Goal: Communication & Community: Answer question/provide support

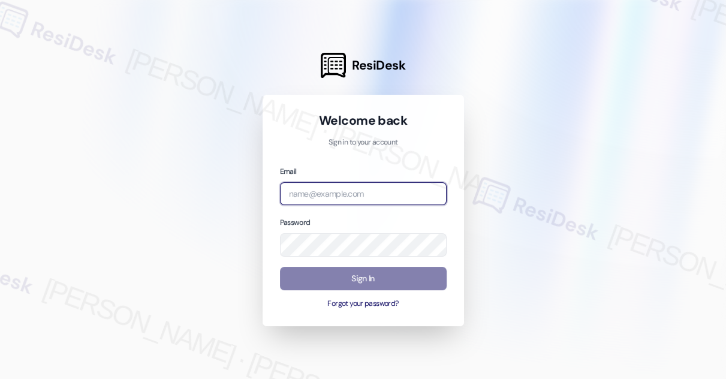
click at [350, 188] on input "email" at bounding box center [363, 193] width 167 height 23
click at [0, 378] on com-1password-button at bounding box center [0, 379] width 0 height 0
type input "automated-surveys-kre-katrina.lopez@kre.com"
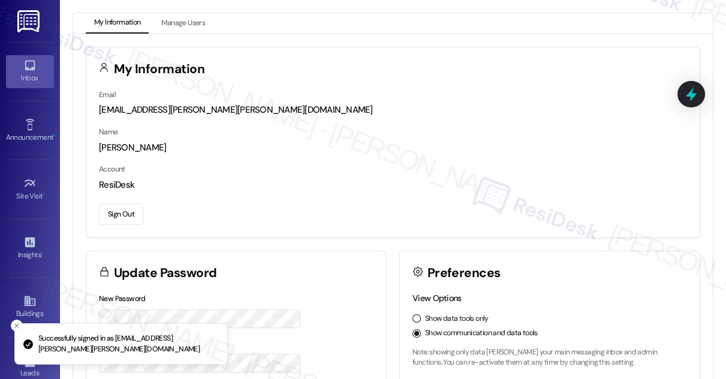
click at [31, 82] on div "Inbox" at bounding box center [30, 78] width 60 height 12
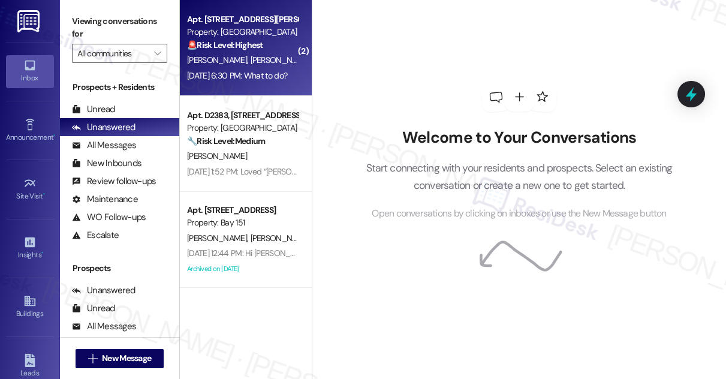
click at [273, 64] on div "R. Lidani K. Freitas Lidani" at bounding box center [242, 60] width 113 height 15
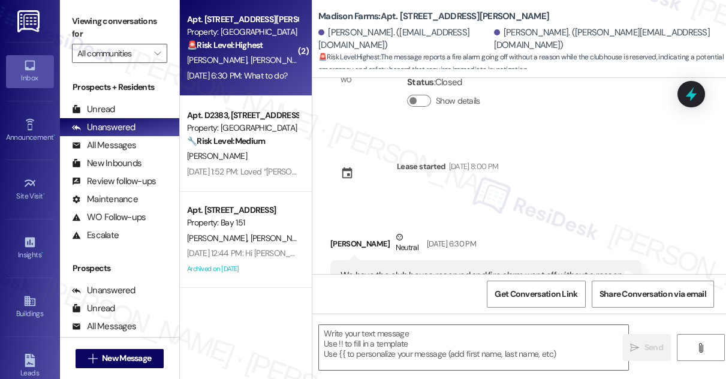
scroll to position [1995, 0]
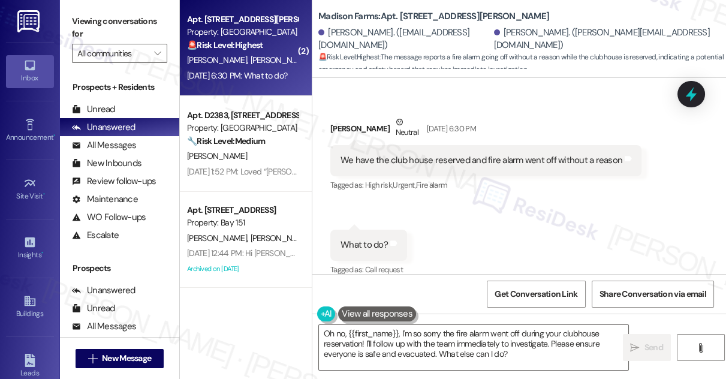
click at [72, 12] on label "Viewing conversations for" at bounding box center [119, 28] width 95 height 32
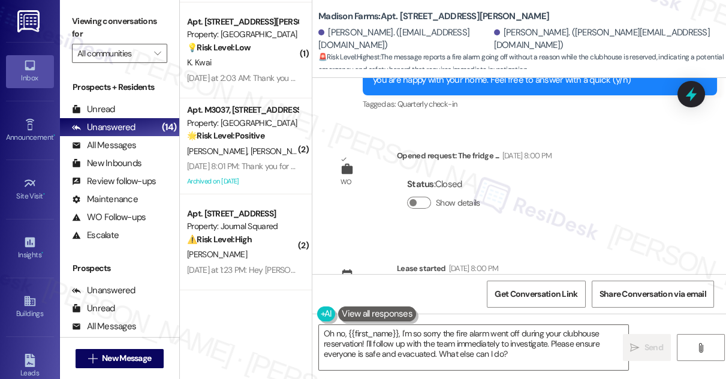
scroll to position [1669, 0]
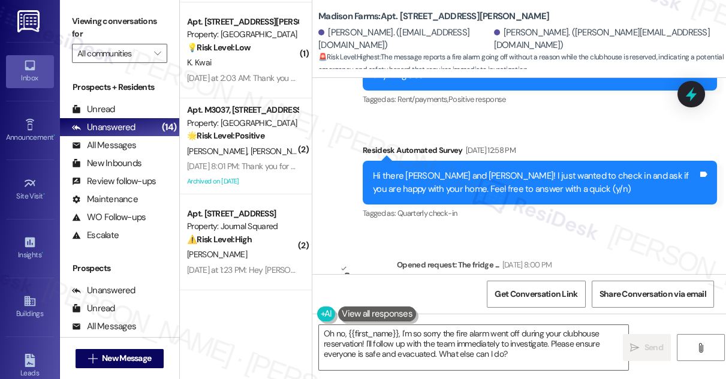
click at [497, 161] on div "Hi there Rafael and Karita! I just wanted to check in and ask if you are happy …" at bounding box center [540, 183] width 354 height 44
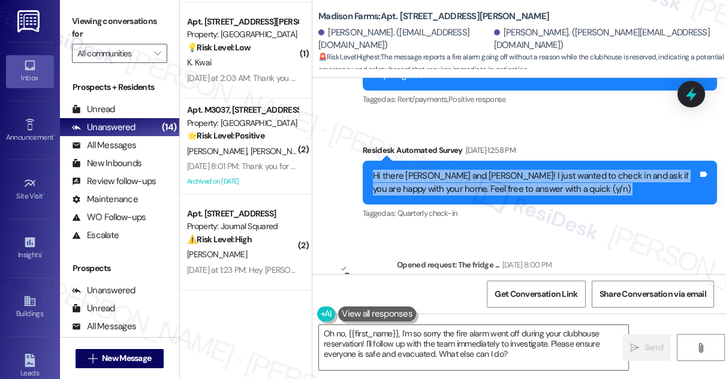
click at [497, 161] on div "Hi there Rafael and Karita! I just wanted to check in and ask if you are happy …" at bounding box center [540, 183] width 354 height 44
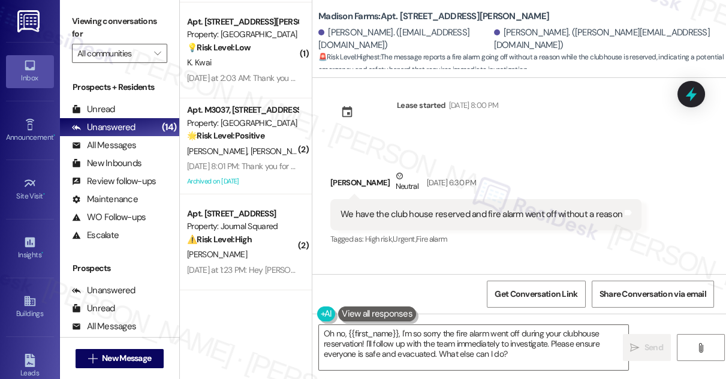
click at [389, 199] on div "We have the club house reserved and fire alarm went off without a reason Tags a…" at bounding box center [485, 214] width 311 height 31
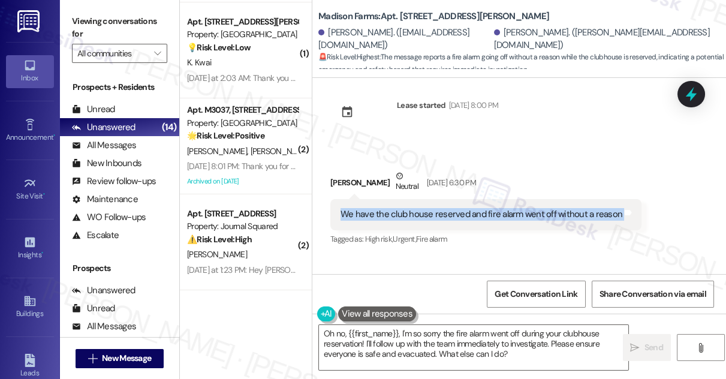
click at [389, 199] on div "We have the club house reserved and fire alarm went off without a reason Tags a…" at bounding box center [485, 214] width 311 height 31
click at [388, 199] on div "We have the club house reserved and fire alarm went off without a reason Tags a…" at bounding box center [485, 214] width 311 height 31
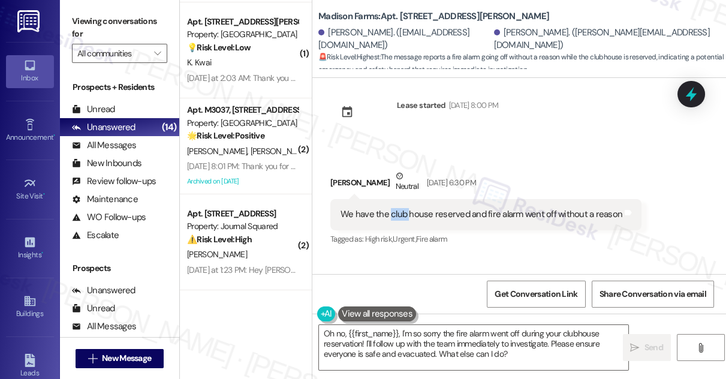
click at [388, 199] on div "We have the club house reserved and fire alarm went off without a reason Tags a…" at bounding box center [485, 214] width 311 height 31
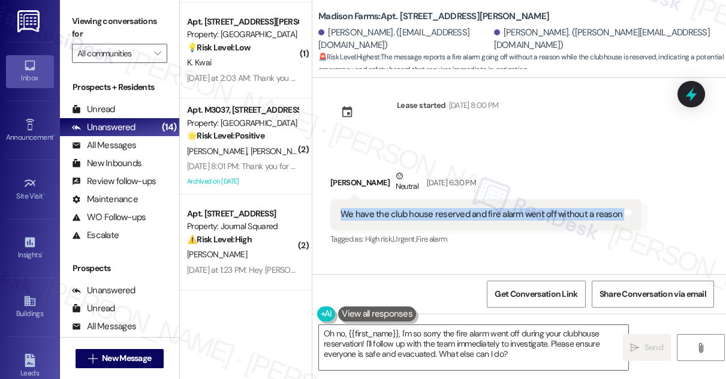
click at [388, 199] on div "We have the club house reserved and fire alarm went off without a reason Tags a…" at bounding box center [485, 214] width 311 height 31
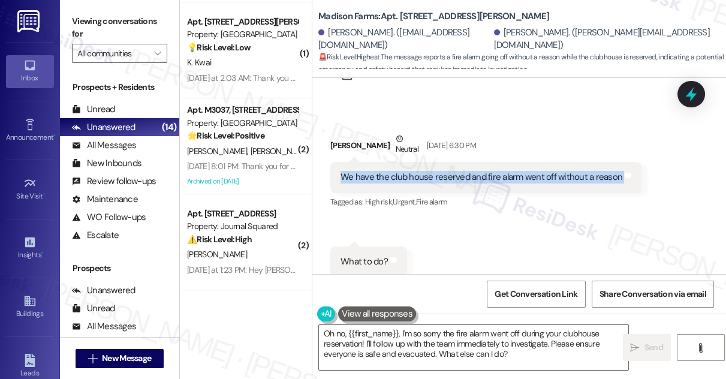
scroll to position [1995, 0]
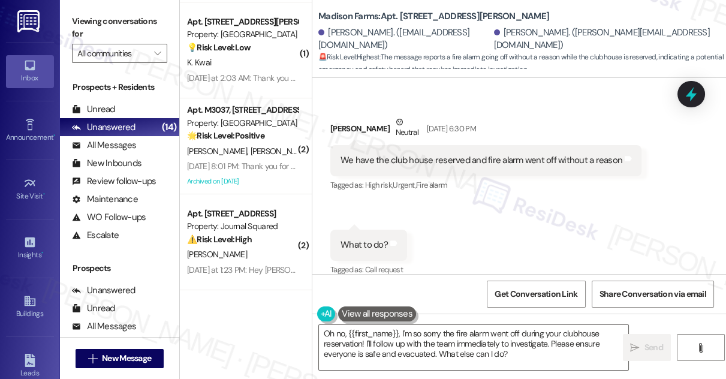
click at [359, 244] on div "What to do? Tags and notes" at bounding box center [368, 244] width 77 height 31
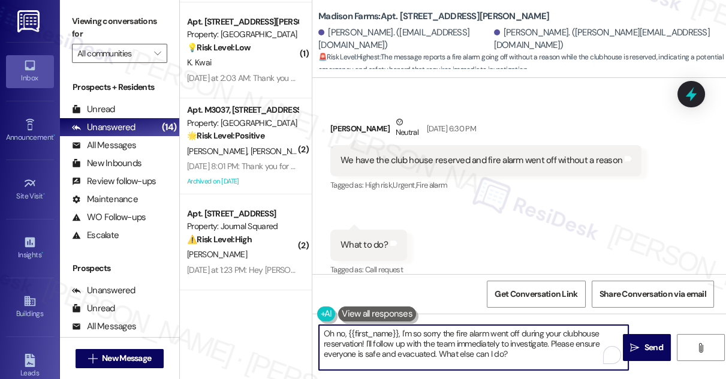
drag, startPoint x: 322, startPoint y: 334, endPoint x: 346, endPoint y: 334, distance: 24.0
click at [346, 334] on textarea "Oh no, {{first_name}}, I'm so sorry the fire alarm went off during your clubhou…" at bounding box center [473, 347] width 309 height 45
click at [460, 351] on textarea "Hi {{first_name}}, I'm so sorry the fire alarm went off during your clubhouse r…" at bounding box center [473, 347] width 309 height 45
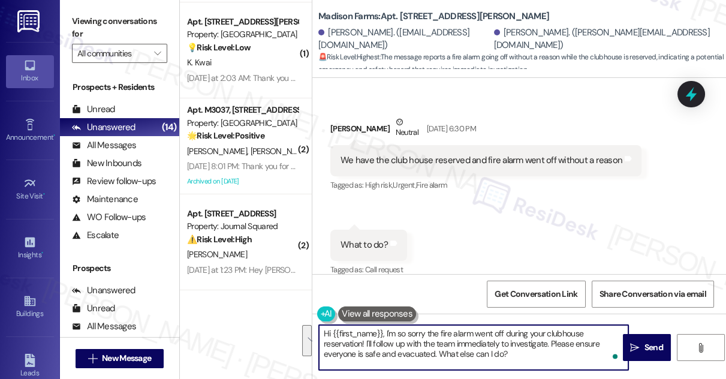
click at [403, 342] on textarea "Hi {{first_name}}, I'm so sorry the fire alarm went off during your clubhouse r…" at bounding box center [473, 347] width 309 height 45
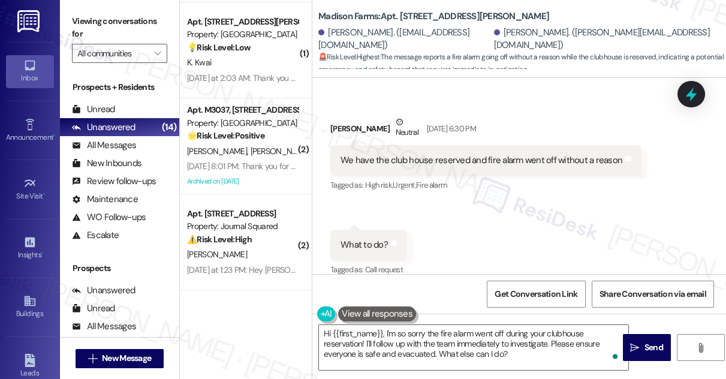
click at [442, 225] on div "Received via SMS Rafael Lidani Neutral Sep 20, 2025 at 6:30 PM We have the club…" at bounding box center [518, 188] width 413 height 198
click at [443, 154] on div "We have the club house reserved and fire alarm went off without a reason" at bounding box center [481, 160] width 282 height 13
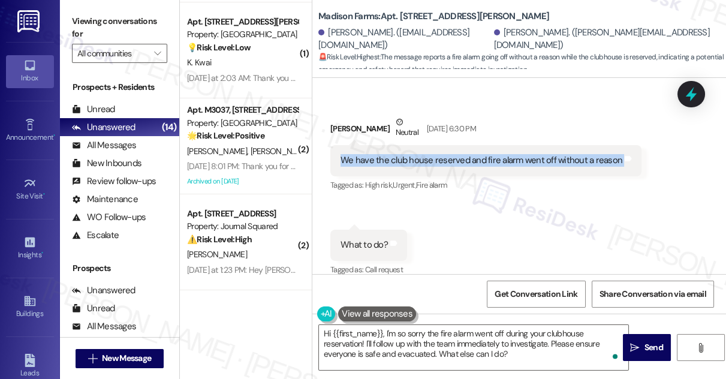
click at [443, 154] on div "We have the club house reserved and fire alarm went off without a reason" at bounding box center [481, 160] width 282 height 13
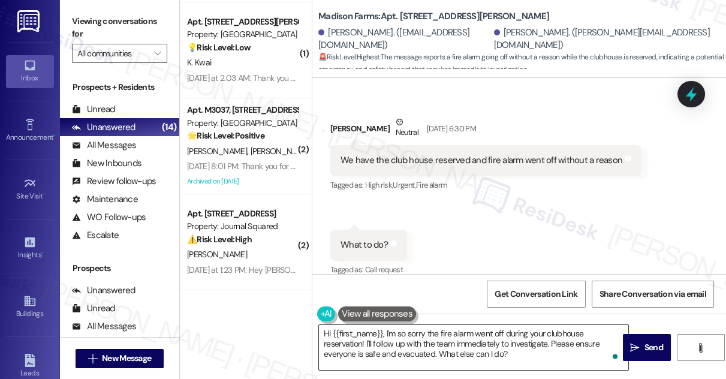
click at [362, 342] on textarea "Hi {{first_name}}, I'm so sorry the fire alarm went off during your clubhouse r…" at bounding box center [473, 347] width 309 height 45
click at [452, 154] on div "We have the club house reserved and fire alarm went off without a reason" at bounding box center [481, 160] width 282 height 13
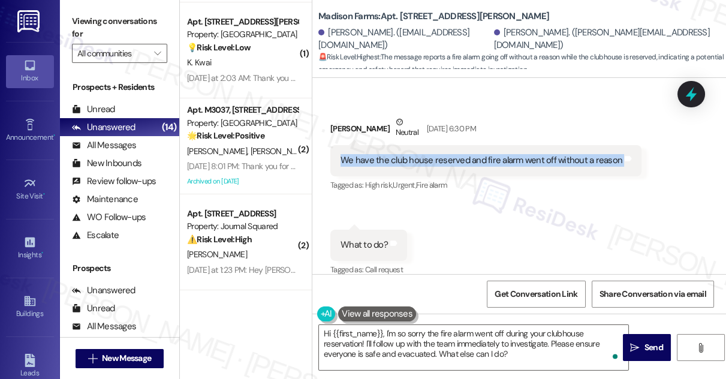
click at [452, 154] on div "We have the club house reserved and fire alarm went off without a reason" at bounding box center [481, 160] width 282 height 13
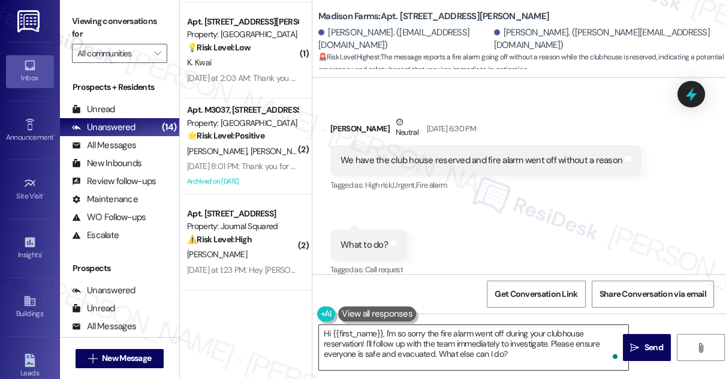
click at [370, 345] on textarea "Hi {{first_name}}, I'm so sorry the fire alarm went off during your clubhouse r…" at bounding box center [473, 347] width 309 height 45
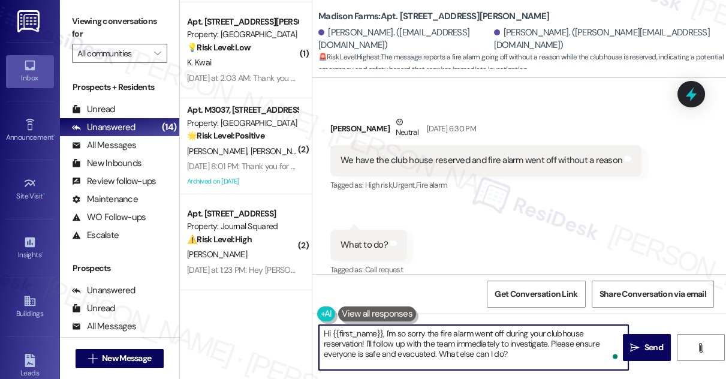
click at [364, 343] on textarea "Hi {{first_name}}, I'm so sorry the fire alarm went off during your clubhouse r…" at bounding box center [473, 347] width 309 height 45
click at [362, 343] on textarea "Hi {{first_name}}, I'm so sorry the fire alarm went off during your clubhouse r…" at bounding box center [473, 347] width 309 height 45
drag, startPoint x: 535, startPoint y: 353, endPoint x: 412, endPoint y: 343, distance: 123.2
click at [412, 343] on textarea "Hi {{first_name}}, I'm so sorry the fire alarm went off during your clubhouse r…" at bounding box center [473, 347] width 309 height 45
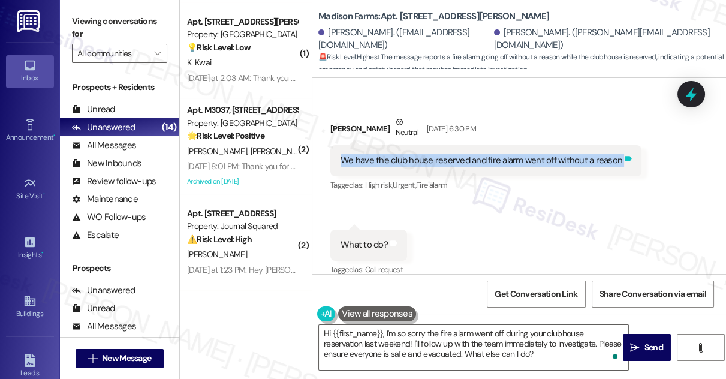
drag, startPoint x: 340, startPoint y: 144, endPoint x: 615, endPoint y: 152, distance: 274.5
click at [615, 152] on div "We have the club house reserved and fire alarm went off without a reason Tags a…" at bounding box center [485, 160] width 311 height 31
copy div "We have the club house reserved and fire alarm went off without a reason Tags a…"
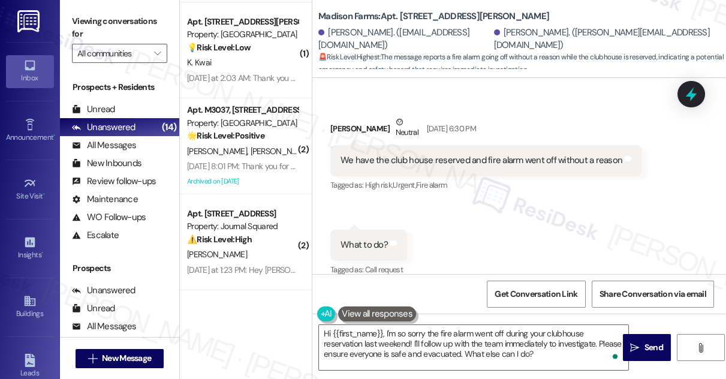
click at [95, 35] on label "Viewing conversations for" at bounding box center [119, 28] width 95 height 32
click at [344, 238] on div "What to do?" at bounding box center [363, 244] width 47 height 13
drag, startPoint x: 78, startPoint y: 25, endPoint x: 104, endPoint y: 48, distance: 33.9
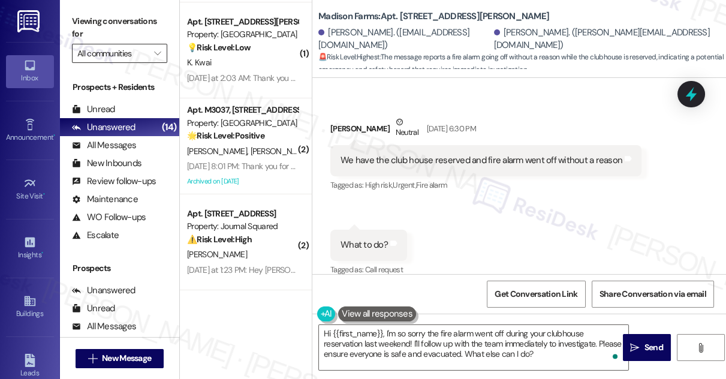
click at [78, 25] on label "Viewing conversations for" at bounding box center [119, 28] width 95 height 32
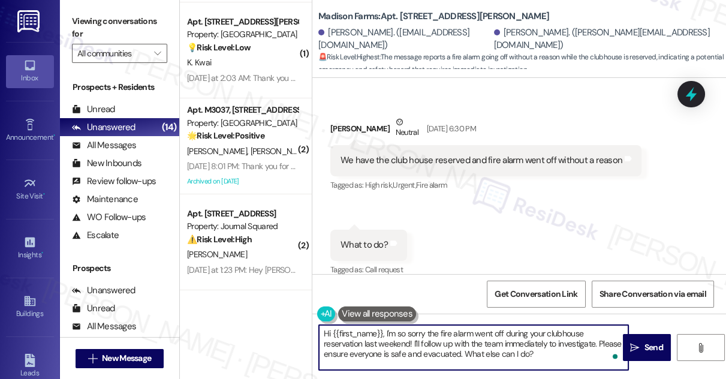
click at [422, 345] on textarea "Hi {{first_name}}, I'm so sorry the fire alarm went off during your clubhouse r…" at bounding box center [473, 347] width 309 height 45
paste textarea "wanted to follow up about your clubhouse reservation last Saturday. I understan…"
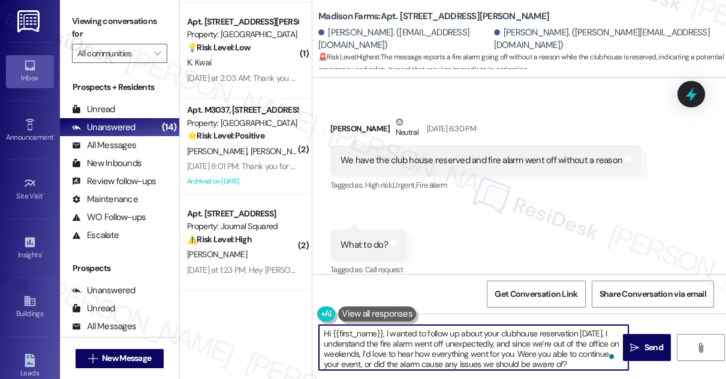
click at [345, 38] on div "Rafael Lidani. (rlidani@gmail.com)" at bounding box center [404, 39] width 173 height 26
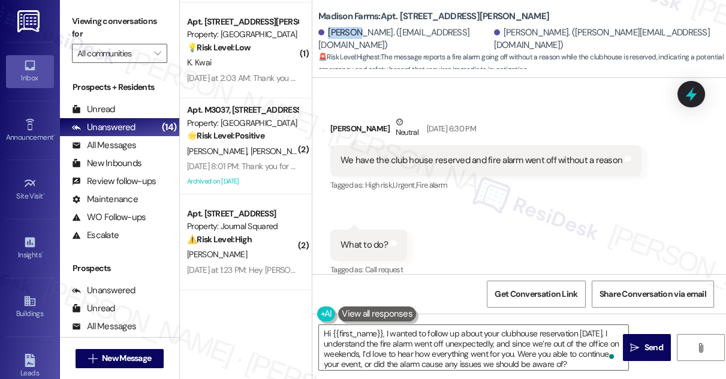
click at [345, 38] on div "Rafael Lidani. (rlidani@gmail.com)" at bounding box center [404, 39] width 173 height 26
copy div "Rafael"
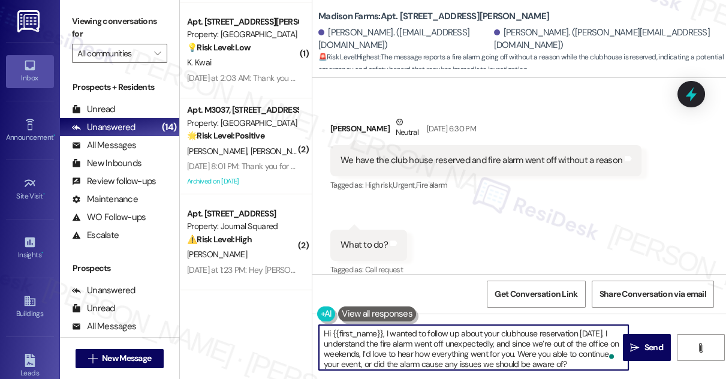
drag, startPoint x: 333, startPoint y: 334, endPoint x: 382, endPoint y: 327, distance: 50.3
click at [382, 327] on textarea "Hi {{first_name}}, I wanted to follow up about your clubhouse reservation last …" at bounding box center [473, 347] width 309 height 45
paste textarea "Rafael"
click at [354, 332] on textarea "Hi Rafael, I wanted to follow up about your clubhouse reservation last Saturday…" at bounding box center [473, 347] width 309 height 45
drag, startPoint x: 606, startPoint y: 343, endPoint x: 563, endPoint y: 345, distance: 43.2
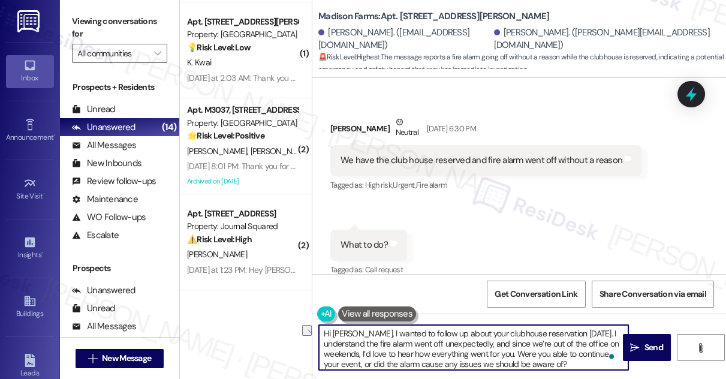
click at [563, 345] on textarea "Hi Rafael, I wanted to follow up about your clubhouse reservation last Saturday…" at bounding box center [473, 347] width 309 height 45
click at [353, 328] on textarea "Hi Rafael, I wanted to follow up about your clubhouse reservation last Saturday…" at bounding box center [473, 347] width 309 height 45
type textarea "Hi Rafael, good morning! I wanted to follow up about your clubhouse reservation…"
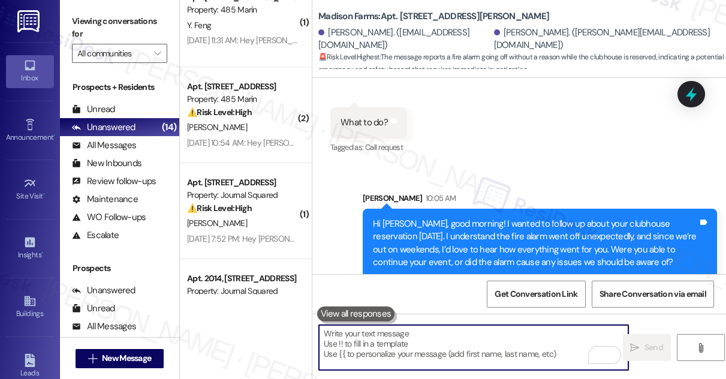
scroll to position [1048, 0]
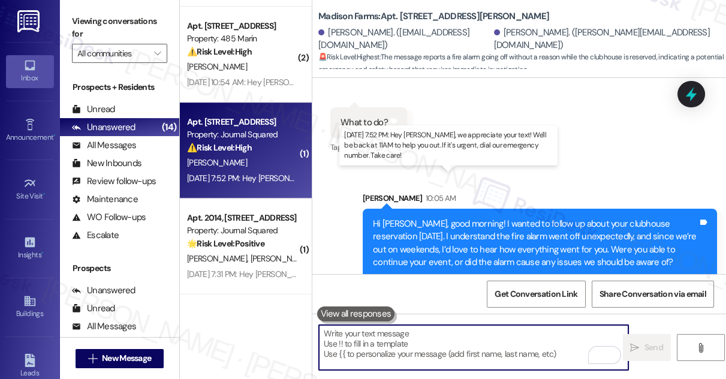
click at [238, 178] on div "Sep 19, 2025 at 7:52 PM: Hey Kuangdi, we appreciate your text! We'll be back at…" at bounding box center [451, 178] width 529 height 11
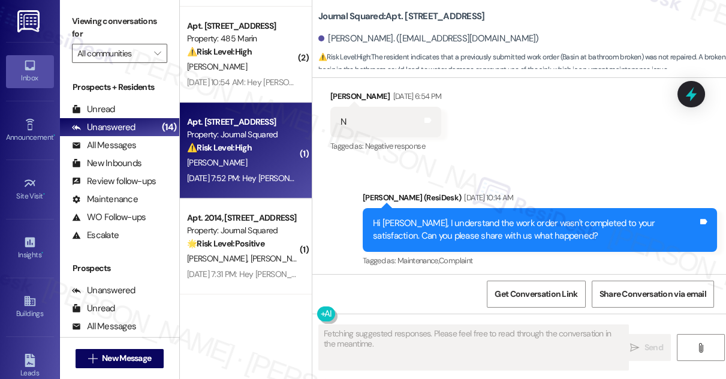
scroll to position [5168, 0]
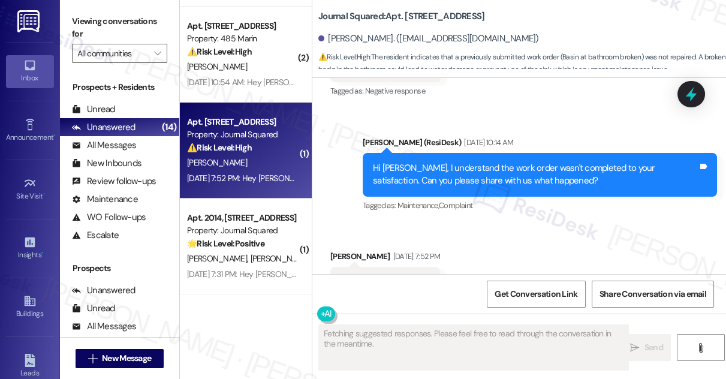
click at [440, 162] on div "Hi Kuangdi, I understand the work order wasn't completed to your satisfaction. …" at bounding box center [535, 175] width 325 height 26
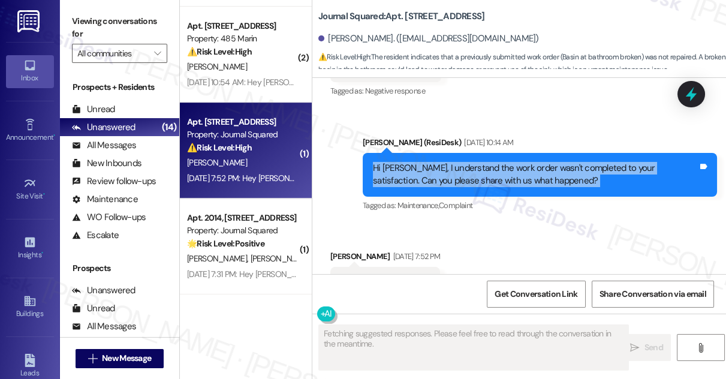
click at [440, 162] on div "Hi Kuangdi, I understand the work order wasn't completed to your satisfaction. …" at bounding box center [535, 175] width 325 height 26
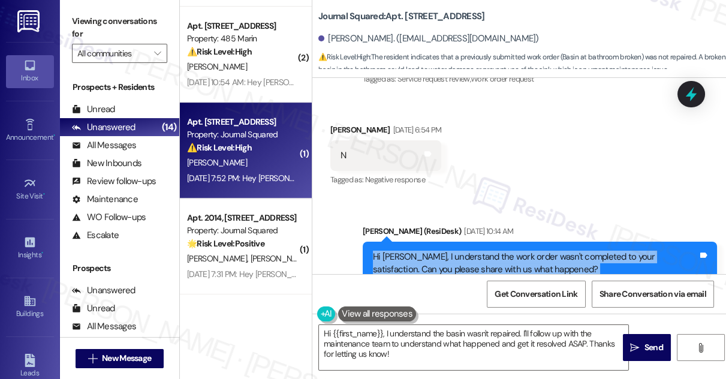
scroll to position [5079, 0]
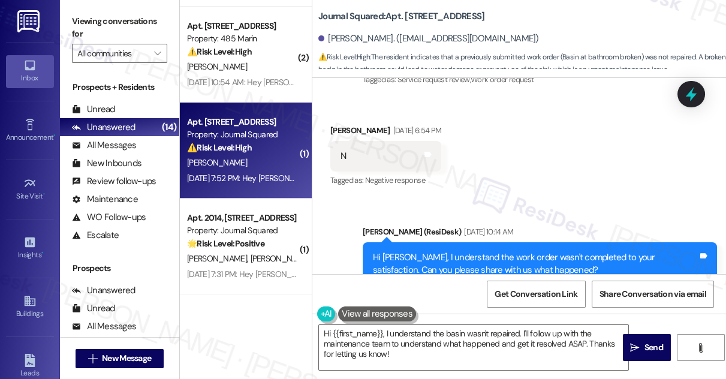
click at [413, 19] on b "Journal Squared: Apt. 3401, 605 Pavonia Avenue" at bounding box center [401, 16] width 166 height 13
copy b "3401"
click at [80, 25] on label "Viewing conversations for" at bounding box center [119, 28] width 95 height 32
click at [75, 22] on label "Viewing conversations for" at bounding box center [119, 28] width 95 height 32
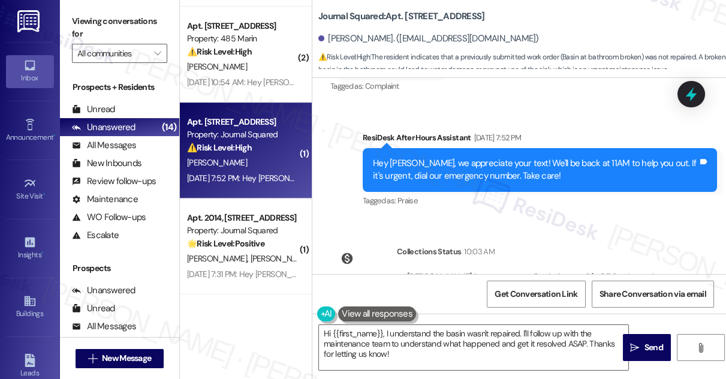
scroll to position [5405, 0]
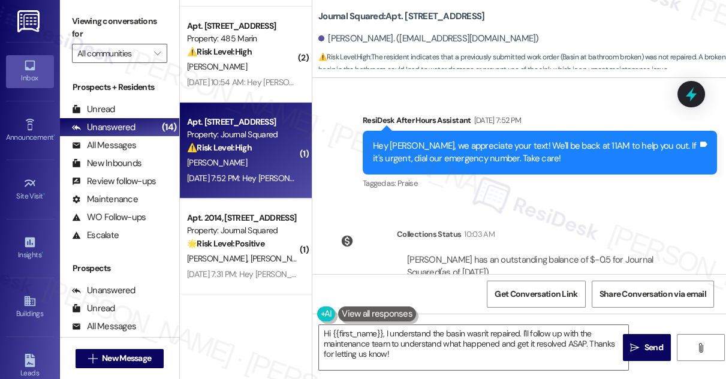
click at [76, 13] on label "Viewing conversations for" at bounding box center [119, 28] width 95 height 32
click at [415, 19] on b "Journal Squared: Apt. 3401, 605 Pavonia Avenue" at bounding box center [401, 16] width 166 height 13
copy b "3401"
click at [86, 23] on label "Viewing conversations for" at bounding box center [119, 28] width 95 height 32
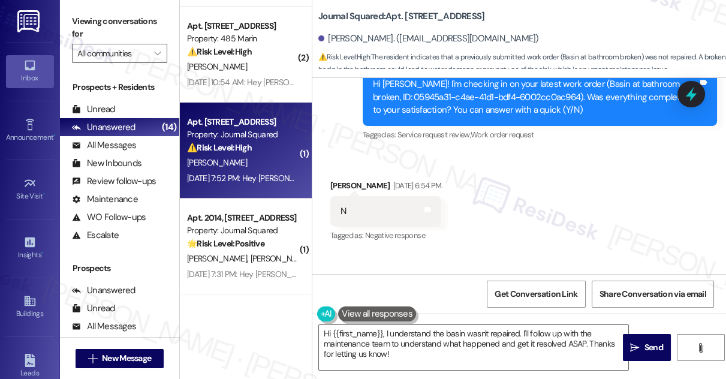
scroll to position [4915, 0]
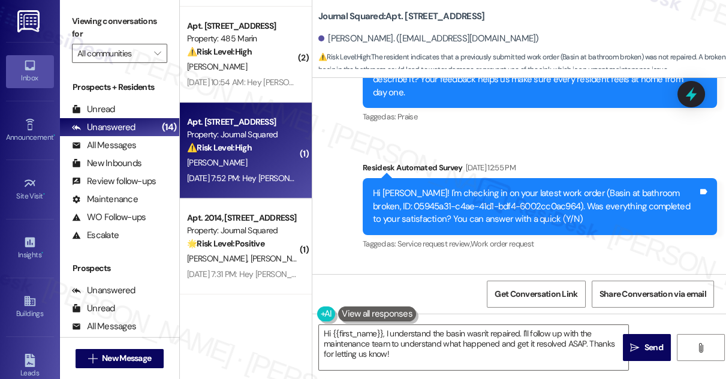
click at [566, 187] on div "Hi Kuangdi! I'm checking in on your latest work order (Basin at bathroom broken…" at bounding box center [535, 206] width 325 height 38
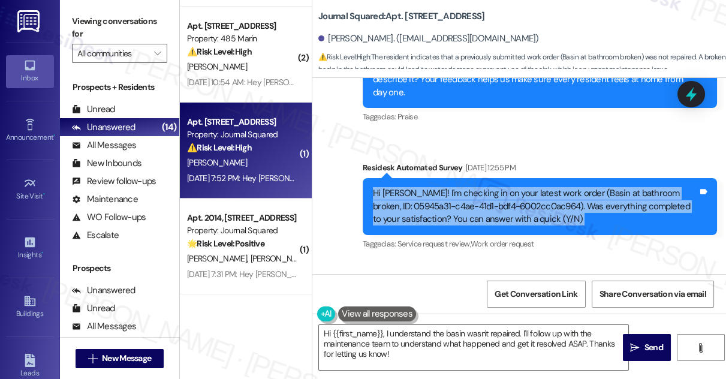
click at [566, 187] on div "Hi Kuangdi! I'm checking in on your latest work order (Basin at bathroom broken…" at bounding box center [535, 206] width 325 height 38
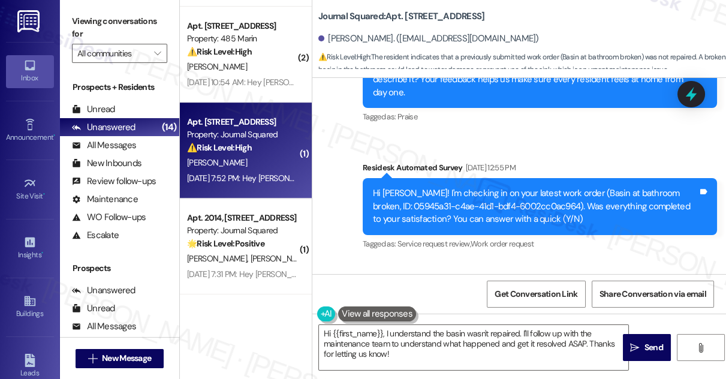
drag, startPoint x: 91, startPoint y: 11, endPoint x: 141, endPoint y: 36, distance: 55.5
click at [91, 12] on label "Viewing conversations for" at bounding box center [119, 28] width 95 height 32
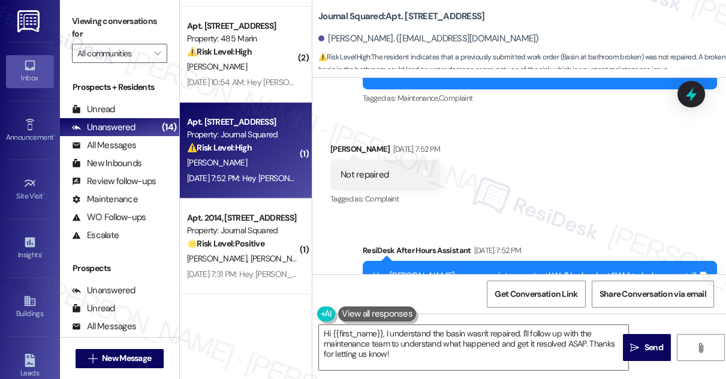
scroll to position [5296, 0]
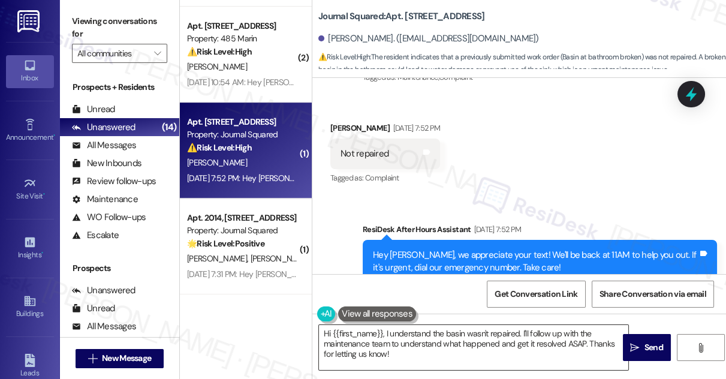
click at [452, 338] on textarea "Hi {{first_name}}, I understand the basin wasn't repaired. I'll follow up with …" at bounding box center [473, 347] width 309 height 45
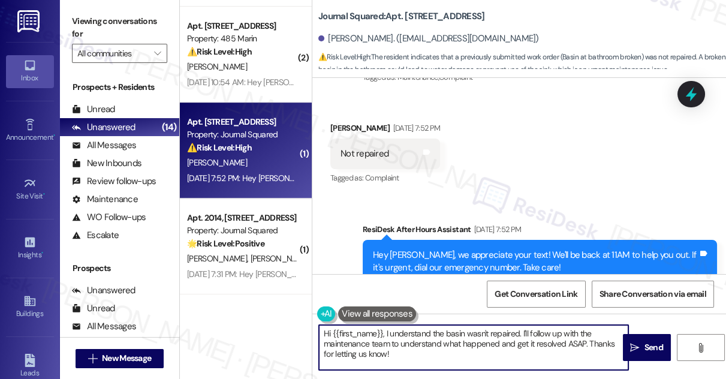
click at [452, 338] on textarea "Hi {{first_name}}, I understand the basin wasn't repaired. I'll follow up with …" at bounding box center [473, 347] width 309 height 45
click at [493, 357] on textarea "Hi {{first_name}}, I understand the basin wasn't repaired. I'll follow up with …" at bounding box center [473, 347] width 309 height 45
drag, startPoint x: 555, startPoint y: 358, endPoint x: 521, endPoint y: 333, distance: 42.4
click at [521, 333] on textarea "Hi {{first_name}}, I understand the basin wasn't repaired. I'll follow up with …" at bounding box center [473, 347] width 309 height 45
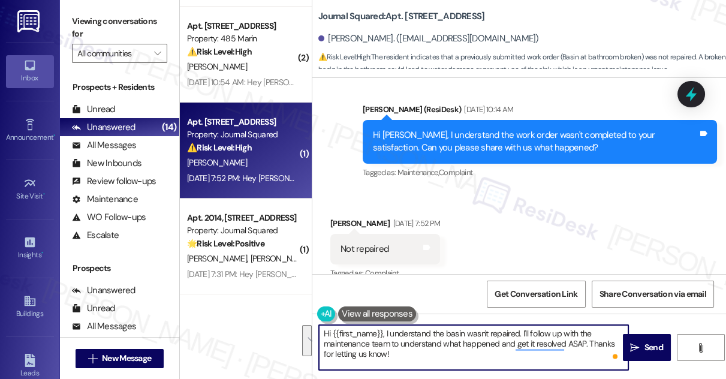
scroll to position [5133, 0]
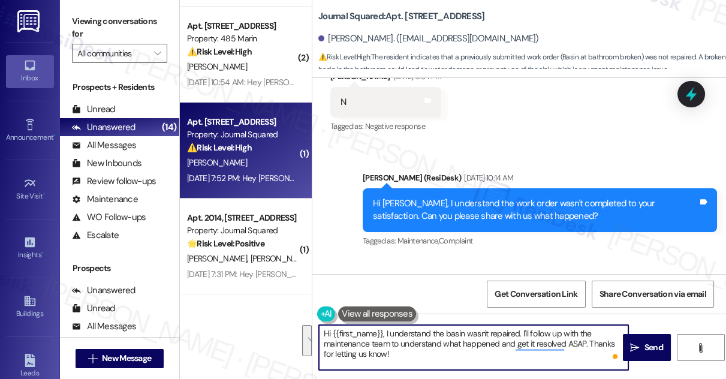
click at [403, 351] on textarea "Hi {{first_name}}, I understand the basin wasn't repaired. I'll follow up with …" at bounding box center [473, 347] width 309 height 45
click at [464, 359] on textarea "Hi {{first_name}}, I understand the basin wasn't repaired. I'll follow up with …" at bounding box center [473, 347] width 309 height 45
drag, startPoint x: 533, startPoint y: 368, endPoint x: 520, endPoint y: 335, distance: 35.5
click at [520, 335] on textarea "Hi {{first_name}}, I understand the basin wasn't repaired. I'll follow up with …" at bounding box center [473, 347] width 309 height 45
click at [509, 346] on textarea "Hi {{first_name}}, I understand the basin wasn't repaired. Just wanted to check…" at bounding box center [473, 347] width 309 height 45
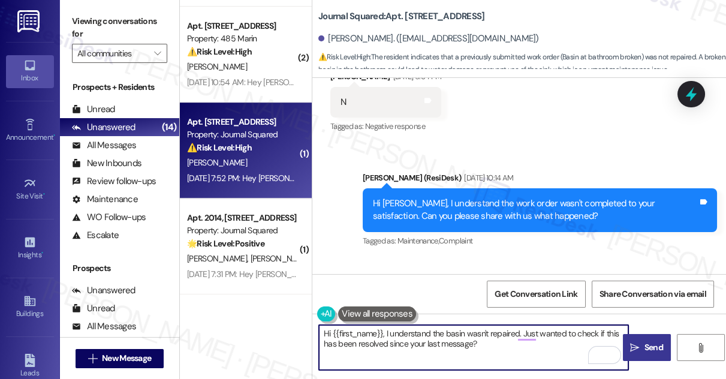
type textarea "Hi {{first_name}}, I understand the basin wasn't repaired. Just wanted to check…"
click at [632, 348] on icon "" at bounding box center [634, 348] width 9 height 10
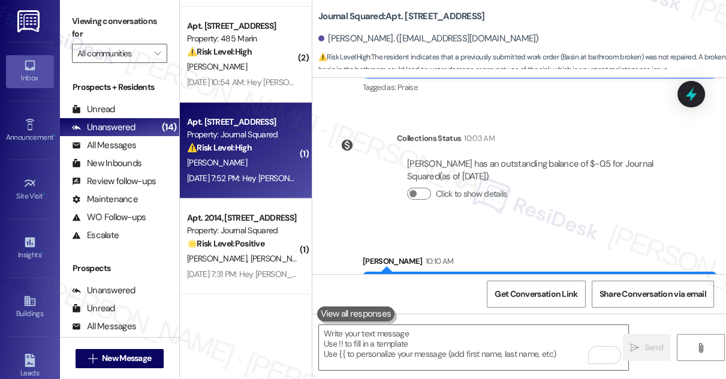
scroll to position [5502, 0]
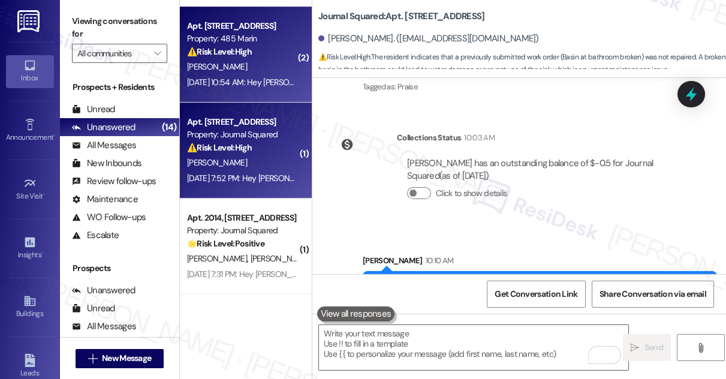
click at [233, 76] on div "Sep 20, 2025 at 10:54 AM: Hey Sicheng, we appreciate your text! We'll be back a…" at bounding box center [242, 82] width 113 height 15
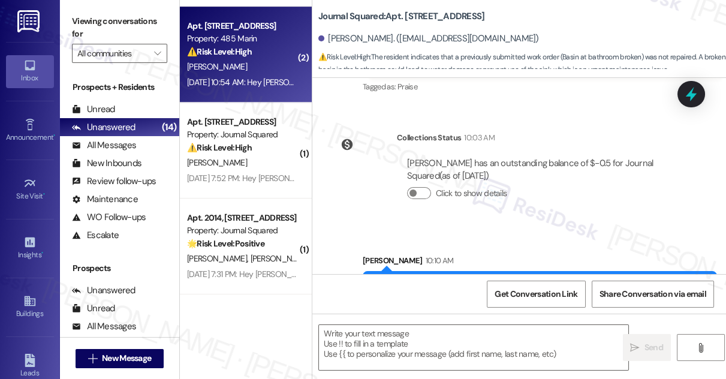
type textarea "Fetching suggested responses. Please feel free to read through the conversation…"
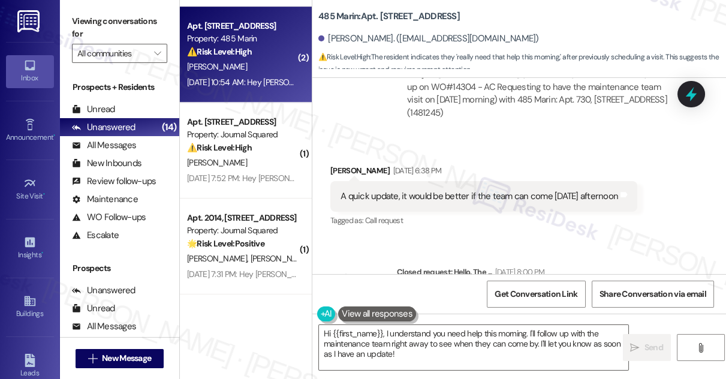
scroll to position [2269, 0]
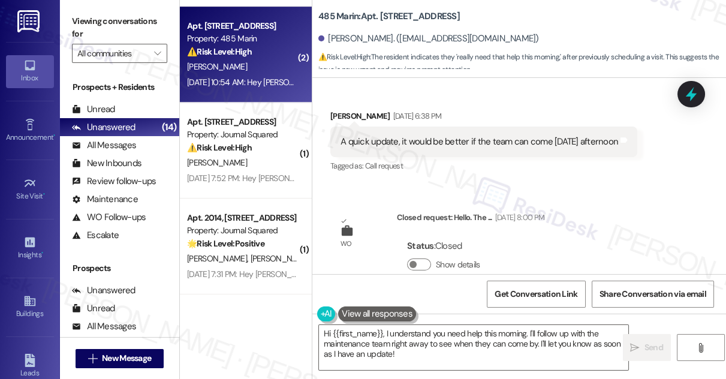
click at [526, 135] on div "A quick update, it would be better if the team can come tomorrow afternoon" at bounding box center [478, 141] width 277 height 13
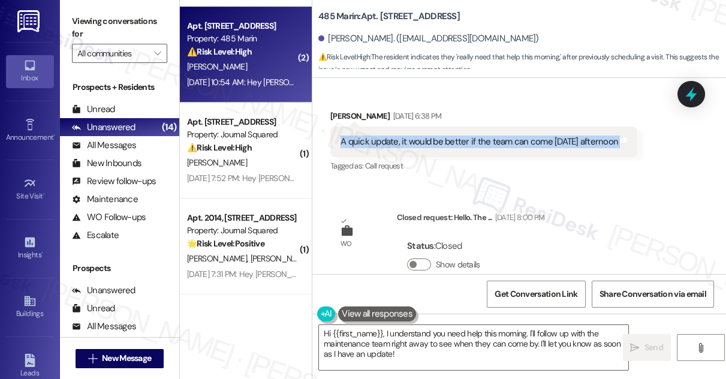
click at [526, 135] on div "A quick update, it would be better if the team can come tomorrow afternoon" at bounding box center [478, 141] width 277 height 13
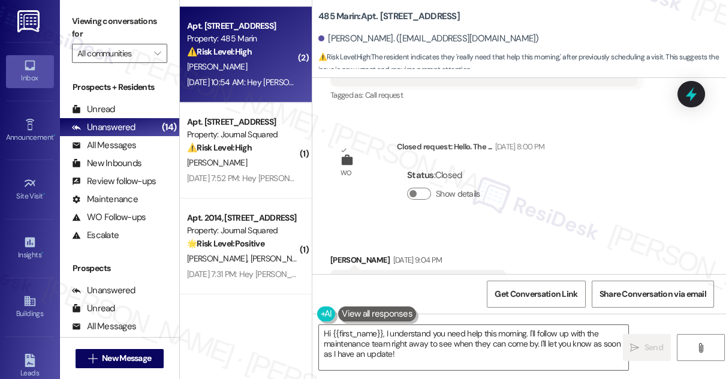
scroll to position [2432, 0]
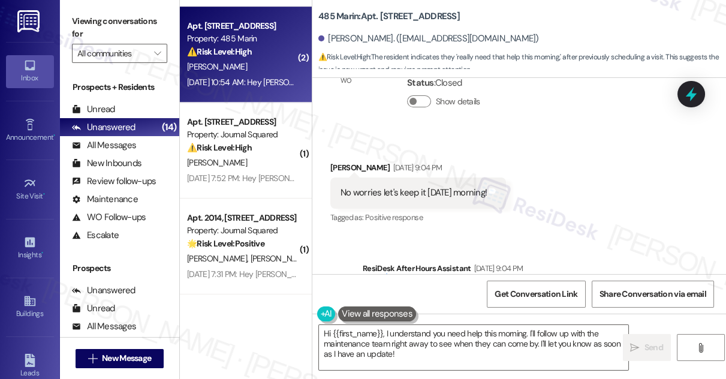
click at [396, 191] on div "No worries let's keep it tomorrow morning! Tags and notes" at bounding box center [418, 192] width 176 height 31
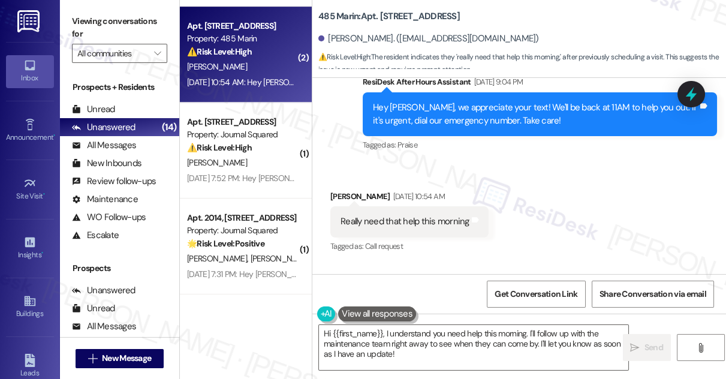
scroll to position [2601, 0]
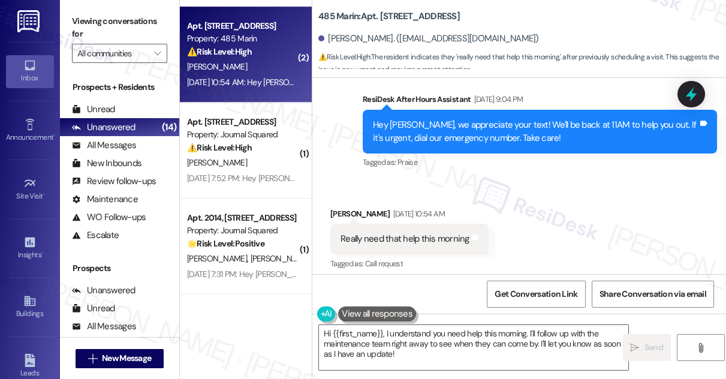
click at [423, 232] on div "Really need that help this morning" at bounding box center [404, 238] width 129 height 13
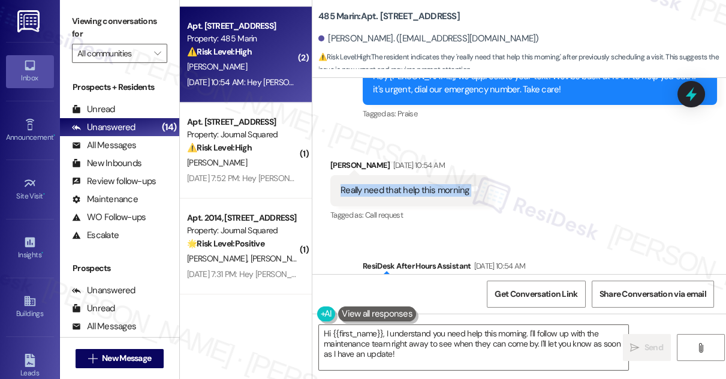
scroll to position [2710, 0]
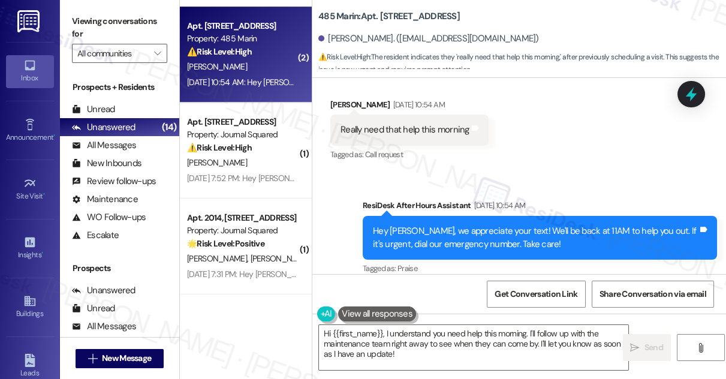
click at [383, 17] on b "485 Marin: Apt. 730, 485 Marin Blvd." at bounding box center [388, 16] width 141 height 13
click at [323, 17] on b "485 Marin: Apt. 730, 485 Marin Blvd." at bounding box center [388, 16] width 141 height 13
click at [386, 14] on b "485 Marin: Apt. 730, 485 Marin Blvd." at bounding box center [388, 16] width 141 height 13
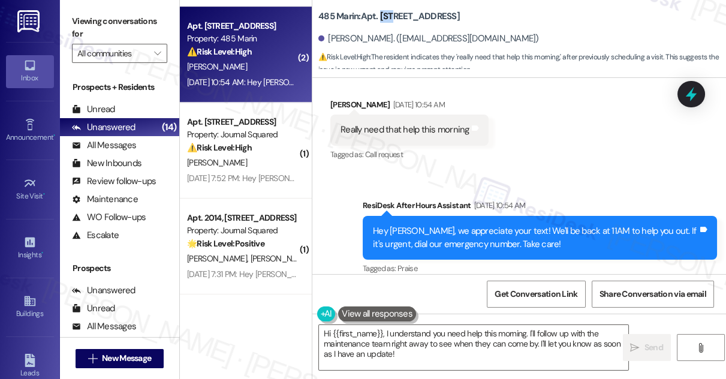
click at [386, 14] on b "485 Marin: Apt. 730, 485 Marin Blvd." at bounding box center [388, 16] width 141 height 13
copy b "730"
click at [84, 9] on div "Viewing conversations for All communities " at bounding box center [119, 37] width 119 height 75
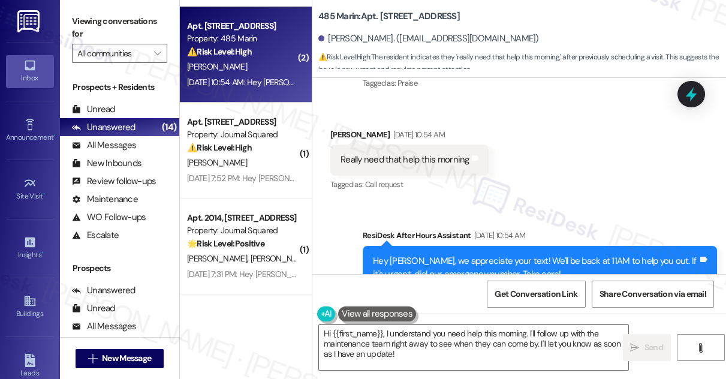
scroll to position [2656, 0]
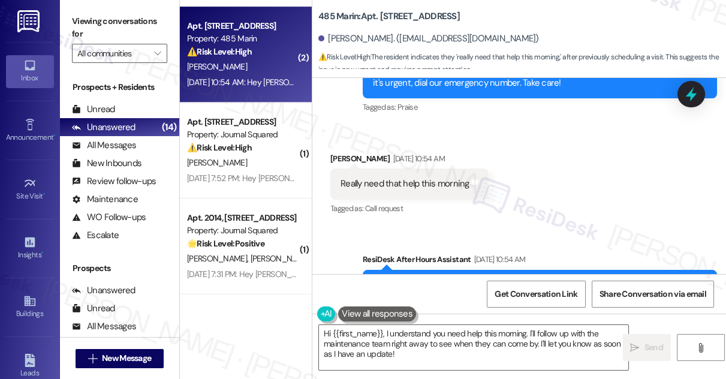
click at [395, 177] on div "Really need that help this morning" at bounding box center [404, 183] width 129 height 13
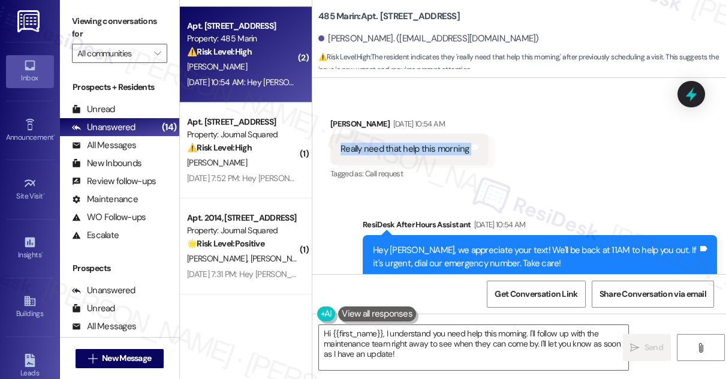
scroll to position [2710, 0]
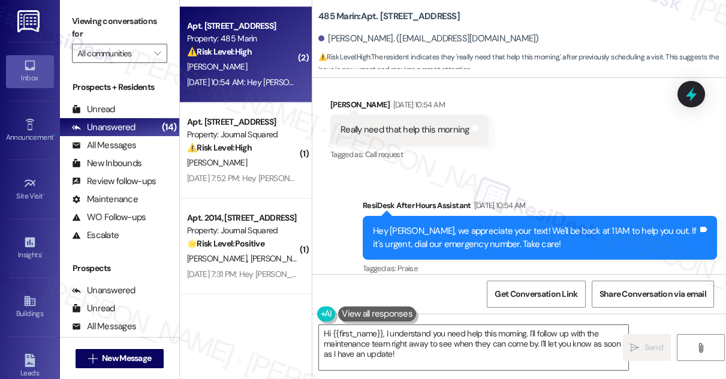
drag, startPoint x: 77, startPoint y: 28, endPoint x: 87, endPoint y: 22, distance: 12.6
click at [77, 28] on label "Viewing conversations for" at bounding box center [119, 28] width 95 height 32
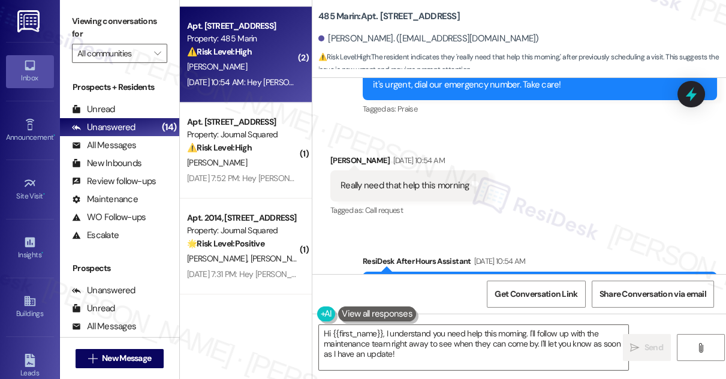
scroll to position [2601, 0]
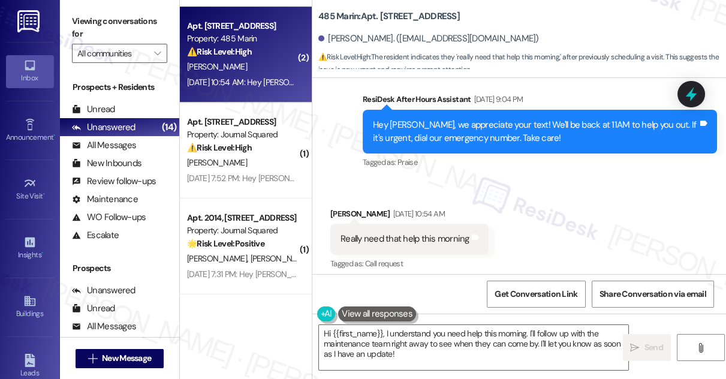
click at [403, 232] on div "Really need that help this morning" at bounding box center [404, 238] width 129 height 13
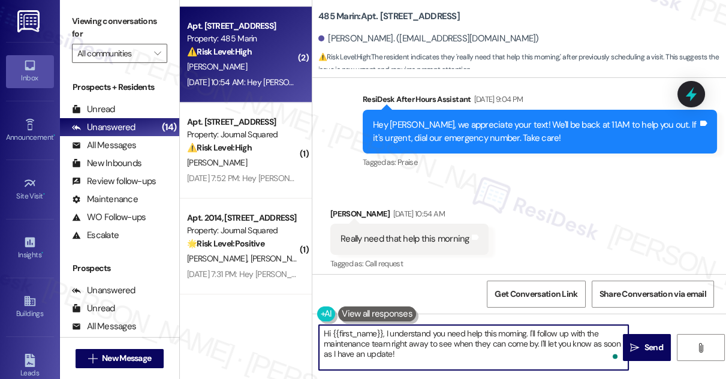
drag, startPoint x: 437, startPoint y: 352, endPoint x: 385, endPoint y: 334, distance: 55.3
click at [385, 334] on textarea "Hi {{first_name}}, I understand you need help this morning. I'll follow up with…" at bounding box center [473, 347] width 309 height 45
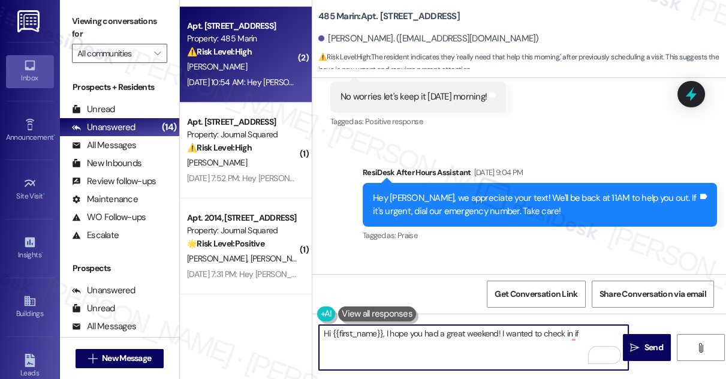
scroll to position [2437, 0]
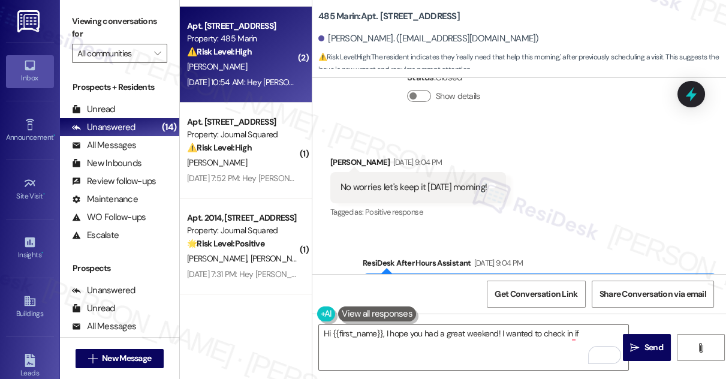
click at [371, 181] on div "No worries let's keep it tomorrow morning!" at bounding box center [413, 187] width 146 height 13
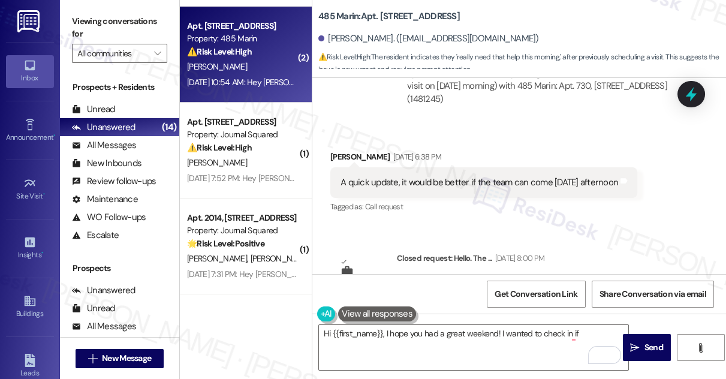
scroll to position [2165, 0]
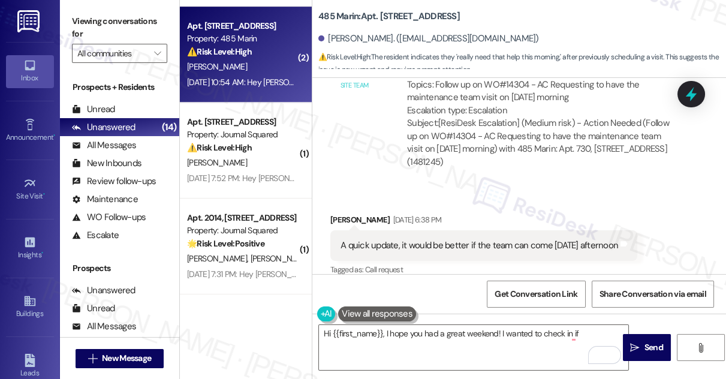
click at [422, 239] on div "A quick update, it would be better if the team can come tomorrow afternoon" at bounding box center [478, 245] width 277 height 13
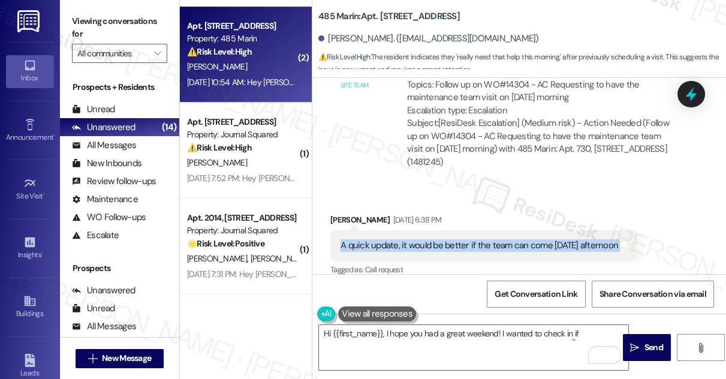
click at [422, 239] on div "A quick update, it would be better if the team can come tomorrow afternoon" at bounding box center [478, 245] width 277 height 13
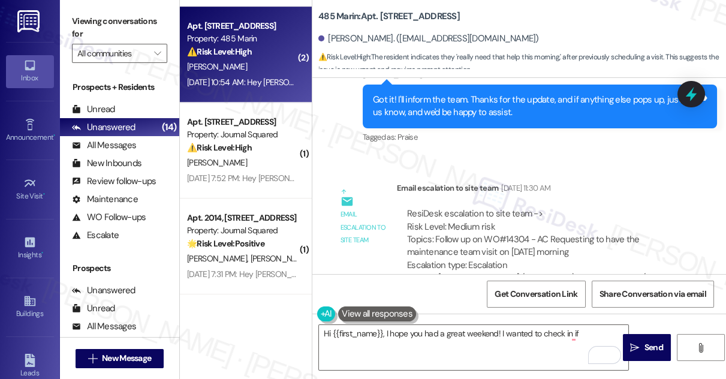
scroll to position [1947, 0]
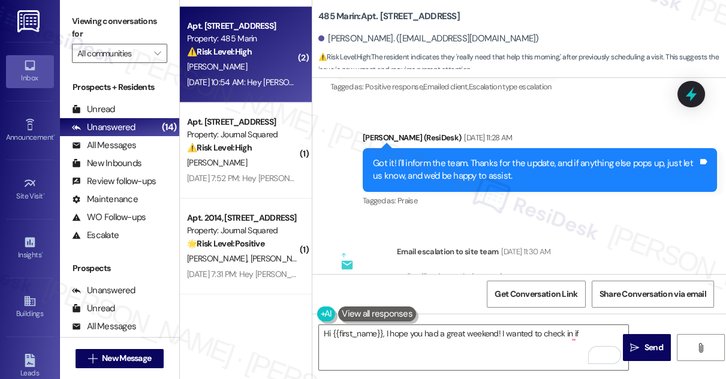
click at [414, 157] on div "Got it! I'll inform the team. Thanks for the update, and if anything else pops …" at bounding box center [535, 170] width 325 height 26
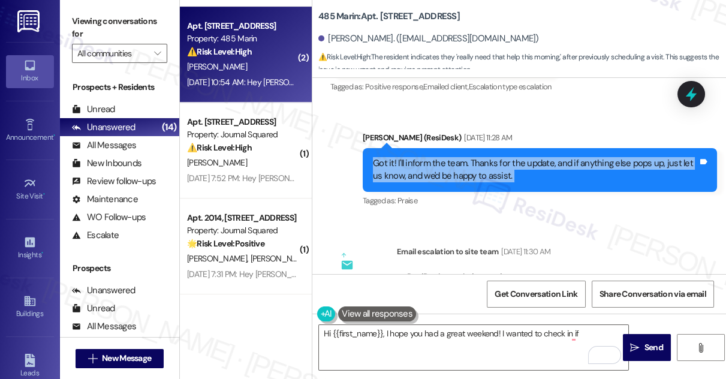
click at [414, 157] on div "Got it! I'll inform the team. Thanks for the update, and if anything else pops …" at bounding box center [535, 170] width 325 height 26
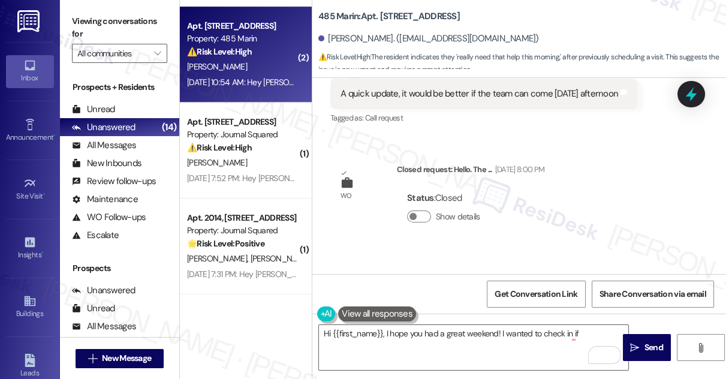
scroll to position [2437, 0]
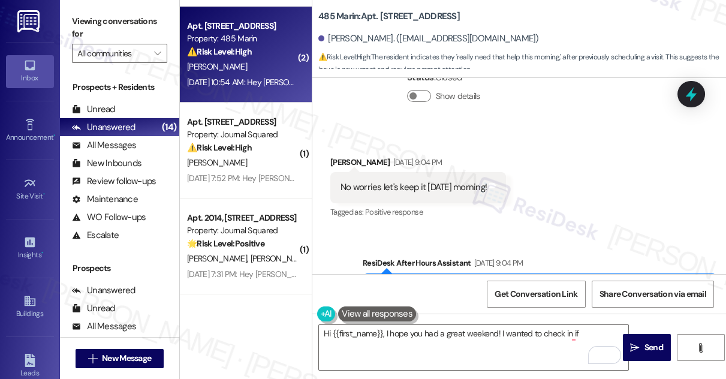
click at [409, 181] on div "No worries let's keep it tomorrow morning!" at bounding box center [413, 187] width 146 height 13
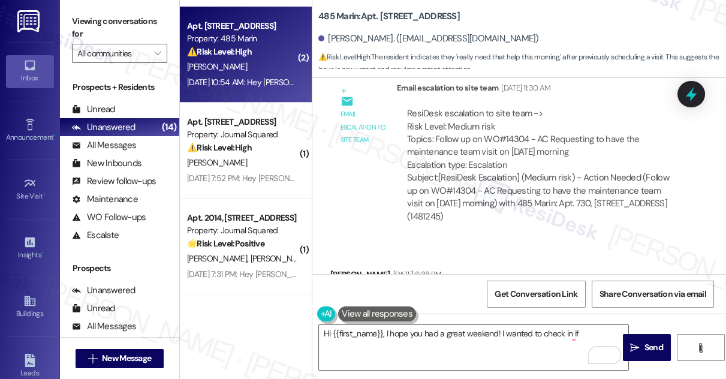
scroll to position [2382, 0]
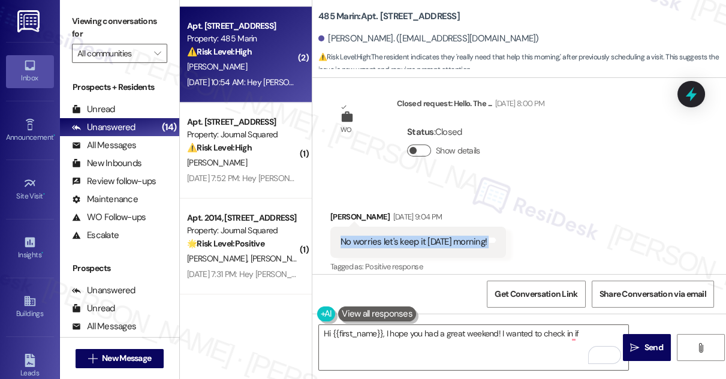
click at [423, 144] on button "Show details" at bounding box center [419, 150] width 24 height 12
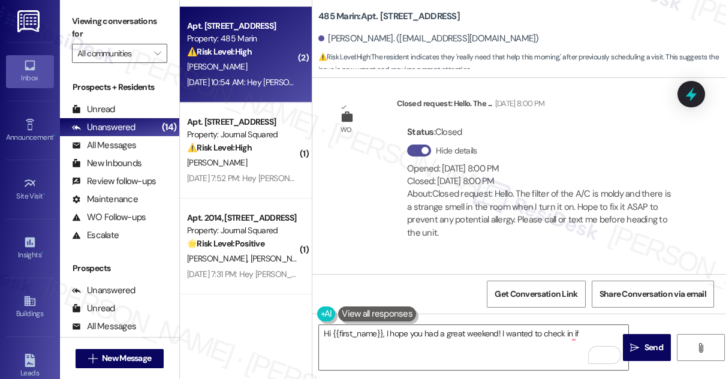
click at [422, 147] on span "button" at bounding box center [424, 150] width 7 height 7
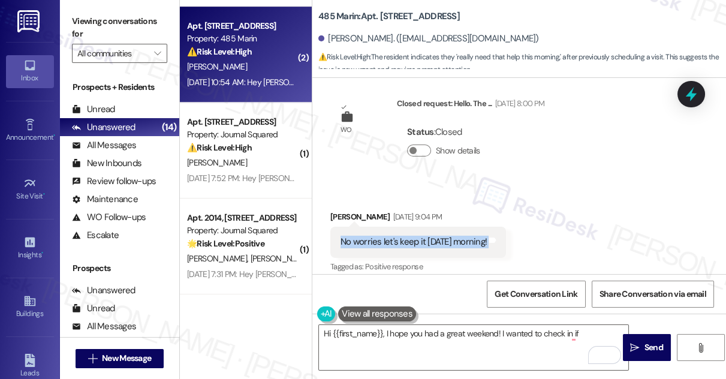
click at [436, 235] on div "No worries let's keep it tomorrow morning!" at bounding box center [413, 241] width 146 height 13
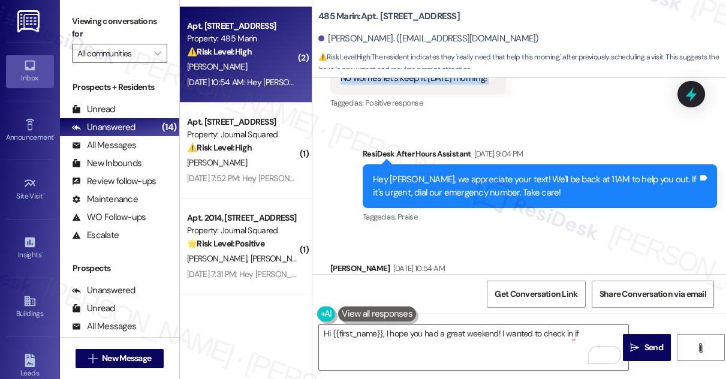
scroll to position [2710, 0]
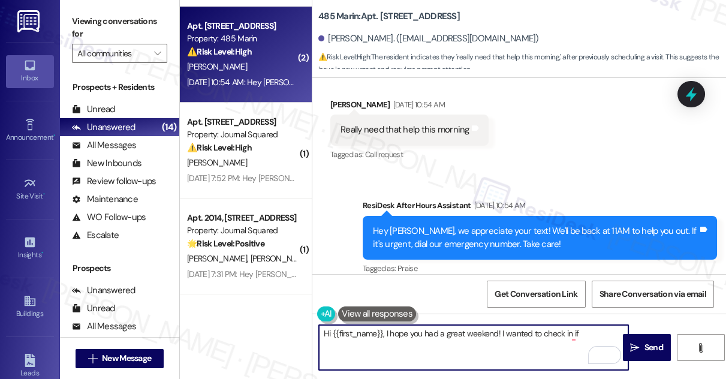
click at [425, 333] on textarea "Hi {{first_name}}, I hope you had a great weekend! I wanted to check in if" at bounding box center [473, 347] width 309 height 45
click at [585, 333] on textarea "Hi {{first_name}}, I hope you had a great weekend! I wanted to check in if" at bounding box center [473, 347] width 309 height 45
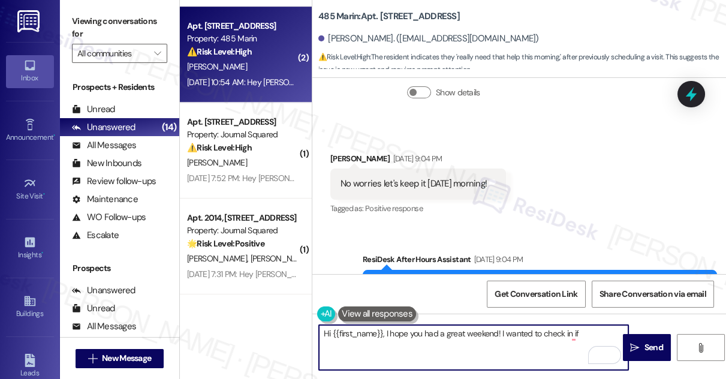
scroll to position [2437, 0]
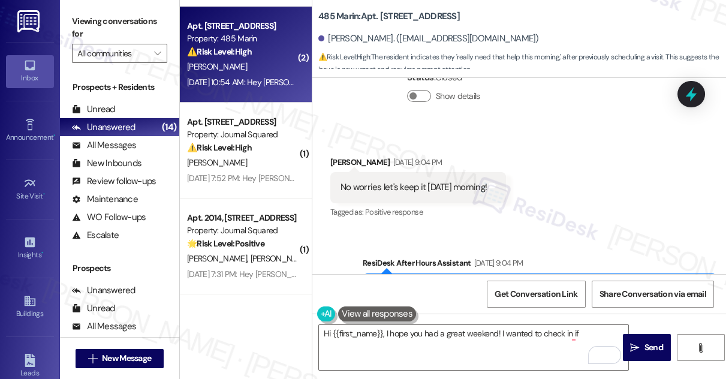
click at [90, 19] on label "Viewing conversations for" at bounding box center [119, 28] width 95 height 32
click at [589, 336] on textarea "Hi {{first_name}}, I hope you had a great weekend! I wanted to check in if" at bounding box center [473, 347] width 309 height 45
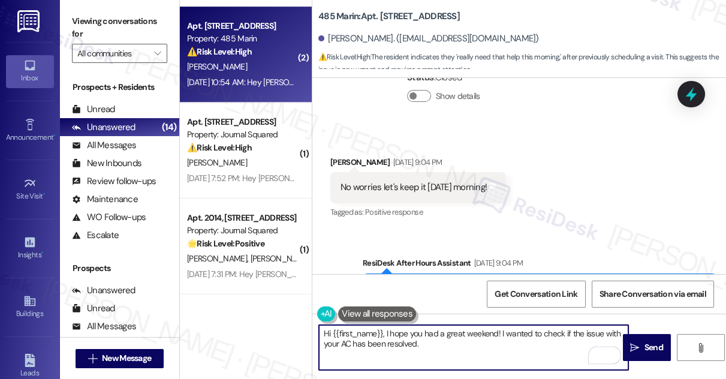
click at [448, 351] on textarea "Hi {{first_name}}, I hope you had a great weekend! I wanted to check if the iss…" at bounding box center [473, 347] width 309 height 45
type textarea "Hi {{first_name}}, I hope you had a great weekend! I wanted to check if the iss…"
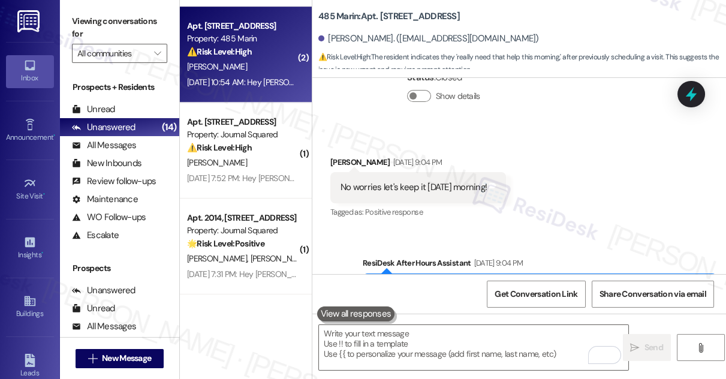
click at [55, 20] on div "Inbox Go to Inbox Announcement • Send A Text Announcement Site Visit • Go to Si…" at bounding box center [30, 189] width 60 height 379
drag, startPoint x: 76, startPoint y: 20, endPoint x: 91, endPoint y: 32, distance: 19.7
click at [76, 20] on label "Viewing conversations for" at bounding box center [119, 28] width 95 height 32
click at [380, 352] on textarea "To enrich screen reader interactions, please activate Accessibility in Grammarl…" at bounding box center [473, 347] width 309 height 45
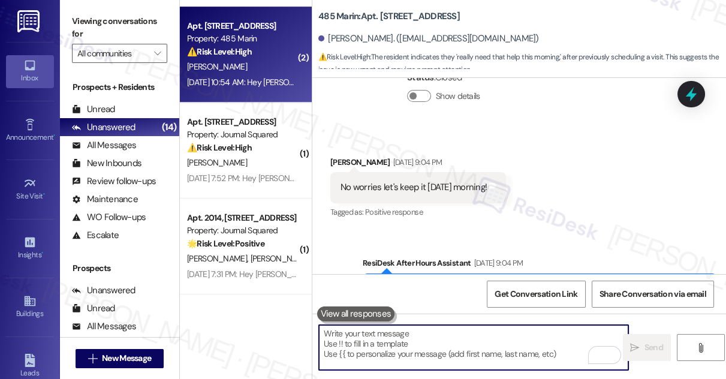
paste textarea "Hi {{first_name}}, I hope you had a wonderful weekend! I wanted to check if you…"
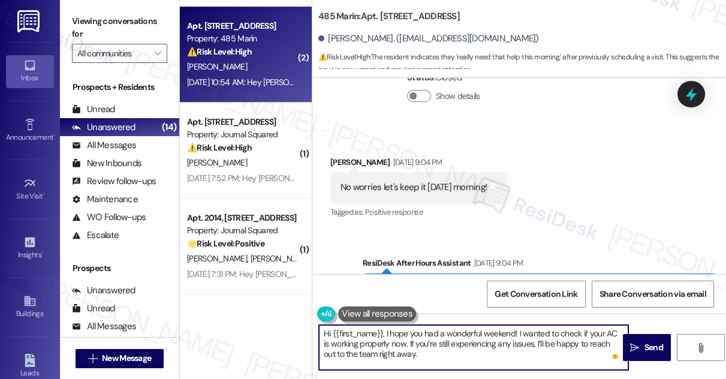
click at [414, 343] on textarea "Hi {{first_name}}, I hope you had a wonderful weekend! I wanted to check if you…" at bounding box center [473, 347] width 309 height 45
click at [494, 340] on textarea "Hi {{first_name}}, I hope you had a wonderful weekend! I wanted to check if you…" at bounding box center [473, 347] width 309 height 45
click at [427, 359] on textarea "Hi {{first_name}}, I hope you had a wonderful weekend! I wanted to check if you…" at bounding box center [473, 347] width 309 height 45
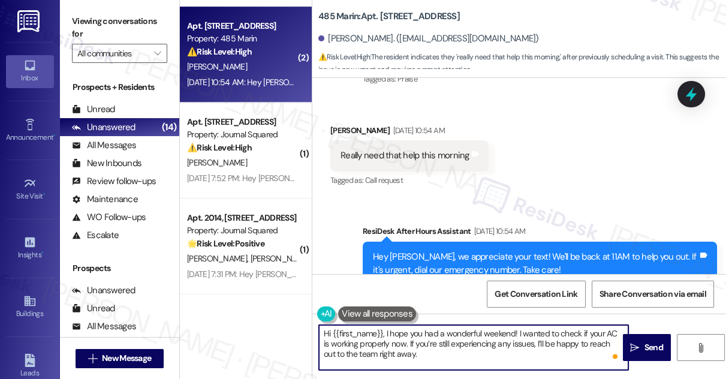
scroll to position [2710, 0]
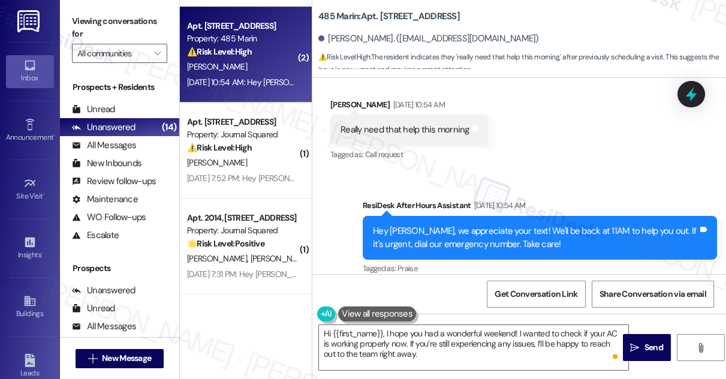
click at [76, 23] on label "Viewing conversations for" at bounding box center [119, 28] width 95 height 32
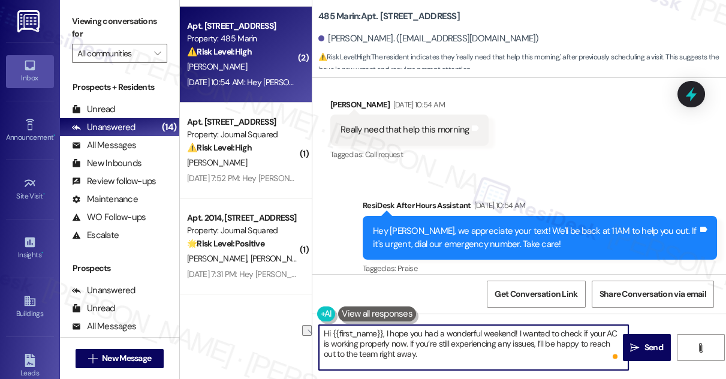
drag, startPoint x: 324, startPoint y: 343, endPoint x: 400, endPoint y: 341, distance: 76.7
click at [399, 342] on textarea "Hi {{first_name}}, I hope you had a wonderful weekend! I wanted to check if you…" at bounding box center [473, 347] width 309 height 45
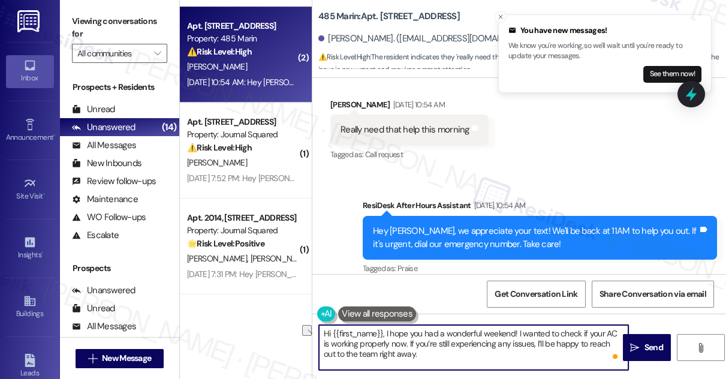
click at [412, 351] on textarea "Hi {{first_name}}, I hope you had a wonderful weekend! I wanted to check if you…" at bounding box center [473, 347] width 309 height 45
click at [416, 343] on textarea "Hi {{first_name}}, I hope you had a wonderful weekend! I wanted to check if you…" at bounding box center [473, 347] width 309 height 45
drag, startPoint x: 398, startPoint y: 343, endPoint x: 327, endPoint y: 339, distance: 70.8
click at [327, 339] on textarea "Hi {{first_name}}, I hope you had a wonderful weekend! I wanted to check if you…" at bounding box center [473, 347] width 309 height 45
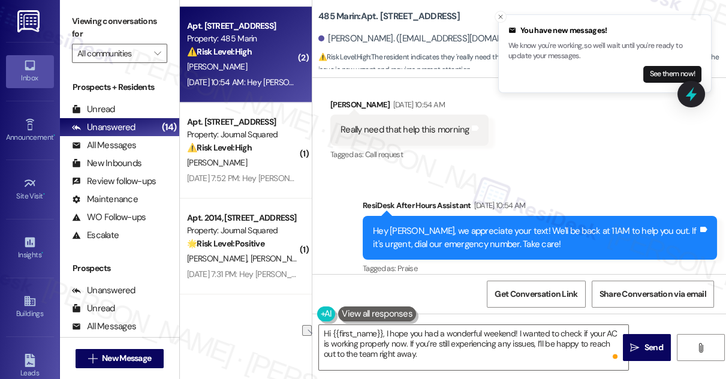
click at [87, 14] on label "Viewing conversations for" at bounding box center [119, 28] width 95 height 32
click at [398, 362] on textarea "Hi {{first_name}}, I hope you had a wonderful weekend! I wanted to check if you…" at bounding box center [473, 347] width 309 height 45
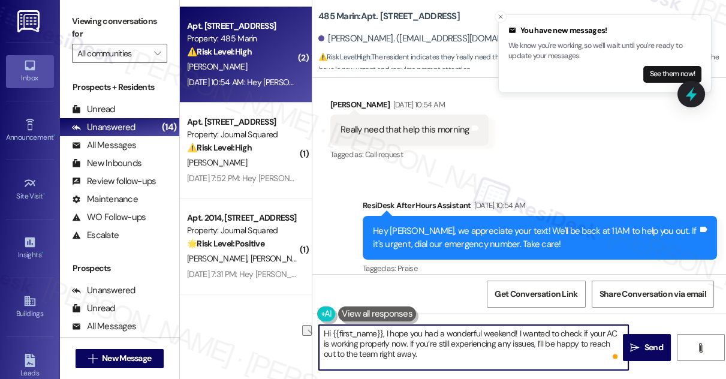
drag, startPoint x: 319, startPoint y: 345, endPoint x: 395, endPoint y: 345, distance: 76.7
click at [395, 345] on textarea "Hi {{first_name}}, I hope you had a wonderful weekend! I wanted to check if you…" at bounding box center [473, 347] width 309 height 45
drag, startPoint x: 561, startPoint y: 344, endPoint x: 439, endPoint y: 343, distance: 122.2
click at [439, 343] on textarea "Hi {{first_name}}, I hope you had a wonderful weekend! I wanted to check if you…" at bounding box center [473, 347] width 309 height 45
click at [386, 334] on textarea "Hi {{first_name}}, I hope you had a wonderful weekend! I wanted to check if you…" at bounding box center [473, 347] width 309 height 45
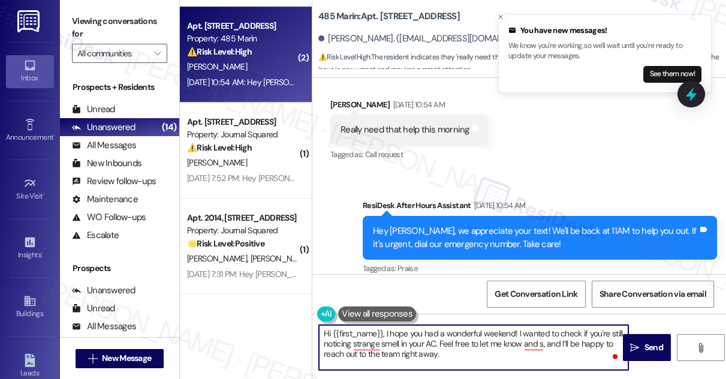
click at [386, 334] on textarea "Hi {{first_name}}, I hope you had a wonderful weekend! I wanted to check if you…" at bounding box center [473, 347] width 309 height 45
click at [421, 337] on textarea "Hi {{first_name}}, I hope you had a wonderful weekend! I wanted to check if you…" at bounding box center [473, 347] width 309 height 45
click at [427, 332] on textarea "Hi {{first_name}}, I hope you had a wonderful weekend! I wanted to check if you…" at bounding box center [473, 347] width 309 height 45
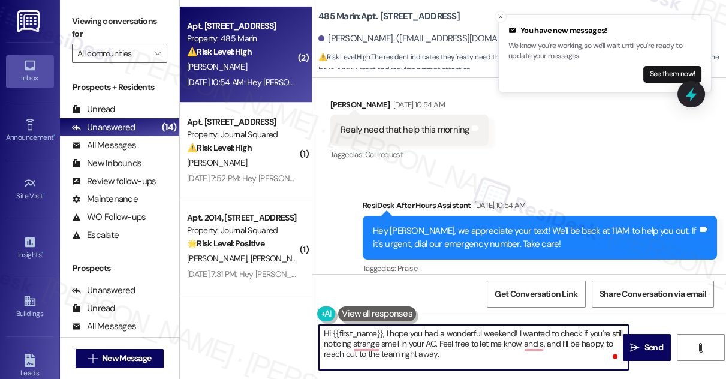
click at [427, 332] on textarea "Hi {{first_name}}, I hope you had a wonderful weekend! I wanted to check if you…" at bounding box center [473, 347] width 309 height 45
click at [529, 337] on textarea "Hi {{first_name}}, I hope you had a wonderful weekend! I wanted to check if you…" at bounding box center [473, 347] width 309 height 45
click at [470, 339] on textarea "Hi {{first_name}}, I hope you had a wonderful weekend! I wanted to check if you…" at bounding box center [473, 347] width 309 height 45
click at [549, 345] on textarea "Hi {{first_name}}, I hope you had a wonderful weekend! I wanted to check if you…" at bounding box center [473, 347] width 309 height 45
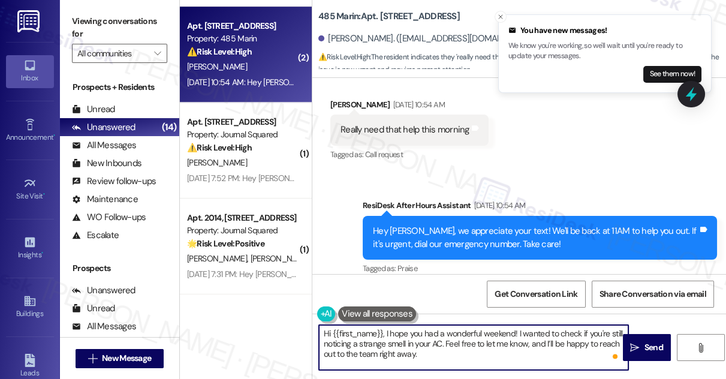
click at [549, 345] on textarea "Hi {{first_name}}, I hope you had a wonderful weekend! I wanted to check if you…" at bounding box center [473, 347] width 309 height 45
type textarea "Hi {{first_name}}, I hope you had a wonderful weekend! I wanted to check if you…"
click at [499, 17] on icon "Close toast" at bounding box center [500, 16] width 7 height 7
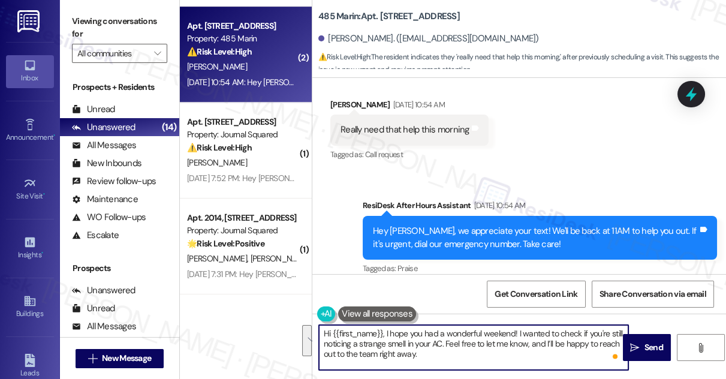
click at [447, 343] on textarea "Hi {{first_name}}, I hope you had a wonderful weekend! I wanted to check if you…" at bounding box center [473, 347] width 309 height 45
click at [446, 343] on textarea "Hi {{first_name}}, I hope you had a wonderful weekend! I wanted to check if you…" at bounding box center [473, 347] width 309 height 45
click at [650, 342] on span "Send" at bounding box center [653, 347] width 19 height 13
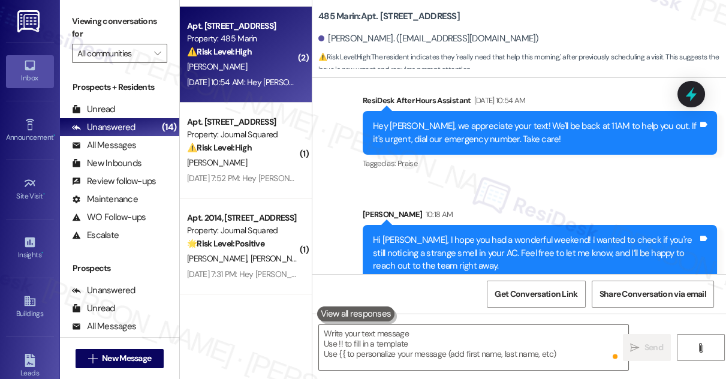
scroll to position [2819, 0]
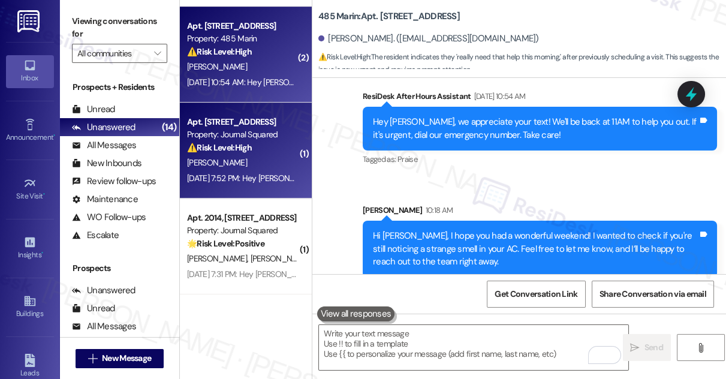
click at [257, 153] on div "⚠️ Risk Level: High The resident indicates that a previously submitted work ord…" at bounding box center [242, 147] width 111 height 13
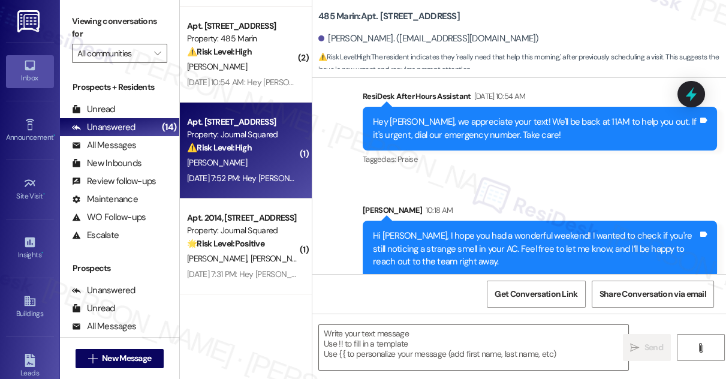
type textarea "Fetching suggested responses. Please feel free to read through the conversation…"
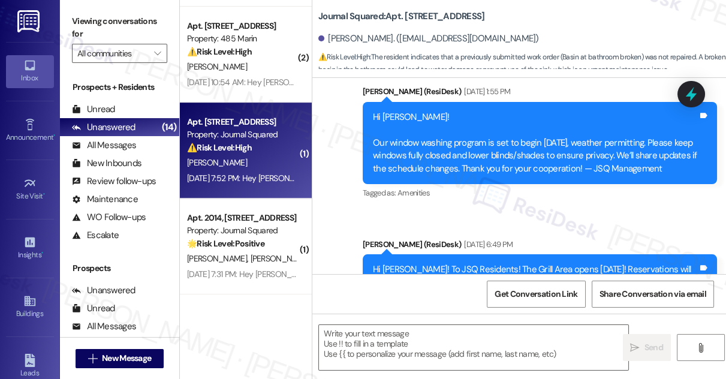
type textarea "Fetching suggested responses. Please feel free to read through the conversation…"
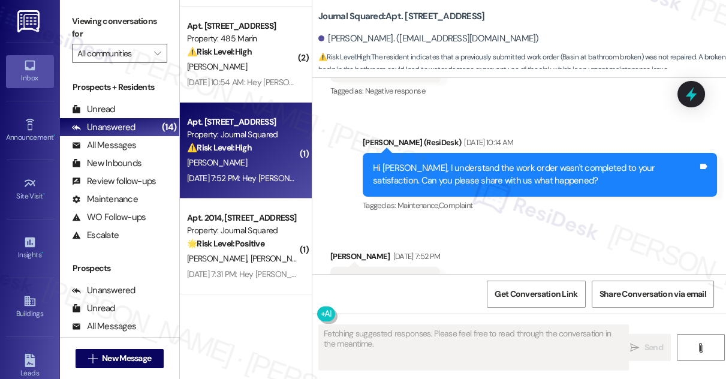
scroll to position [5519, 0]
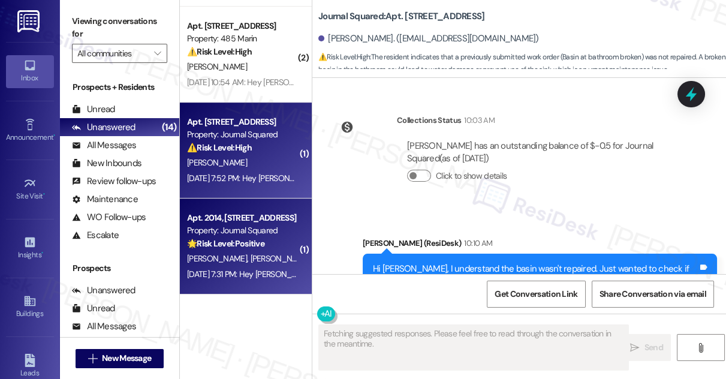
click at [239, 274] on div "Sep 19, 2025 at 7:31 PM: Hey Minchae and Sangbeen, we appreciate your text! We'…" at bounding box center [488, 273] width 603 height 11
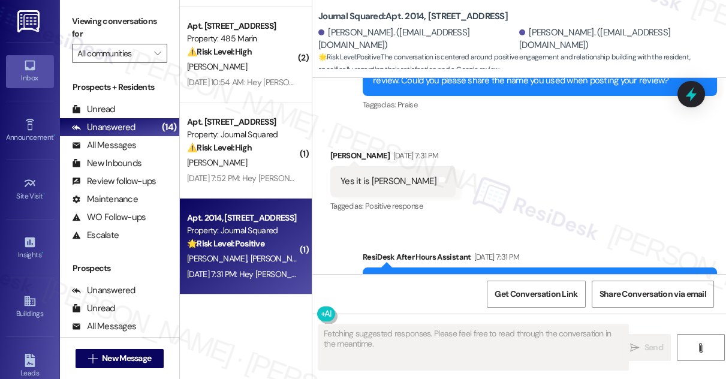
scroll to position [1557, 0]
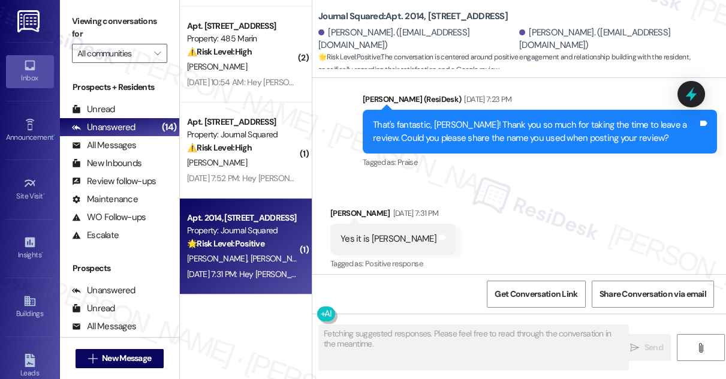
click at [400, 232] on div "Yes it is Sangbeen Lee" at bounding box center [388, 238] width 96 height 13
click at [484, 119] on div "That's fantastic, Sangbeen! Thank you so much for taking the time to leave a re…" at bounding box center [535, 132] width 325 height 26
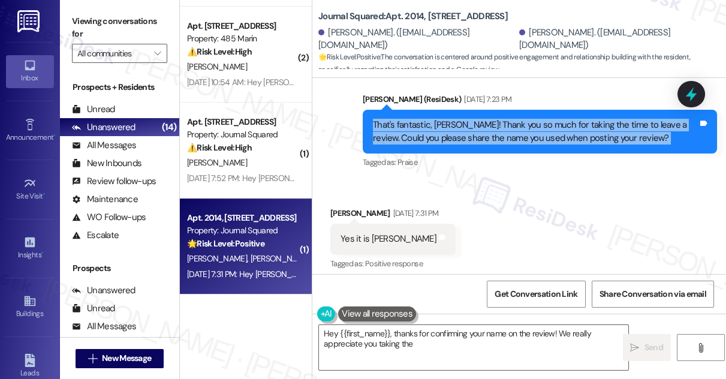
click at [484, 119] on div "That's fantastic, Sangbeen! Thank you so much for taking the time to leave a re…" at bounding box center [535, 132] width 325 height 26
click at [527, 119] on div "That's fantastic, Sangbeen! Thank you so much for taking the time to leave a re…" at bounding box center [535, 132] width 325 height 26
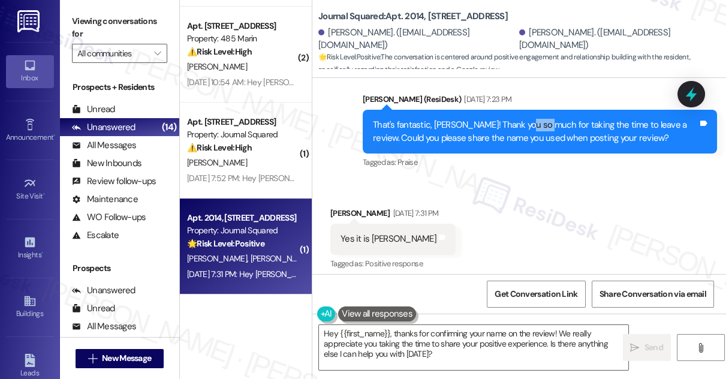
click at [527, 119] on div "That's fantastic, Sangbeen! Thank you so much for taking the time to leave a re…" at bounding box center [535, 132] width 325 height 26
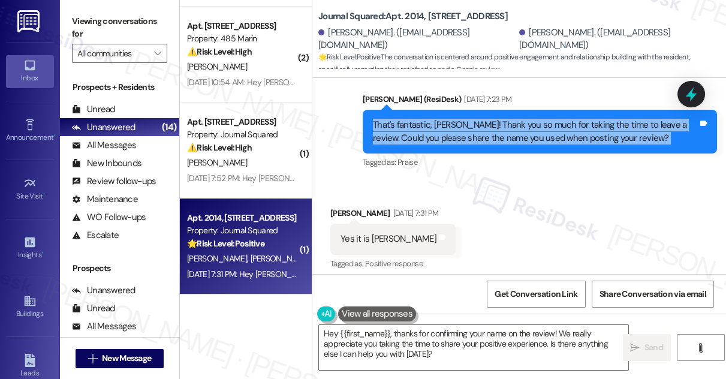
click at [527, 119] on div "That's fantastic, Sangbeen! Thank you so much for taking the time to leave a re…" at bounding box center [535, 132] width 325 height 26
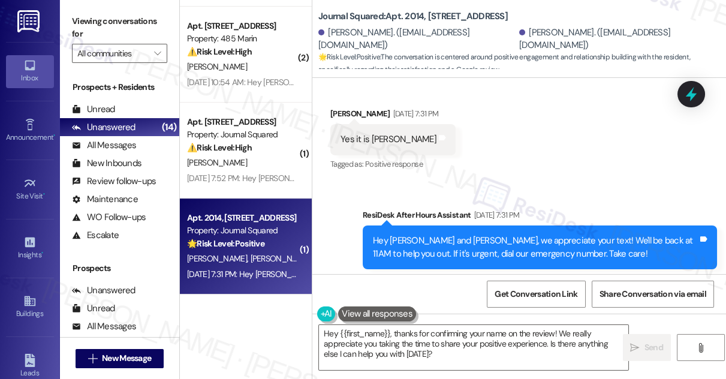
scroll to position [1666, 0]
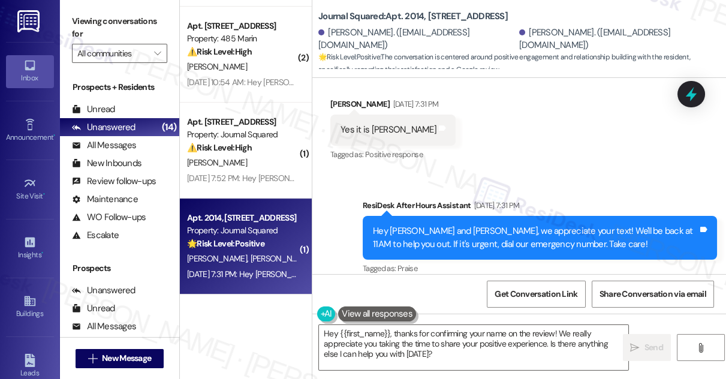
click at [382, 123] on div "Yes it is Sangbeen Lee" at bounding box center [388, 129] width 96 height 13
click at [523, 113] on div "Received via SMS Sangbeen Lee Sep 19, 2025 at 7:31 PM Yes it is Sangbeen Lee Ta…" at bounding box center [518, 121] width 413 height 101
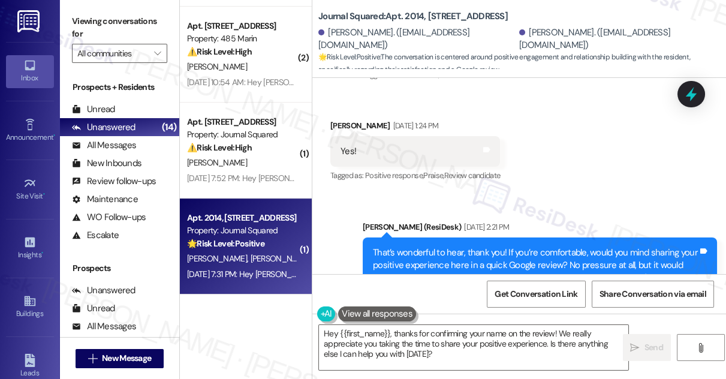
scroll to position [1393, 0]
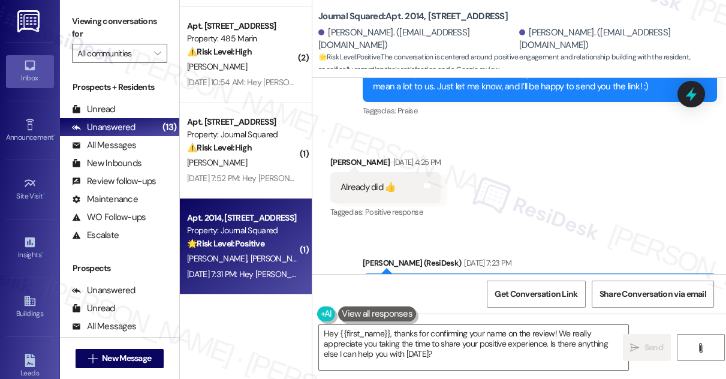
click at [350, 156] on div "Sangbeen Lee Sep 19, 2025 at 4:25 PM" at bounding box center [385, 164] width 110 height 17
copy div "Sangbeen Lee"
click at [370, 181] on div "Already did 👍" at bounding box center [367, 187] width 55 height 13
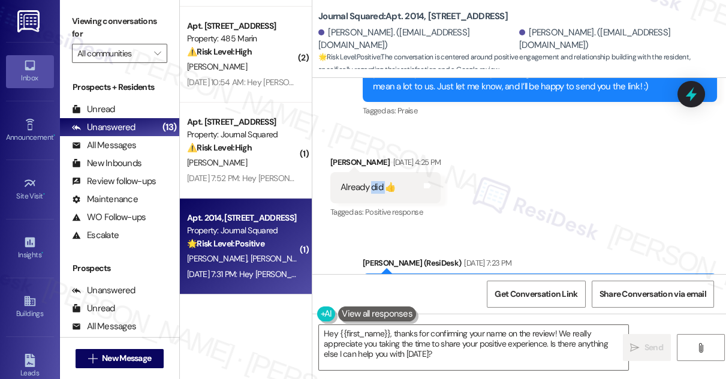
click at [370, 181] on div "Already did 👍" at bounding box center [367, 187] width 55 height 13
click at [384, 332] on textarea "Hey {{first_name}}, thanks for confirming your name on the review! We really ap…" at bounding box center [473, 347] width 309 height 45
click at [384, 333] on textarea "Hey {{first_name}}, thanks for confirming your name on the review! We really ap…" at bounding box center [473, 347] width 309 height 45
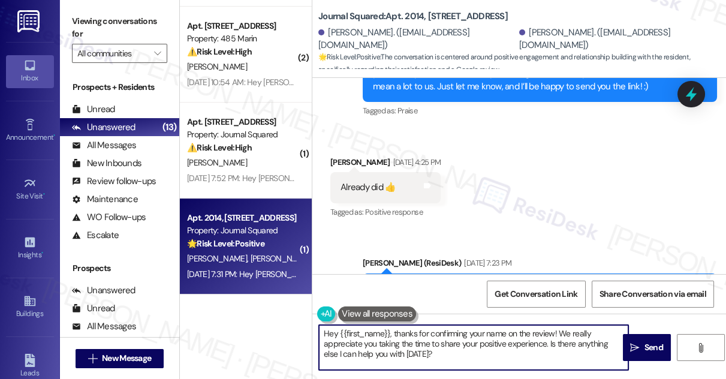
click at [384, 332] on textarea "Hey {{first_name}}, thanks for confirming your name on the review! We really ap…" at bounding box center [473, 347] width 309 height 45
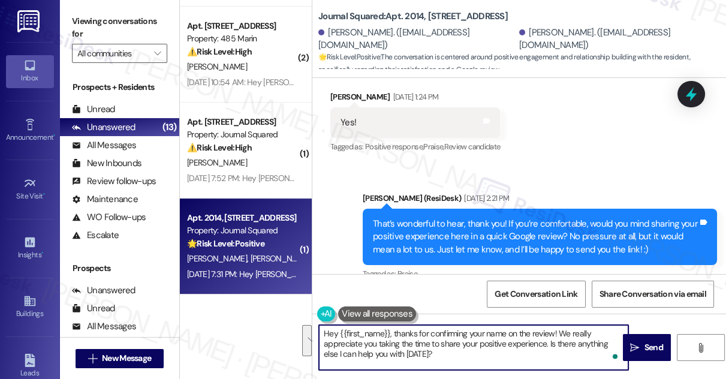
scroll to position [1448, 0]
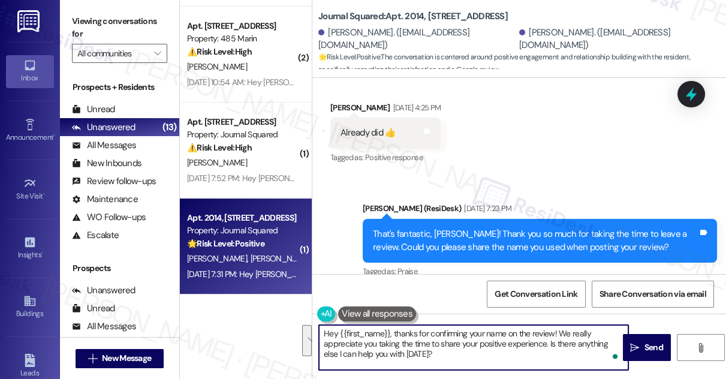
click at [441, 228] on div "That's fantastic, Sangbeen! Thank you so much for taking the time to leave a re…" at bounding box center [535, 241] width 325 height 26
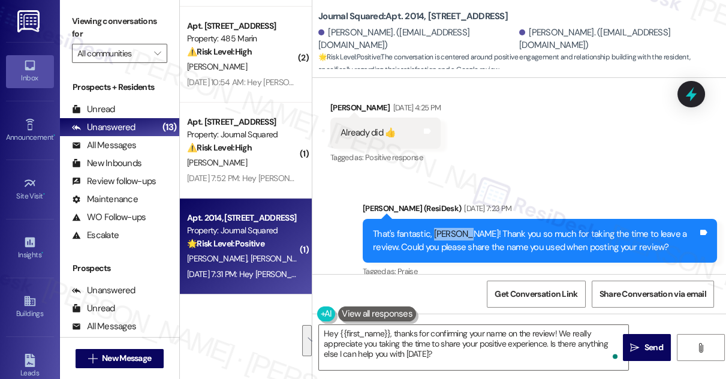
click at [441, 228] on div "That's fantastic, Sangbeen! Thank you so much for taking the time to leave a re…" at bounding box center [535, 241] width 325 height 26
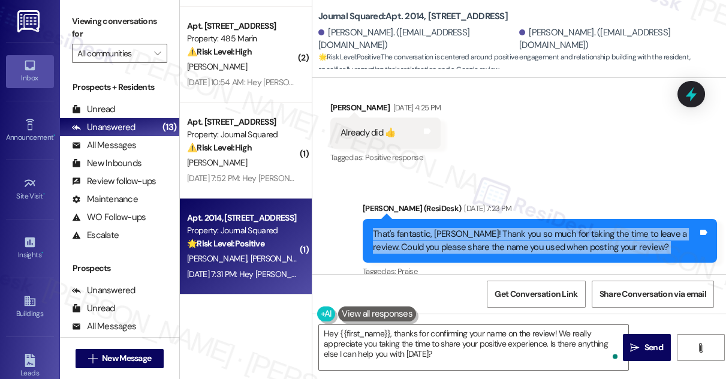
click at [441, 228] on div "That's fantastic, Sangbeen! Thank you so much for taking the time to leave a re…" at bounding box center [535, 241] width 325 height 26
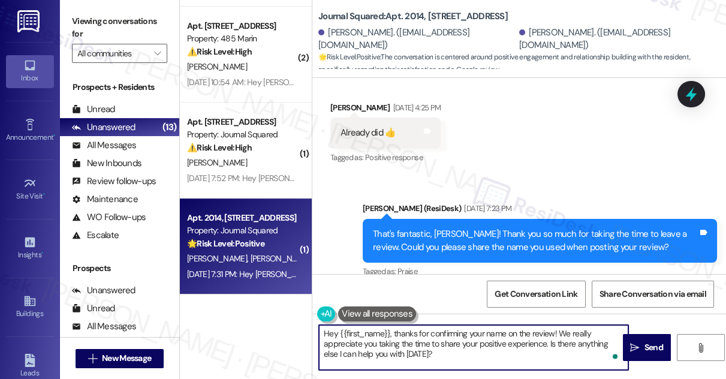
click at [407, 330] on textarea "Hey {{first_name}}, thanks for confirming your name on the review! We really ap…" at bounding box center [473, 347] width 309 height 45
click at [412, 228] on div "That's fantastic, Sangbeen! Thank you so much for taking the time to leave a re…" at bounding box center [535, 241] width 325 height 26
click at [401, 228] on div "That's fantastic, Sangbeen! Thank you so much for taking the time to leave a re…" at bounding box center [535, 241] width 325 height 26
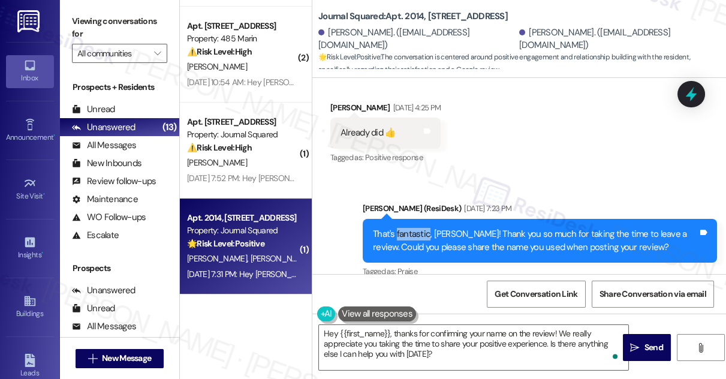
click at [401, 228] on div "That's fantastic, Sangbeen! Thank you so much for taking the time to leave a re…" at bounding box center [535, 241] width 325 height 26
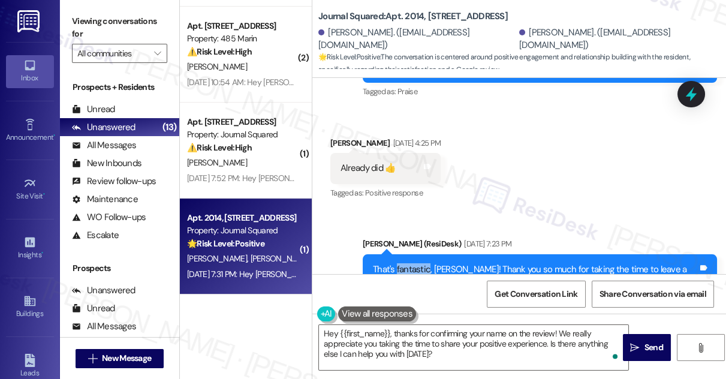
scroll to position [1557, 0]
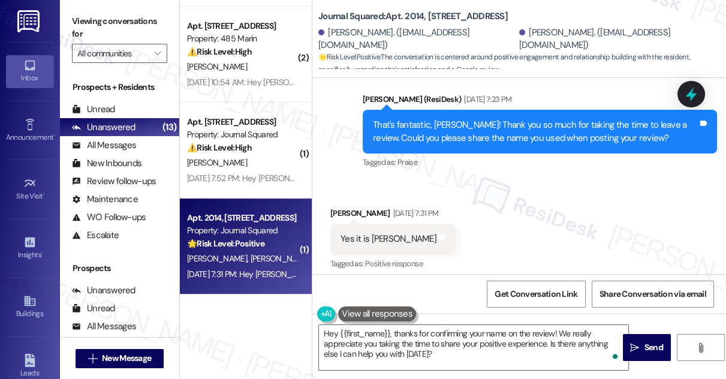
click at [447, 121] on div "That's fantastic, Sangbeen! Thank you so much for taking the time to leave a re…" at bounding box center [535, 132] width 325 height 26
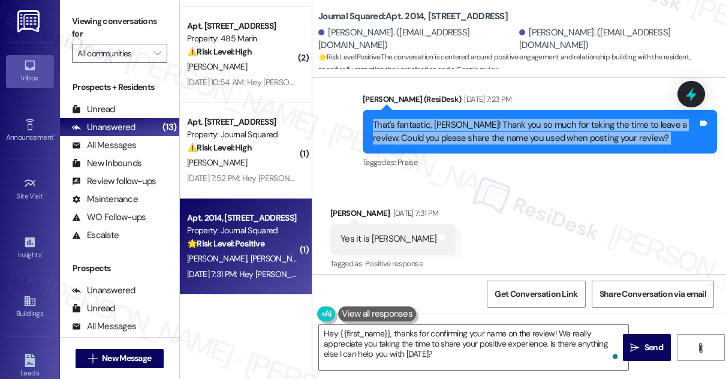
click at [447, 121] on div "That's fantastic, Sangbeen! Thank you so much for taking the time to leave a re…" at bounding box center [535, 132] width 325 height 26
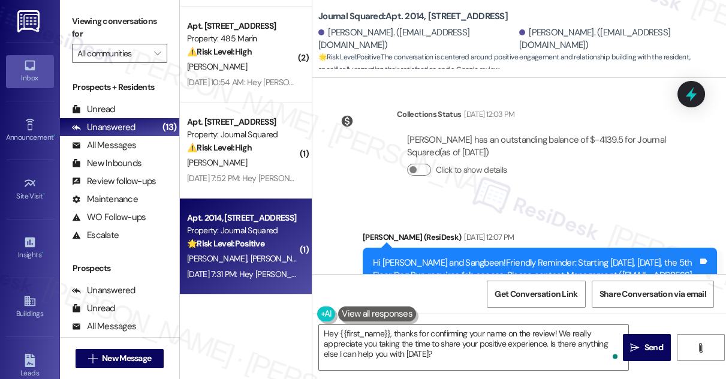
scroll to position [599, 0]
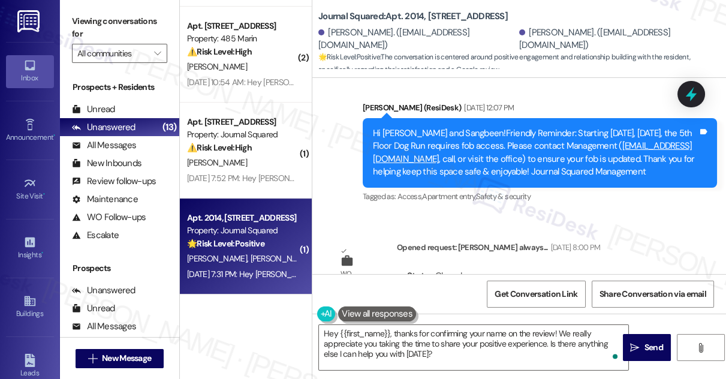
click at [475, 131] on div "Hi Minchae and Sangbeen!Friendly Reminder: Starting today, Sept 5, the 5th Floo…" at bounding box center [535, 153] width 325 height 52
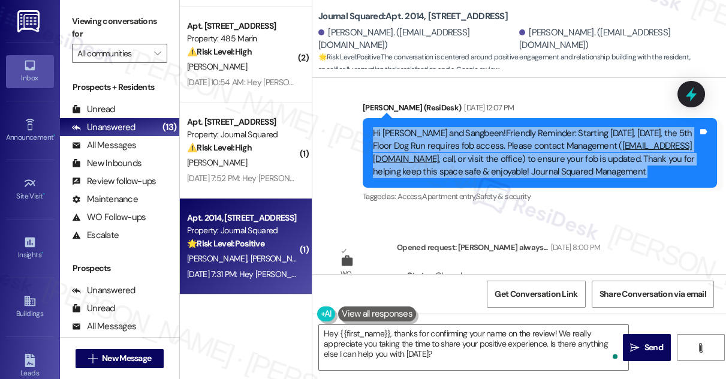
click at [475, 131] on div "Hi Minchae and Sangbeen!Friendly Reminder: Starting today, Sept 5, the 5th Floo…" at bounding box center [535, 153] width 325 height 52
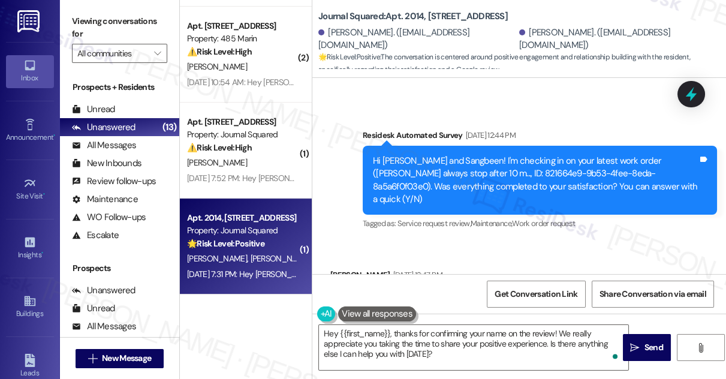
scroll to position [871, 0]
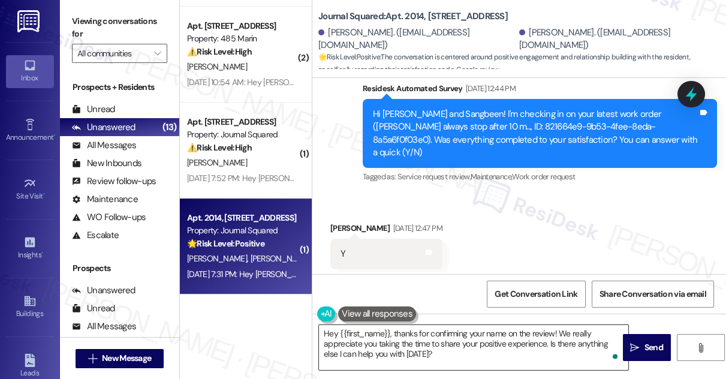
click at [405, 333] on textarea "Hey {{first_name}}, thanks for confirming your name on the review! We really ap…" at bounding box center [473, 347] width 309 height 45
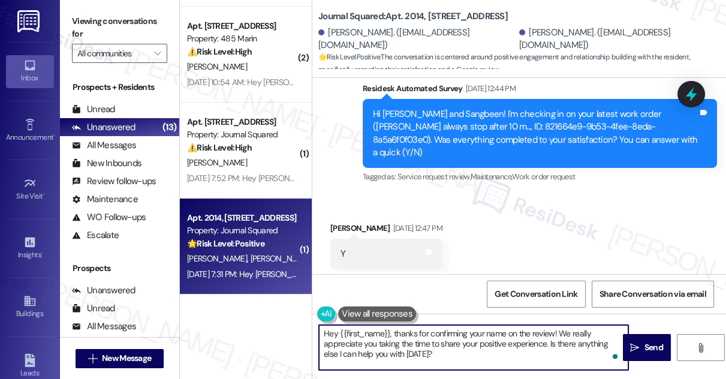
click at [405, 333] on textarea "Hey {{first_name}}, thanks for confirming your name on the review! We really ap…" at bounding box center [473, 347] width 309 height 45
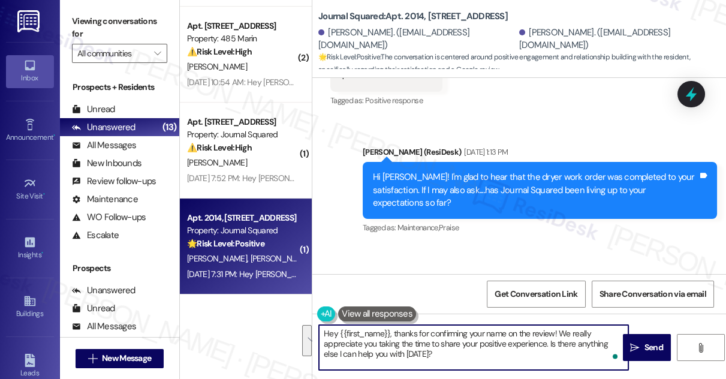
scroll to position [1252, 0]
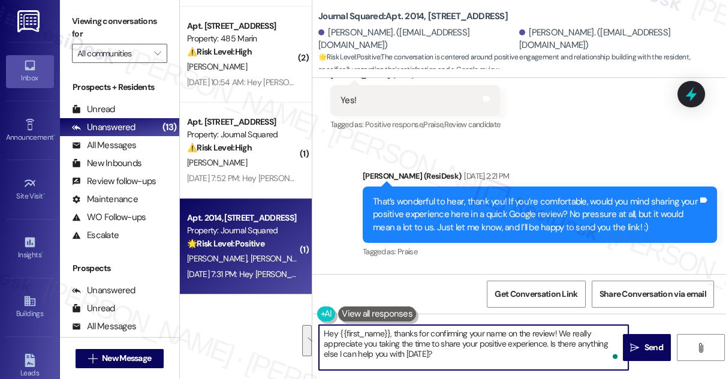
click at [434, 351] on textarea "Hey {{first_name}}, thanks for confirming your name on the review! We really ap…" at bounding box center [473, 347] width 309 height 45
drag, startPoint x: 508, startPoint y: 355, endPoint x: 551, endPoint y: 340, distance: 45.7
click at [551, 340] on textarea "Hey {{first_name}}, thanks for confirming your name on the review! We really ap…" at bounding box center [473, 347] width 309 height 45
click at [337, 330] on textarea "Hey {{first_name}}, thanks for confirming your name on the review! We really ap…" at bounding box center [473, 347] width 309 height 45
click at [328, 331] on textarea "Hey {{first_name}}, thanks for confirming your name on the review! We really ap…" at bounding box center [473, 347] width 309 height 45
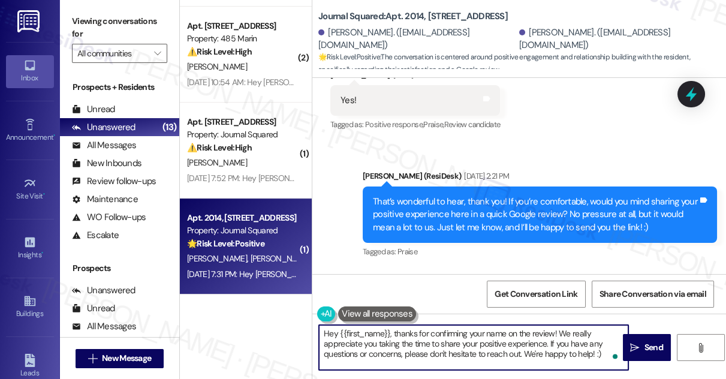
click at [328, 331] on textarea "Hey {{first_name}}, thanks for confirming your name on the review! We really ap…" at bounding box center [473, 347] width 309 height 45
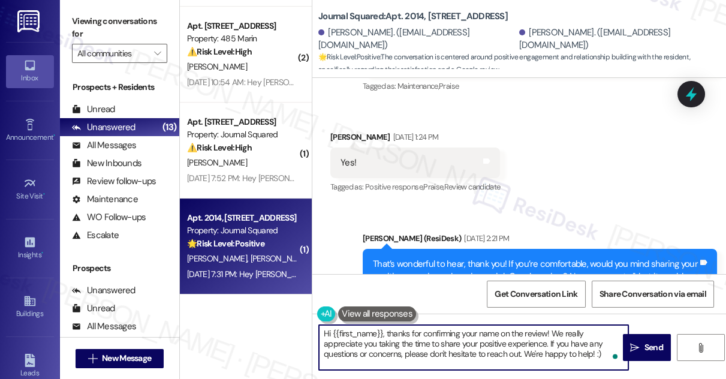
scroll to position [1144, 0]
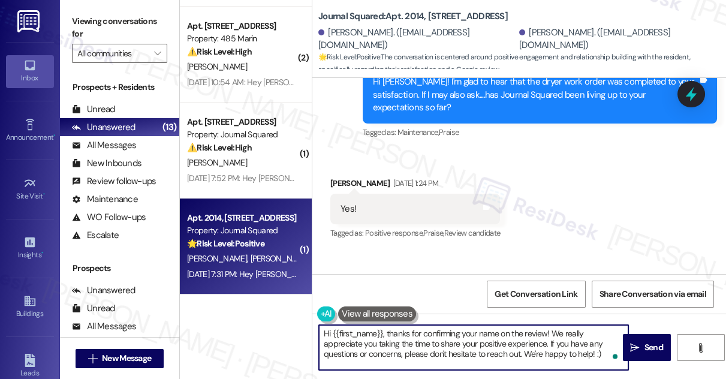
click at [349, 177] on div "Sangbeen Lee Sep 19, 2025 at 1:24 PM" at bounding box center [415, 185] width 170 height 17
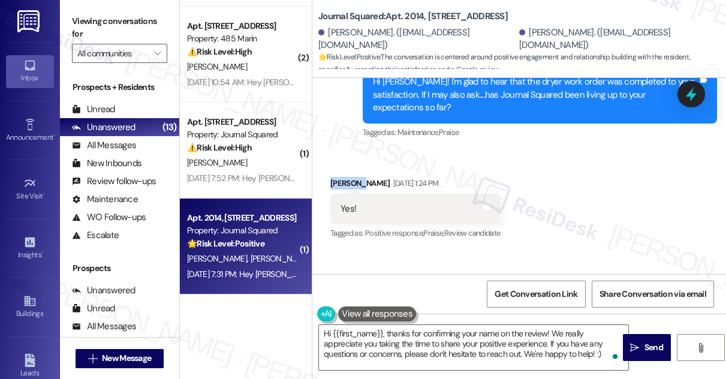
copy div "Sangbeen"
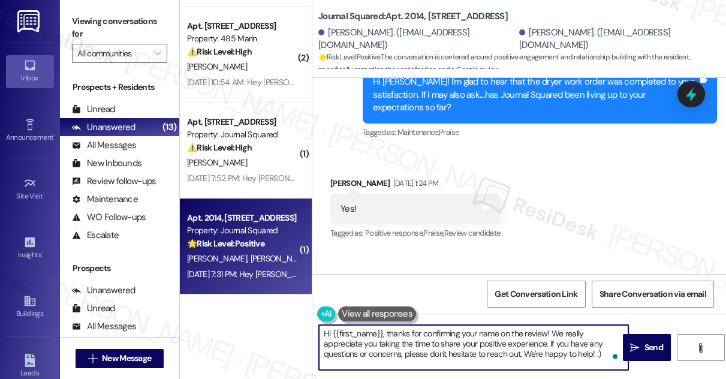
drag, startPoint x: 333, startPoint y: 330, endPoint x: 383, endPoint y: 333, distance: 49.8
click at [383, 333] on textarea "Hi {{first_name}}, thanks for confirming your name on the review! We really app…" at bounding box center [473, 347] width 309 height 45
paste textarea "Sangbeen"
type textarea "Hi Sangbeen, thanks for confirming your name on the review! We really appreciat…"
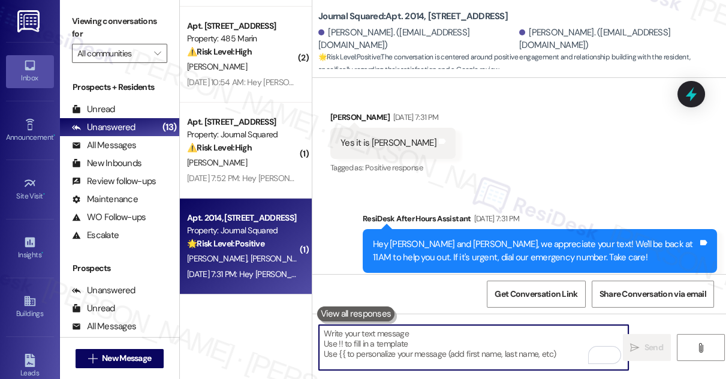
scroll to position [1557, 0]
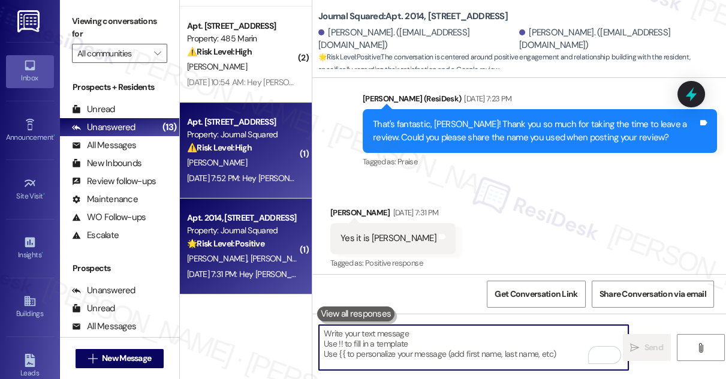
click at [252, 144] on strong "⚠️ Risk Level: High" at bounding box center [219, 147] width 65 height 11
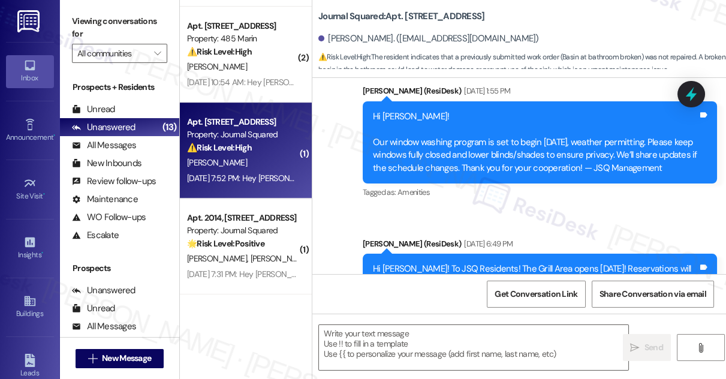
type textarea "Fetching suggested responses. Please feel free to read through the conversation…"
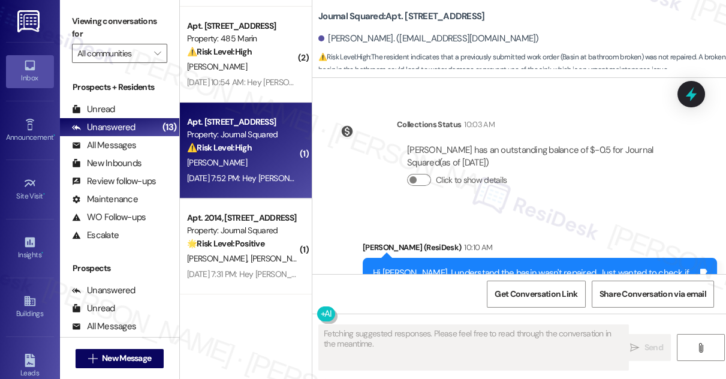
scroll to position [5519, 0]
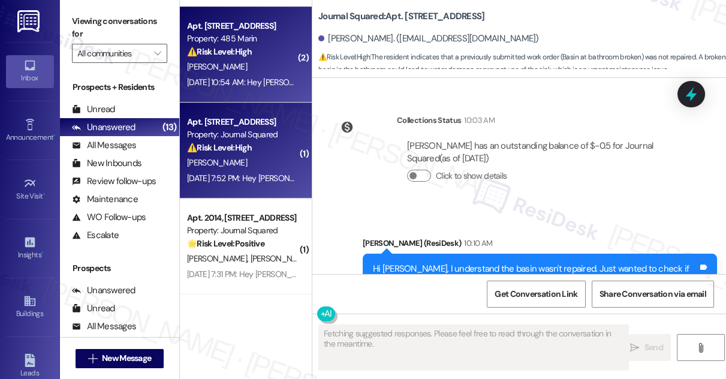
click at [262, 93] on div "Apt. 730, 485 Marin Blvd. Property: 485 Marin ⚠️ Risk Level: High The resident …" at bounding box center [246, 55] width 132 height 96
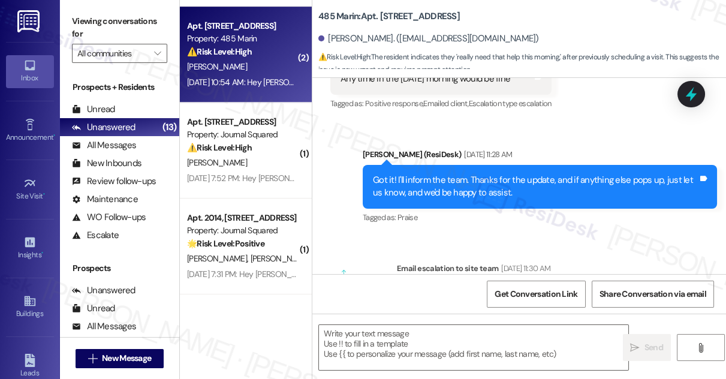
type textarea "Fetching suggested responses. Please feel free to read through the conversation…"
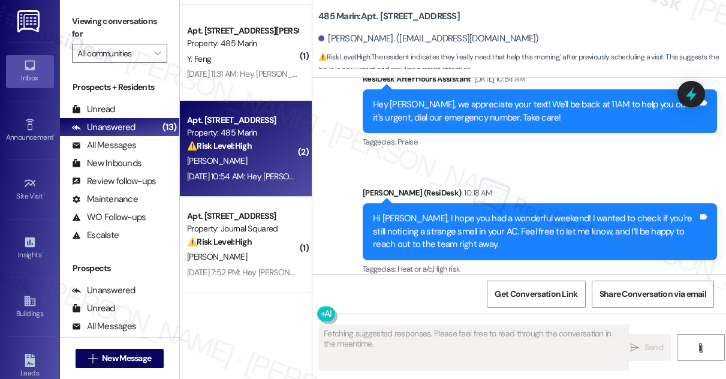
scroll to position [831, 0]
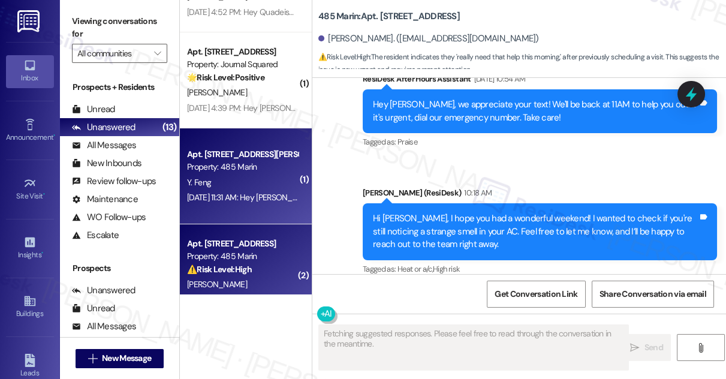
click at [259, 161] on div "Property: 485 Marin" at bounding box center [242, 167] width 111 height 13
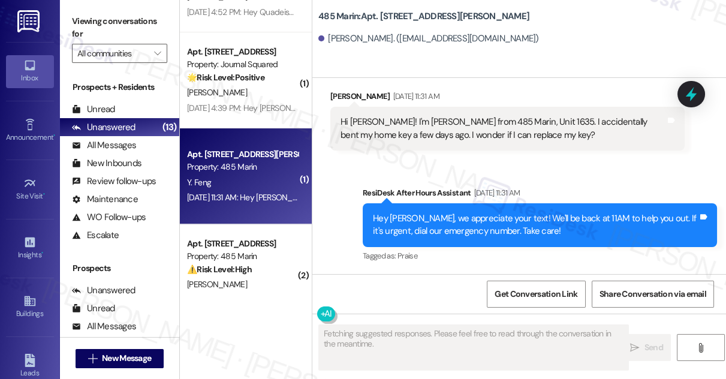
scroll to position [118, 0]
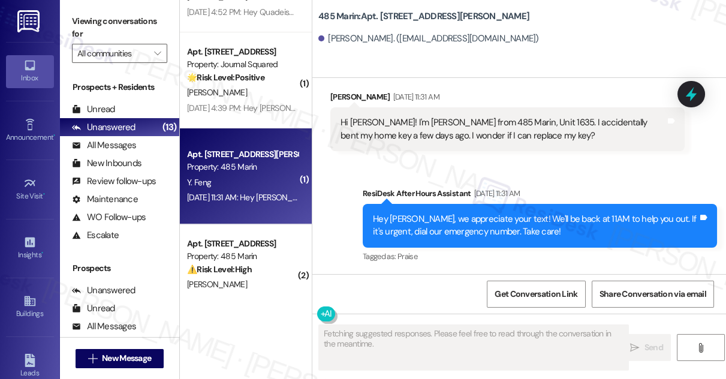
click at [418, 207] on div "Hey Yixiao, we appreciate your text! We'll be back at 11AM to help you out. If …" at bounding box center [540, 226] width 354 height 44
click at [441, 124] on div "Hi [PERSON_NAME]! I'm [PERSON_NAME] from 485 Marin, Unit 1635. I accidentally b…" at bounding box center [502, 129] width 325 height 26
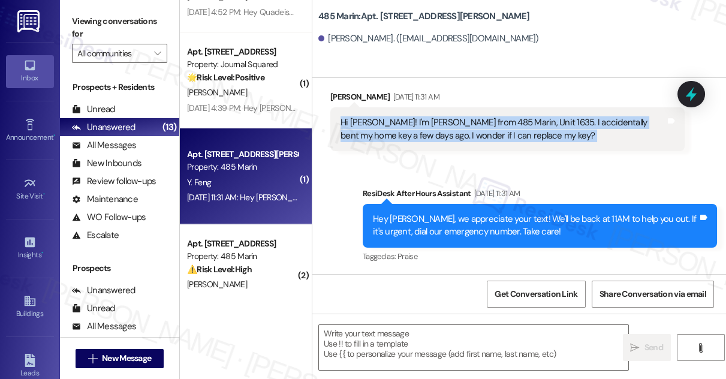
click at [441, 124] on div "Hi [PERSON_NAME]! I'm [PERSON_NAME] from 485 Marin, Unit 1635. I accidentally b…" at bounding box center [502, 129] width 325 height 26
click at [560, 126] on div "Hi [PERSON_NAME]! I'm [PERSON_NAME] from 485 Marin, Unit 1635. I accidentally b…" at bounding box center [502, 129] width 325 height 26
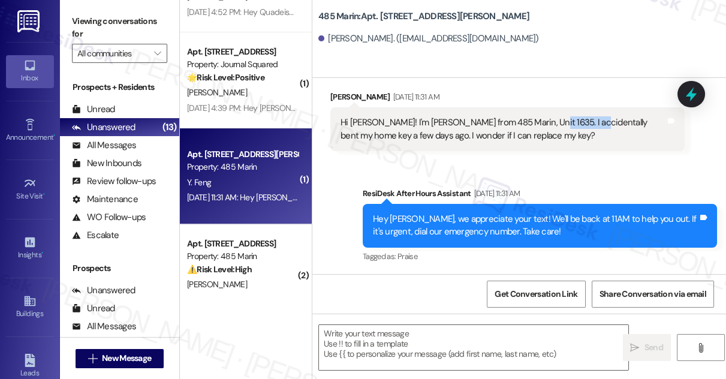
click at [560, 126] on div "Hi [PERSON_NAME]! I'm [PERSON_NAME] from 485 Marin, Unit 1635. I accidentally b…" at bounding box center [502, 129] width 325 height 26
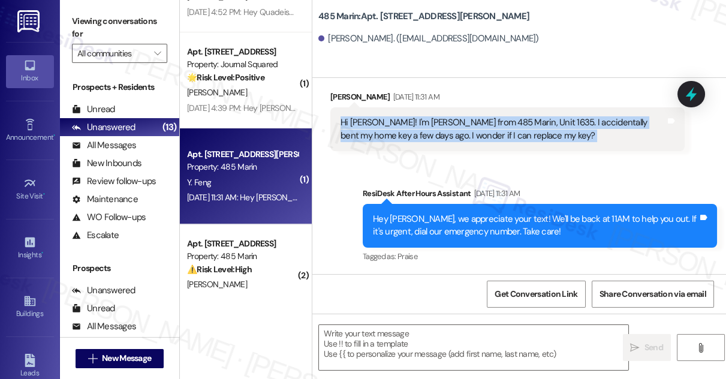
click at [560, 126] on div "Hi [PERSON_NAME]! I'm [PERSON_NAME] from 485 Marin, Unit 1635. I accidentally b…" at bounding box center [502, 129] width 325 height 26
click at [423, 138] on div "Hi [PERSON_NAME]! I'm [PERSON_NAME] from 485 Marin, Unit 1635. I accidentally b…" at bounding box center [502, 129] width 325 height 26
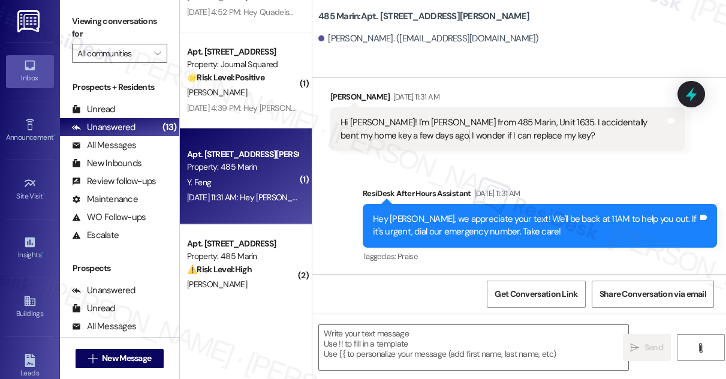
click at [423, 138] on div "Hi [PERSON_NAME]! I'm [PERSON_NAME] from 485 Marin, Unit 1635. I accidentally b…" at bounding box center [502, 129] width 325 height 26
click at [404, 95] on div "[DATE] 11:31 AM" at bounding box center [414, 96] width 49 height 13
click at [403, 95] on div "[DATE] 11:31 AM" at bounding box center [414, 96] width 49 height 13
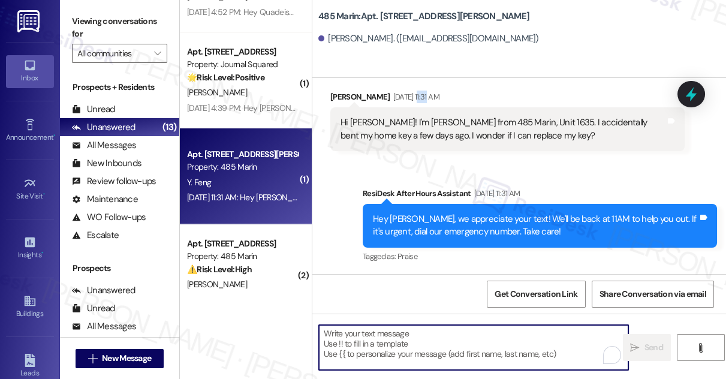
click at [338, 336] on textarea "To enrich screen reader interactions, please activate Accessibility in Grammarl…" at bounding box center [473, 347] width 309 height 45
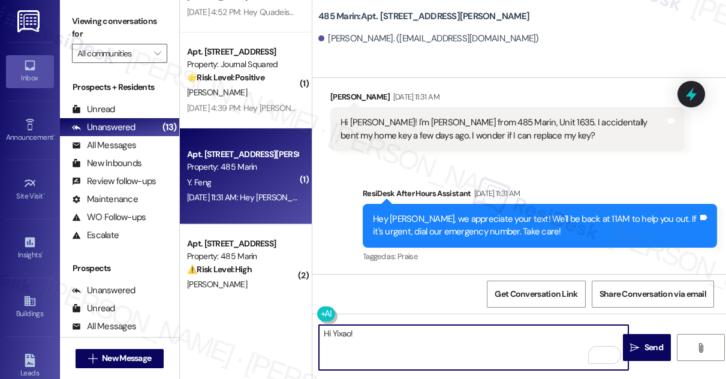
click at [334, 43] on div "[PERSON_NAME]. ([EMAIL_ADDRESS][DOMAIN_NAME])" at bounding box center [428, 38] width 221 height 13
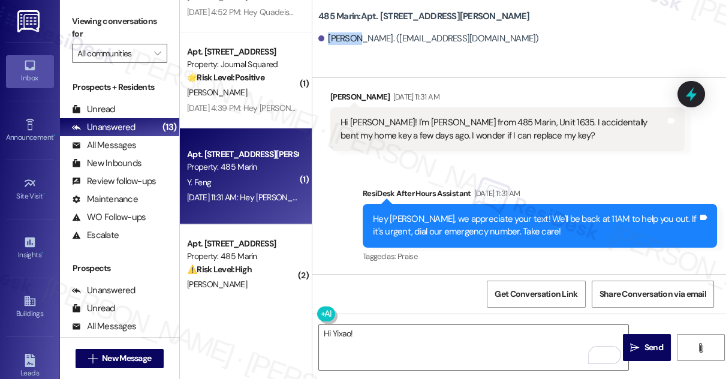
copy div "Yixiao"
click at [333, 335] on textarea "Hi Yixao!" at bounding box center [473, 347] width 309 height 45
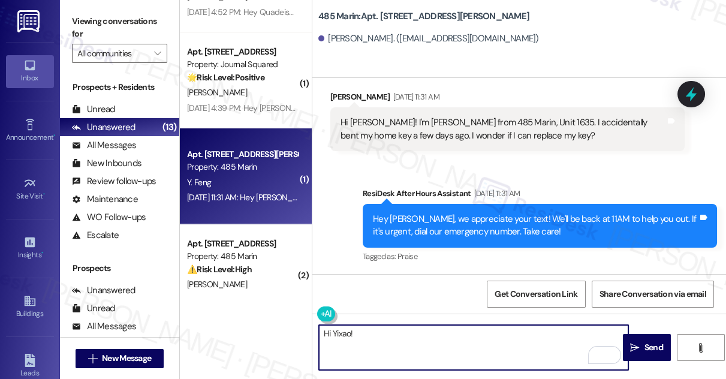
click at [333, 335] on textarea "Hi Yixao!" at bounding box center [473, 347] width 309 height 45
paste textarea "iao"
click at [366, 328] on textarea "Hi Yixiao !" at bounding box center [473, 347] width 309 height 45
click at [354, 334] on textarea "Hi Yixiao !" at bounding box center [473, 347] width 309 height 45
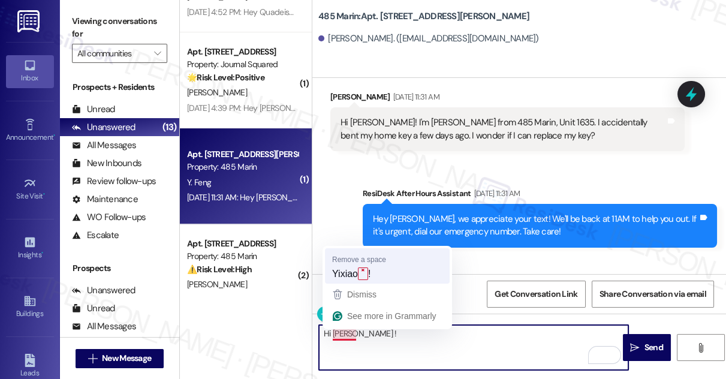
type textarea "Hi Yixiao!"
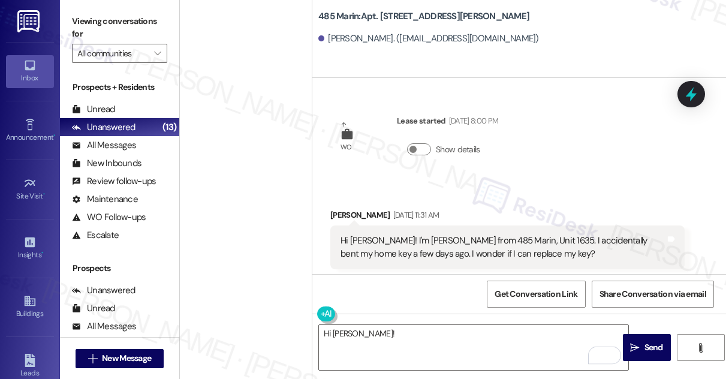
click at [366, 209] on div "[PERSON_NAME] [DATE] 11:31 AM" at bounding box center [507, 217] width 354 height 17
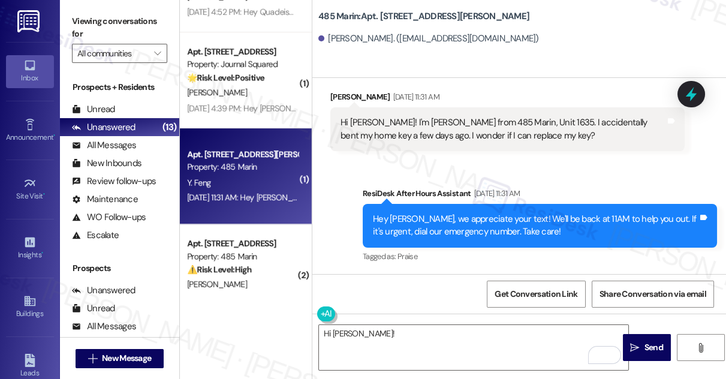
click at [364, 127] on div "Hi [PERSON_NAME]! I'm [PERSON_NAME] from 485 Marin, Unit 1635. I accidentally b…" at bounding box center [502, 129] width 325 height 26
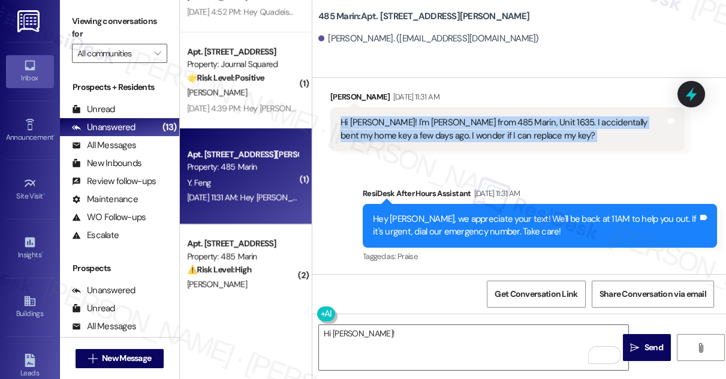
click at [364, 127] on div "Hi [PERSON_NAME]! I'm [PERSON_NAME] from 485 Marin, Unit 1635. I accidentally b…" at bounding box center [502, 129] width 325 height 26
copy div "Hi [PERSON_NAME]! I'm [PERSON_NAME] from 485 Marin, Unit 1635. I accidentally b…"
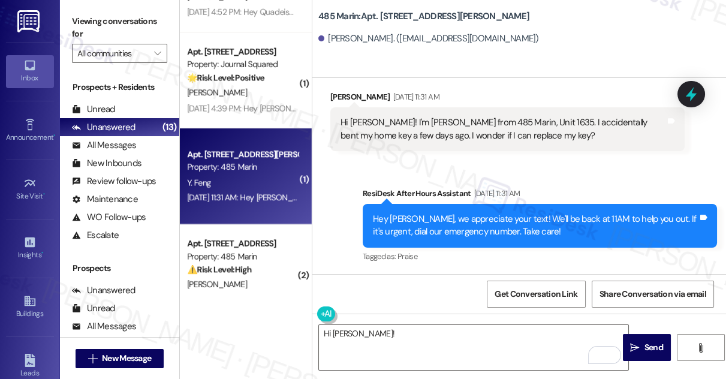
drag, startPoint x: 71, startPoint y: 28, endPoint x: 67, endPoint y: 4, distance: 24.3
click at [71, 28] on div "Viewing conversations for All communities " at bounding box center [119, 37] width 119 height 75
click at [78, 26] on label "Viewing conversations for" at bounding box center [119, 28] width 95 height 32
click at [366, 334] on textarea "Hi [PERSON_NAME]!" at bounding box center [473, 347] width 309 height 45
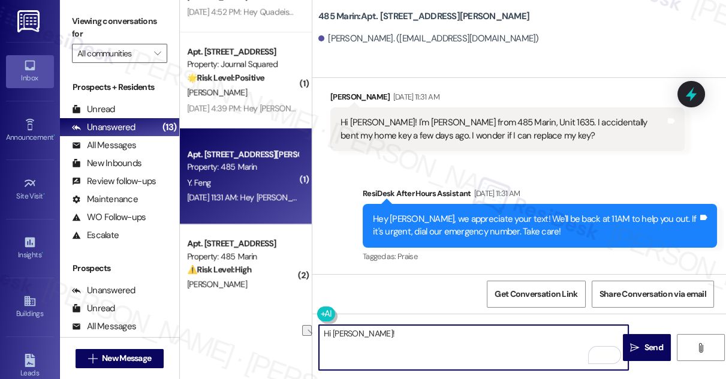
paste textarea "[PERSON_NAME], I just wanted to check in and see if you were able to get your b…"
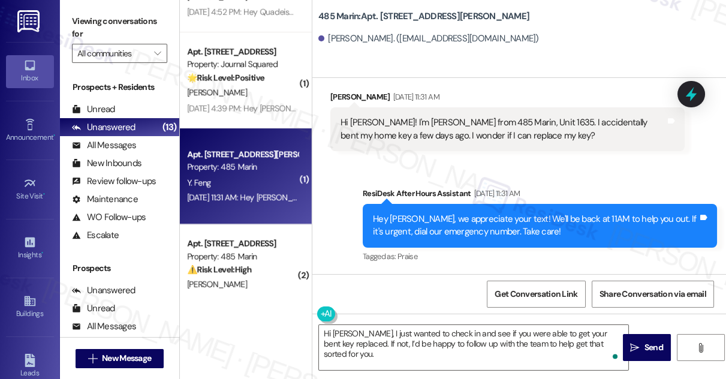
click at [337, 92] on div "[PERSON_NAME] [DATE] 11:31 AM" at bounding box center [507, 98] width 354 height 17
copy div "Yixiao"
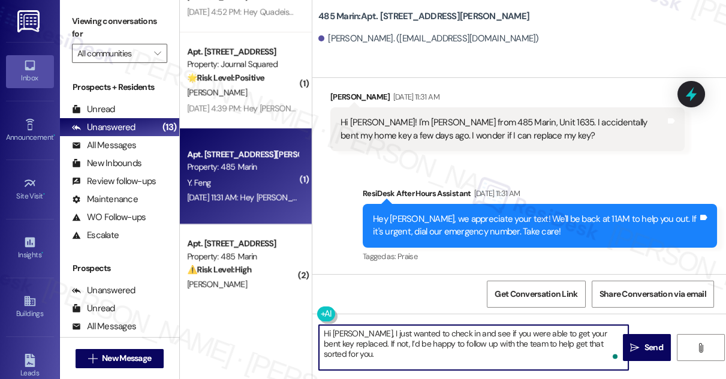
click at [342, 333] on textarea "Hi [PERSON_NAME], I just wanted to check in and see if you were able to get you…" at bounding box center [473, 347] width 309 height 45
paste textarea "Yixiao"
click at [354, 334] on textarea "Hi [PERSON_NAME], I just wanted to check in and see if you were able to get you…" at bounding box center [473, 347] width 309 height 45
click at [395, 343] on textarea "Hi [PERSON_NAME], I hope you had a great weekend! I just wanted to check in and…" at bounding box center [473, 347] width 309 height 45
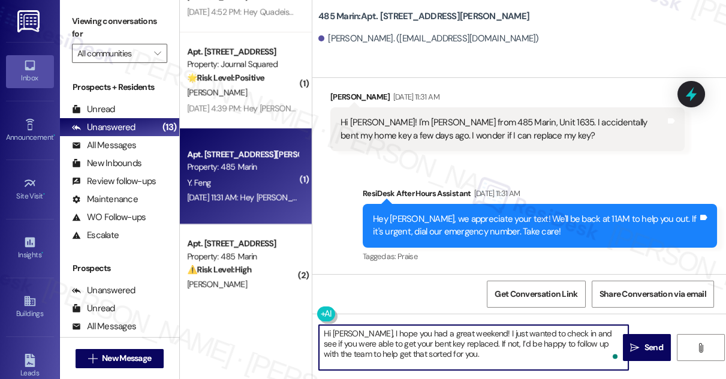
click at [395, 343] on textarea "Hi [PERSON_NAME], I hope you had a great weekend! I just wanted to check in and…" at bounding box center [473, 347] width 309 height 45
click at [441, 344] on textarea "Hi [PERSON_NAME], I hope you had a great weekend! I just wanted to check in and…" at bounding box center [473, 347] width 309 height 45
drag, startPoint x: 446, startPoint y: 348, endPoint x: 454, endPoint y: 349, distance: 7.9
click at [446, 348] on textarea "Hi [PERSON_NAME], I hope you had a great weekend! I just wanted to check in and…" at bounding box center [473, 347] width 309 height 45
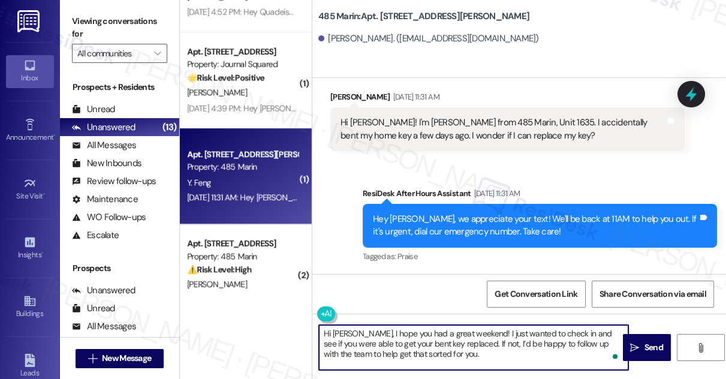
click at [516, 346] on textarea "Hi [PERSON_NAME], I hope you had a great weekend! I just wanted to check in and…" at bounding box center [473, 347] width 309 height 45
drag, startPoint x: 516, startPoint y: 346, endPoint x: 527, endPoint y: 344, distance: 11.6
click at [516, 346] on textarea "Hi [PERSON_NAME], I hope you had a great weekend! I just wanted to check in and…" at bounding box center [473, 347] width 309 height 45
click at [512, 355] on textarea "Hi [PERSON_NAME], I hope you had a great weekend! I just wanted to check in and…" at bounding box center [473, 347] width 309 height 45
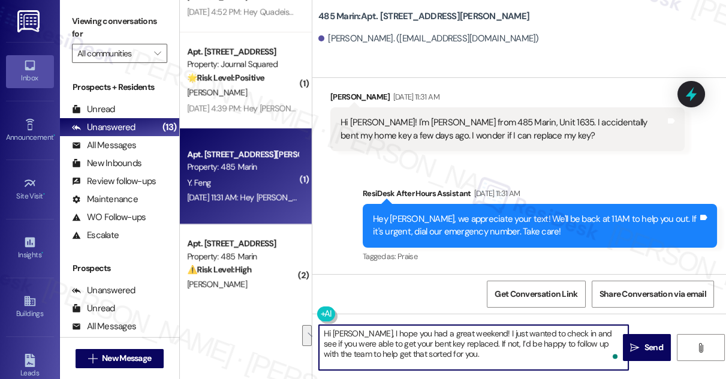
drag, startPoint x: 466, startPoint y: 354, endPoint x: 446, endPoint y: 343, distance: 23.3
click at [446, 343] on textarea "Hi [PERSON_NAME], I hope you had a great weekend! I just wanted to check in and…" at bounding box center [473, 347] width 309 height 45
type textarea "Hi [PERSON_NAME], I hope you had a great weekend! I just wanted to check in and…"
click at [439, 125] on div "Hi [PERSON_NAME]! I'm [PERSON_NAME] from 485 Marin, Unit 1635. I accidentally b…" at bounding box center [502, 129] width 325 height 26
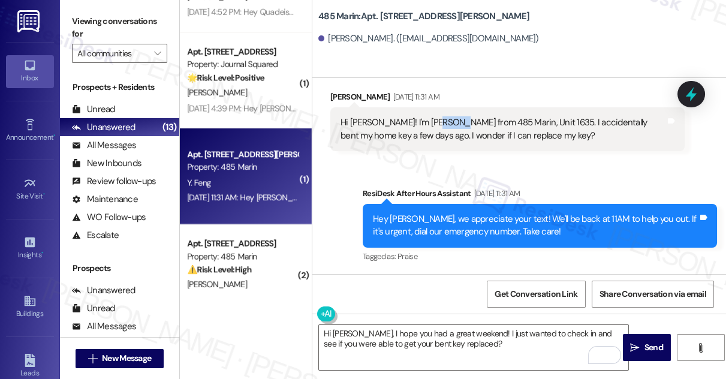
click at [439, 125] on div "Hi [PERSON_NAME]! I'm [PERSON_NAME] from 485 Marin, Unit 1635. I accidentally b…" at bounding box center [502, 129] width 325 height 26
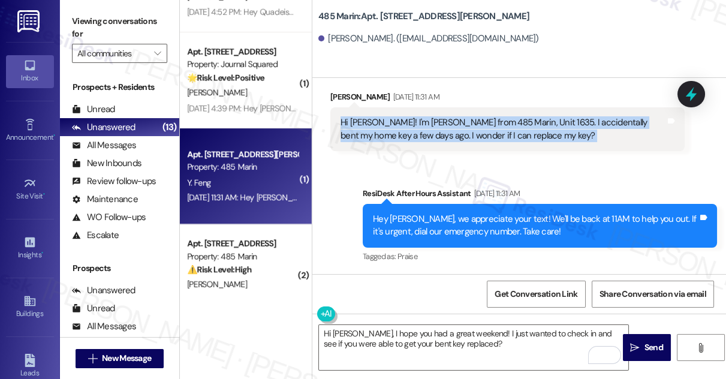
click at [439, 125] on div "Hi [PERSON_NAME]! I'm [PERSON_NAME] from 485 Marin, Unit 1635. I accidentally b…" at bounding box center [502, 129] width 325 height 26
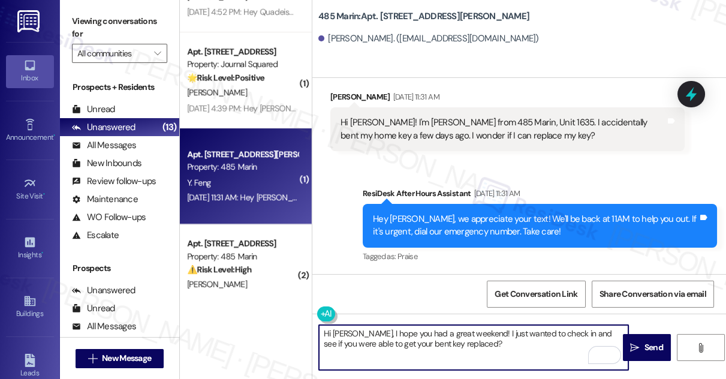
click at [466, 350] on textarea "Hi [PERSON_NAME], I hope you had a great weekend! I just wanted to check in and…" at bounding box center [473, 347] width 309 height 45
click at [461, 129] on div "Hi [PERSON_NAME]! I'm [PERSON_NAME] from 485 Marin, Unit 1635. I accidentally b…" at bounding box center [502, 129] width 325 height 26
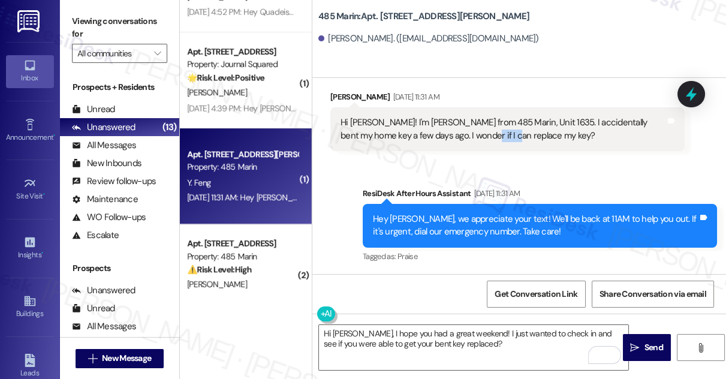
click at [461, 129] on div "Hi [PERSON_NAME]! I'm [PERSON_NAME] from 485 Marin, Unit 1635. I accidentally b…" at bounding box center [502, 129] width 325 height 26
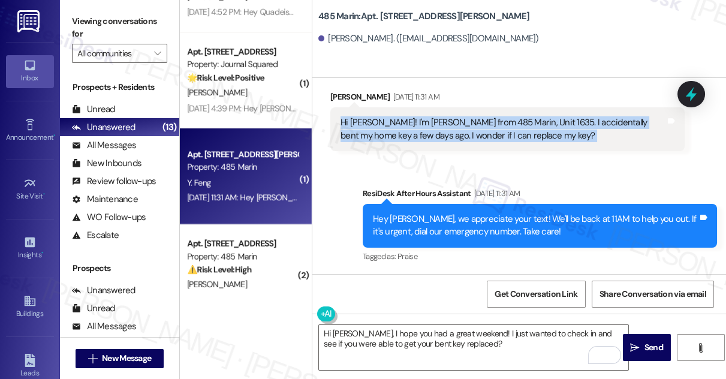
click at [461, 129] on div "Hi [PERSON_NAME]! I'm [PERSON_NAME] from 485 Marin, Unit 1635. I accidentally b…" at bounding box center [502, 129] width 325 height 26
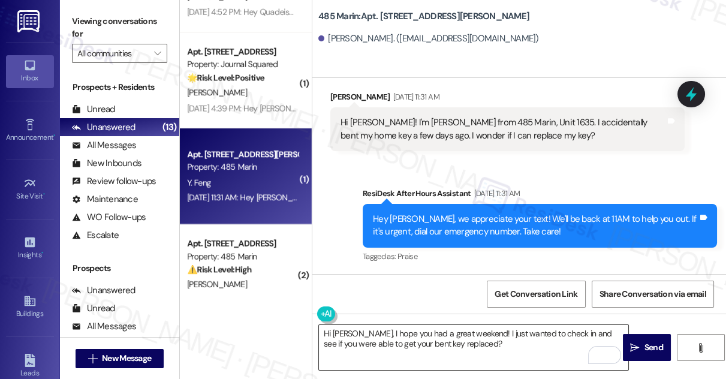
click at [474, 351] on textarea "Hi [PERSON_NAME], I hope you had a great weekend! I just wanted to check in and…" at bounding box center [473, 347] width 309 height 45
click at [655, 345] on span "Send" at bounding box center [653, 347] width 19 height 13
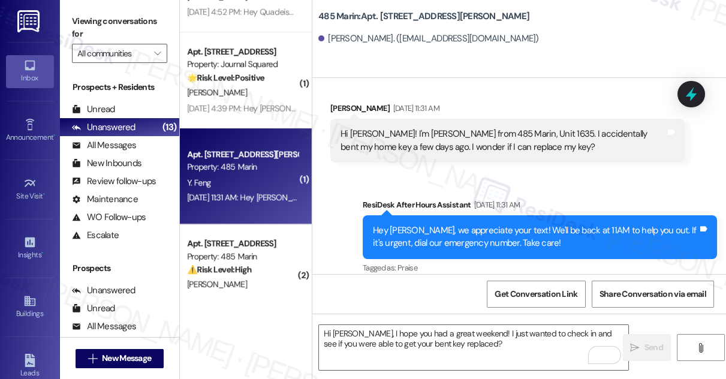
scroll to position [0, 0]
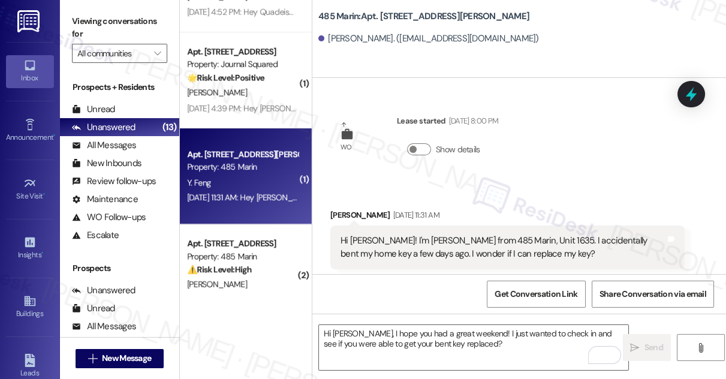
click at [436, 245] on div "Hi [PERSON_NAME]! I'm [PERSON_NAME] from 485 Marin, Unit 1635. I accidentally b…" at bounding box center [502, 247] width 325 height 26
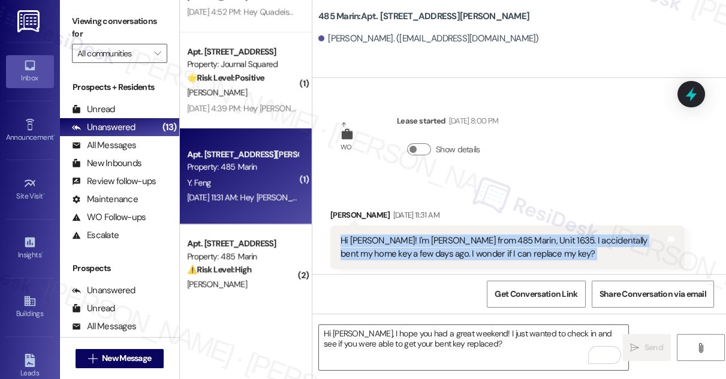
click at [436, 245] on div "Hi [PERSON_NAME]! I'm [PERSON_NAME] from 485 Marin, Unit 1635. I accidentally b…" at bounding box center [502, 247] width 325 height 26
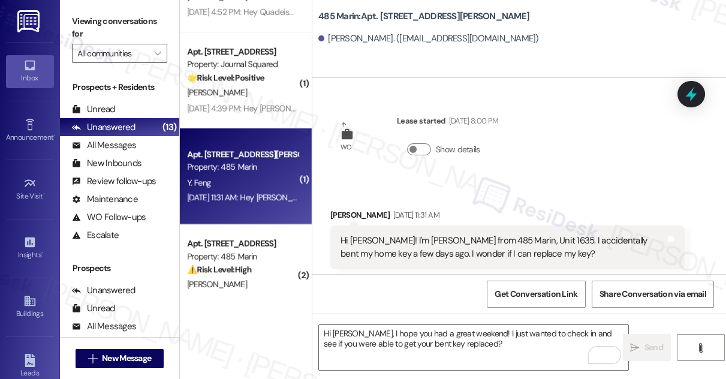
click at [83, 12] on label "Viewing conversations for" at bounding box center [119, 28] width 95 height 32
click at [74, 14] on label "Viewing conversations for" at bounding box center [119, 28] width 95 height 32
click at [93, 22] on label "Viewing conversations for" at bounding box center [119, 28] width 95 height 32
click at [81, 25] on label "Viewing conversations for" at bounding box center [119, 28] width 95 height 32
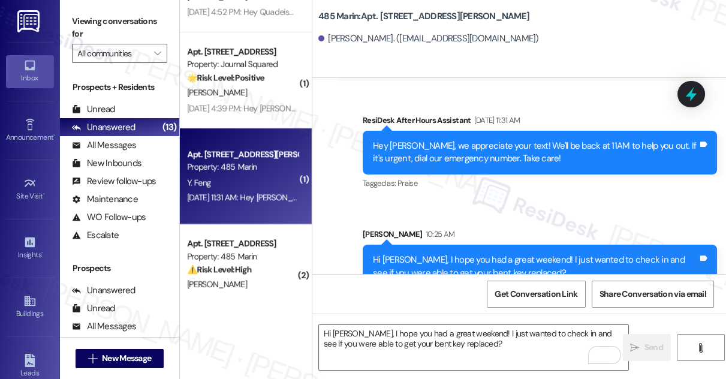
scroll to position [215, 0]
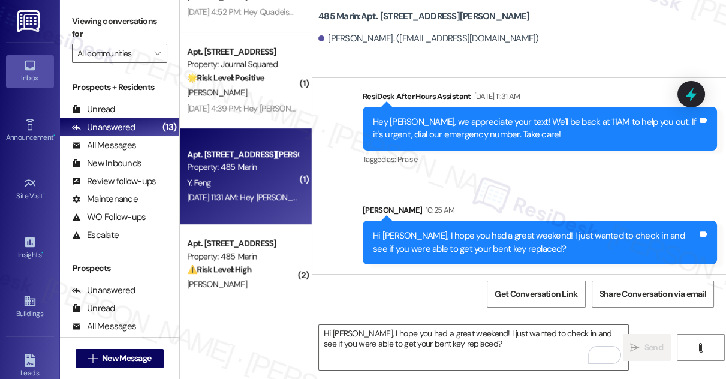
click at [437, 231] on div "Hi [PERSON_NAME], I hope you had a great weekend! I just wanted to check in and…" at bounding box center [535, 242] width 325 height 26
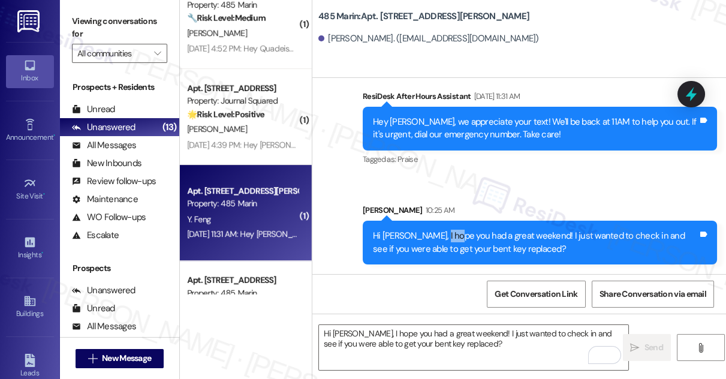
scroll to position [721, 0]
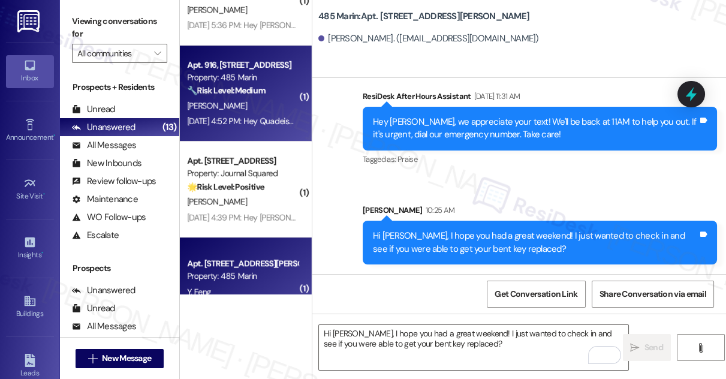
click at [250, 110] on div "[PERSON_NAME]" at bounding box center [242, 105] width 113 height 15
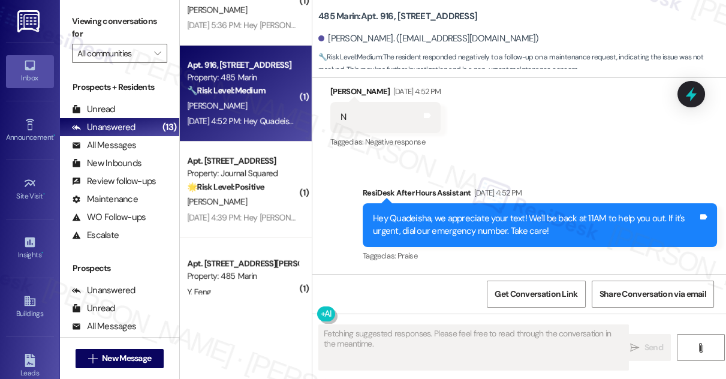
scroll to position [4976, 0]
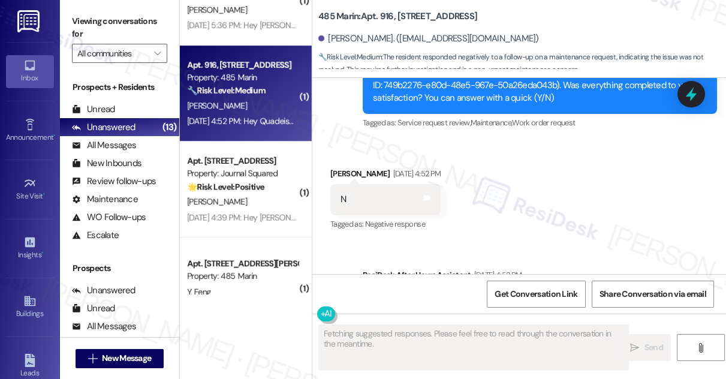
click at [384, 13] on b "485 Marin: Apt. 916, [STREET_ADDRESS]" at bounding box center [397, 16] width 159 height 13
click at [383, 13] on b "485 Marin: Apt. 916, [STREET_ADDRESS]" at bounding box center [397, 16] width 159 height 13
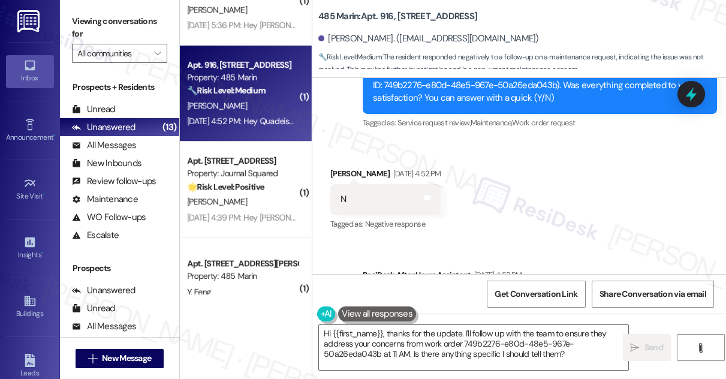
click at [92, 22] on label "Viewing conversations for" at bounding box center [119, 28] width 95 height 32
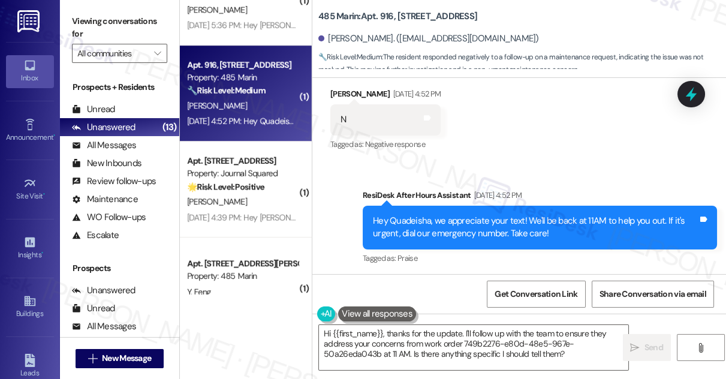
scroll to position [5085, 0]
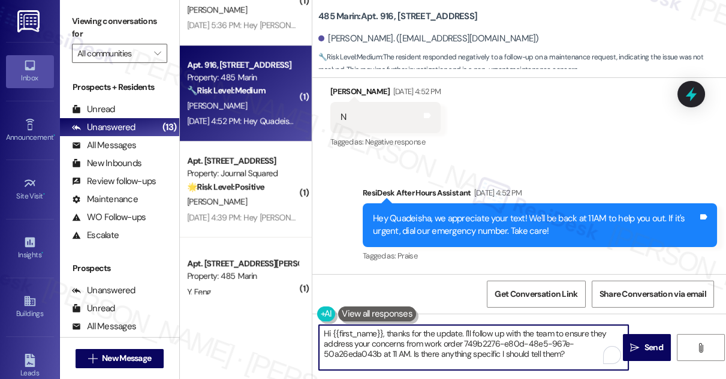
drag, startPoint x: 548, startPoint y: 361, endPoint x: 464, endPoint y: 335, distance: 88.3
click at [464, 335] on textarea "Hi {{first_name}}, thanks for the update. I'll follow up with the team to ensur…" at bounding box center [473, 347] width 309 height 45
click at [388, 17] on b "485 Marin: Apt. 916, [STREET_ADDRESS]" at bounding box center [397, 16] width 159 height 13
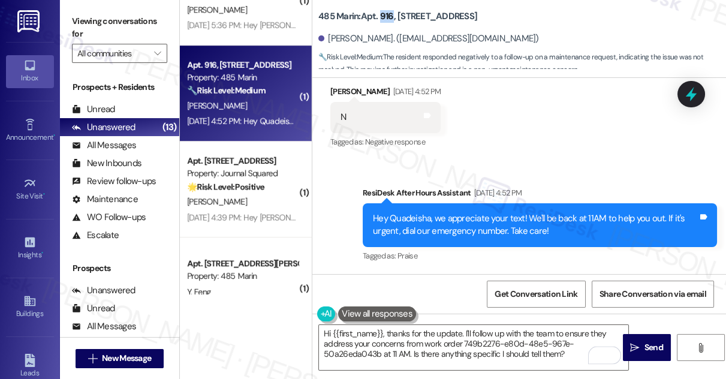
copy b "916"
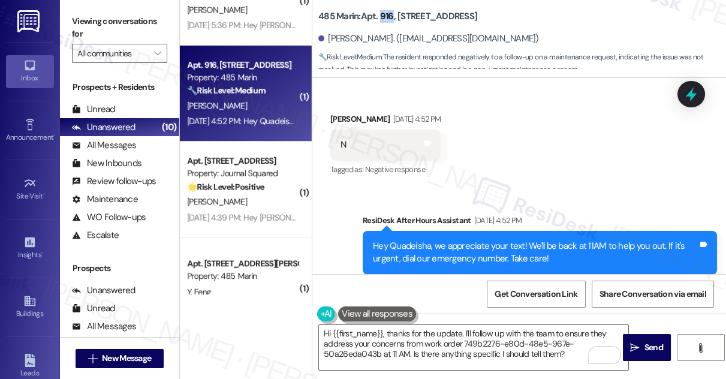
scroll to position [4976, 0]
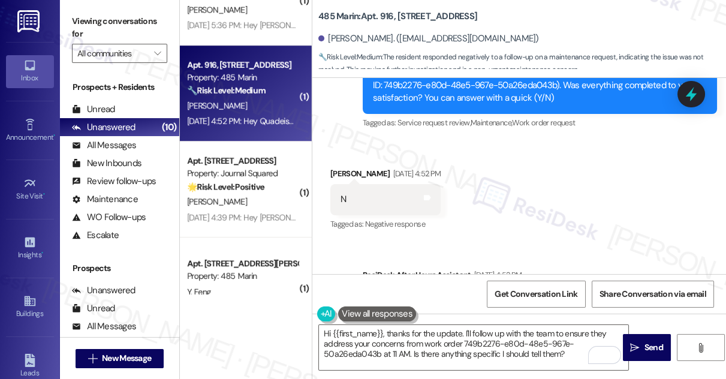
click at [354, 117] on div "Survey, sent via SMS Residesk Automated Survey [DATE] 12:44 PM Hi Quadeisha! I'…" at bounding box center [540, 86] width 372 height 109
click at [545, 105] on div "Hi Quadeisha! I'm checking in on your latest work order (There’s a weird smell …" at bounding box center [535, 86] width 325 height 38
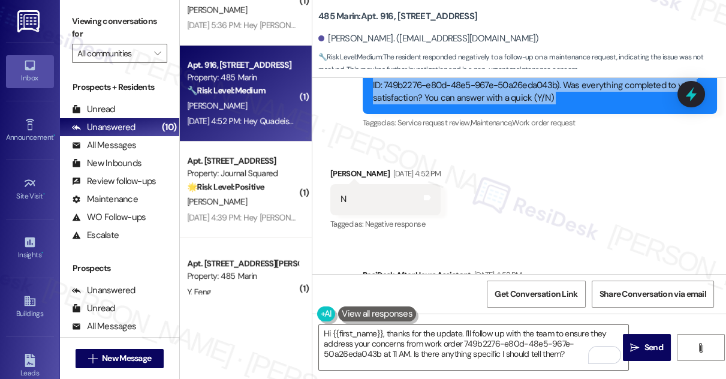
click at [545, 105] on div "Hi Quadeisha! I'm checking in on your latest work order (There’s a weird smell …" at bounding box center [535, 86] width 325 height 38
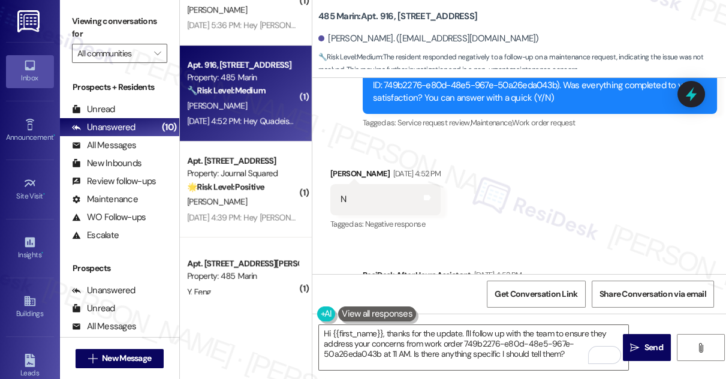
click at [388, 19] on b "485 Marin: Apt. 916, [STREET_ADDRESS]" at bounding box center [397, 16] width 159 height 13
copy b "916"
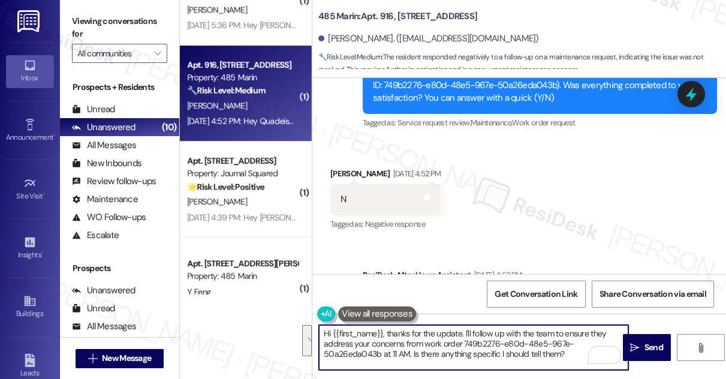
drag, startPoint x: 570, startPoint y: 354, endPoint x: 464, endPoint y: 331, distance: 108.0
click at [464, 331] on textarea "Hi {{first_name}}, thanks for the update. I'll follow up with the team to ensur…" at bounding box center [473, 347] width 309 height 45
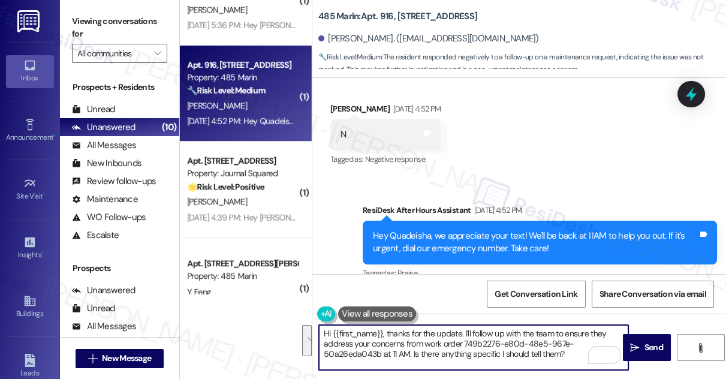
scroll to position [5085, 0]
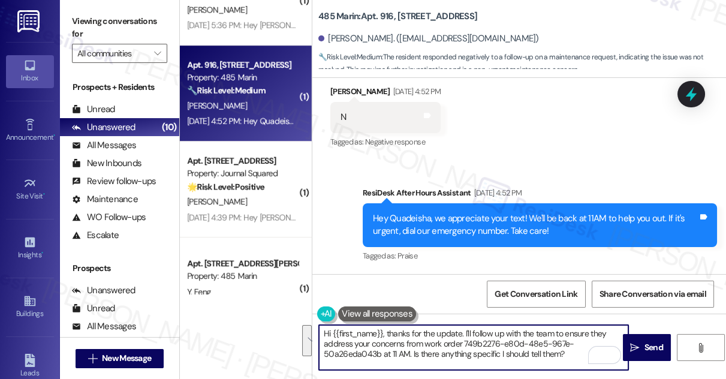
click at [386, 332] on textarea "Hi {{first_name}}, thanks for the update. I'll follow up with the team to ensur…" at bounding box center [473, 347] width 309 height 45
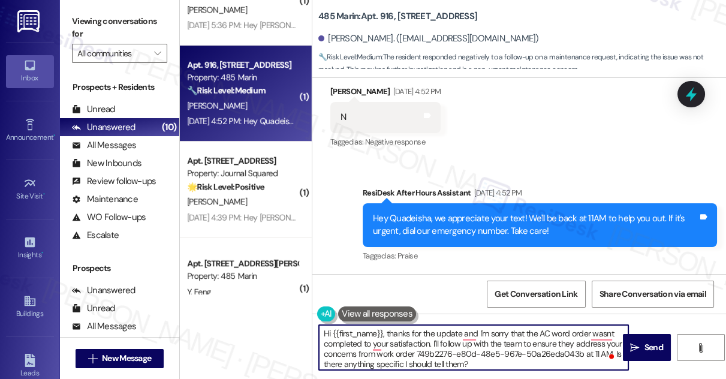
scroll to position [3, 0]
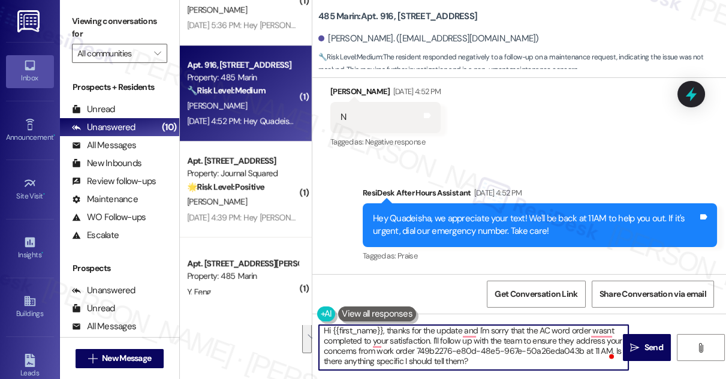
drag, startPoint x: 506, startPoint y: 363, endPoint x: 434, endPoint y: 345, distance: 74.1
click at [434, 345] on textarea "Hi {{first_name}}, thanks for the update and I'm sorry that the AC word order w…" at bounding box center [473, 347] width 309 height 45
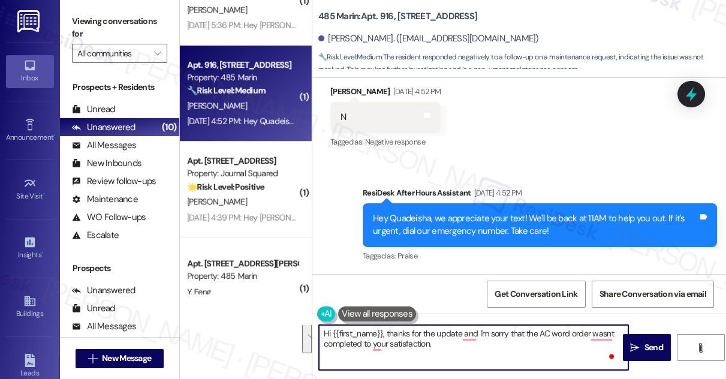
scroll to position [0, 0]
click at [566, 332] on textarea "Hi {{first_name}}, thanks for the update, and I'm sorry that the AC word order …" at bounding box center [473, 347] width 309 height 45
click at [566, 333] on textarea "Hi {{first_name}}, thanks for the update, and I'm sorry that the AC word order …" at bounding box center [473, 347] width 309 height 45
type textarea "Hi {{first_name}}, thanks for the update, and I'm sorry that the AC work order …"
click at [438, 332] on textarea "Hi {{first_name}}, thanks for the update, and I'm sorry that the AC work order …" at bounding box center [473, 347] width 309 height 45
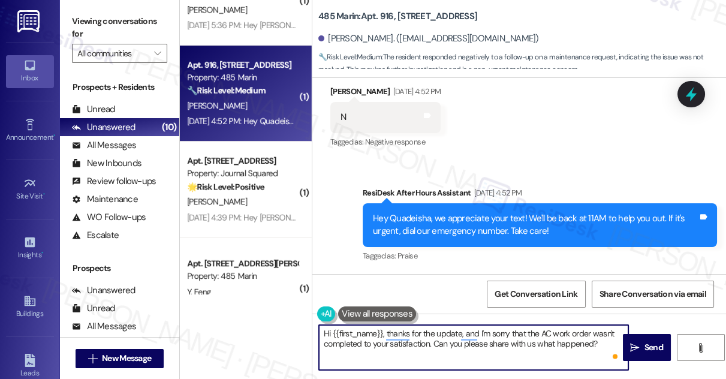
click at [438, 332] on textarea "Hi {{first_name}}, thanks for the update, and I'm sorry that the AC work order …" at bounding box center [473, 347] width 309 height 45
click at [606, 344] on textarea "Hi {{first_name}}, thanks for the update, and I'm sorry that the AC work order …" at bounding box center [473, 347] width 309 height 45
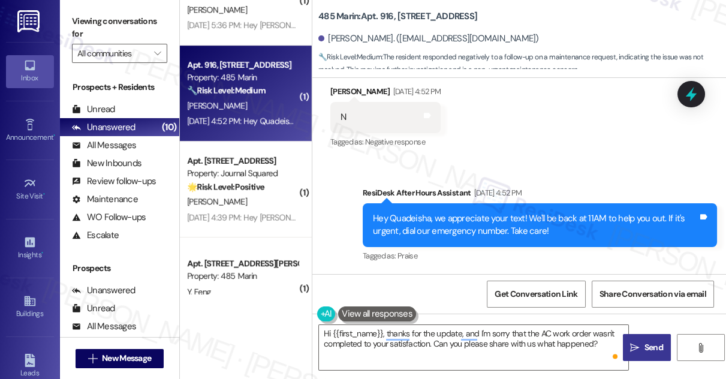
click at [637, 342] on span " Send" at bounding box center [646, 347] width 38 height 13
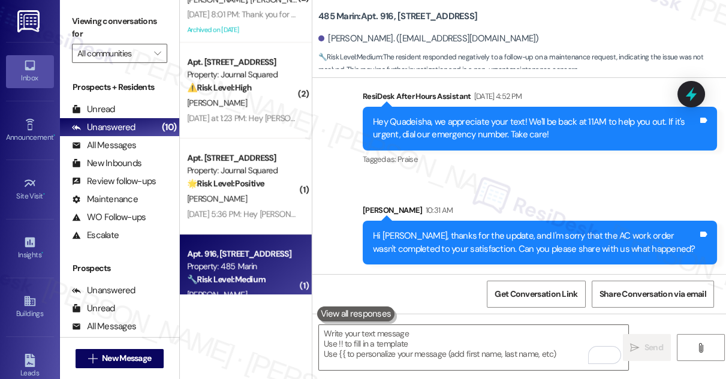
scroll to position [612, 0]
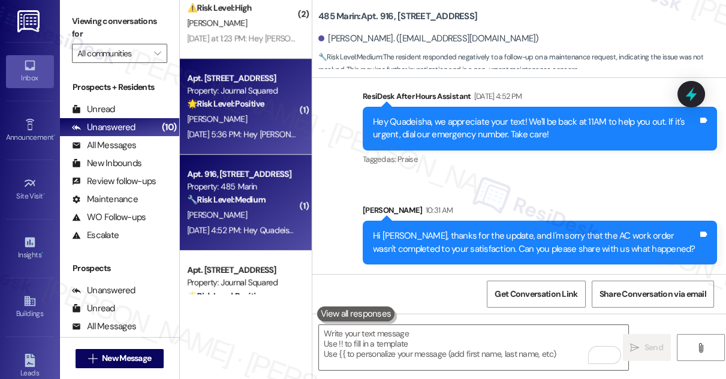
click at [245, 126] on div "[PERSON_NAME]" at bounding box center [242, 118] width 113 height 15
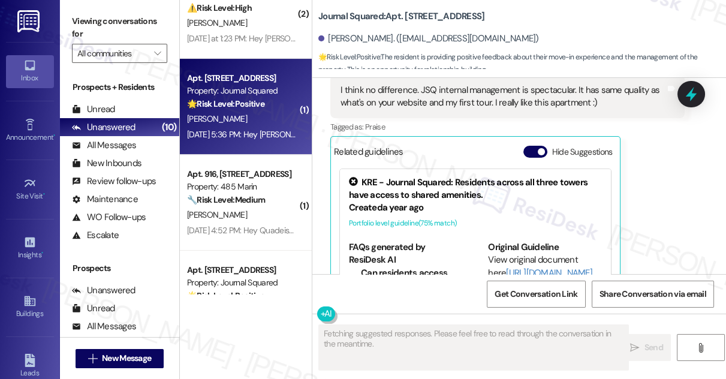
scroll to position [8406, 0]
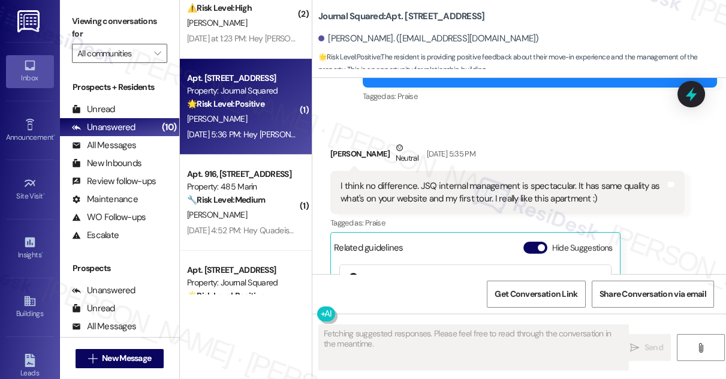
click at [443, 194] on div "I think no difference. JSQ internal management is spectacular. It has same qual…" at bounding box center [502, 193] width 325 height 26
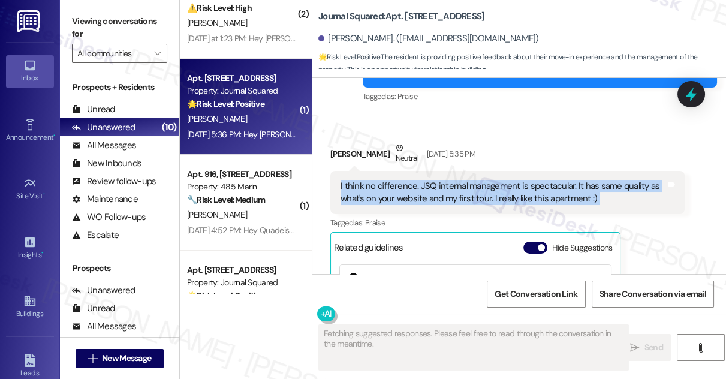
click at [443, 194] on div "I think no difference. JSQ internal management is spectacular. It has same qual…" at bounding box center [502, 193] width 325 height 26
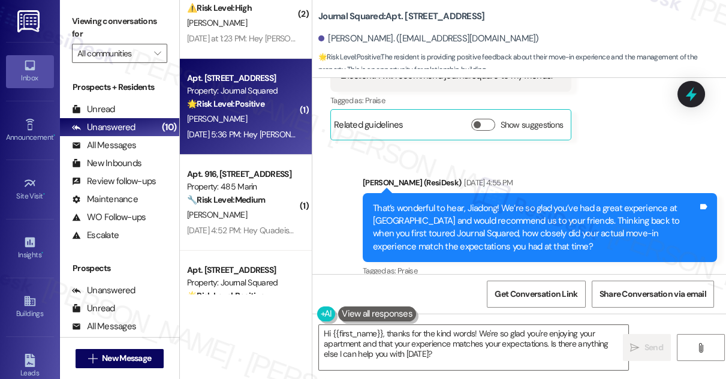
scroll to position [8298, 0]
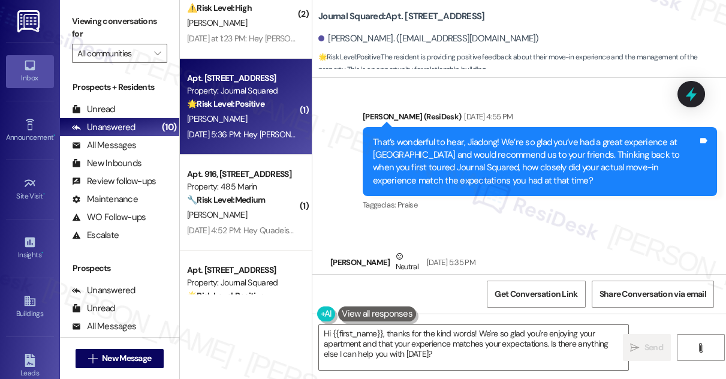
click at [485, 180] on div "That’s wonderful to hear, Jiadong! We’re so glad you’ve had a great experience …" at bounding box center [535, 162] width 325 height 52
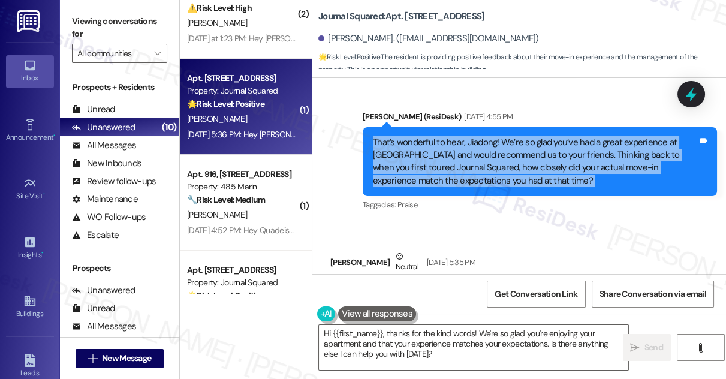
click at [485, 180] on div "That’s wonderful to hear, Jiadong! We’re so glad you’ve had a great experience …" at bounding box center [535, 162] width 325 height 52
click at [434, 188] on div "That’s wonderful to hear, Jiadong! We’re so glad you’ve had a great experience …" at bounding box center [535, 162] width 325 height 52
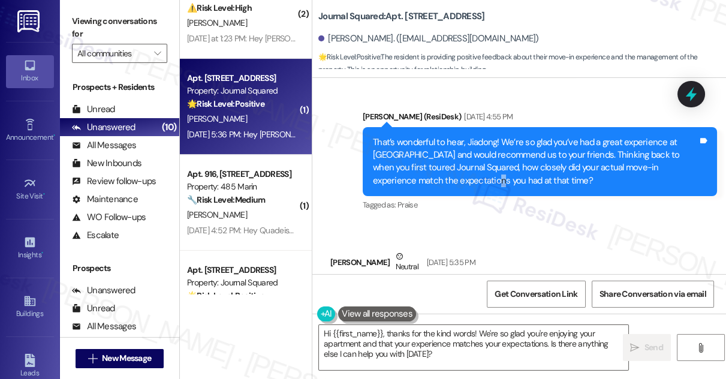
click at [434, 188] on div "That’s wonderful to hear, Jiadong! We’re so glad you’ve had a great experience …" at bounding box center [535, 162] width 325 height 52
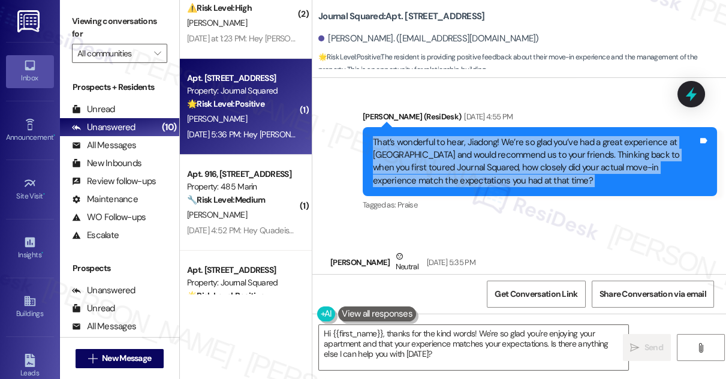
click at [434, 188] on div "That’s wonderful to hear, Jiadong! We’re so glad you’ve had a great experience …" at bounding box center [535, 162] width 325 height 52
click at [461, 178] on div "That’s wonderful to hear, Jiadong! We’re so glad you’ve had a great experience …" at bounding box center [535, 162] width 325 height 52
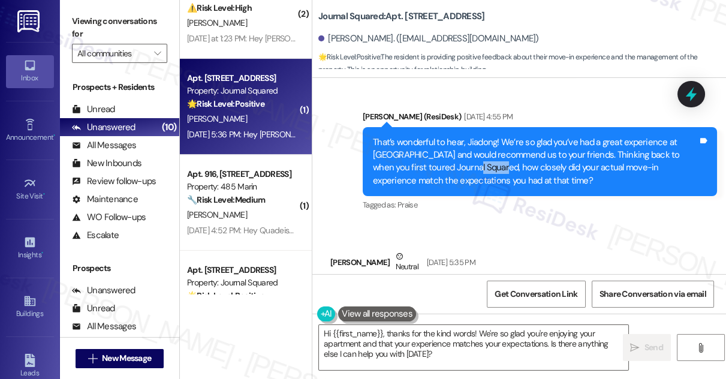
click at [461, 178] on div "That’s wonderful to hear, Jiadong! We’re so glad you’ve had a great experience …" at bounding box center [535, 162] width 325 height 52
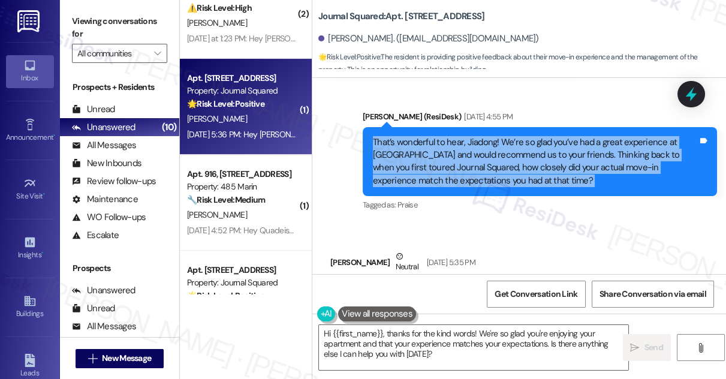
click at [461, 178] on div "That’s wonderful to hear, Jiadong! We’re so glad you’ve had a great experience …" at bounding box center [535, 162] width 325 height 52
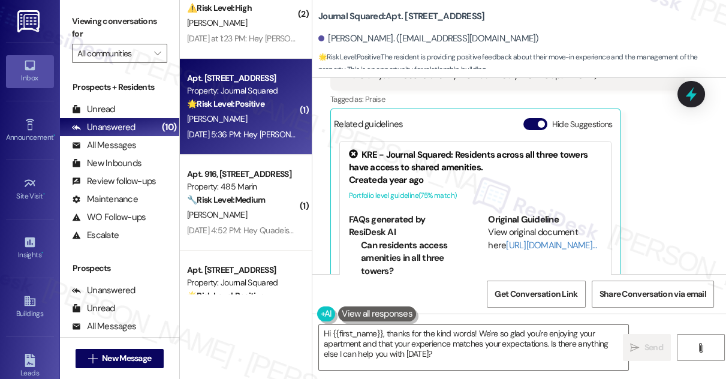
scroll to position [8461, 0]
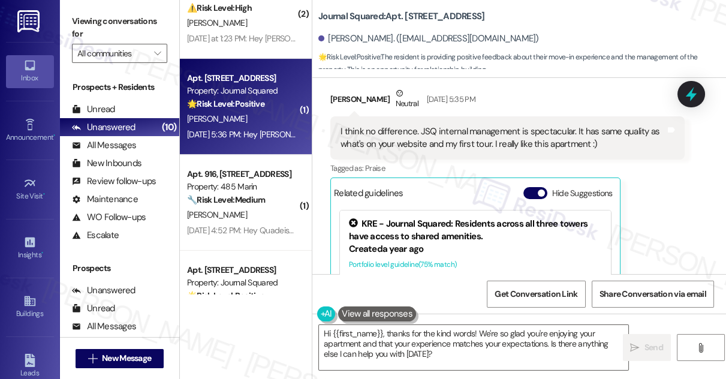
click at [396, 133] on div "I think no difference. JSQ internal management is spectacular. It has same qual…" at bounding box center [507, 138] width 354 height 44
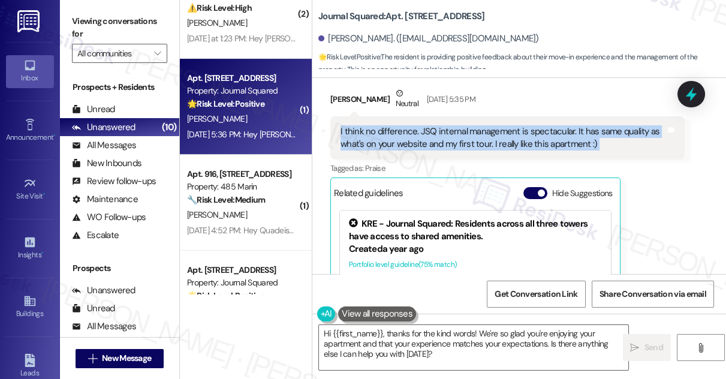
click at [396, 133] on div "I think no difference. JSQ internal management is spectacular. It has same qual…" at bounding box center [507, 138] width 354 height 44
click at [511, 138] on div "I think no difference. JSQ internal management is spectacular. It has same qual…" at bounding box center [502, 138] width 325 height 26
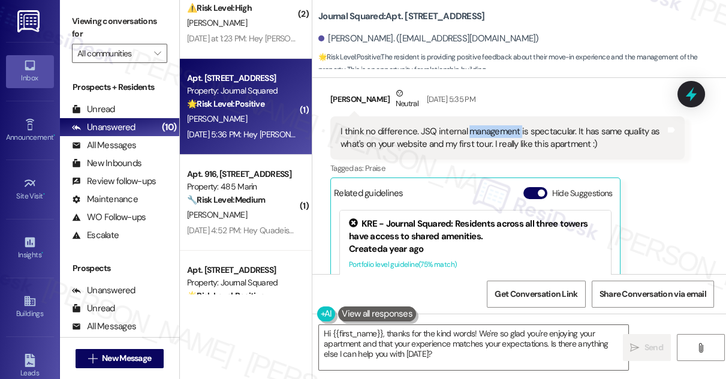
click at [511, 138] on div "I think no difference. JSQ internal management is spectacular. It has same qual…" at bounding box center [502, 138] width 325 height 26
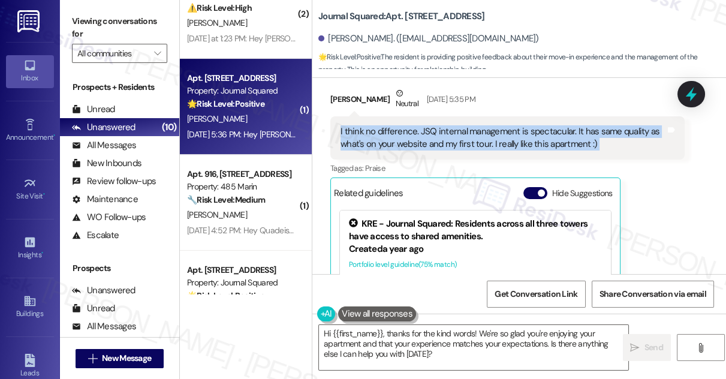
click at [511, 138] on div "I think no difference. JSQ internal management is spectacular. It has same qual…" at bounding box center [502, 138] width 325 height 26
click at [556, 151] on div "I think no difference. JSQ internal management is spectacular. It has same qual…" at bounding box center [502, 138] width 325 height 26
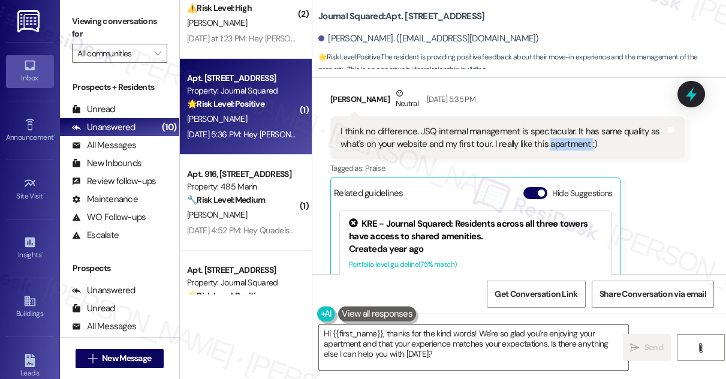
click at [556, 151] on div "I think no difference. JSQ internal management is spectacular. It has same qual…" at bounding box center [502, 138] width 325 height 26
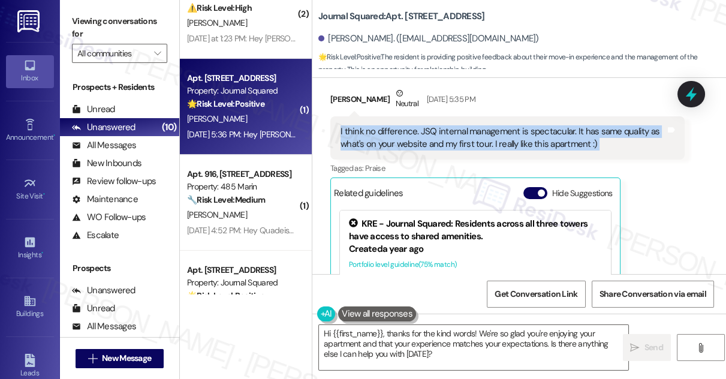
click at [556, 151] on div "I think no difference. JSQ internal management is spectacular. It has same qual…" at bounding box center [502, 138] width 325 height 26
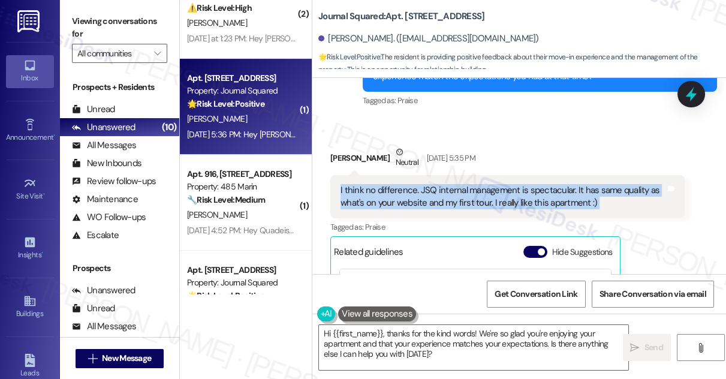
scroll to position [8406, 0]
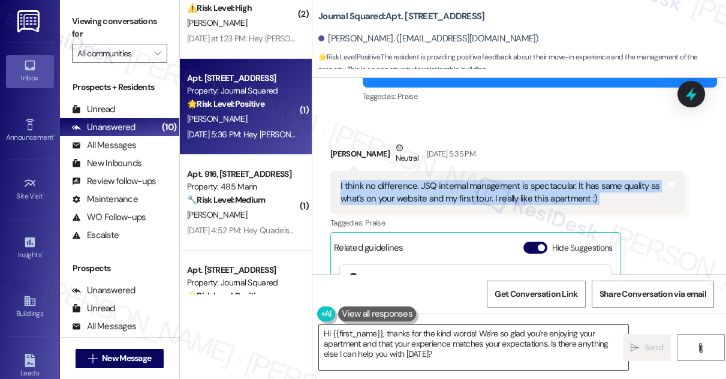
click at [386, 337] on textarea "Hi {{first_name}}, thanks for the kind words! We're so glad you're enjoying you…" at bounding box center [473, 347] width 309 height 45
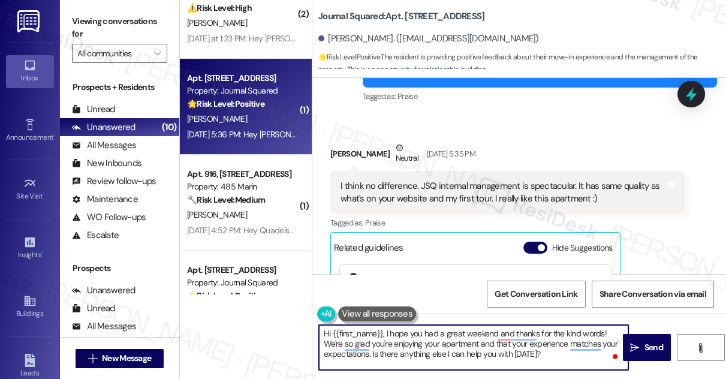
click at [428, 348] on textarea "Hi {{first_name}}, I hope you had a great weekend and thanks for the kind words…" at bounding box center [473, 347] width 309 height 45
click at [542, 346] on textarea "Hi {{first_name}}, I hope you had a great weekend and thanks for the kind words…" at bounding box center [473, 347] width 309 height 45
click at [405, 345] on textarea "Hi {{first_name}}, I hope you had a great weekend and thanks for the kind words…" at bounding box center [473, 347] width 309 height 45
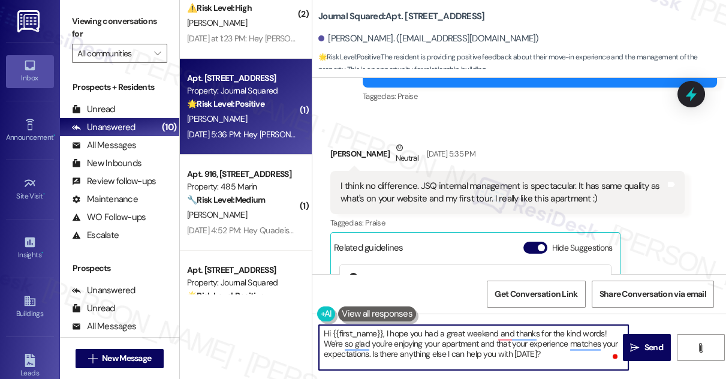
click at [405, 345] on textarea "Hi {{first_name}}, I hope you had a great weekend and thanks for the kind words…" at bounding box center [473, 347] width 309 height 45
click at [542, 348] on textarea "Hi {{first_name}}, I hope you had a great weekend and thanks for the kind words…" at bounding box center [473, 347] width 309 height 45
drag, startPoint x: 542, startPoint y: 362, endPoint x: 371, endPoint y: 355, distance: 170.9
click at [371, 355] on textarea "Hi {{first_name}}, I hope you had a great weekend and thanks for the kind words…" at bounding box center [473, 347] width 309 height 45
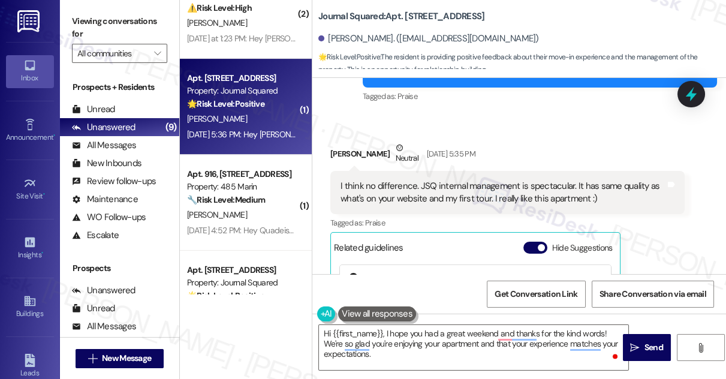
click at [86, 19] on label "Viewing conversations for" at bounding box center [119, 28] width 95 height 32
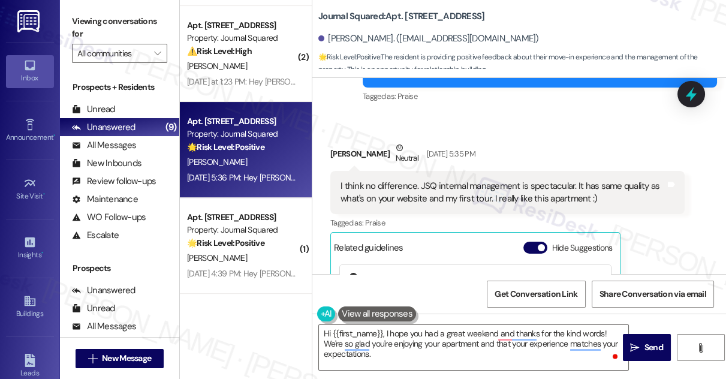
scroll to position [569, 0]
click at [85, 21] on label "Viewing conversations for" at bounding box center [119, 28] width 95 height 32
click at [535, 297] on span "Get Conversation Link" at bounding box center [535, 294] width 83 height 13
click at [86, 11] on div "Viewing conversations for All communities " at bounding box center [119, 37] width 119 height 75
click at [487, 195] on div "I think no difference. JSQ internal management is spectacular. It has same qual…" at bounding box center [502, 193] width 325 height 26
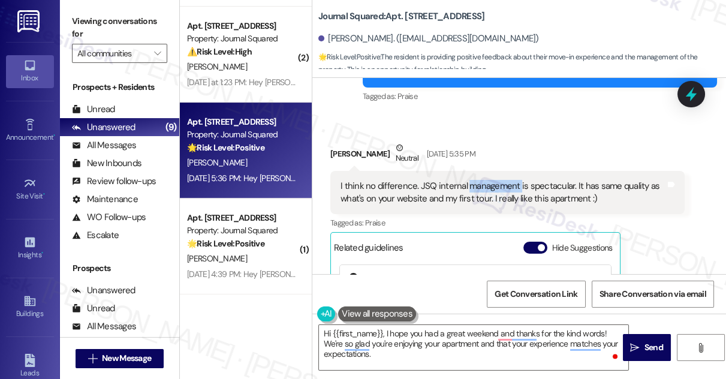
click at [487, 195] on div "I think no difference. JSQ internal management is spectacular. It has same qual…" at bounding box center [502, 193] width 325 height 26
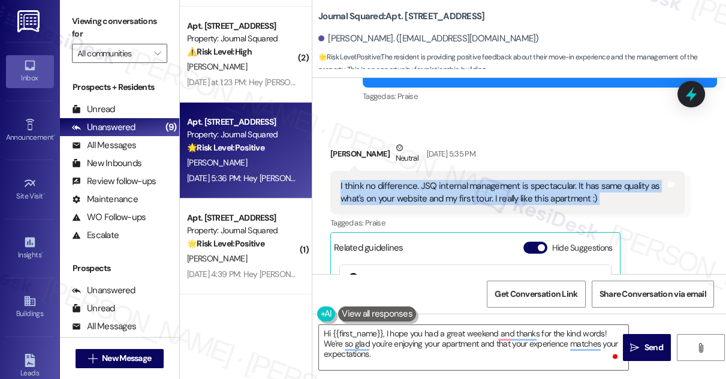
click at [487, 195] on div "I think no difference. JSQ internal management is spectacular. It has same qual…" at bounding box center [502, 193] width 325 height 26
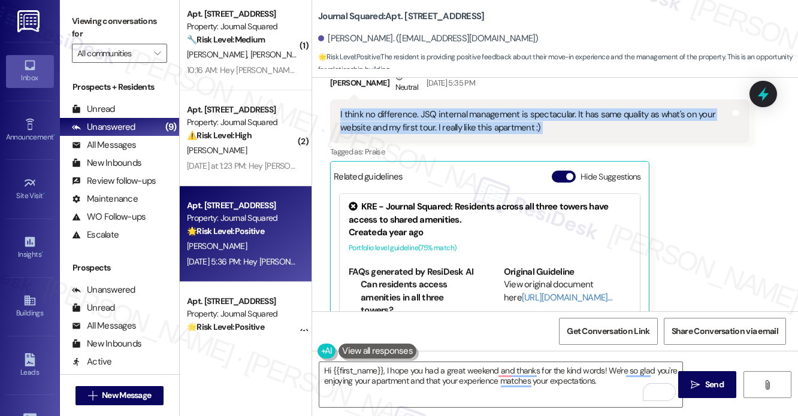
scroll to position [8125, 0]
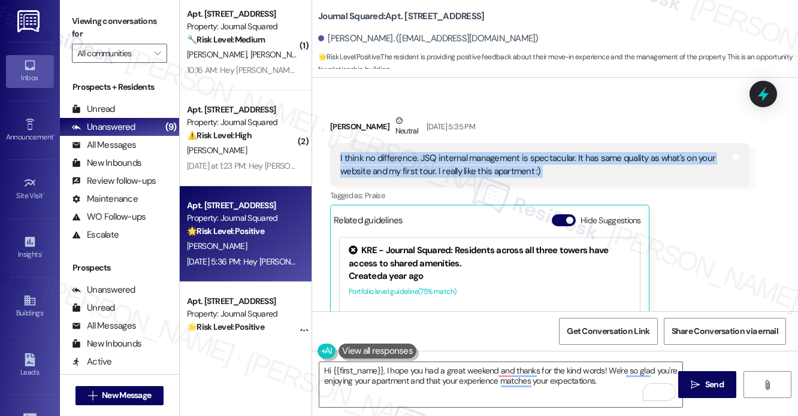
click at [558, 178] on div "I think no difference. JSQ internal management is spectacular. It has same qual…" at bounding box center [535, 165] width 390 height 26
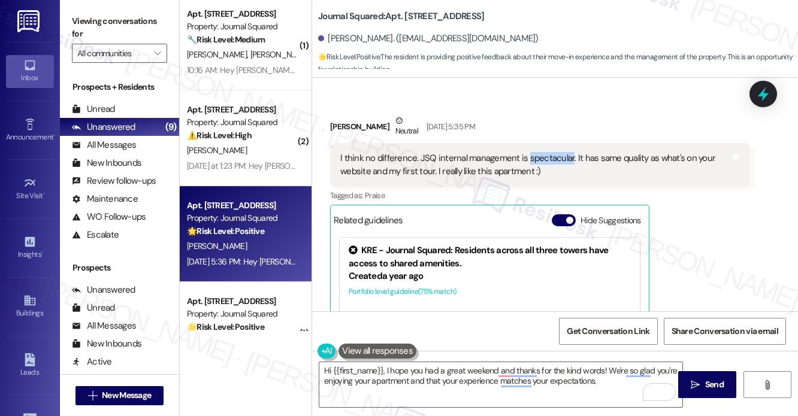
click at [558, 178] on div "I think no difference. JSQ internal management is spectacular. It has same qual…" at bounding box center [535, 165] width 390 height 26
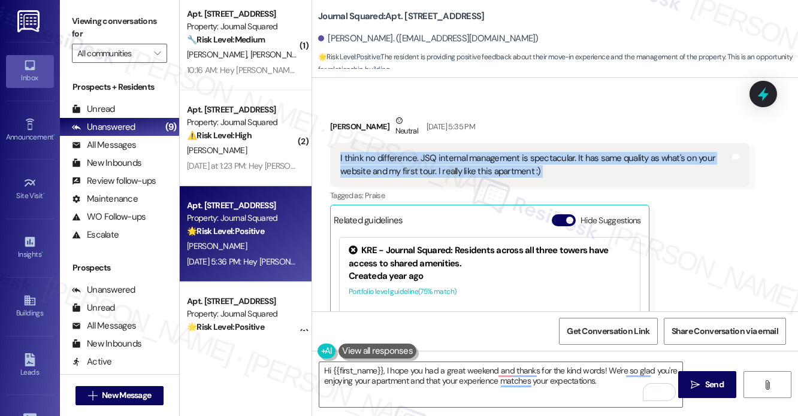
click at [558, 178] on div "I think no difference. JSQ internal management is spectacular. It has same qual…" at bounding box center [535, 165] width 390 height 26
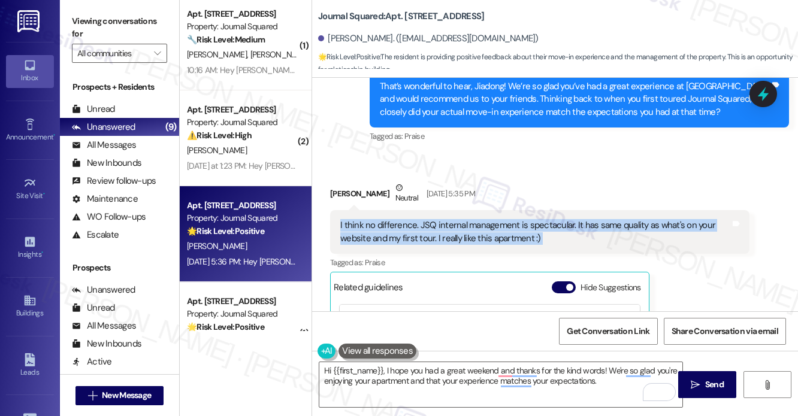
scroll to position [8005, 0]
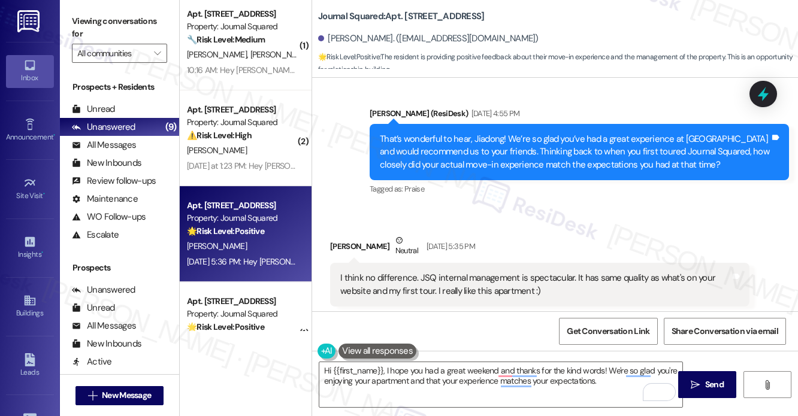
click at [90, 27] on label "Viewing conversations for" at bounding box center [119, 28] width 95 height 32
click at [524, 169] on div "That’s wonderful to hear, Jiadong! We’re so glad you’ve had a great experience …" at bounding box center [575, 152] width 390 height 38
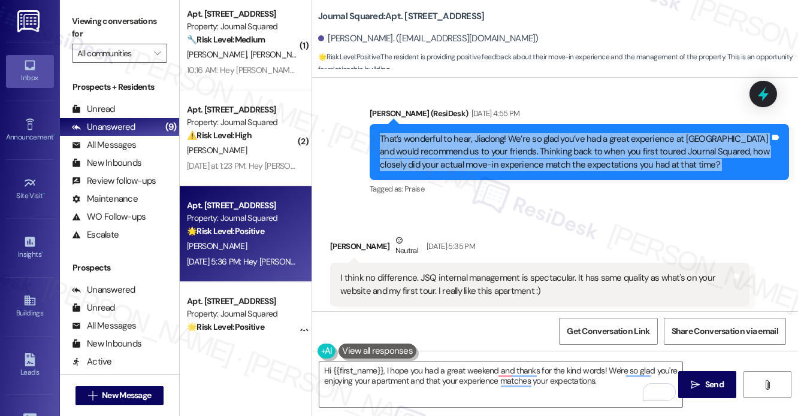
click at [524, 169] on div "That’s wonderful to hear, Jiadong! We’re so glad you’ve had a great experience …" at bounding box center [575, 152] width 390 height 38
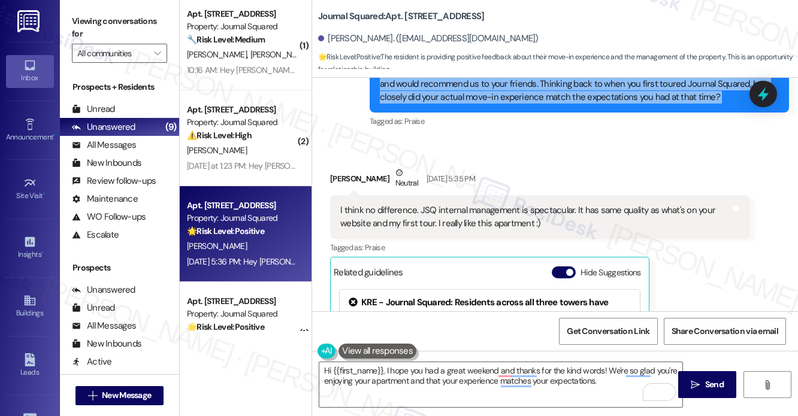
scroll to position [8185, 0]
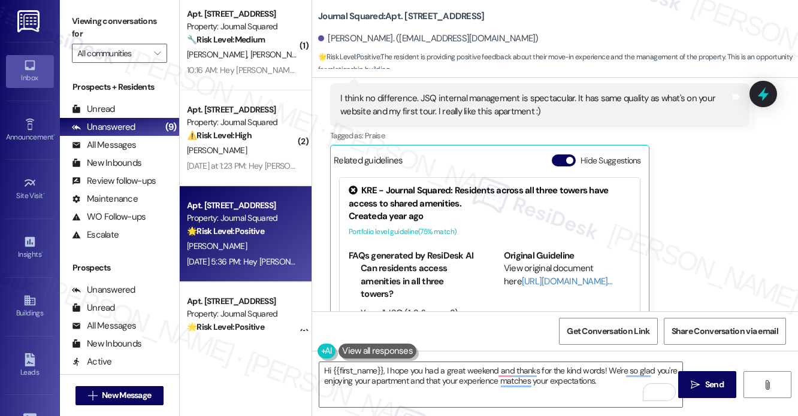
click at [436, 118] on div "I think no difference. JSQ internal management is spectacular. It has same qual…" at bounding box center [535, 105] width 390 height 26
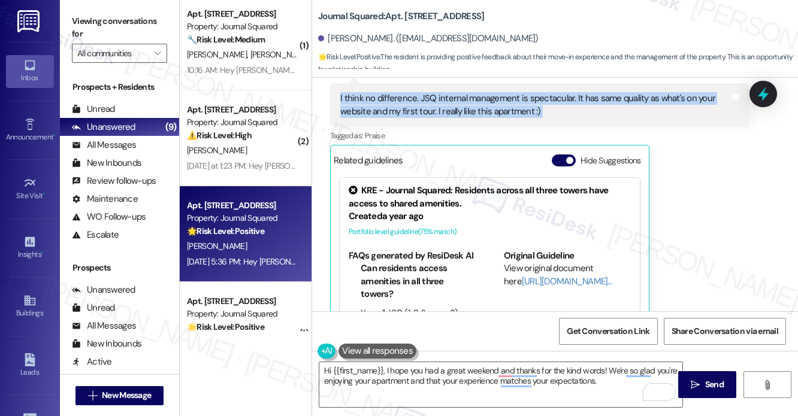
click at [436, 118] on div "I think no difference. JSQ internal management is spectacular. It has same qual…" at bounding box center [535, 105] width 390 height 26
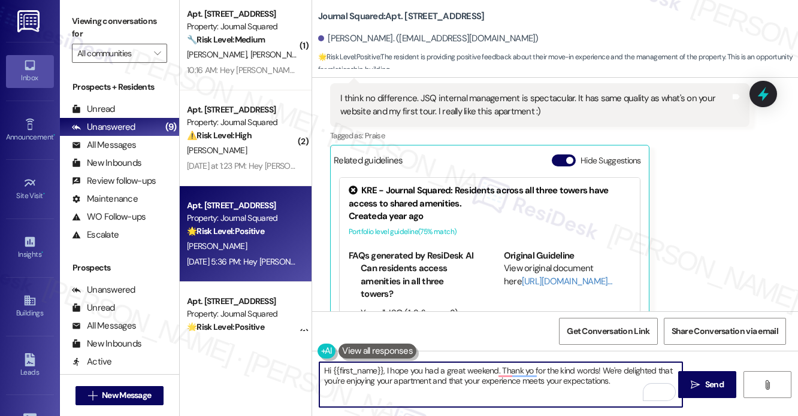
type textarea "Hi {{first_name}}, I hope you had a great weekend. Thank you for the kind words…"
click at [638, 369] on textarea "Hi {{first_name}}, I hope you had a great weekend. Thank you for the kind words…" at bounding box center [500, 385] width 363 height 45
click at [579, 378] on textarea "Hi {{first_name}}, I hope you had a great weekend. Thank you for the kind words…" at bounding box center [500, 385] width 363 height 45
click at [646, 375] on textarea "Hi {{first_name}}, I hope you had a great weekend. Thank you for the kind words…" at bounding box center [500, 385] width 363 height 45
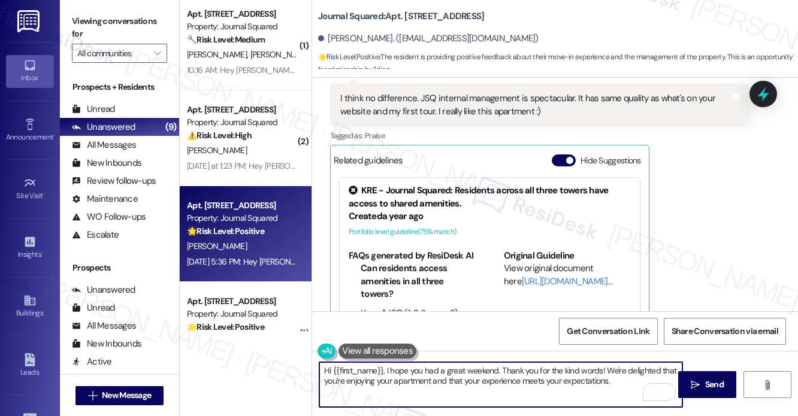
click at [646, 375] on textarea "Hi {{first_name}}, I hope you had a great weekend. Thank you for the kind words…" at bounding box center [500, 385] width 363 height 45
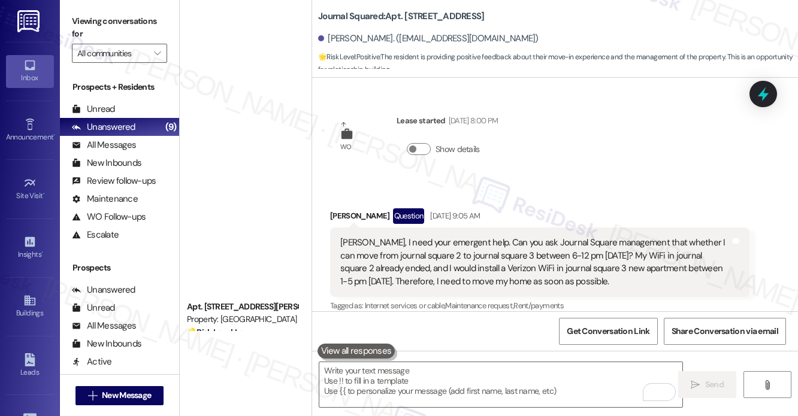
scroll to position [8185, 0]
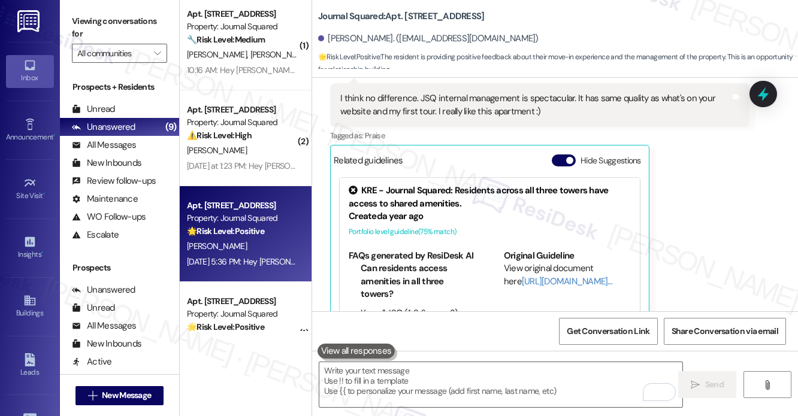
click at [85, 12] on label "Viewing conversations for" at bounding box center [119, 28] width 95 height 32
drag, startPoint x: 104, startPoint y: 23, endPoint x: 117, endPoint y: 26, distance: 13.4
click at [104, 23] on label "Viewing conversations for" at bounding box center [119, 28] width 95 height 32
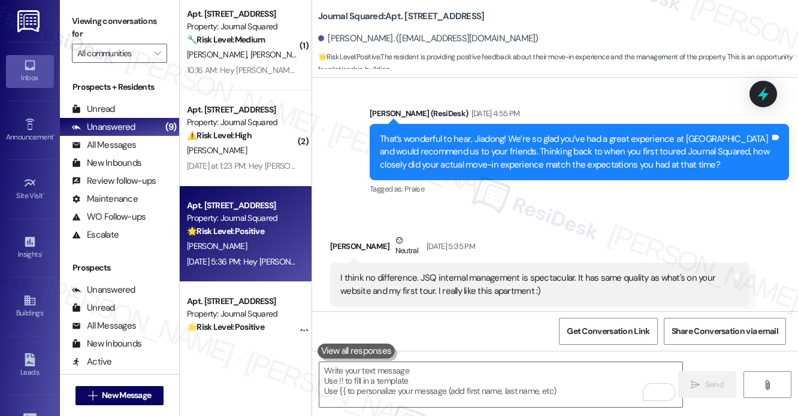
click at [654, 171] on div "That’s wonderful to hear, Jiadong! We’re so glad you’ve had a great experience …" at bounding box center [575, 152] width 390 height 38
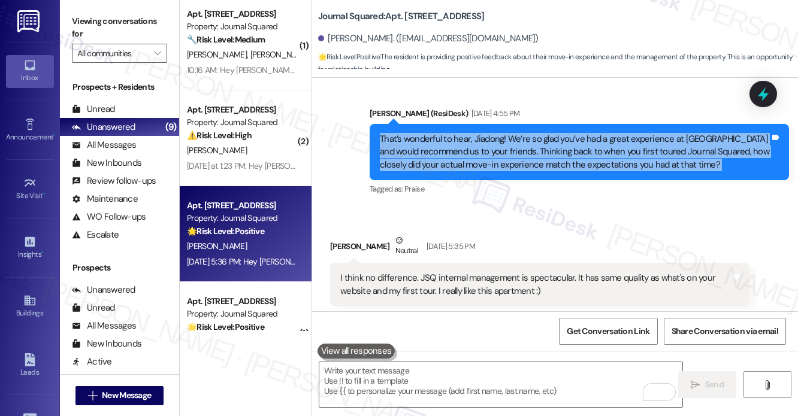
click at [654, 171] on div "That’s wonderful to hear, Jiadong! We’re so glad you’ve had a great experience …" at bounding box center [575, 152] width 390 height 38
click at [518, 171] on div "That’s wonderful to hear, Jiadong! We’re so glad you’ve had a great experience …" at bounding box center [575, 152] width 390 height 38
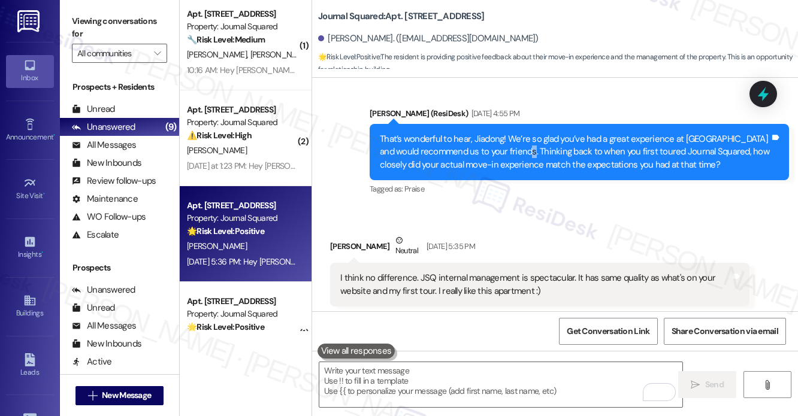
click at [518, 171] on div "That’s wonderful to hear, Jiadong! We’re so glad you’ve had a great experience …" at bounding box center [575, 152] width 390 height 38
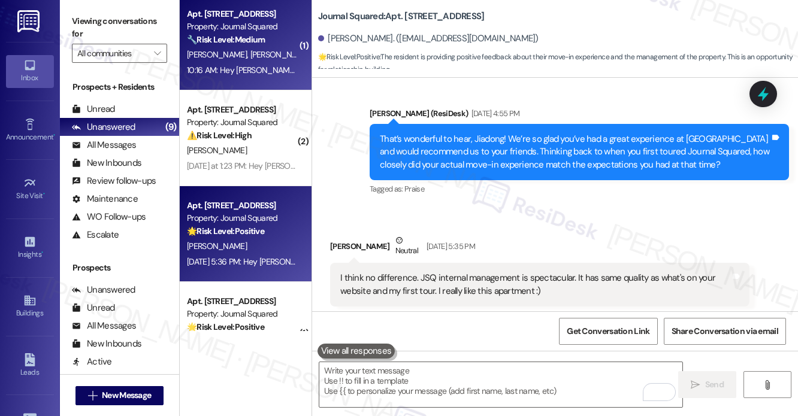
drag, startPoint x: 87, startPoint y: 26, endPoint x: 187, endPoint y: 53, distance: 103.8
click at [87, 26] on label "Viewing conversations for" at bounding box center [119, 28] width 95 height 32
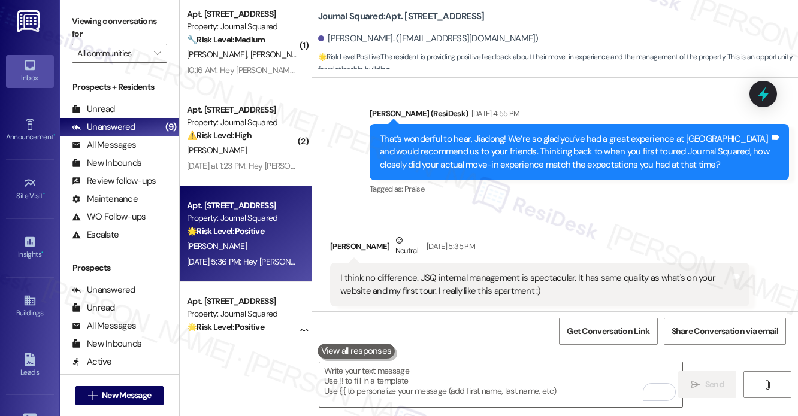
click at [83, 20] on label "Viewing conversations for" at bounding box center [119, 28] width 95 height 32
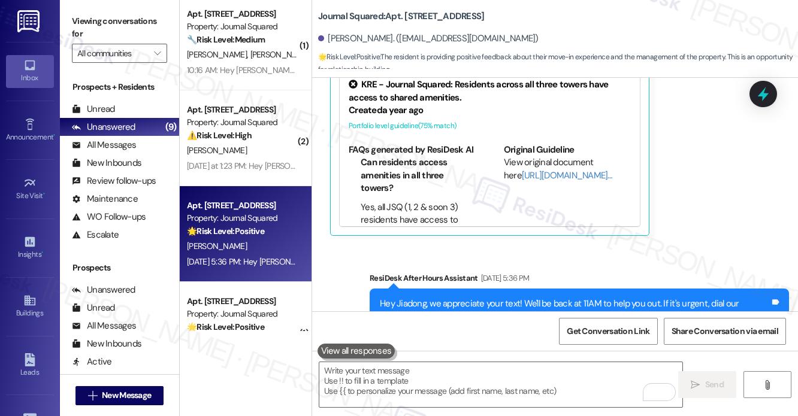
scroll to position [8194, 0]
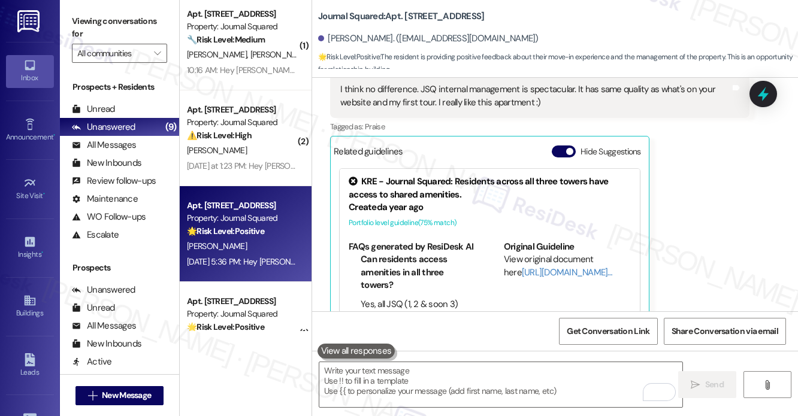
click at [77, 23] on label "Viewing conversations for" at bounding box center [119, 28] width 95 height 32
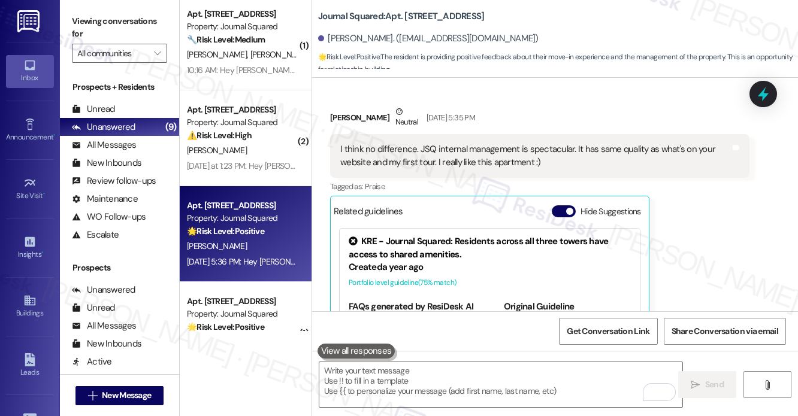
click at [87, 28] on label "Viewing conversations for" at bounding box center [119, 28] width 95 height 32
click at [467, 367] on textarea "To enrich screen reader interactions, please activate Accessibility in Grammarl…" at bounding box center [500, 385] width 363 height 45
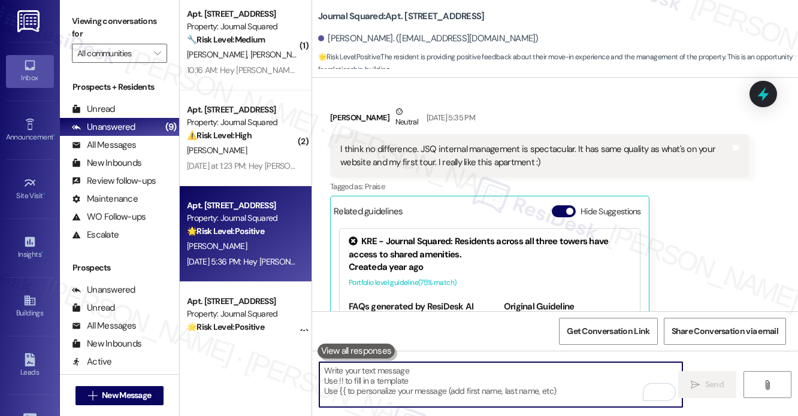
paste textarea "That's wonderful to hear! What specific aspects of the move-in process stood ou…"
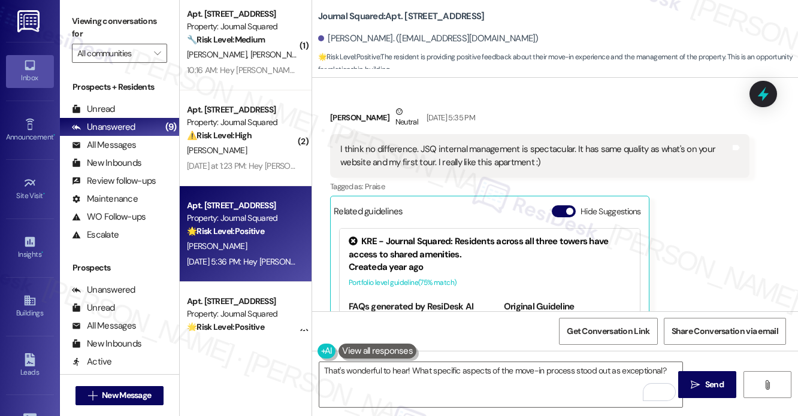
click at [348, 135] on div "Jiadong Chen Neutral Sep 20, 2025 at 5:35 PM" at bounding box center [539, 119] width 419 height 29
copy div "Jiadong"
click at [407, 372] on textarea "That's wonderful to hear! What specific aspects of the move-in process stood ou…" at bounding box center [500, 385] width 363 height 45
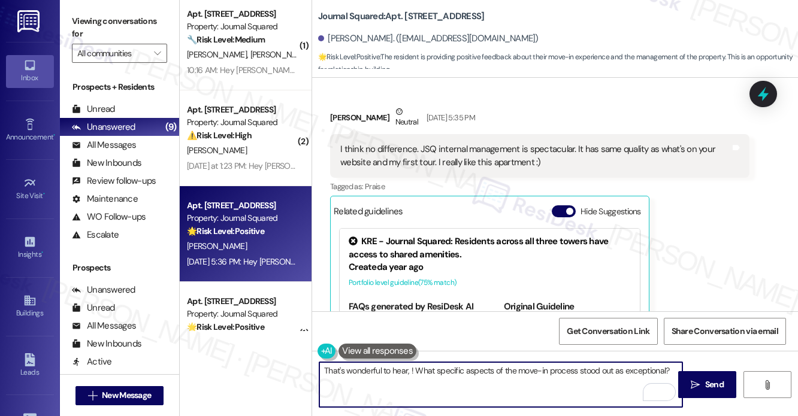
paste textarea "Jiadong"
click at [429, 177] on div "I think no difference. JSQ internal management is spectacular. It has same qual…" at bounding box center [539, 156] width 419 height 44
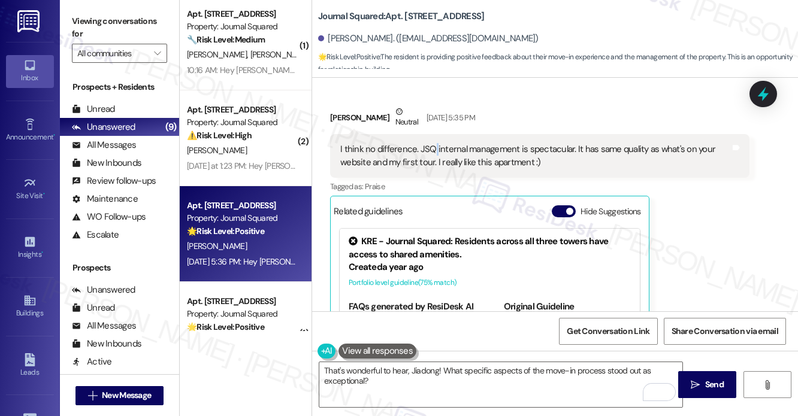
click at [429, 177] on div "I think no difference. JSQ internal management is spectacular. It has same qual…" at bounding box center [539, 156] width 419 height 44
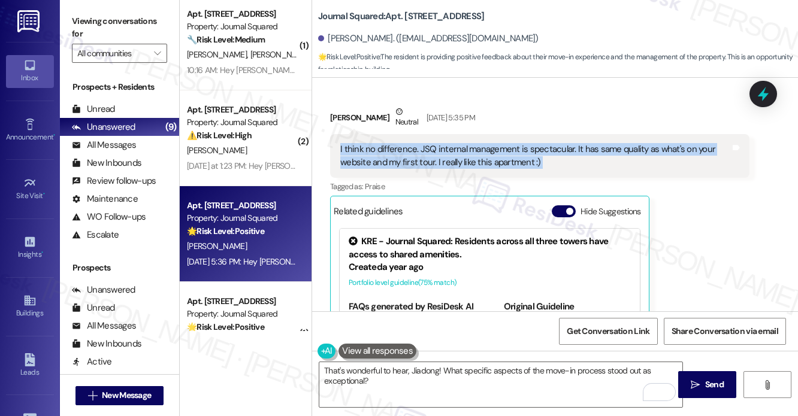
click at [429, 177] on div "I think no difference. JSQ internal management is spectacular. It has same qual…" at bounding box center [539, 156] width 419 height 44
click at [590, 169] on div "I think no difference. JSQ internal management is spectacular. It has same qual…" at bounding box center [535, 156] width 390 height 26
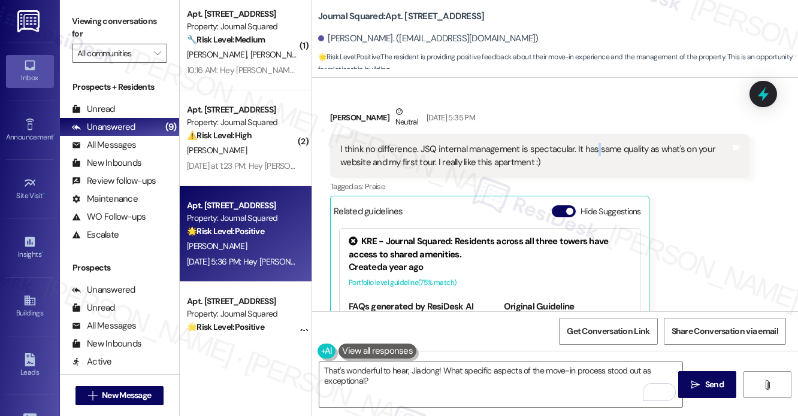
click at [590, 169] on div "I think no difference. JSQ internal management is spectacular. It has same qual…" at bounding box center [535, 156] width 390 height 26
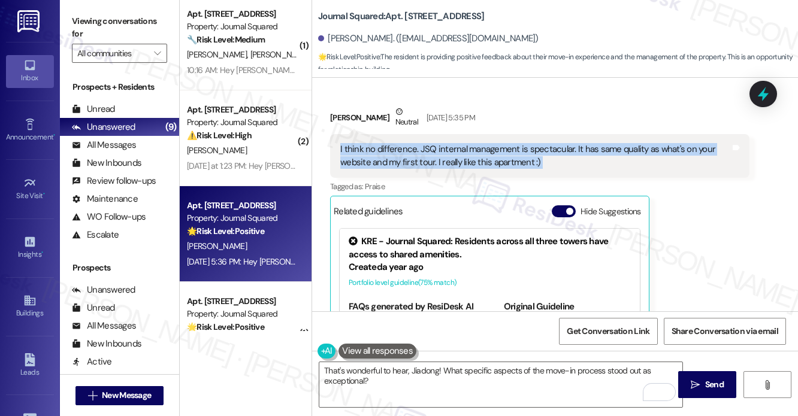
click at [590, 169] on div "I think no difference. JSQ internal management is spectacular. It has same qual…" at bounding box center [535, 156] width 390 height 26
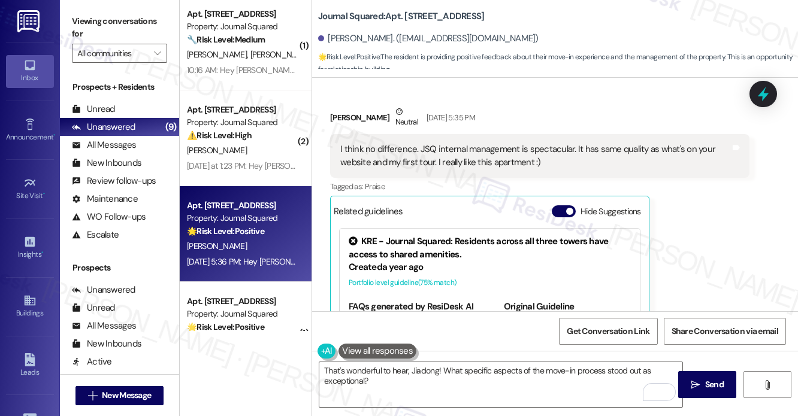
click at [605, 135] on div "Jiadong Chen Neutral Sep 20, 2025 at 5:35 PM" at bounding box center [539, 119] width 419 height 29
click at [576, 169] on div "I think no difference. JSQ internal management is spectacular. It has same qual…" at bounding box center [535, 156] width 390 height 26
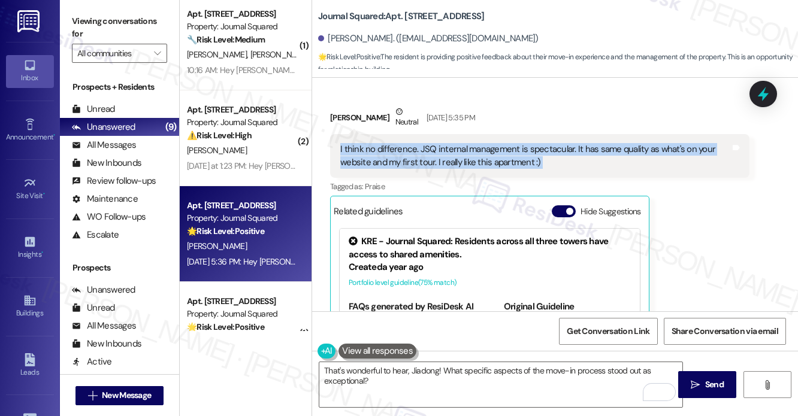
click at [576, 169] on div "I think no difference. JSQ internal management is spectacular. It has same qual…" at bounding box center [535, 156] width 390 height 26
click at [476, 169] on div "I think no difference. JSQ internal management is spectacular. It has same qual…" at bounding box center [535, 156] width 390 height 26
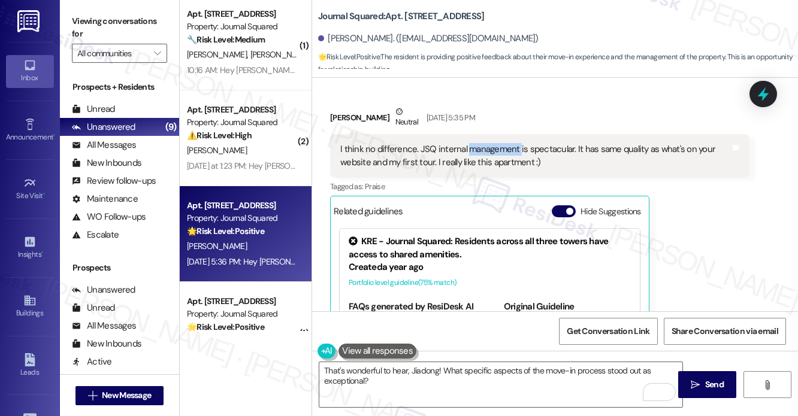
click at [475, 169] on div "I think no difference. JSQ internal management is spectacular. It has same qual…" at bounding box center [535, 156] width 390 height 26
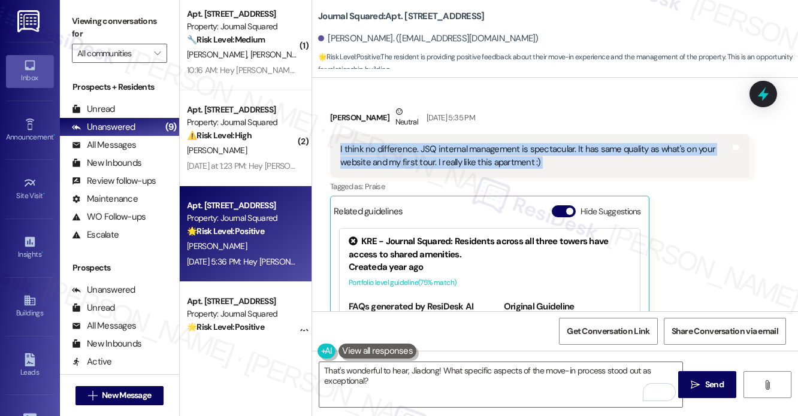
click at [475, 169] on div "I think no difference. JSQ internal management is spectacular. It has same qual…" at bounding box center [535, 156] width 390 height 26
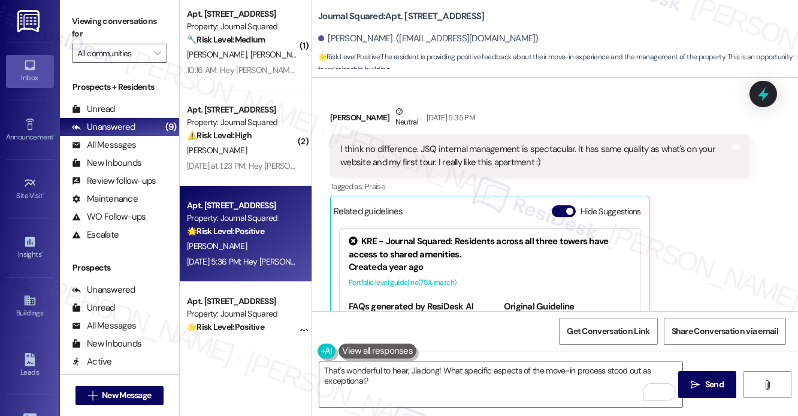
click at [570, 135] on div "Jiadong Chen Neutral Sep 20, 2025 at 5:35 PM" at bounding box center [539, 119] width 419 height 29
click at [74, 9] on div "Viewing conversations for All communities " at bounding box center [119, 37] width 119 height 75
click at [322, 370] on textarea "That's wonderful to hear, Jiadong! What specific aspects of the move-in process…" at bounding box center [500, 385] width 363 height 45
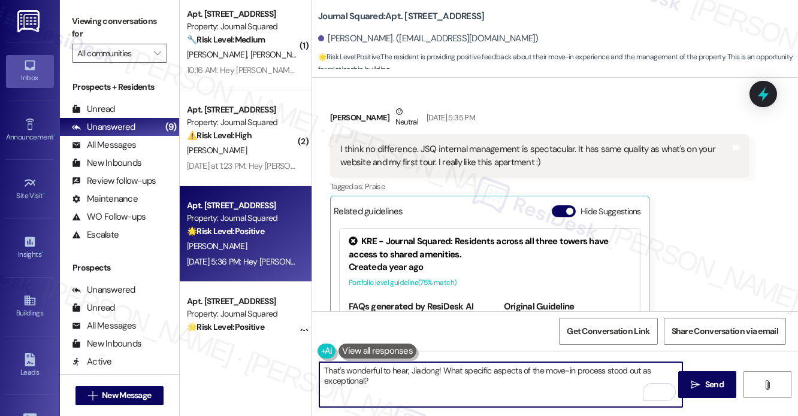
paste textarea "Hi {{first_name}}, I hope you had a wonderful weekend! Thank you so much for yo…"
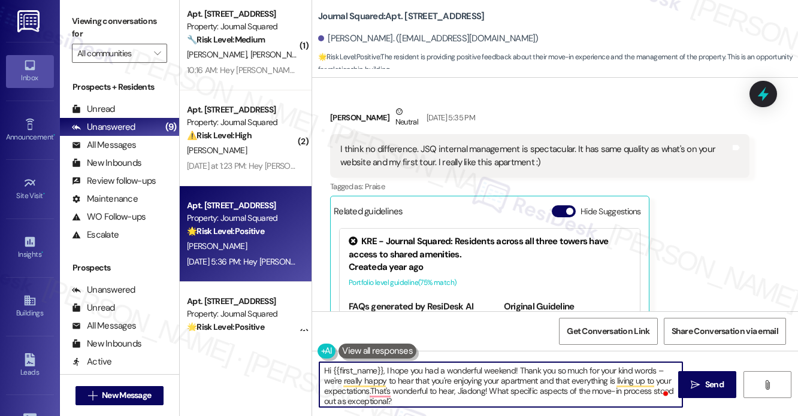
click at [413, 364] on textarea "Hi {{first_name}}, I hope you had a wonderful weekend! Thank you so much for yo…" at bounding box center [500, 385] width 363 height 45
click at [414, 364] on textarea "Hi {{first_name}}, I hope you had a wonderful weekend! Thank you so much for yo…" at bounding box center [500, 385] width 363 height 45
click at [415, 364] on textarea "Hi {{first_name}}, I hope you had a wonderful weekend! Thank you so much for yo…" at bounding box center [500, 385] width 363 height 45
click at [545, 376] on textarea "Hi {{first_name}}, I hope you had a wonderful weekend! Thank you so much for yo…" at bounding box center [500, 385] width 363 height 45
click at [662, 367] on textarea "Hi {{first_name}}, I hope you had a wonderful weekend! Thank you so much for yo…" at bounding box center [500, 385] width 363 height 45
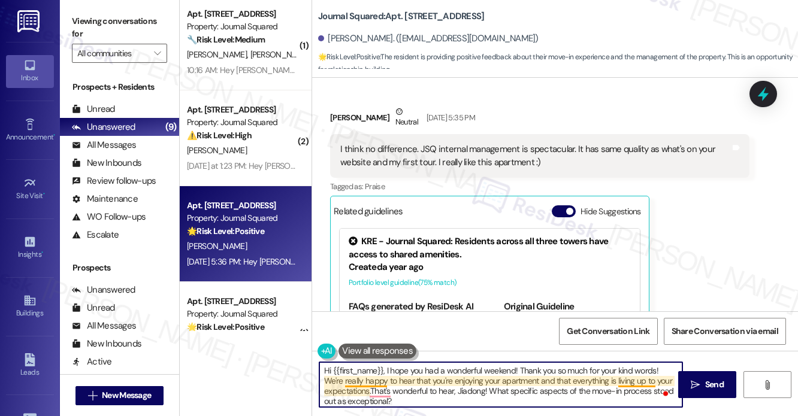
click at [354, 383] on textarea "Hi {{first_name}}, I hope you had a wonderful weekend! Thank you so much for yo…" at bounding box center [500, 385] width 363 height 45
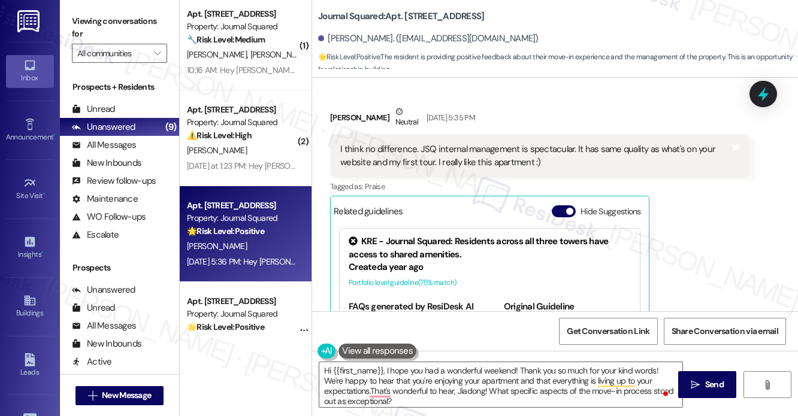
click at [609, 169] on div "I think no difference. JSQ internal management is spectacular. It has same qual…" at bounding box center [535, 156] width 390 height 26
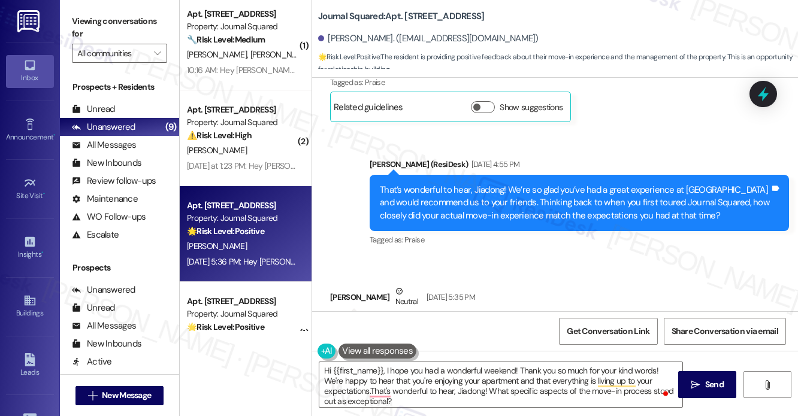
scroll to position [7835, 0]
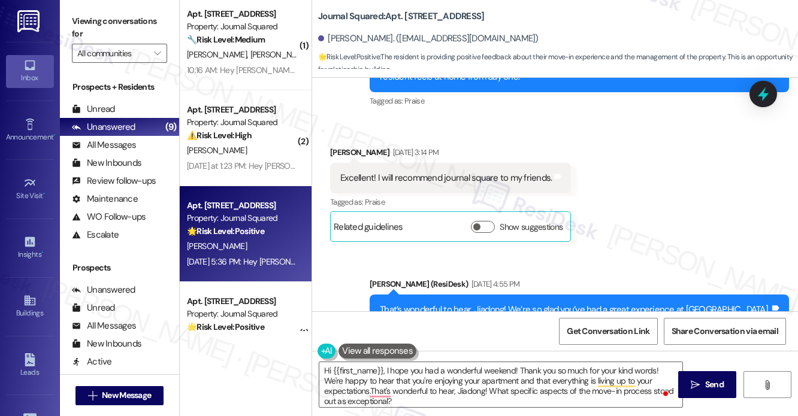
click at [476, 185] on div "Excellent! I will recommend journal square to my friends." at bounding box center [446, 178] width 212 height 13
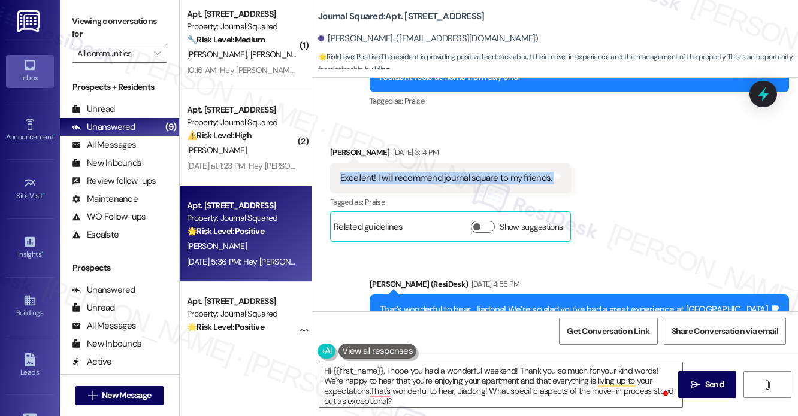
click at [476, 185] on div "Excellent! I will recommend journal square to my friends." at bounding box center [446, 178] width 212 height 13
click at [477, 185] on div "Excellent! I will recommend journal square to my friends." at bounding box center [446, 178] width 212 height 13
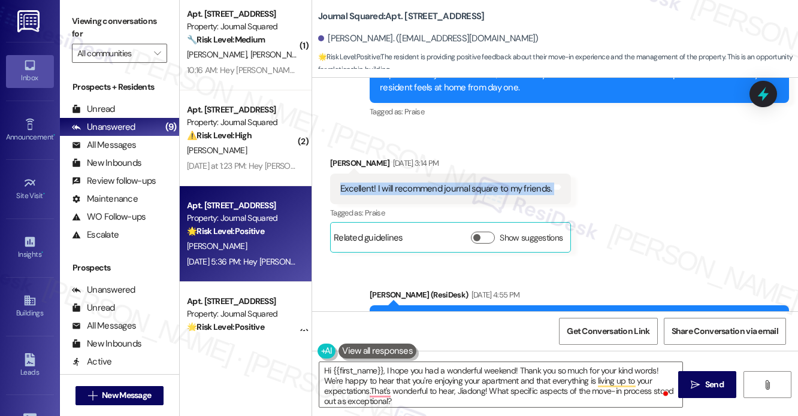
scroll to position [7775, 0]
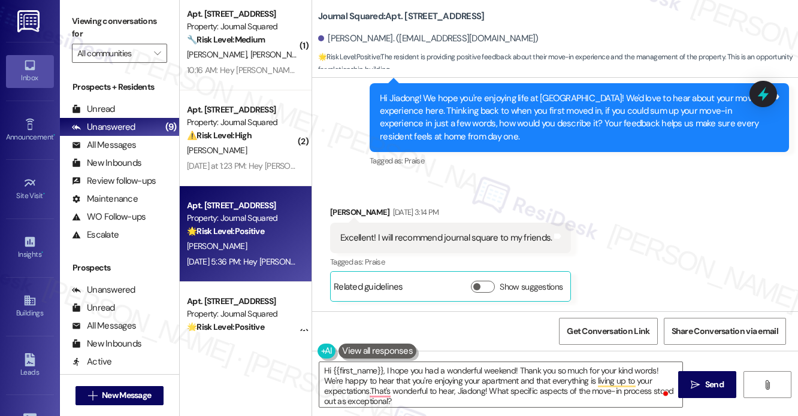
click at [617, 144] on div "Hi Jiadong! We hope you're enjoying life at [GEOGRAPHIC_DATA]! We'd love to hea…" at bounding box center [575, 118] width 390 height 52
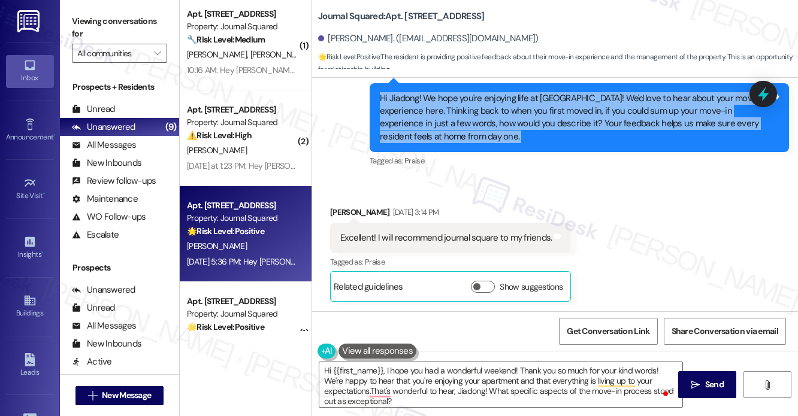
click at [617, 144] on div "Hi Jiadong! We hope you're enjoying life at [GEOGRAPHIC_DATA]! We'd love to hea…" at bounding box center [575, 118] width 390 height 52
click at [579, 144] on div "Hi Jiadong! We hope you're enjoying life at [GEOGRAPHIC_DATA]! We'd love to hea…" at bounding box center [575, 118] width 390 height 52
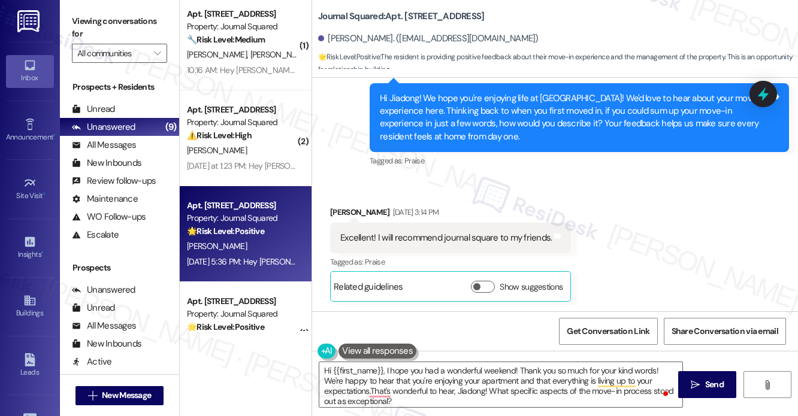
click at [583, 131] on div "Hi Jiadong! We hope you're enjoying life at [GEOGRAPHIC_DATA]! We'd love to hea…" at bounding box center [575, 118] width 390 height 52
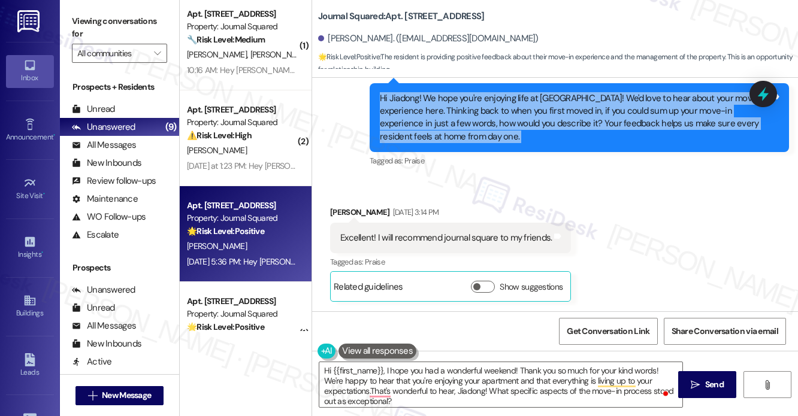
click at [583, 131] on div "Hi Jiadong! We hope you're enjoying life at [GEOGRAPHIC_DATA]! We'd love to hea…" at bounding box center [575, 118] width 390 height 52
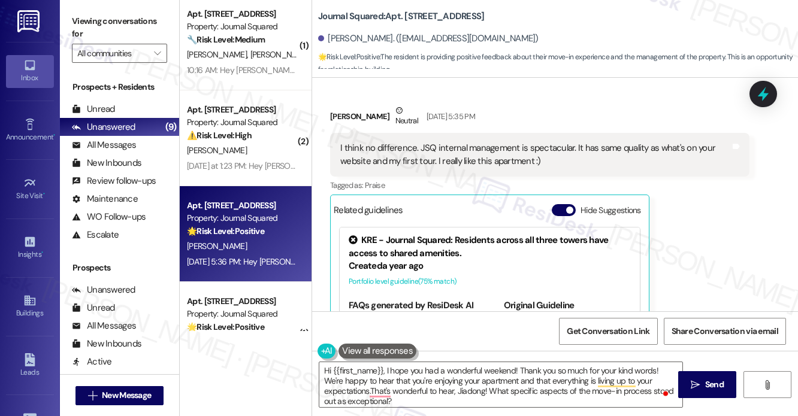
scroll to position [8135, 0]
click at [380, 376] on textarea "Hi {{first_name}}, I hope you had a wonderful weekend! Thank you so much for yo…" at bounding box center [500, 385] width 363 height 45
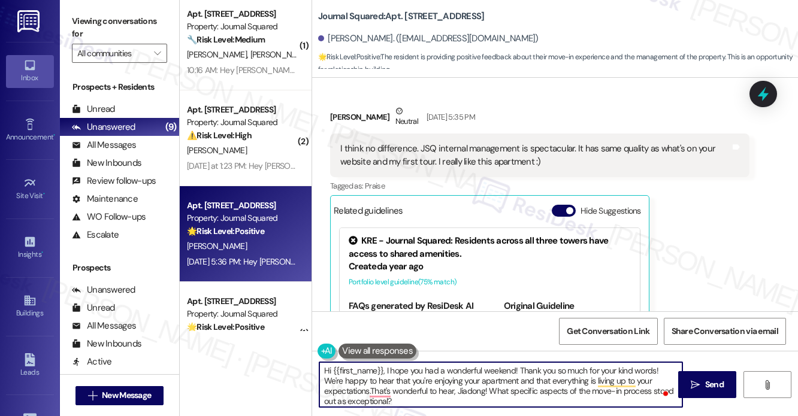
click at [441, 373] on textarea "Hi {{first_name}}, I hope you had a wonderful weekend! Thank you so much for yo…" at bounding box center [500, 385] width 363 height 45
click at [434, 375] on textarea "Hi {{first_name}}, I hope you had a wonderful weekend! Thank you so much for yo…" at bounding box center [500, 385] width 363 height 45
click at [416, 397] on textarea "Hi {{first_name}}, I hope you had a wonderful weekend! Thank you so much for yo…" at bounding box center [500, 385] width 363 height 45
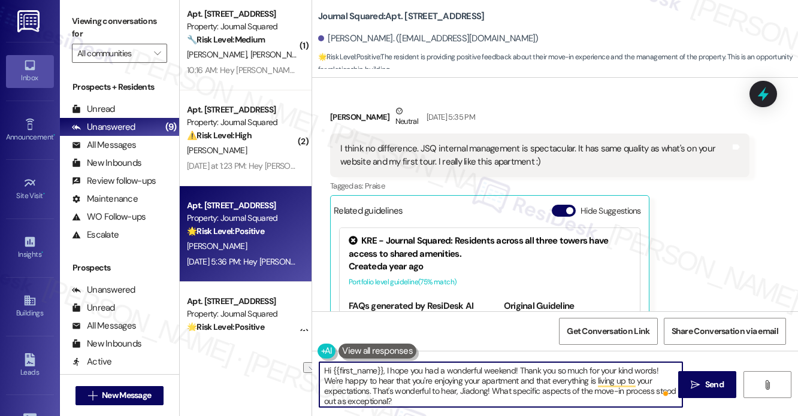
drag, startPoint x: 374, startPoint y: 392, endPoint x: 490, endPoint y: 388, distance: 116.3
click at [490, 388] on textarea "Hi {{first_name}}, I hope you had a wonderful weekend! Thank you so much for yo…" at bounding box center [500, 385] width 363 height 45
click at [507, 389] on textarea "Hi {{first_name}}, I hope you had a wonderful weekend! Thank you so much for yo…" at bounding box center [500, 385] width 363 height 45
click at [508, 389] on textarea "Hi {{first_name}}, I hope you had a wonderful weekend! Thank you so much for yo…" at bounding box center [500, 385] width 363 height 45
drag, startPoint x: 509, startPoint y: 390, endPoint x: 373, endPoint y: 392, distance: 136.0
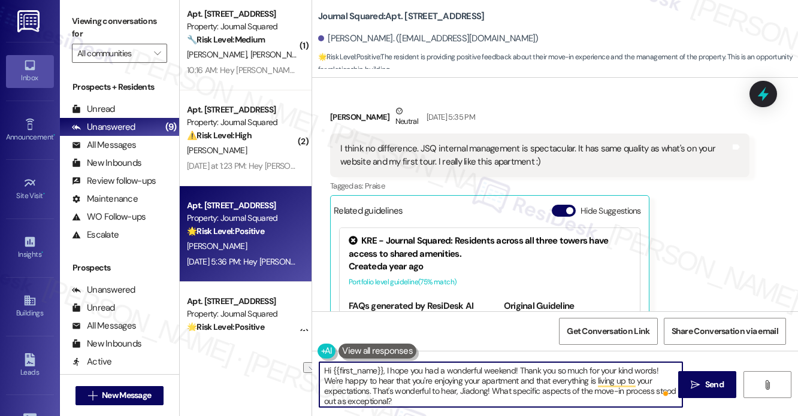
click at [373, 392] on textarea "Hi {{first_name}}, I hope you had a wonderful weekend! Thank you so much for yo…" at bounding box center [500, 385] width 363 height 45
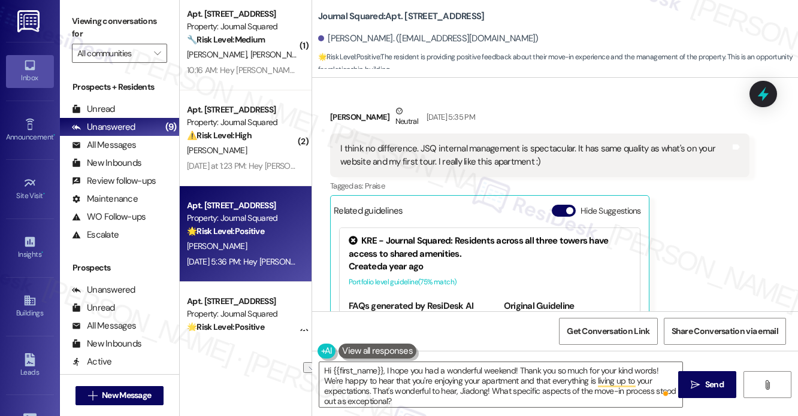
click at [88, 23] on label "Viewing conversations for" at bounding box center [119, 28] width 95 height 32
click at [491, 168] on div "I think no difference. JSQ internal management is spectacular. It has same qual…" at bounding box center [535, 156] width 390 height 26
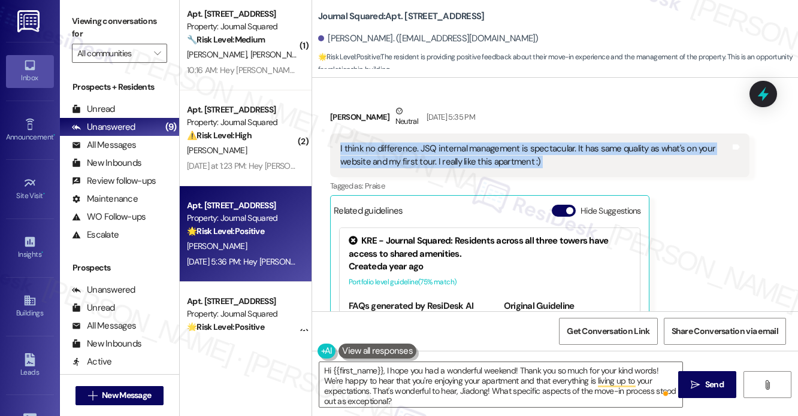
click at [491, 168] on div "I think no difference. JSQ internal management is spectacular. It has same qual…" at bounding box center [535, 156] width 390 height 26
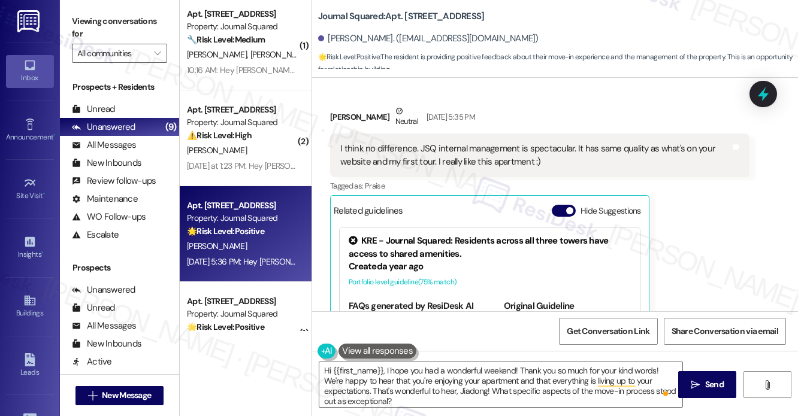
click at [91, 17] on label "Viewing conversations for" at bounding box center [119, 28] width 95 height 32
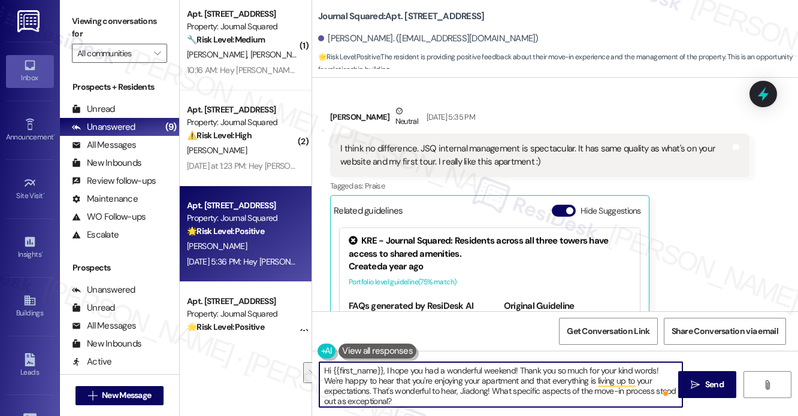
drag, startPoint x: 401, startPoint y: 400, endPoint x: 373, endPoint y: 391, distance: 29.6
click at [373, 391] on textarea "Hi {{first_name}}, I hope you had a wonderful weekend! Thank you so much for yo…" at bounding box center [500, 385] width 363 height 45
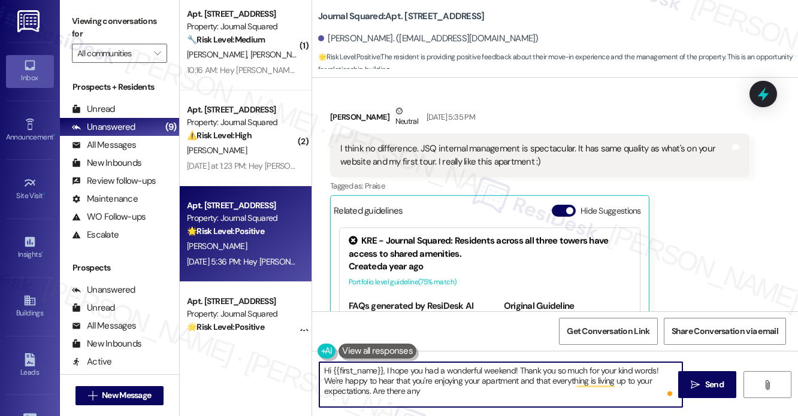
paste textarea "What factors made you feel the most comfortable as you moved into our building?"
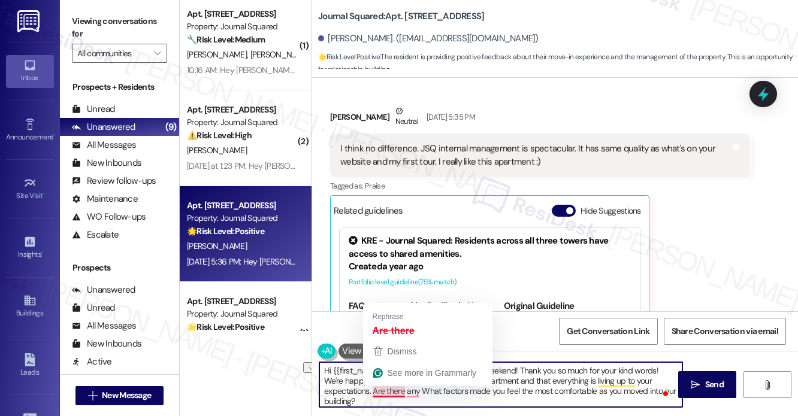
drag, startPoint x: 439, startPoint y: 390, endPoint x: 373, endPoint y: 391, distance: 65.9
click at [373, 391] on textarea "Hi {{first_name}}, I hope you had a wonderful weekend! Thank you so much for yo…" at bounding box center [500, 385] width 363 height 45
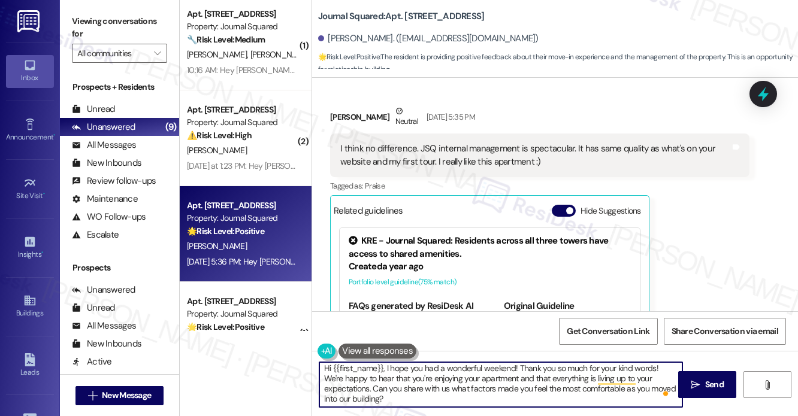
scroll to position [2, 0]
click at [452, 372] on textarea "Hi {{first_name}}, I hope you had a wonderful weekend! Thank you so much for yo…" at bounding box center [500, 385] width 363 height 45
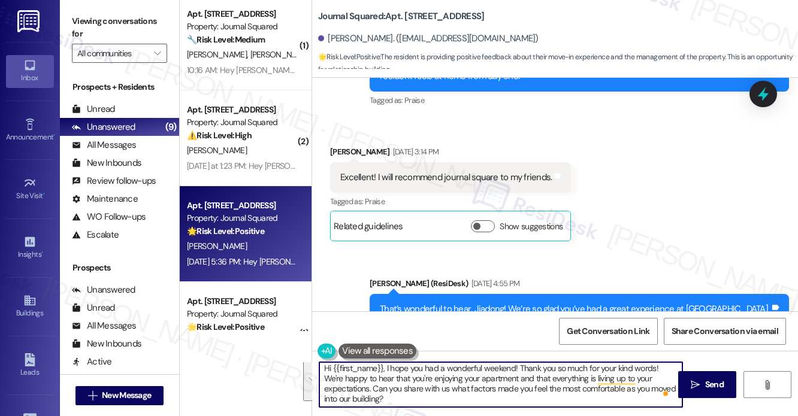
scroll to position [8015, 0]
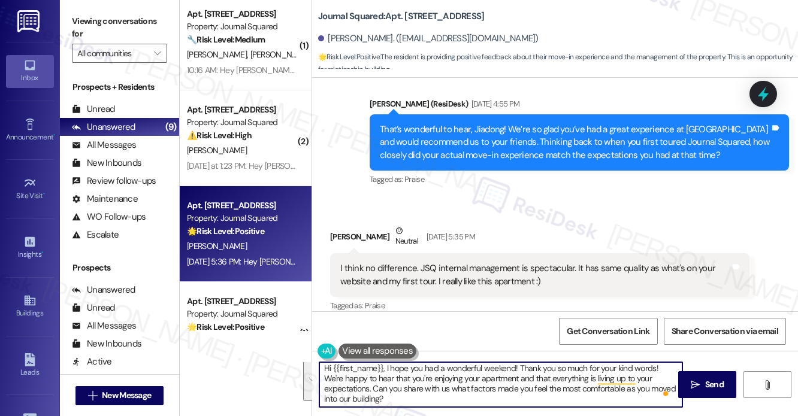
type textarea "Hi {{first_name}}, I hope you had a wonderful weekend! Thank you so much for yo…"
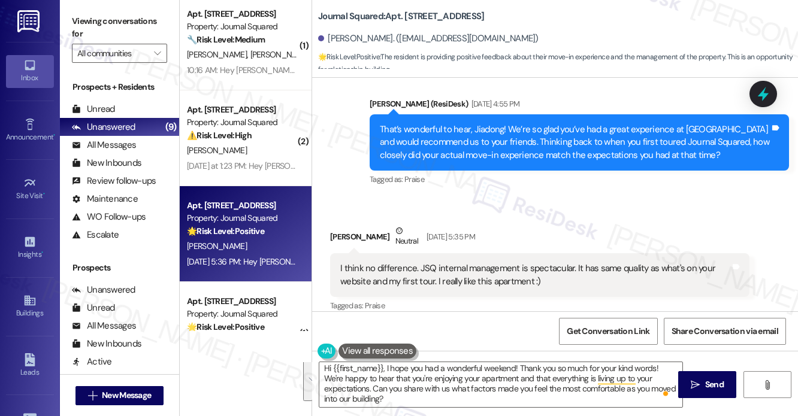
click at [451, 162] on div "That’s wonderful to hear, Jiadong! We’re so glad you’ve had a great experience …" at bounding box center [575, 142] width 390 height 38
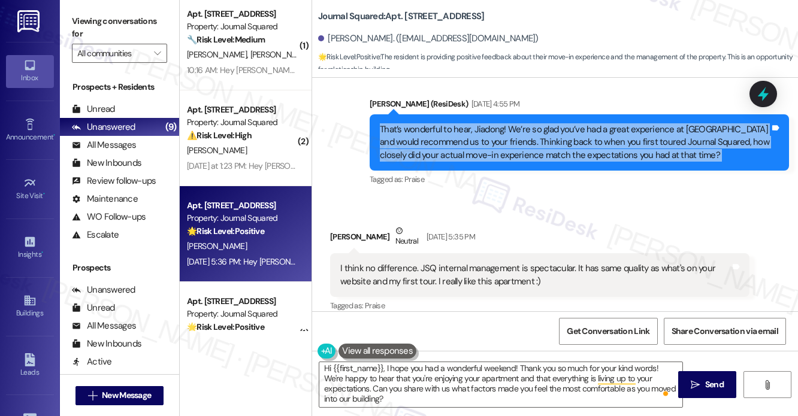
click at [451, 162] on div "That’s wonderful to hear, Jiadong! We’re so glad you’ve had a great experience …" at bounding box center [575, 142] width 390 height 38
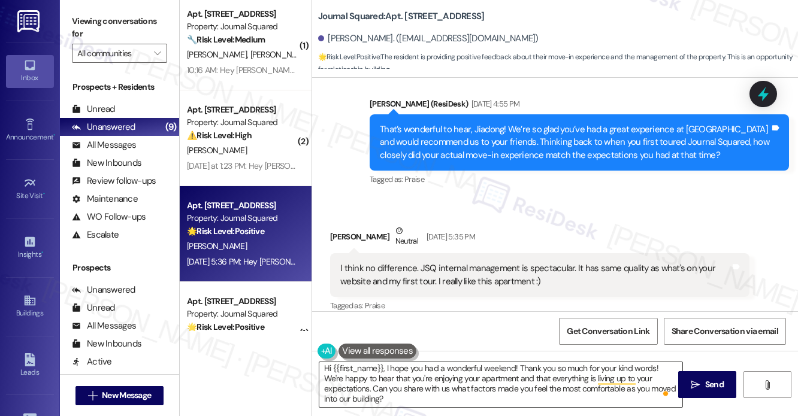
click at [425, 400] on textarea "Hi {{first_name}}, I hope you had a wonderful weekend! Thank you so much for yo…" at bounding box center [500, 385] width 363 height 45
click at [691, 385] on icon "" at bounding box center [695, 385] width 9 height 10
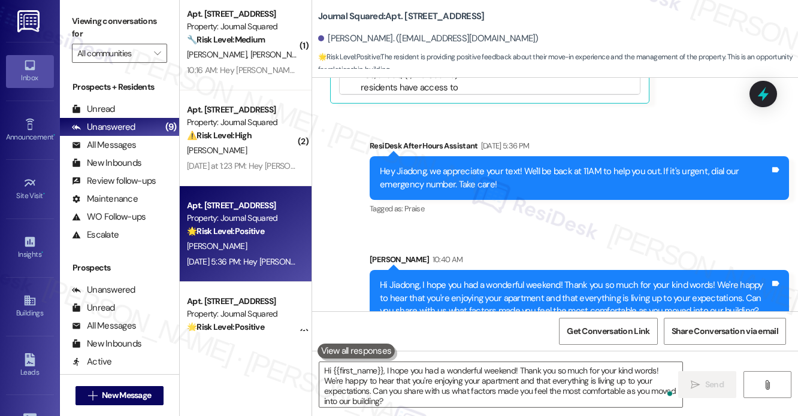
scroll to position [8483, 0]
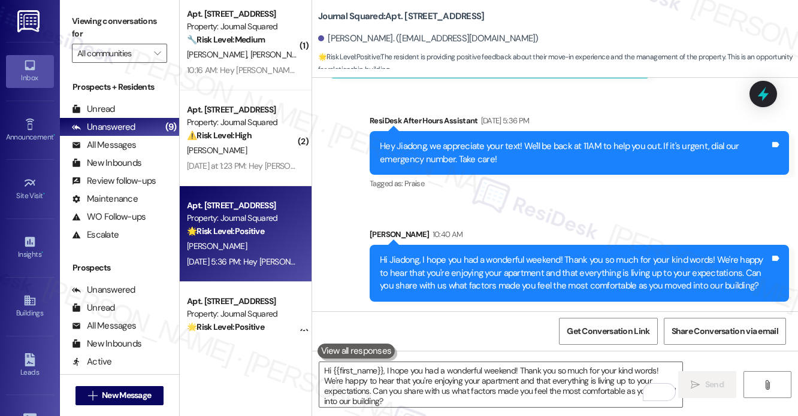
click at [467, 275] on div "Hi Jiadong, I hope you had a wonderful weekend! Thank you so much for your kind…" at bounding box center [575, 273] width 390 height 38
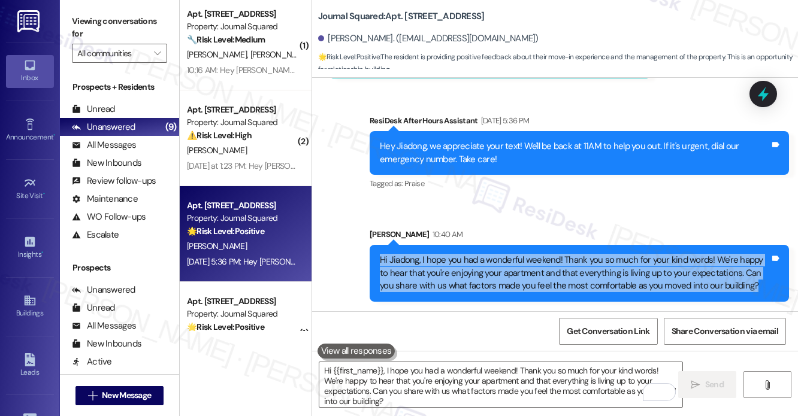
click at [467, 275] on div "Hi Jiadong, I hope you had a wonderful weekend! Thank you so much for your kind…" at bounding box center [575, 273] width 390 height 38
click at [496, 264] on div "Hi Jiadong, I hope you had a wonderful weekend! Thank you so much for your kind…" at bounding box center [575, 273] width 390 height 38
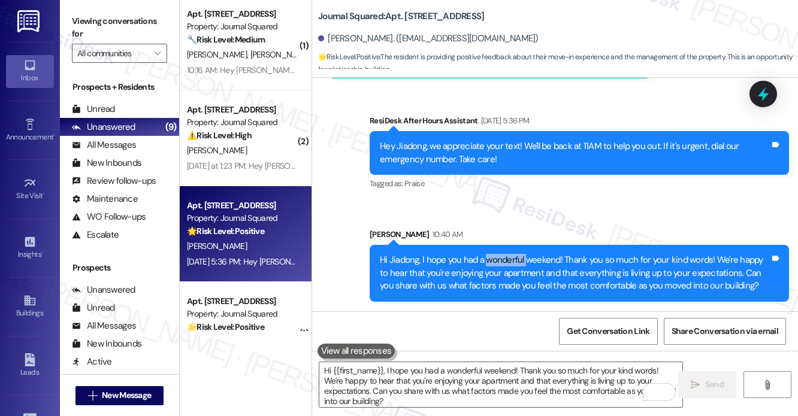
click at [496, 264] on div "Hi Jiadong, I hope you had a wonderful weekend! Thank you so much for your kind…" at bounding box center [575, 273] width 390 height 38
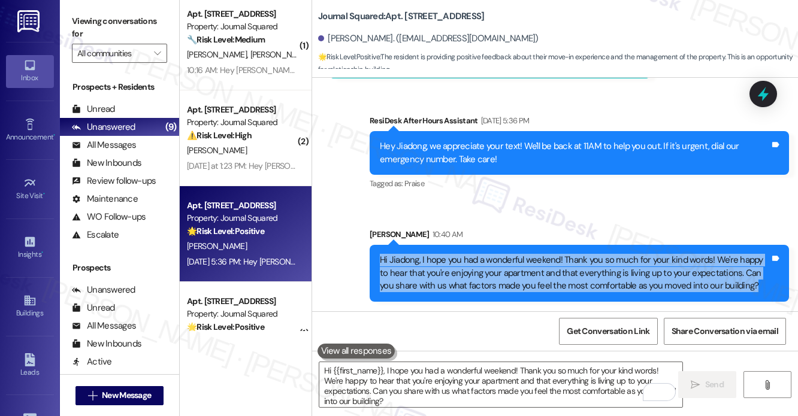
click at [496, 264] on div "Hi Jiadong, I hope you had a wonderful weekend! Thank you so much for your kind…" at bounding box center [575, 273] width 390 height 38
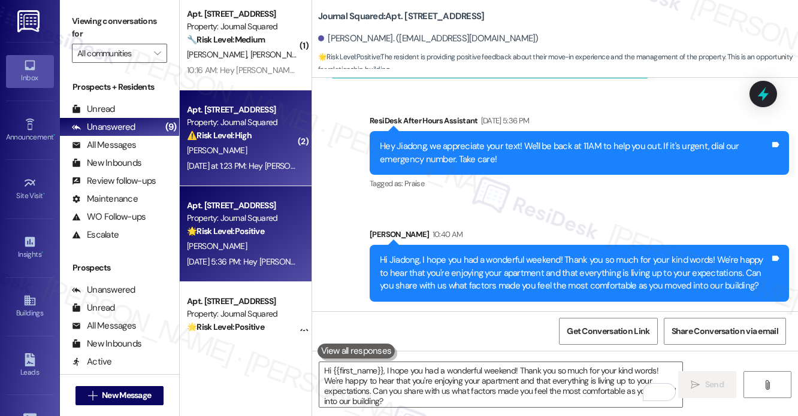
click at [256, 147] on div "[PERSON_NAME]" at bounding box center [242, 150] width 113 height 15
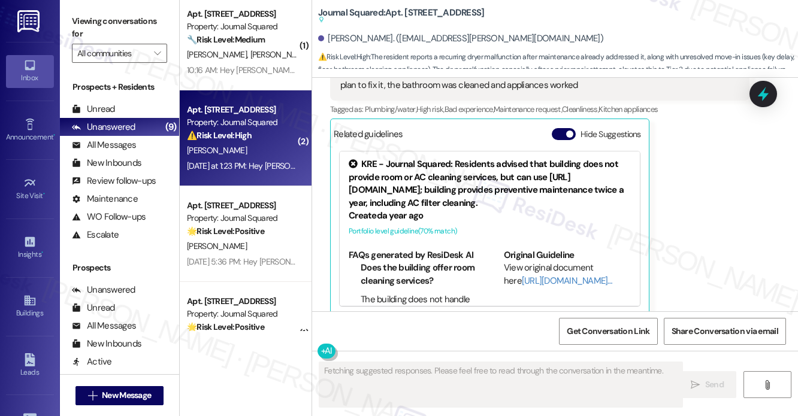
scroll to position [1586, 0]
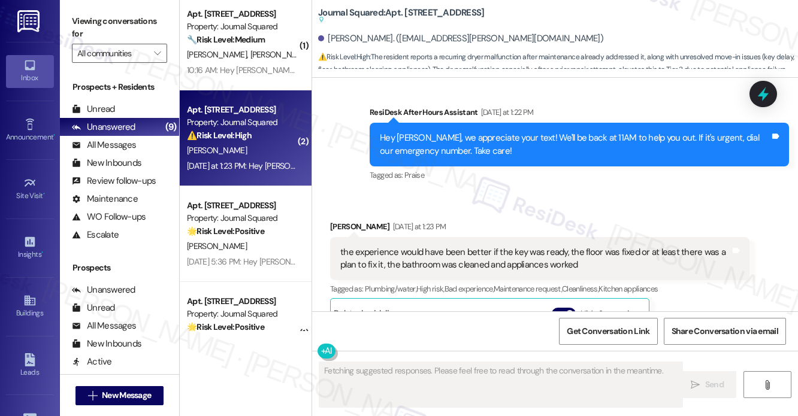
click at [443, 246] on div "the experience would have been better if the key was ready, the floor was fixed…" at bounding box center [535, 259] width 390 height 26
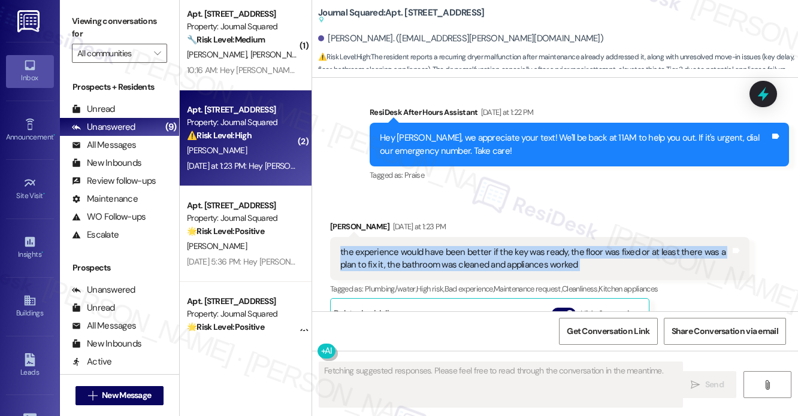
click at [443, 246] on div "the experience would have been better if the key was ready, the floor was fixed…" at bounding box center [535, 259] width 390 height 26
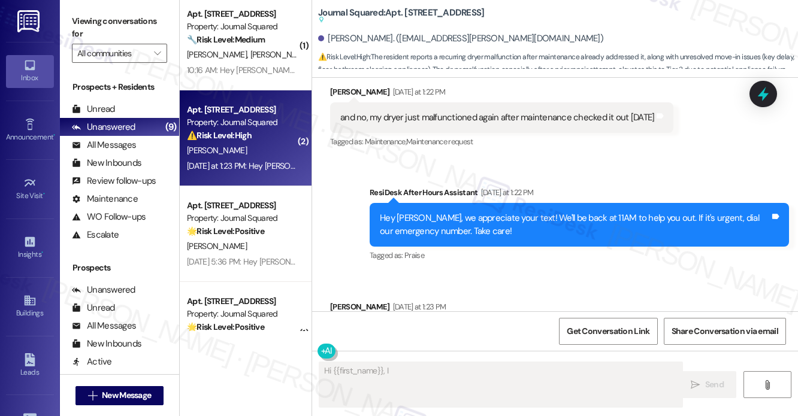
scroll to position [1406, 0]
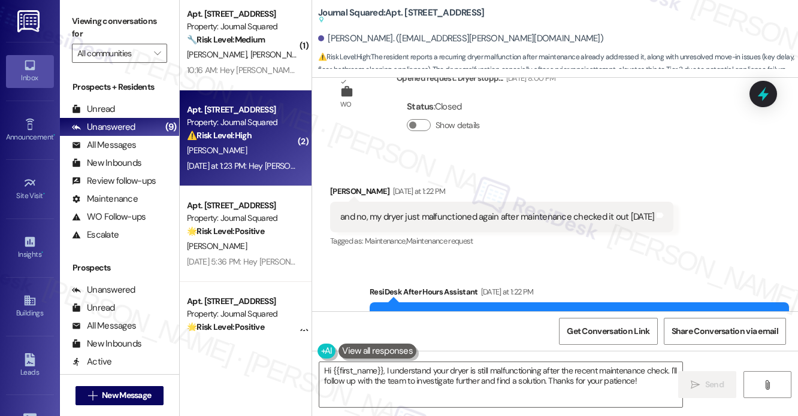
click at [424, 211] on div "and no, my dryer just malfunctioned again after maintenance checked it out on f…" at bounding box center [497, 217] width 314 height 13
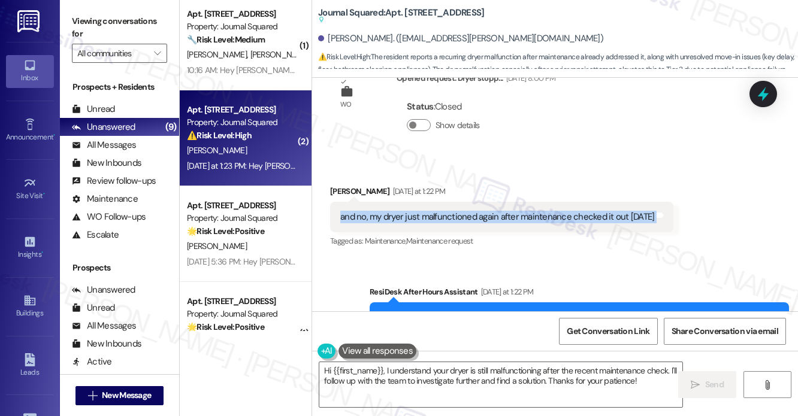
click at [424, 211] on div "and no, my dryer just malfunctioned again after maintenance checked it out on f…" at bounding box center [497, 217] width 314 height 13
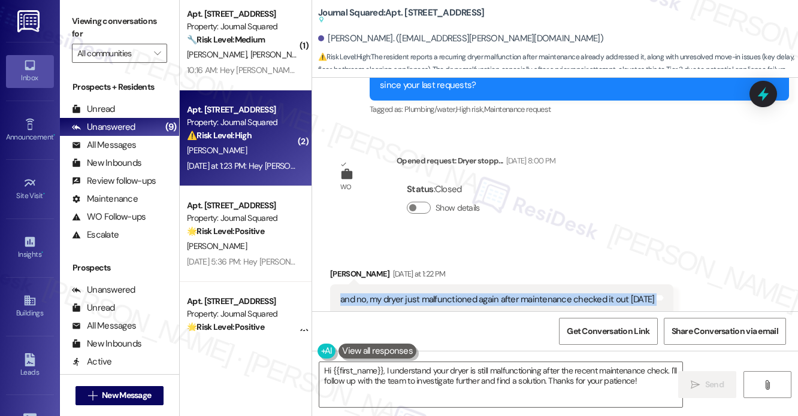
scroll to position [1226, 0]
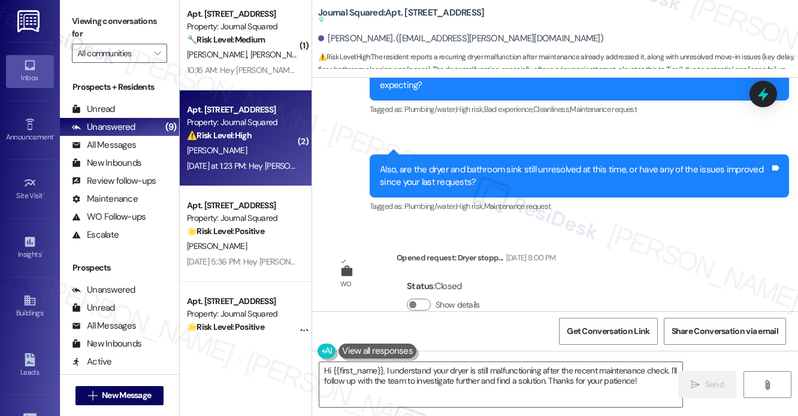
click at [499, 164] on div "Also, are the dryer and bathroom sink still unresolved at this time, or have an…" at bounding box center [575, 177] width 390 height 26
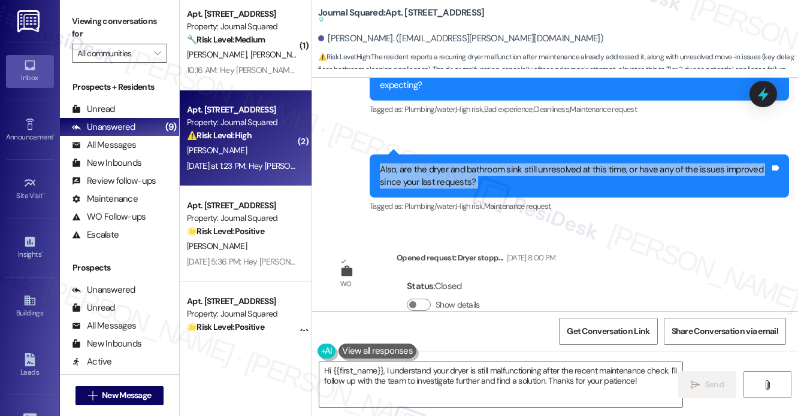
click at [499, 164] on div "Also, are the dryer and bathroom sink still unresolved at this time, or have an…" at bounding box center [575, 177] width 390 height 26
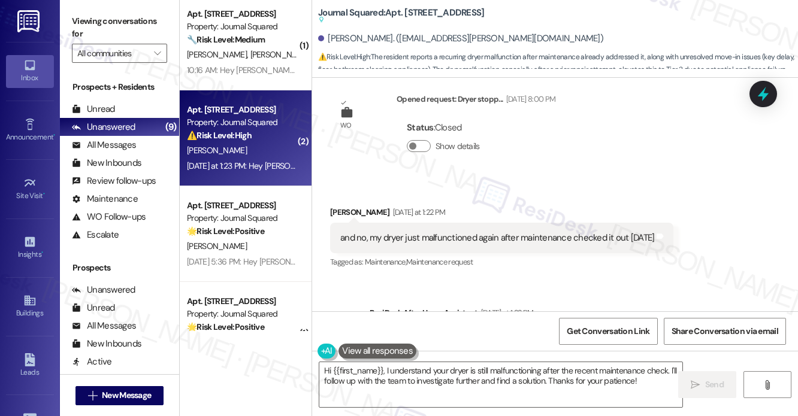
scroll to position [1406, 0]
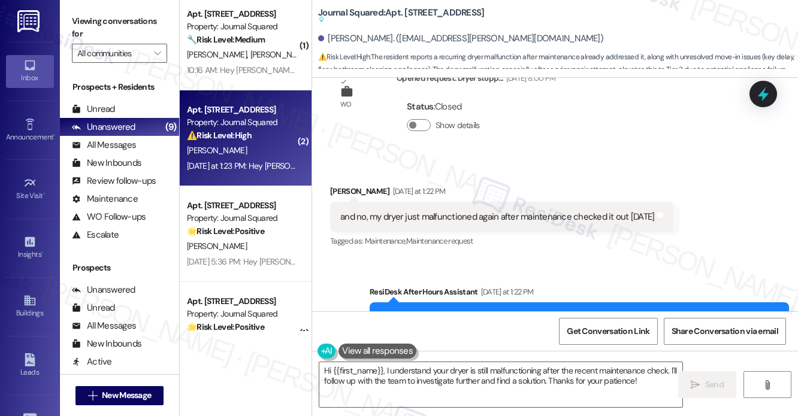
click at [410, 210] on div "and no, my dryer just malfunctioned again after maintenance checked it out on f…" at bounding box center [501, 217] width 343 height 31
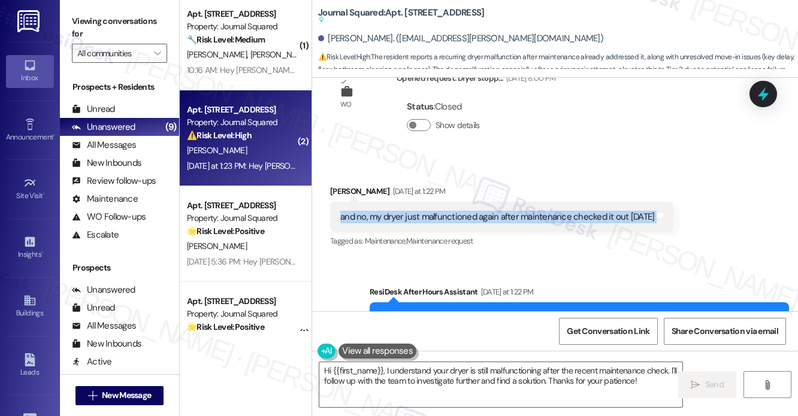
click at [410, 210] on div "and no, my dryer just malfunctioned again after maintenance checked it out on f…" at bounding box center [501, 217] width 343 height 31
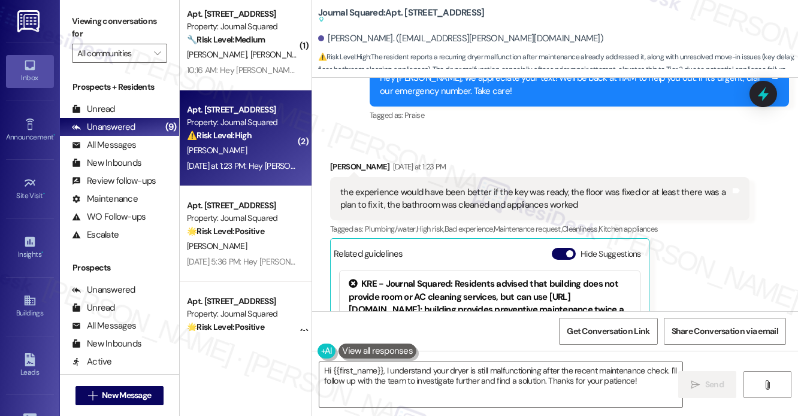
scroll to position [1586, 0]
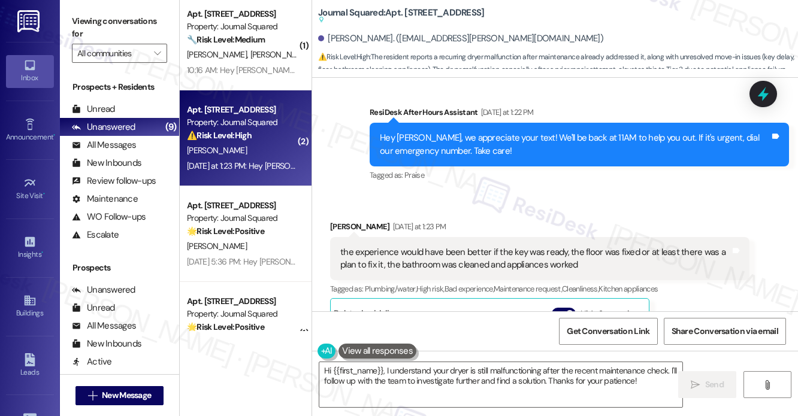
click at [391, 237] on div "the experience would have been better if the key was ready, the floor was fixed…" at bounding box center [539, 259] width 419 height 44
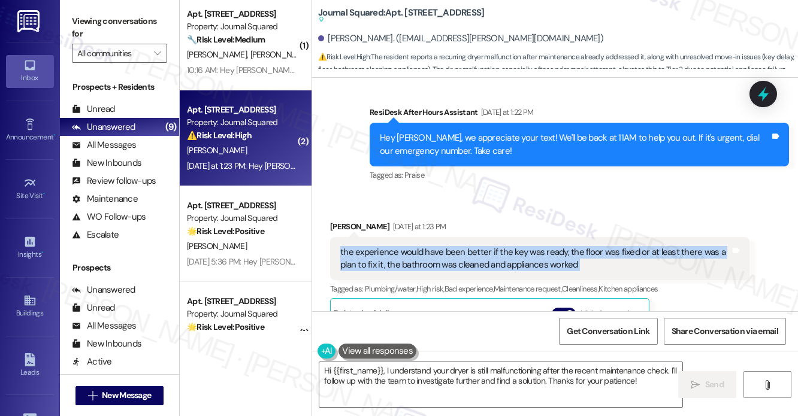
click at [391, 237] on div "the experience would have been better if the key was ready, the floor was fixed…" at bounding box center [539, 259] width 419 height 44
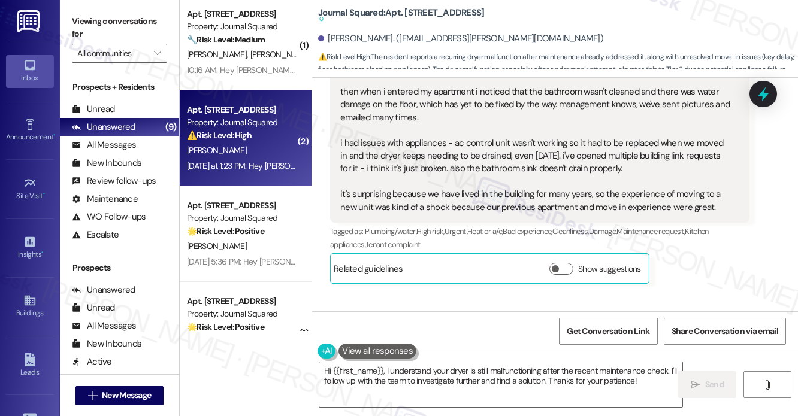
scroll to position [747, 0]
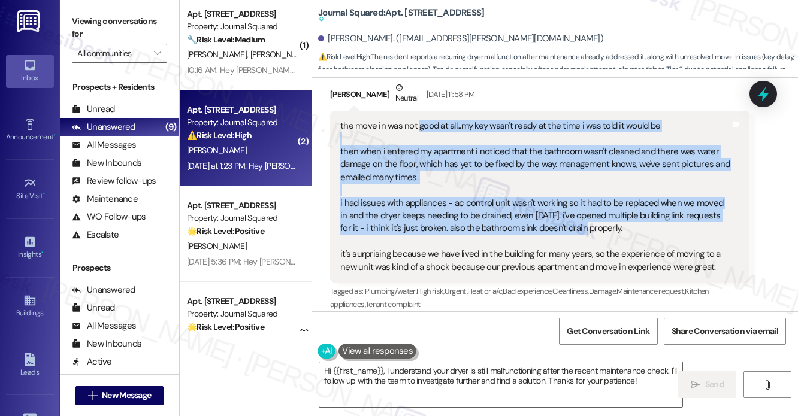
drag, startPoint x: 418, startPoint y: 124, endPoint x: 565, endPoint y: 225, distance: 178.0
click at [565, 225] on div "the move in was not good at all...my key wasn't ready at the time i was told it…" at bounding box center [535, 197] width 390 height 154
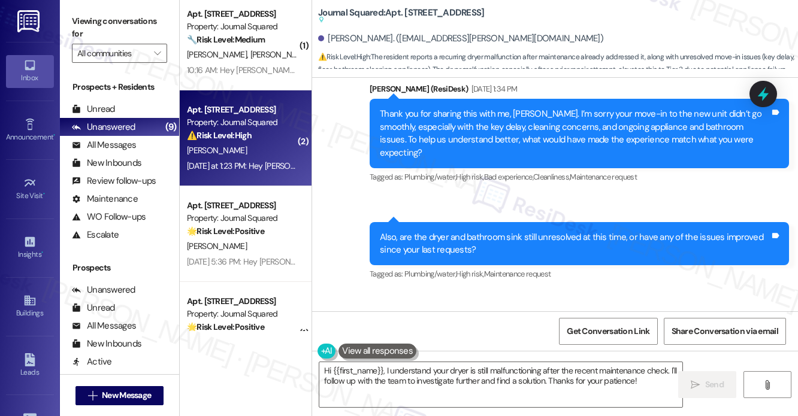
scroll to position [1166, 0]
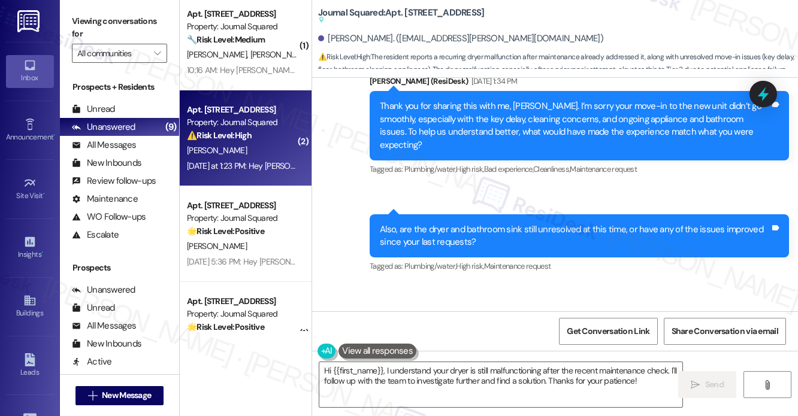
click at [501, 134] on div "Thank you for sharing this with me, Kunal. I’m sorry your move-in to the new un…" at bounding box center [575, 126] width 390 height 52
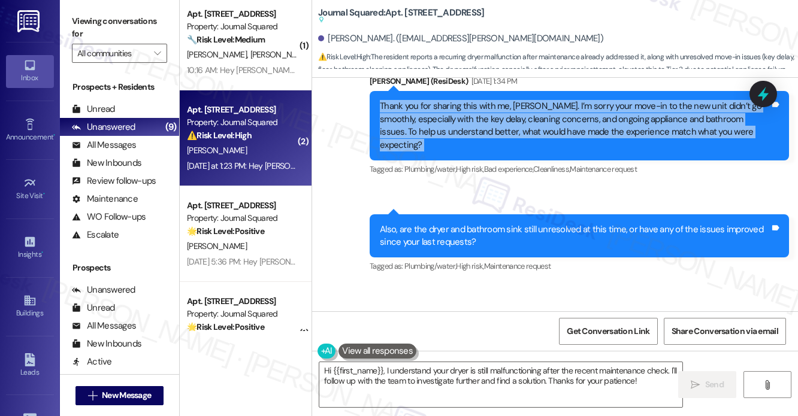
click at [501, 134] on div "Thank you for sharing this with me, Kunal. I’m sorry your move-in to the new un…" at bounding box center [575, 126] width 390 height 52
click at [463, 122] on div "Thank you for sharing this with me, Kunal. I’m sorry your move-in to the new un…" at bounding box center [575, 126] width 390 height 52
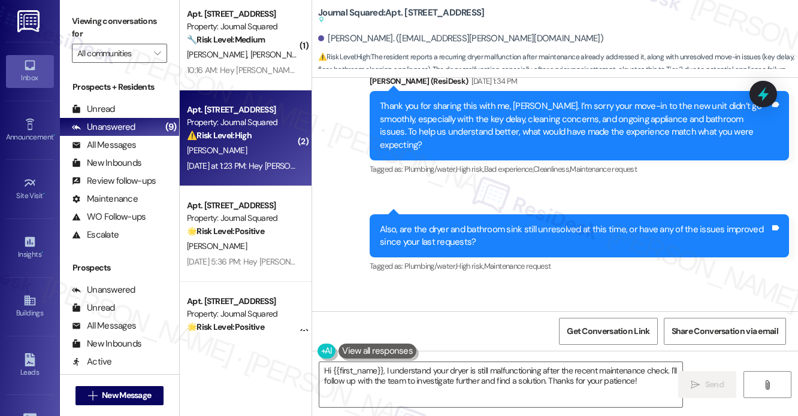
click at [448, 215] on div "Also, are the dryer and bathroom sink still unresolved at this time, or have an…" at bounding box center [579, 237] width 419 height 44
click at [542, 117] on div "Thank you for sharing this with me, Kunal. I’m sorry your move-in to the new un…" at bounding box center [575, 126] width 390 height 52
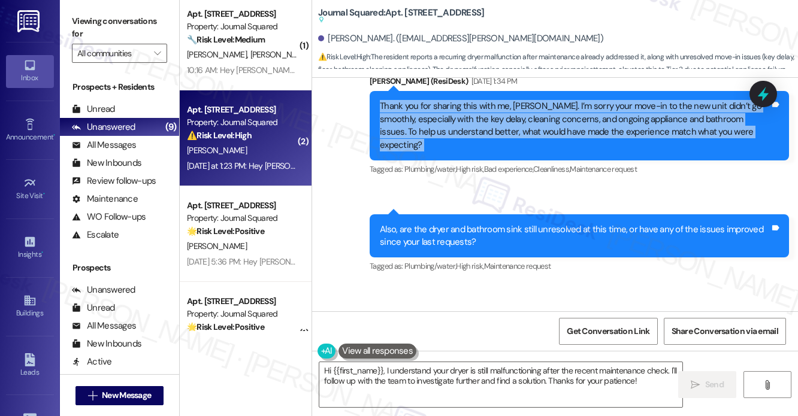
click at [542, 117] on div "Thank you for sharing this with me, Kunal. I’m sorry your move-in to the new un…" at bounding box center [575, 126] width 390 height 52
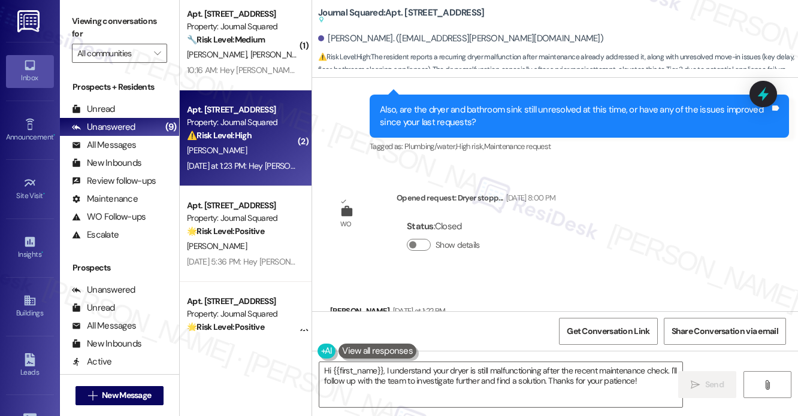
click at [455, 106] on div "Also, are the dryer and bathroom sink still unresolved at this time, or have an…" at bounding box center [575, 117] width 390 height 26
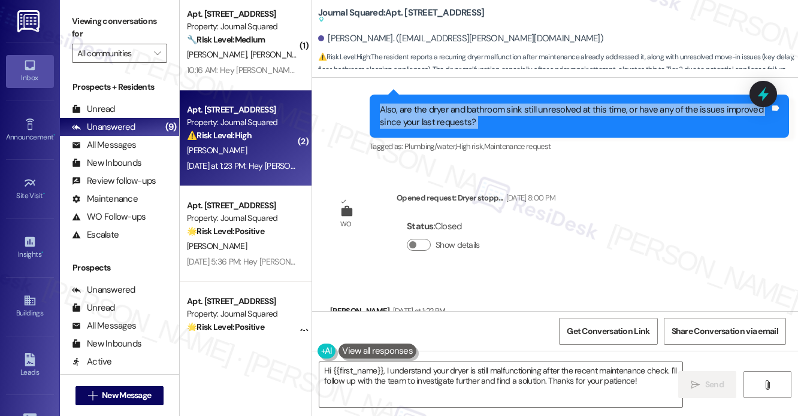
click at [455, 106] on div "Also, are the dryer and bathroom sink still unresolved at this time, or have an…" at bounding box center [575, 117] width 390 height 26
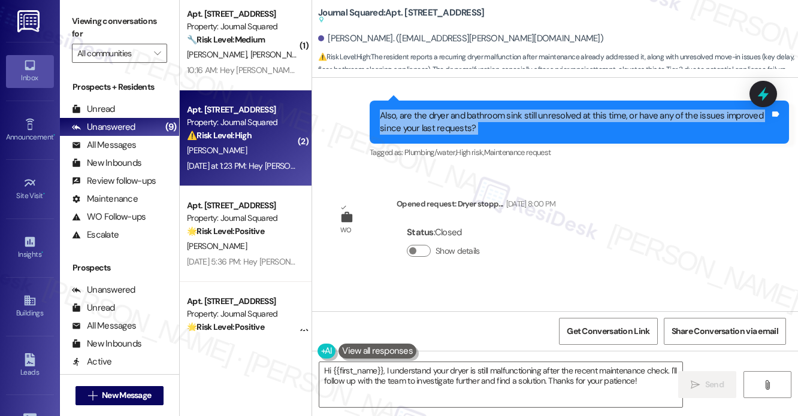
scroll to position [1346, 0]
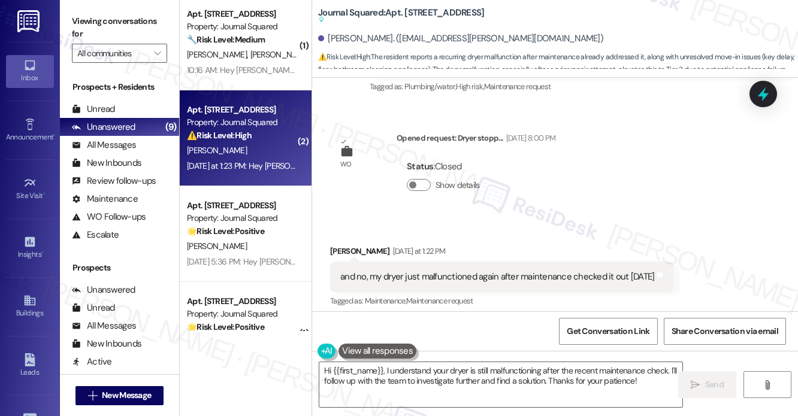
click at [388, 271] on div "and no, my dryer just malfunctioned again after maintenance checked it out on f…" at bounding box center [497, 277] width 314 height 13
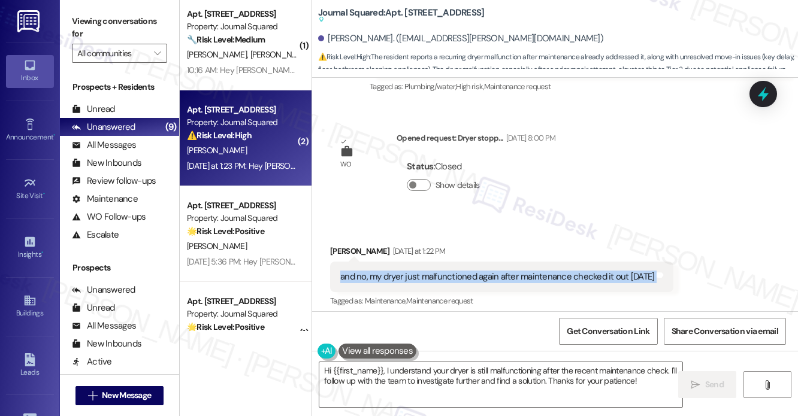
click at [388, 271] on div "and no, my dryer just malfunctioned again after maintenance checked it out on f…" at bounding box center [497, 277] width 314 height 13
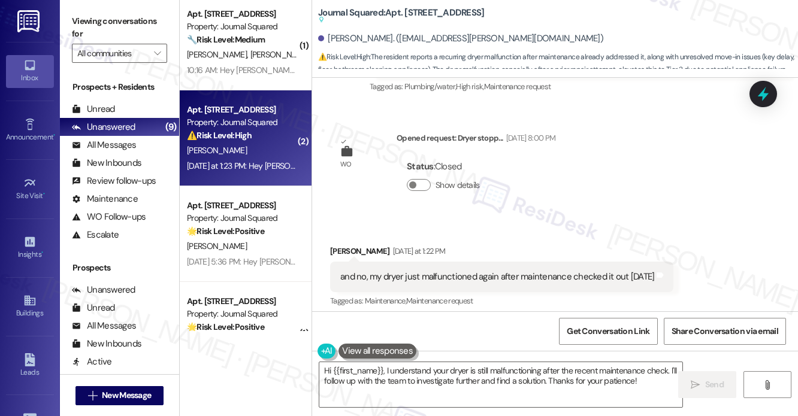
click at [415, 11] on b "Journal Squared: Apt. 4010, 615 Pavonia Avenue Suggested actions and notes avai…" at bounding box center [401, 17] width 166 height 20
copy b "4010"
click at [95, 16] on label "Viewing conversations for" at bounding box center [119, 28] width 95 height 32
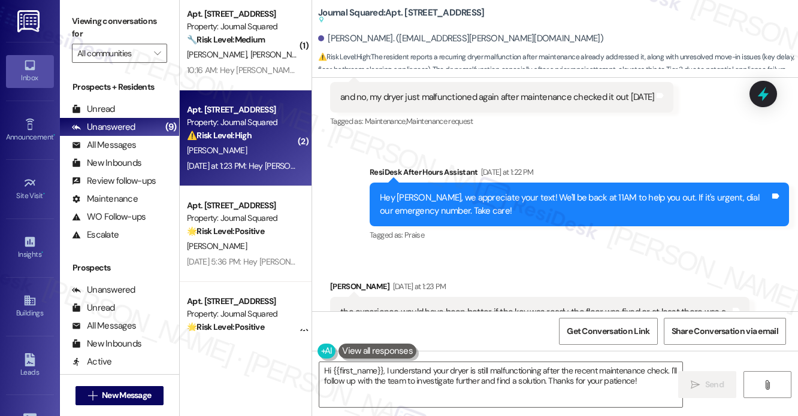
scroll to position [1645, 0]
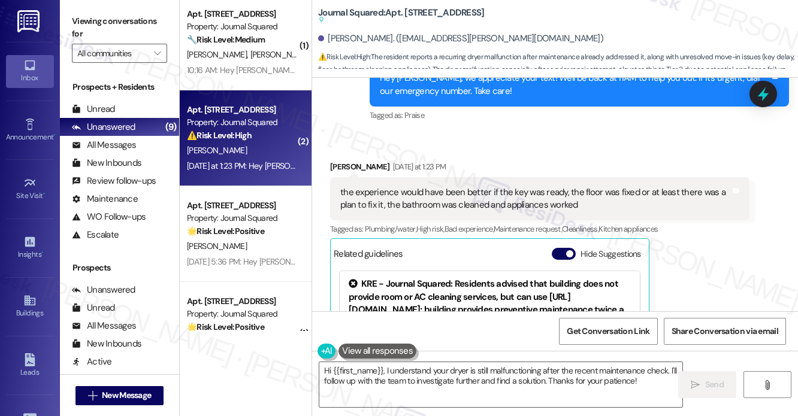
click at [443, 177] on div "the experience would have been better if the key was ready, the floor was fixed…" at bounding box center [539, 199] width 419 height 44
click at [431, 177] on div "the experience would have been better if the key was ready, the floor was fixed…" at bounding box center [539, 199] width 419 height 44
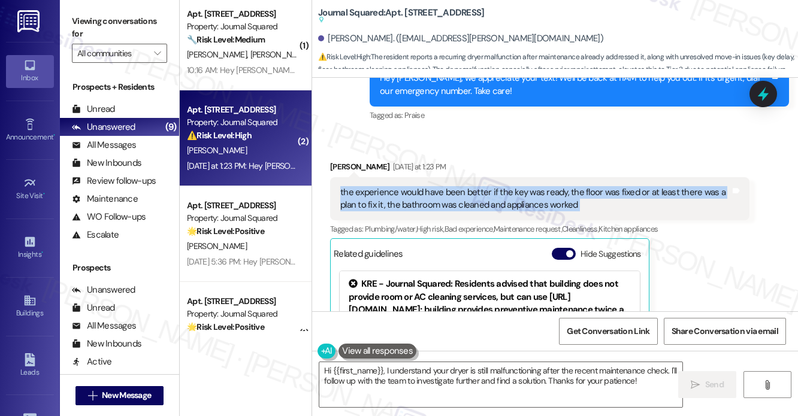
drag, startPoint x: 431, startPoint y: 170, endPoint x: 425, endPoint y: 169, distance: 6.6
click at [431, 177] on div "the experience would have been better if the key was ready, the floor was fixed…" at bounding box center [539, 199] width 419 height 44
click at [511, 186] on div "the experience would have been better if the key was ready, the floor was fixed…" at bounding box center [535, 199] width 390 height 26
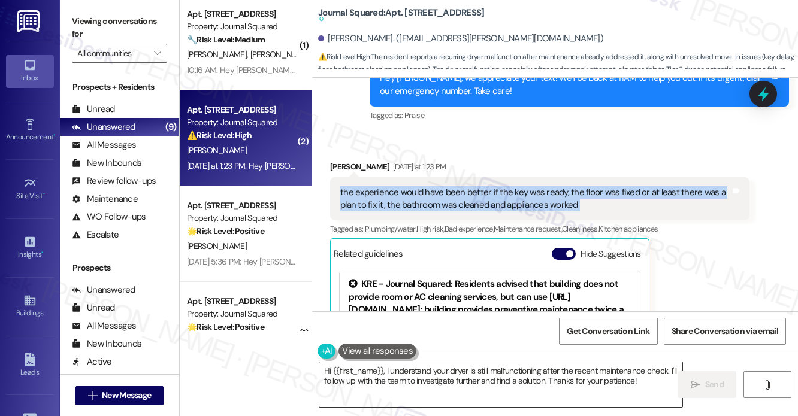
click at [429, 377] on textarea "Hi {{first_name}}, I understand your dryer is still malfunctioning after the re…" at bounding box center [500, 385] width 363 height 45
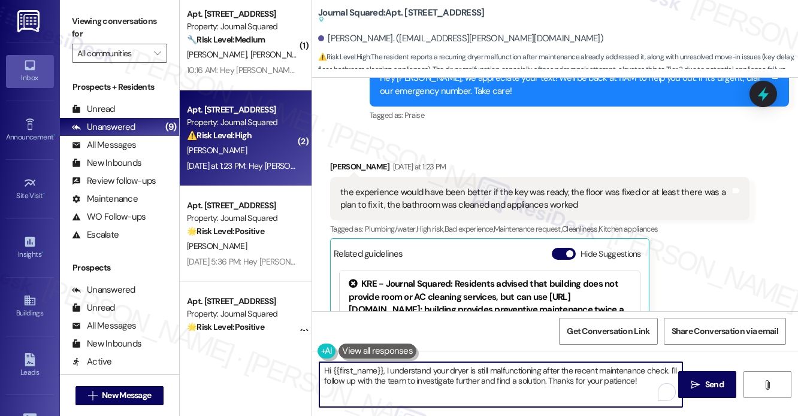
click at [429, 377] on textarea "Hi {{first_name}}, I understand your dryer is still malfunctioning after the re…" at bounding box center [500, 385] width 363 height 45
click at [430, 376] on textarea "Hi {{first_name}}, I understand your dryer is still malfunctioning after the re…" at bounding box center [500, 385] width 363 height 45
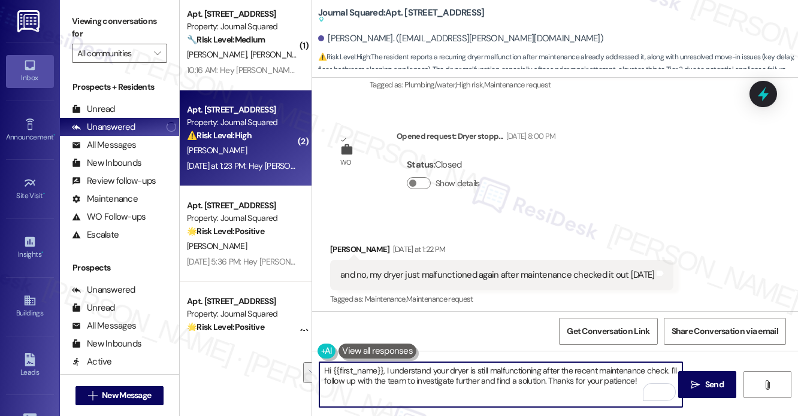
scroll to position [1346, 0]
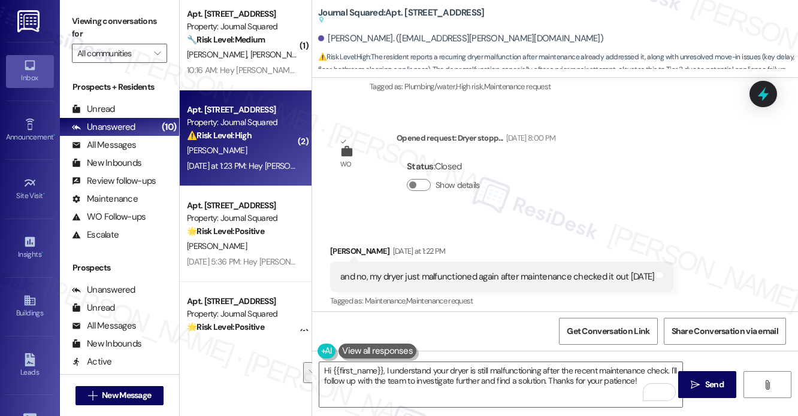
click at [415, 13] on b "Journal Squared: Apt. 4010, 615 Pavonia Avenue Suggested actions and notes avai…" at bounding box center [401, 17] width 166 height 20
copy b "4010"
click at [92, 22] on label "Viewing conversations for" at bounding box center [119, 28] width 95 height 32
click at [96, 21] on label "Viewing conversations for" at bounding box center [119, 28] width 95 height 32
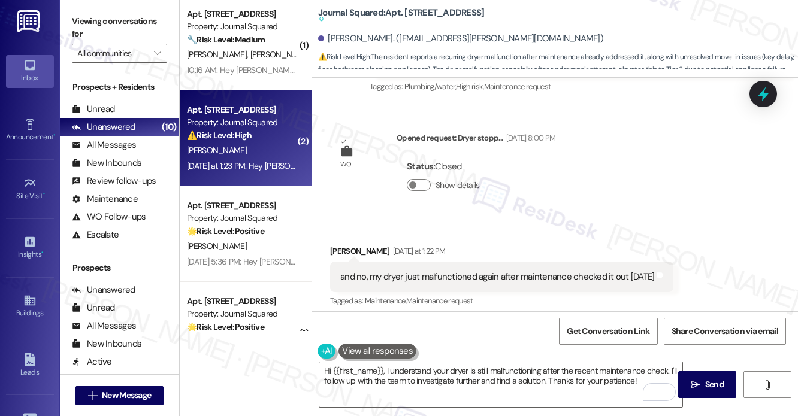
click at [89, 16] on label "Viewing conversations for" at bounding box center [119, 28] width 95 height 32
click at [339, 18] on sup at bounding box center [401, 19] width 166 height 7
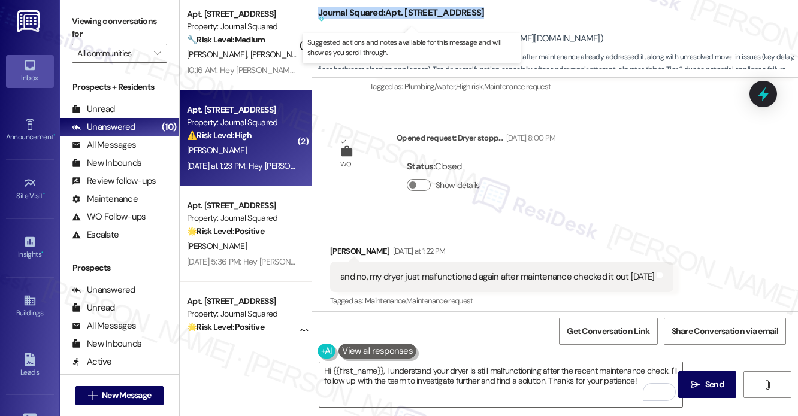
click at [339, 18] on sup at bounding box center [401, 19] width 166 height 7
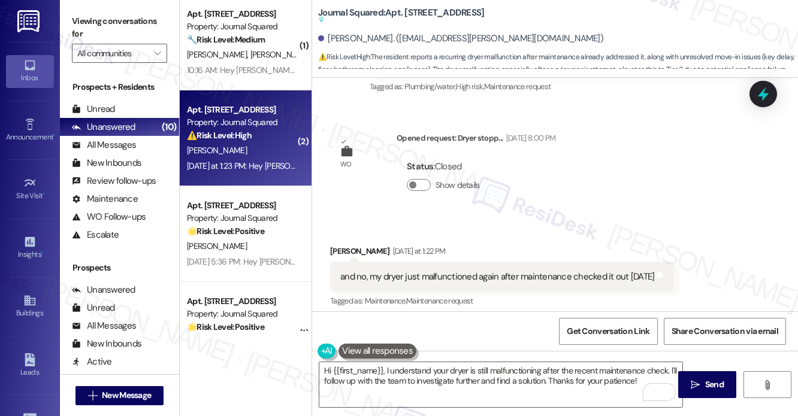
click at [403, 271] on div "and no, my dryer just malfunctioned again after maintenance checked it out on f…" at bounding box center [497, 277] width 314 height 13
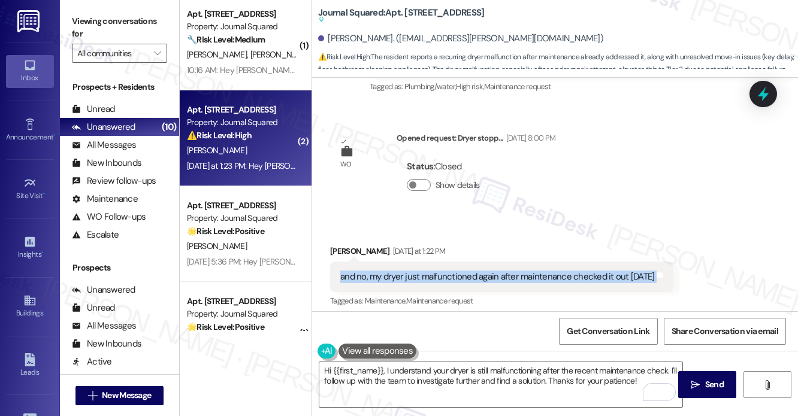
click at [403, 271] on div "and no, my dryer just malfunctioned again after maintenance checked it out on f…" at bounding box center [497, 277] width 314 height 13
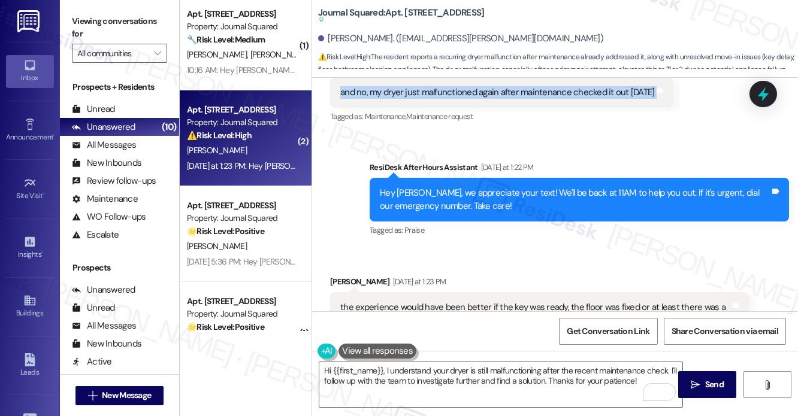
scroll to position [1466, 0]
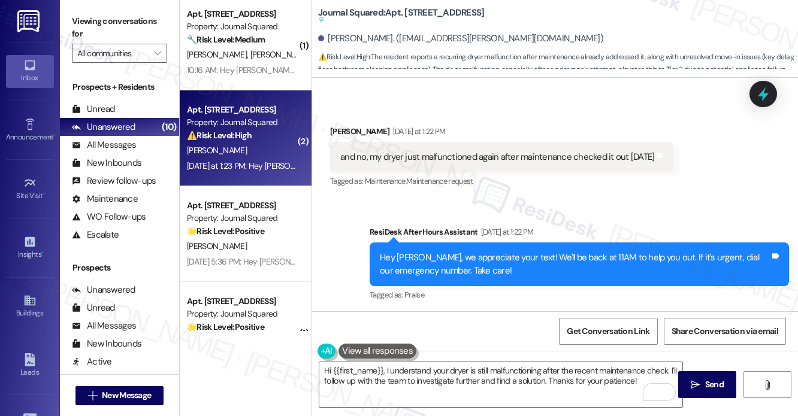
click at [85, 33] on label "Viewing conversations for" at bounding box center [119, 28] width 95 height 32
drag, startPoint x: 396, startPoint y: 119, endPoint x: 446, endPoint y: 119, distance: 50.3
click at [446, 125] on div "Kunal Malkan Yesterday at 1:22 PM" at bounding box center [501, 133] width 343 height 17
click at [105, 8] on div "Viewing conversations for All communities " at bounding box center [119, 37] width 119 height 75
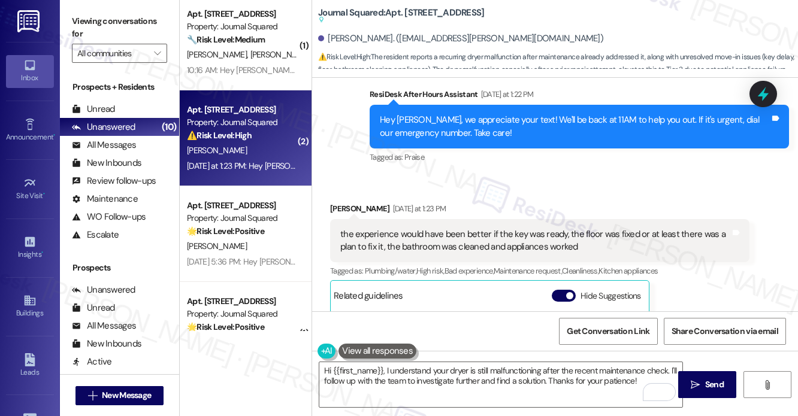
scroll to position [1705, 0]
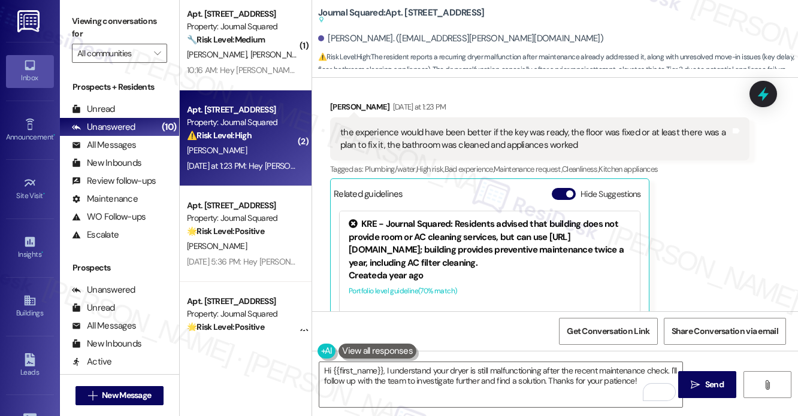
click at [400, 140] on div "the experience would have been better if the key was ready, the floor was fixed…" at bounding box center [539, 139] width 419 height 44
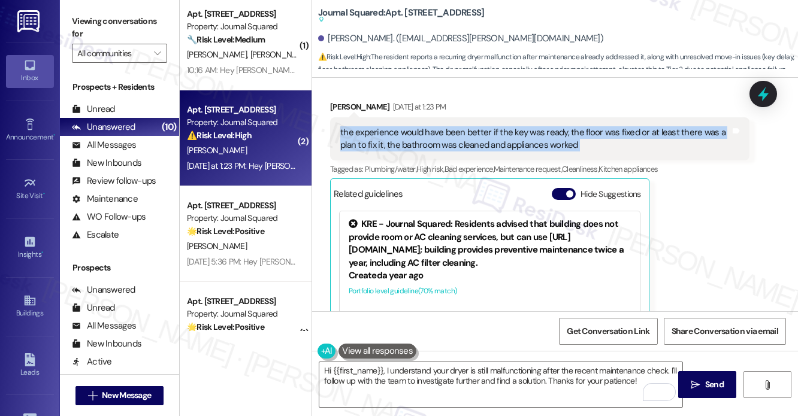
click at [400, 140] on div "the experience would have been better if the key was ready, the floor was fixed…" at bounding box center [539, 139] width 419 height 44
click at [457, 126] on div "the experience would have been better if the key was ready, the floor was fixed…" at bounding box center [535, 139] width 390 height 26
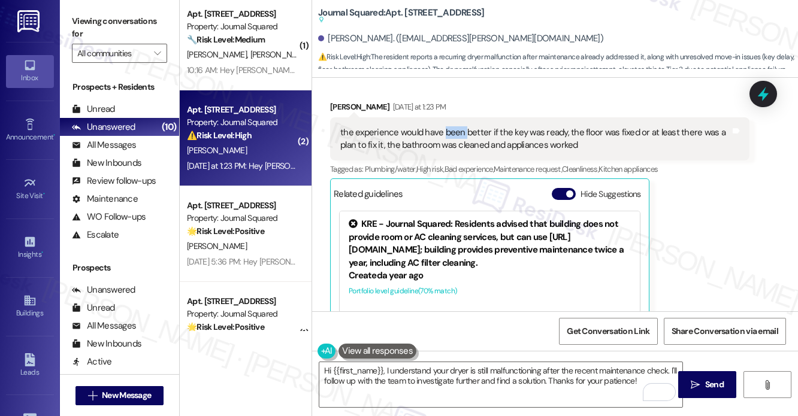
click at [457, 126] on div "the experience would have been better if the key was ready, the floor was fixed…" at bounding box center [535, 139] width 390 height 26
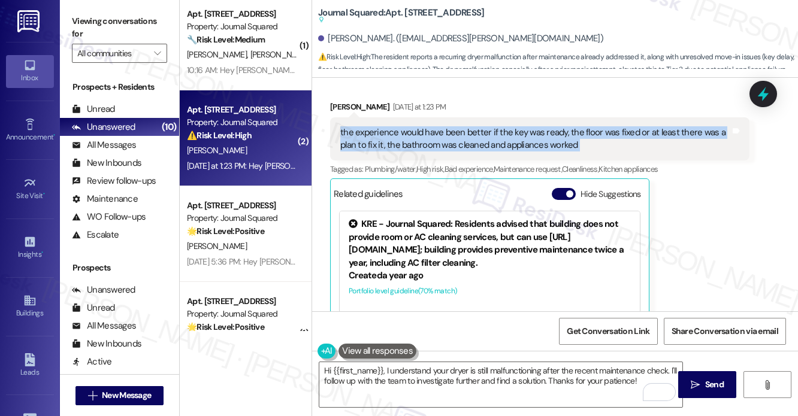
click at [457, 126] on div "the experience would have been better if the key was ready, the floor was fixed…" at bounding box center [535, 139] width 390 height 26
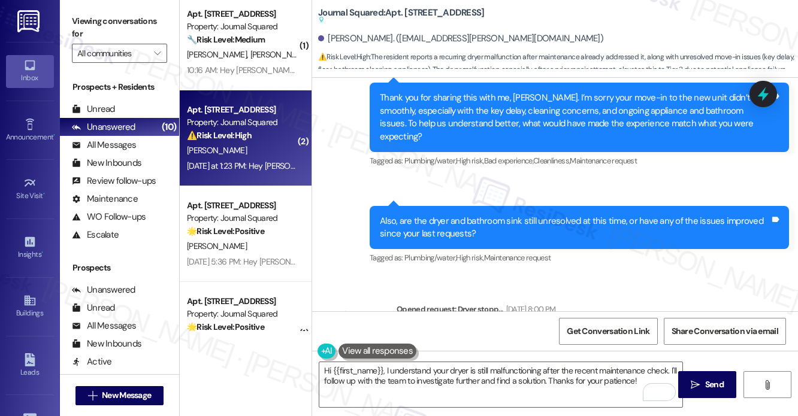
scroll to position [1166, 0]
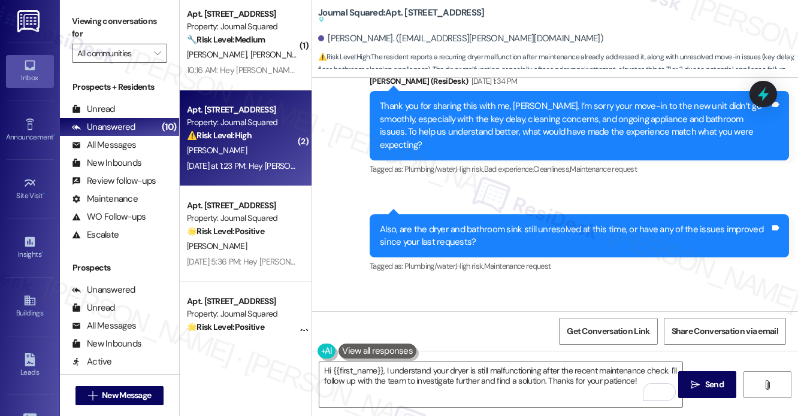
click at [433, 122] on div "Thank you for sharing this with me, Kunal. I’m sorry your move-in to the new un…" at bounding box center [575, 126] width 390 height 52
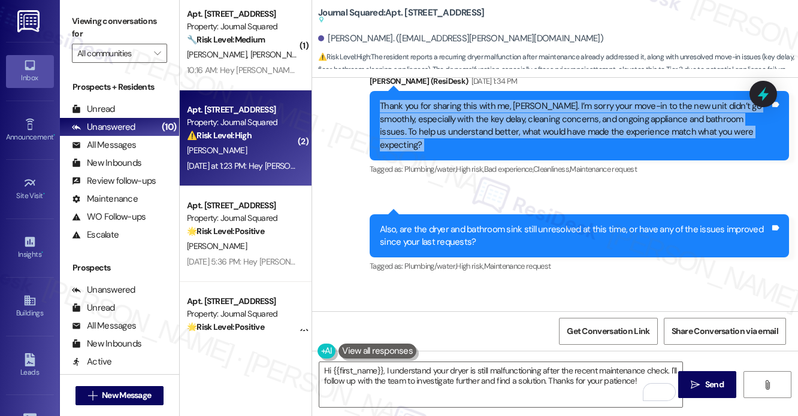
click at [434, 120] on div "Thank you for sharing this with me, Kunal. I’m sorry your move-in to the new un…" at bounding box center [575, 126] width 390 height 52
copy div "Thank you for sharing this with me, Kunal. I’m sorry your move-in to the new un…"
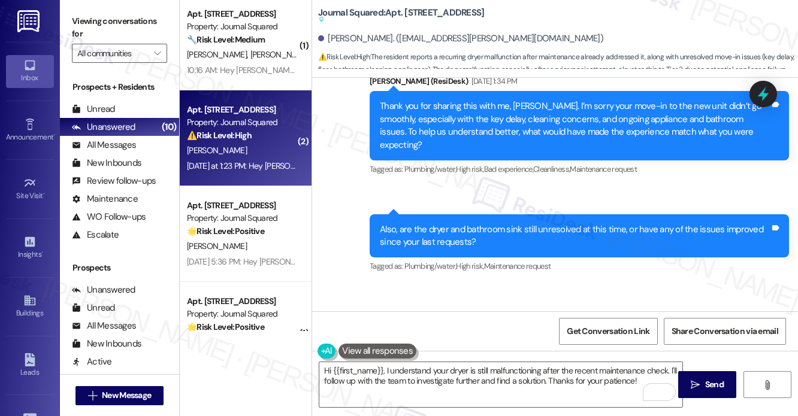
click at [104, 16] on label "Viewing conversations for" at bounding box center [119, 28] width 95 height 32
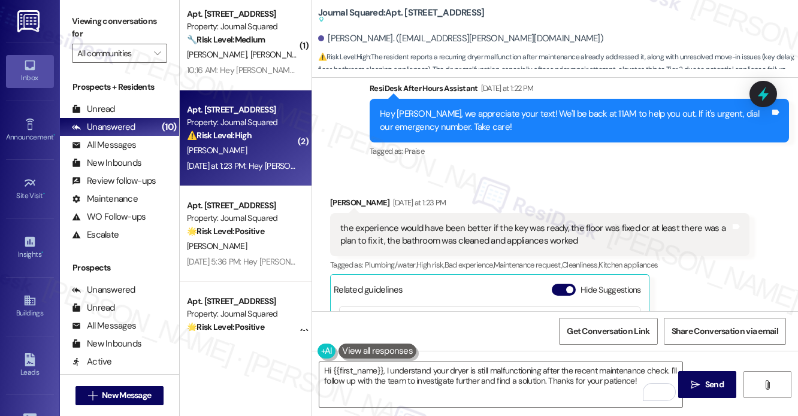
scroll to position [1705, 0]
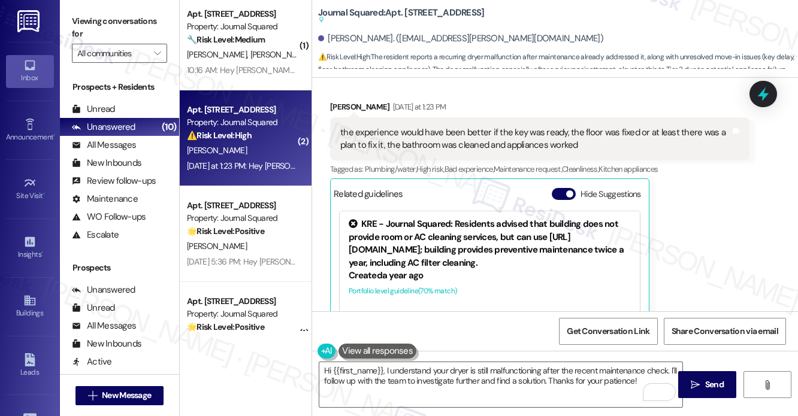
click at [428, 126] on div "the experience would have been better if the key was ready, the floor was fixed…" at bounding box center [535, 139] width 390 height 26
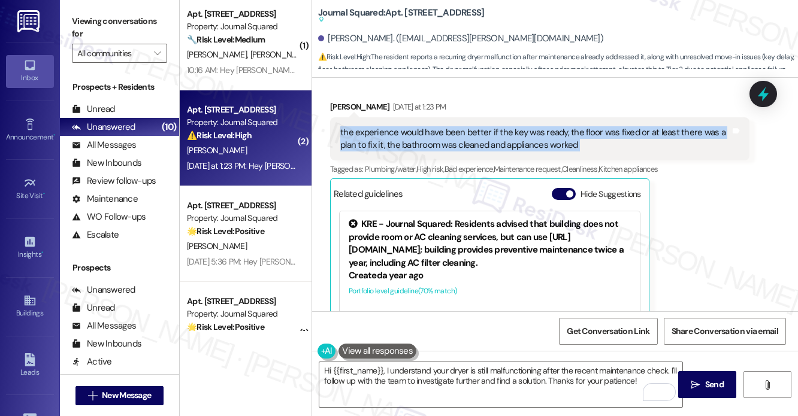
click at [428, 126] on div "the experience would have been better if the key was ready, the floor was fixed…" at bounding box center [535, 139] width 390 height 26
copy div "the experience would have been better if the key was ready, the floor was fixed…"
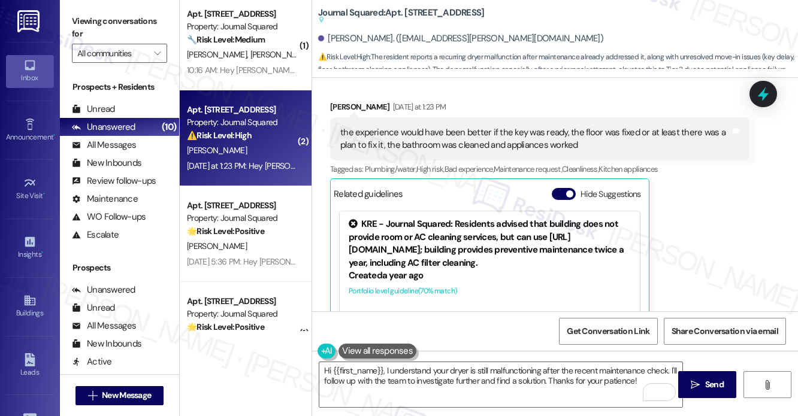
click at [91, 30] on label "Viewing conversations for" at bounding box center [119, 28] width 95 height 32
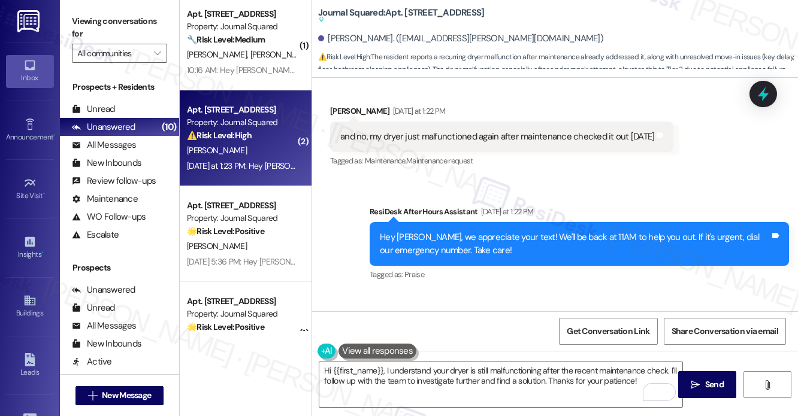
scroll to position [1466, 0]
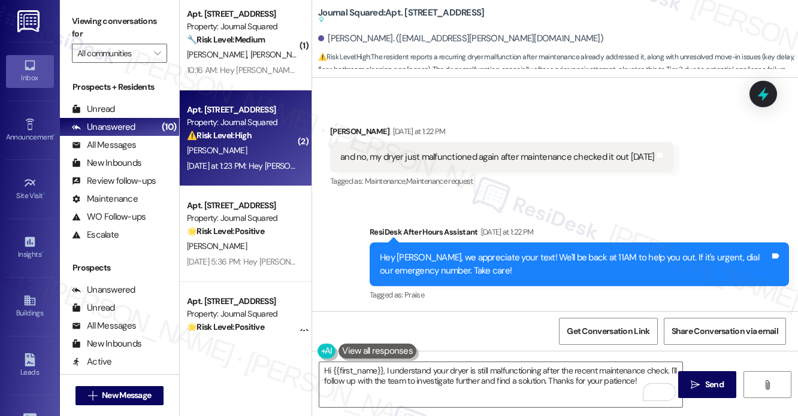
click at [405, 142] on div "and no, my dryer just malfunctioned again after maintenance checked it out on f…" at bounding box center [501, 157] width 343 height 31
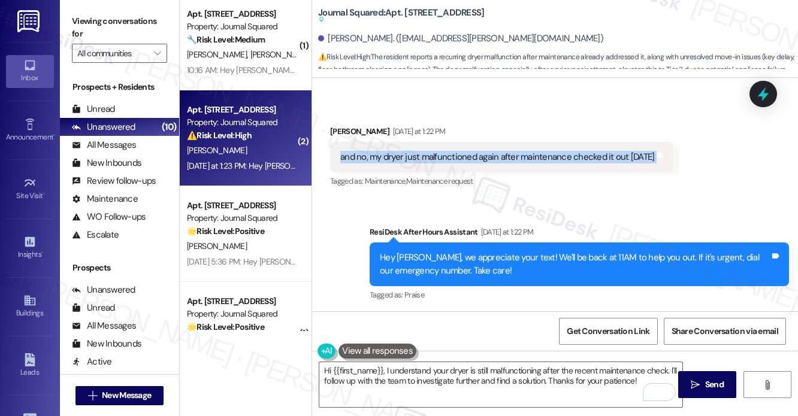
click at [405, 142] on div "and no, my dryer just malfunctioned again after maintenance checked it out on f…" at bounding box center [501, 157] width 343 height 31
copy div "and no, my dryer just malfunctioned again after maintenance checked it out on f…"
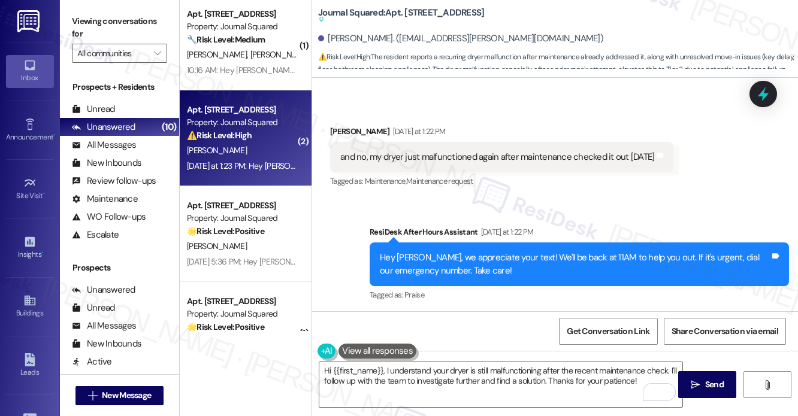
click at [96, 25] on label "Viewing conversations for" at bounding box center [119, 28] width 95 height 32
click at [74, 22] on label "Viewing conversations for" at bounding box center [119, 28] width 95 height 32
click at [399, 373] on textarea "Hi {{first_name}}, I understand your dryer is still malfunctioning after the re…" at bounding box center [500, 385] width 363 height 45
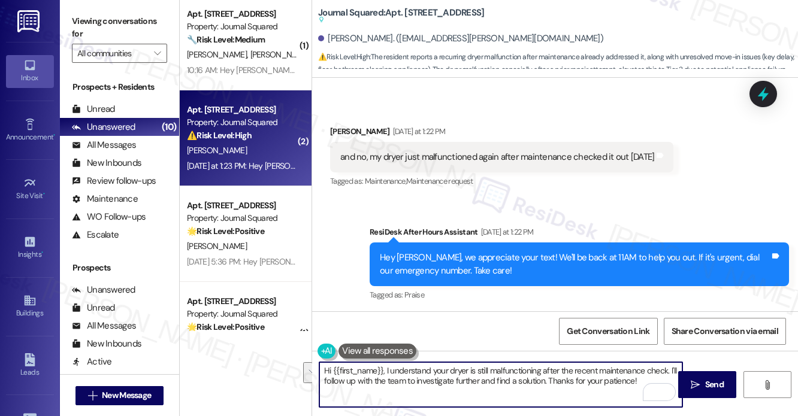
drag, startPoint x: 642, startPoint y: 382, endPoint x: 385, endPoint y: 361, distance: 257.3
click at [385, 361] on div "Hi {{first_name}}, I understand your dryer is still malfunctioning after the re…" at bounding box center [555, 396] width 486 height 90
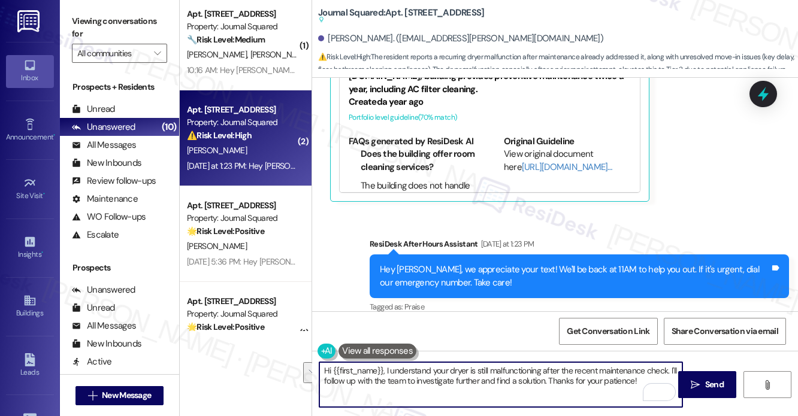
scroll to position [1640, 0]
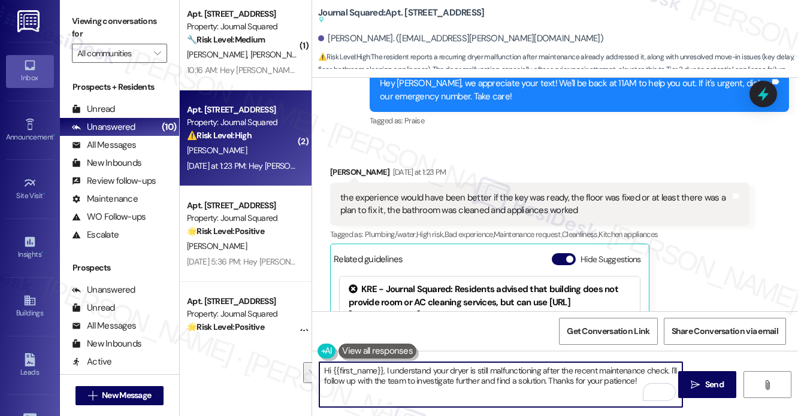
click at [405, 192] on div "the experience would have been better if the key was ready, the floor was fixed…" at bounding box center [535, 205] width 390 height 26
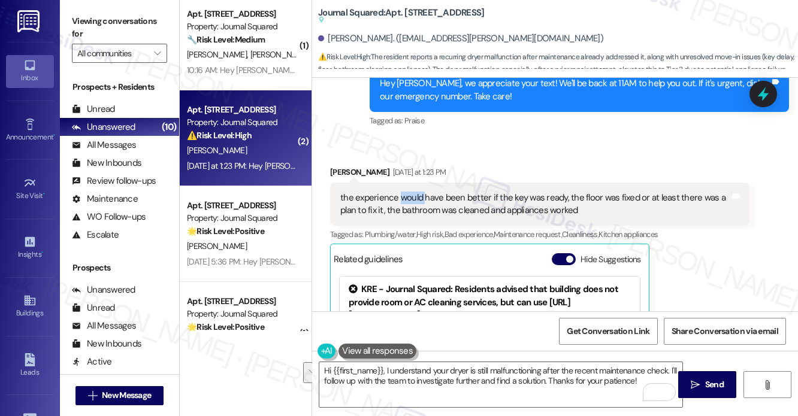
click at [405, 192] on div "the experience would have been better if the key was ready, the floor was fixed…" at bounding box center [535, 205] width 390 height 26
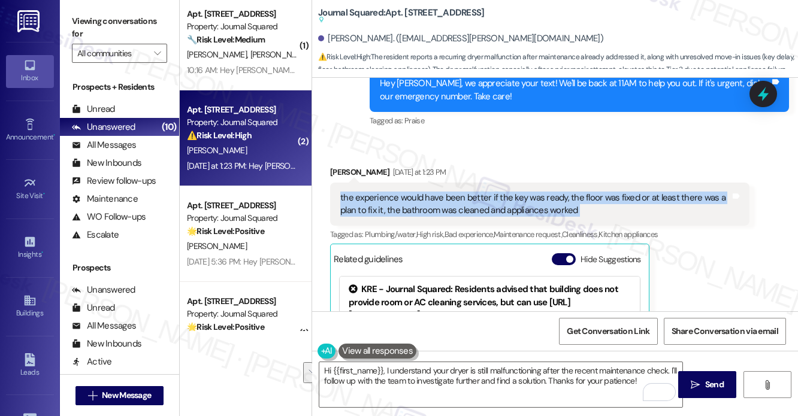
click at [405, 192] on div "the experience would have been better if the key was ready, the floor was fixed…" at bounding box center [535, 205] width 390 height 26
copy div "the experience would have been better if the key was ready, the floor was fixed…"
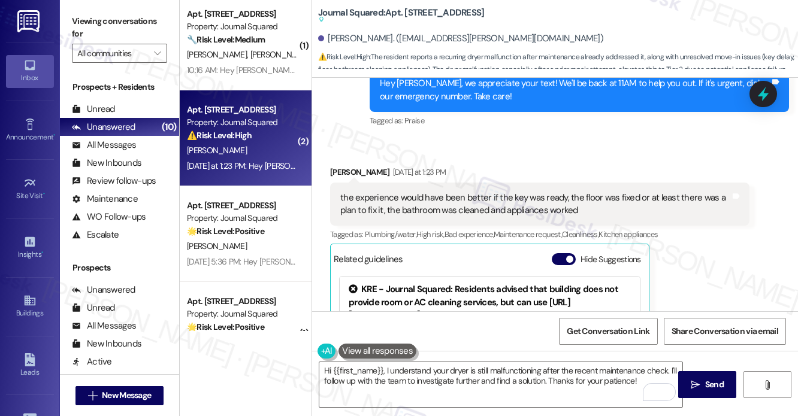
click at [93, 19] on label "Viewing conversations for" at bounding box center [119, 28] width 95 height 32
click at [436, 376] on textarea "Hi {{first_name}}, I understand your dryer is still malfunctioning after the re…" at bounding box center [500, 385] width 363 height 45
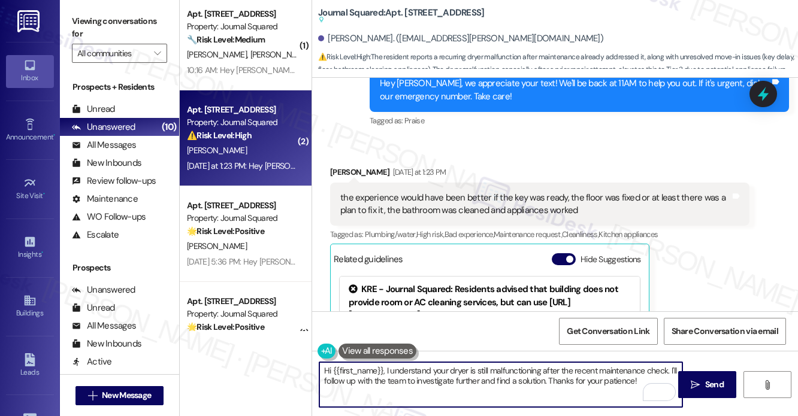
click at [436, 376] on textarea "Hi {{first_name}}, I understand your dryer is still malfunctioning after the re…" at bounding box center [500, 385] width 363 height 45
paste textarea "Kunal, I really appreciate you sharing that with me. It sounds like having the …"
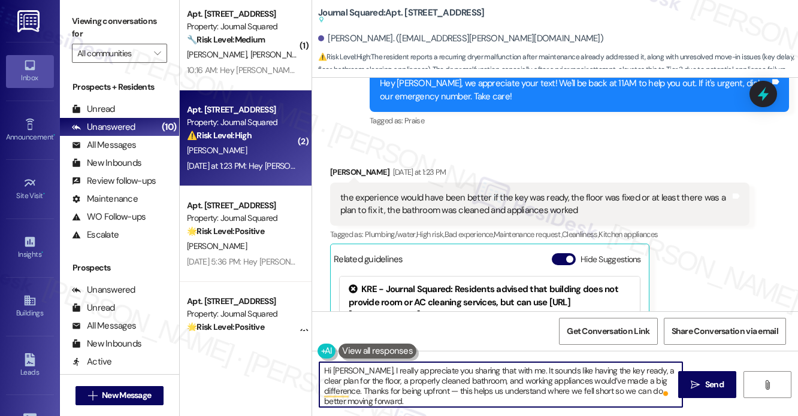
click at [360, 367] on textarea "Hi Kunal, I really appreciate you sharing that with me. It sounds like having t…" at bounding box center [500, 385] width 363 height 45
click at [364, 367] on textarea "Hi Kunal, I really appreciate you sharing that with me. It sounds like having t…" at bounding box center [500, 385] width 363 height 45
click at [375, 395] on textarea "Hi Kunal, I appreciate you sharing that with me. It sounds like having the key …" at bounding box center [500, 385] width 363 height 45
drag, startPoint x: 400, startPoint y: 397, endPoint x: 382, endPoint y: 389, distance: 19.6
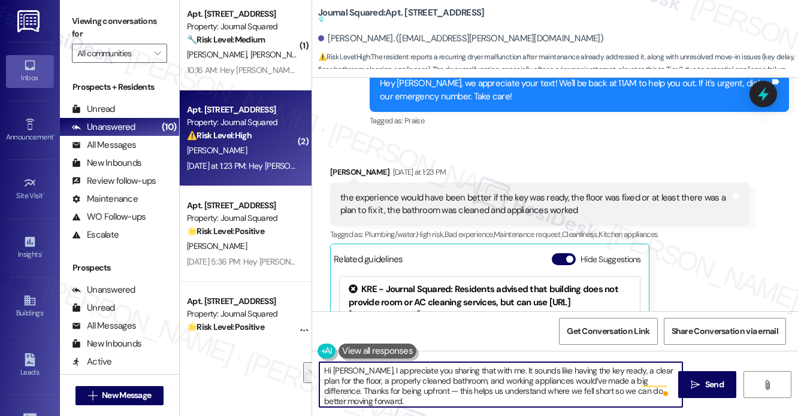
click at [382, 389] on textarea "Hi Kunal, I appreciate you sharing that with me. It sounds like having the key …" at bounding box center [500, 385] width 363 height 45
click at [376, 400] on textarea "Hi Kunal, I appreciate you sharing that with me. It sounds like having the key …" at bounding box center [500, 385] width 363 height 45
drag, startPoint x: 391, startPoint y: 390, endPoint x: 379, endPoint y: 392, distance: 12.8
click at [379, 392] on textarea "Hi Kunal, I appreciate you sharing that with me. It sounds like having the key …" at bounding box center [500, 385] width 363 height 45
click at [389, 390] on textarea "Hi Kunal, I appreciate you sharing that with me. It sounds like having the key …" at bounding box center [500, 385] width 363 height 45
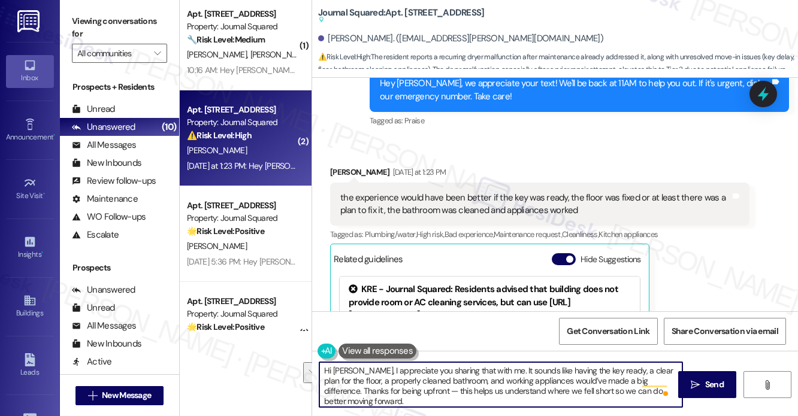
drag, startPoint x: 382, startPoint y: 400, endPoint x: 369, endPoint y: 395, distance: 13.5
click at [369, 395] on textarea "Hi Kunal, I appreciate you sharing that with me. It sounds like having the key …" at bounding box center [500, 385] width 363 height 45
click at [369, 394] on textarea "Hi Kunal, I appreciate you sharing that with me. It sounds like having the key …" at bounding box center [500, 385] width 363 height 45
click at [484, 368] on textarea "Hi Kunal, I appreciate you sharing that with me. It sounds like having the key …" at bounding box center [500, 385] width 363 height 45
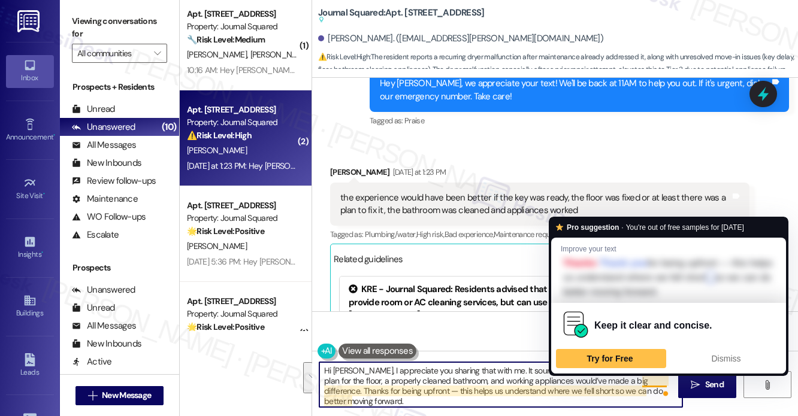
drag, startPoint x: 499, startPoint y: 399, endPoint x: 642, endPoint y: 382, distance: 144.8
click at [642, 382] on textarea "Hi Kunal, I appreciate you sharing that with me. It sounds like having the key …" at bounding box center [500, 385] width 363 height 45
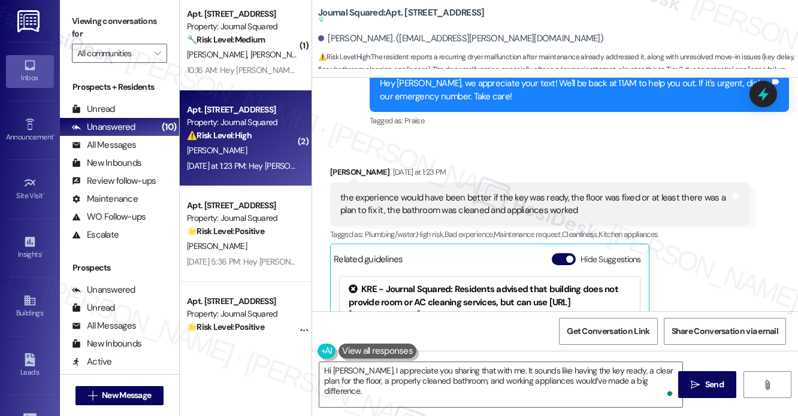
click at [77, 18] on label "Viewing conversations for" at bounding box center [119, 28] width 95 height 32
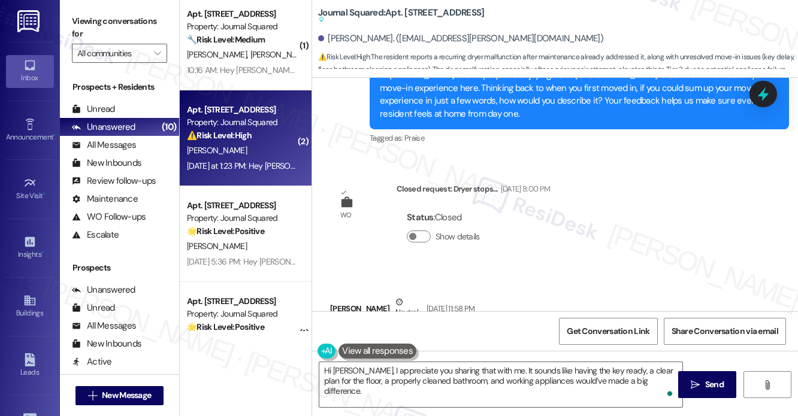
scroll to position [502, 0]
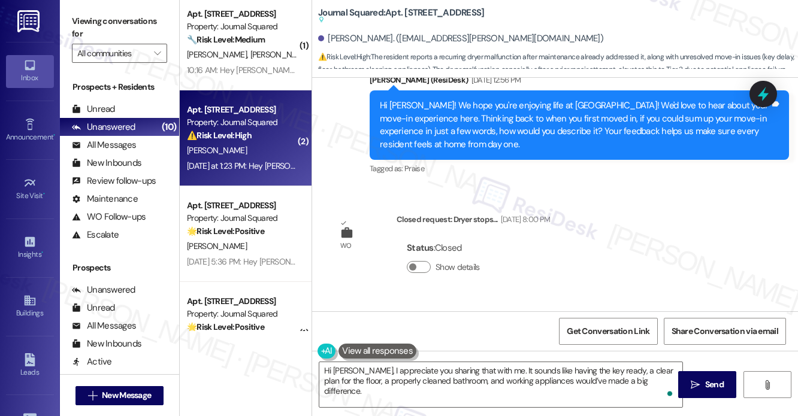
drag, startPoint x: 101, startPoint y: 13, endPoint x: 119, endPoint y: 16, distance: 18.9
click at [101, 13] on label "Viewing conversations for" at bounding box center [119, 28] width 95 height 32
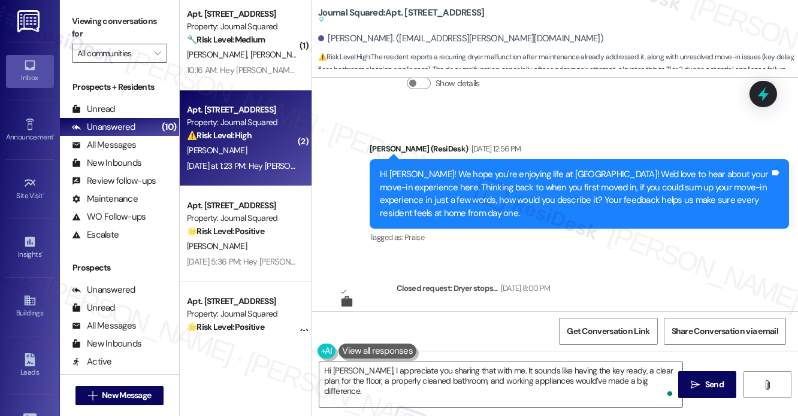
scroll to position [382, 0]
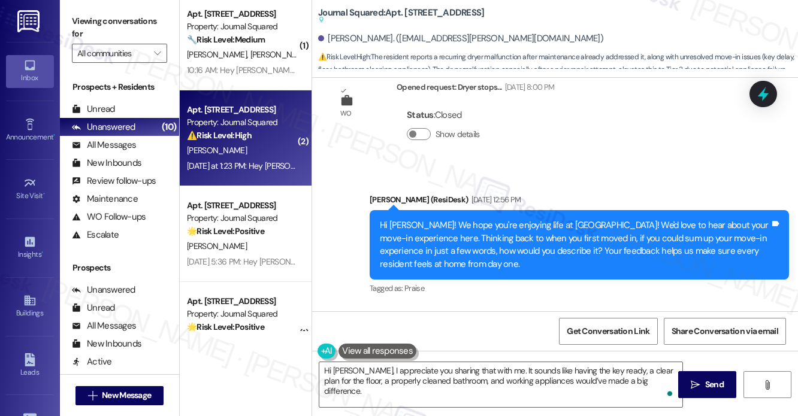
click at [645, 235] on div "Hi Kunal! We hope you're enjoying life at Journal Squared! We'd love to hear ab…" at bounding box center [575, 245] width 390 height 52
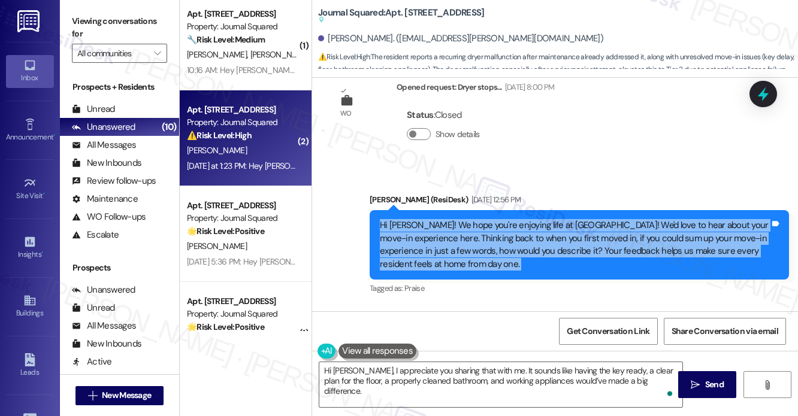
click at [645, 235] on div "Hi Kunal! We hope you're enjoying life at Journal Squared! We'd love to hear ab…" at bounding box center [575, 245] width 390 height 52
click at [656, 220] on div "Hi Kunal! We hope you're enjoying life at Journal Squared! We'd love to hear ab…" at bounding box center [575, 245] width 390 height 52
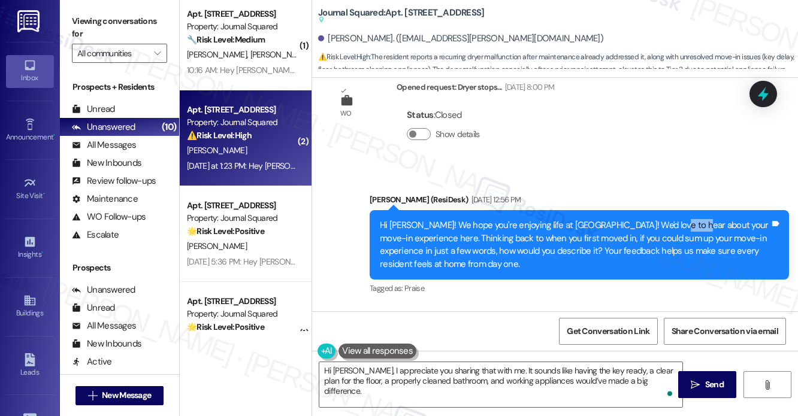
click at [656, 220] on div "Hi Kunal! We hope you're enjoying life at Journal Squared! We'd love to hear ab…" at bounding box center [575, 245] width 390 height 52
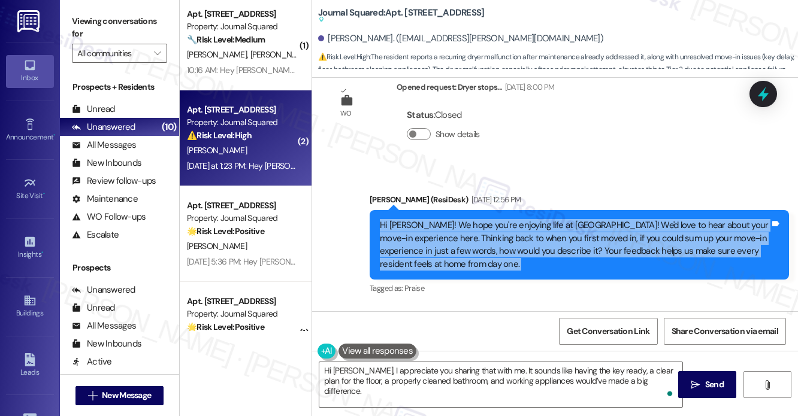
click at [656, 220] on div "Hi Kunal! We hope you're enjoying life at Journal Squared! We'd love to hear ab…" at bounding box center [575, 245] width 390 height 52
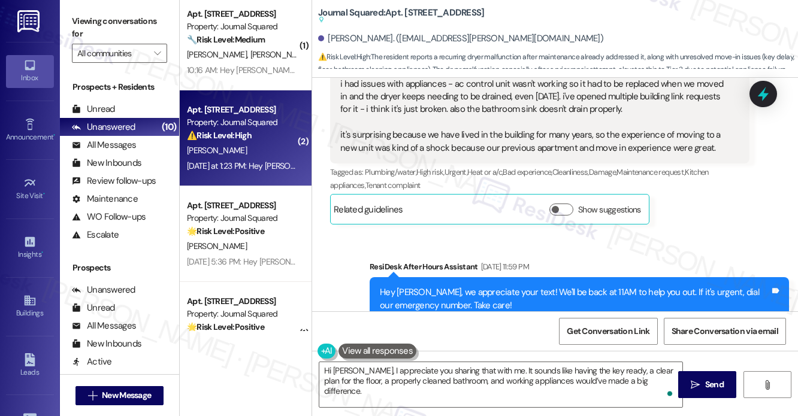
scroll to position [1101, 0]
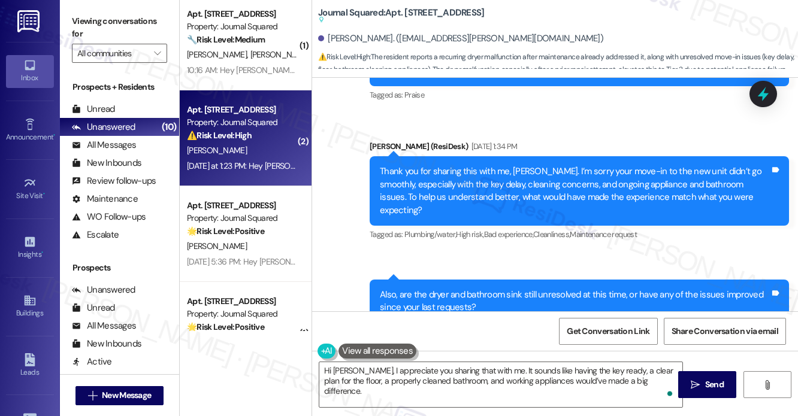
click at [549, 197] on div "Thank you for sharing this with me, Kunal. I’m sorry your move-in to the new un…" at bounding box center [575, 191] width 390 height 52
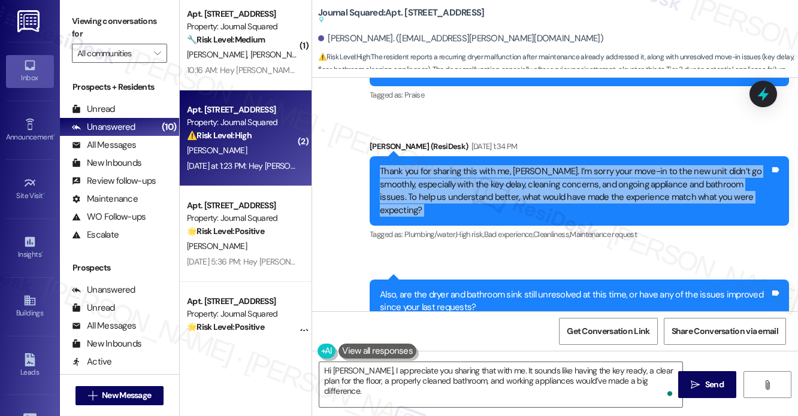
click at [549, 197] on div "Thank you for sharing this with me, Kunal. I’m sorry your move-in to the new un…" at bounding box center [575, 191] width 390 height 52
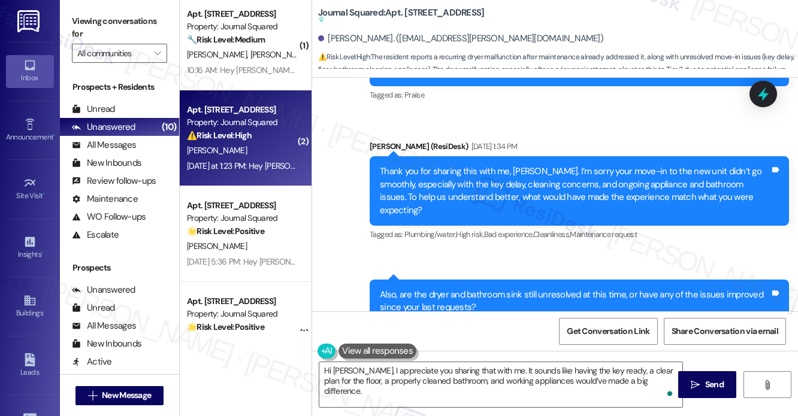
click at [89, 21] on label "Viewing conversations for" at bounding box center [119, 28] width 95 height 32
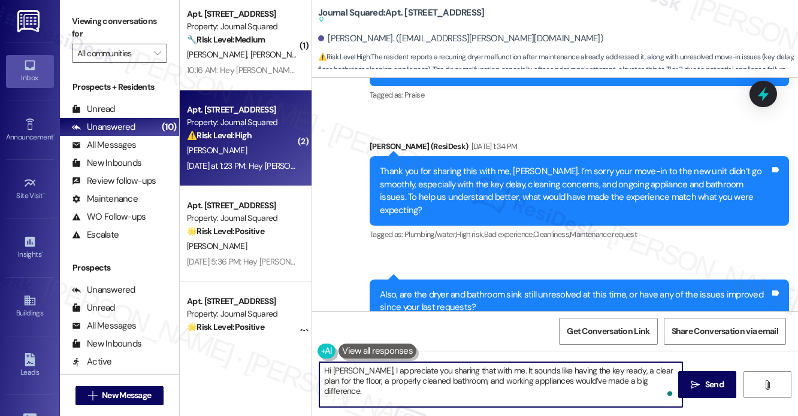
click at [488, 369] on textarea "Hi Kunal, I appreciate you sharing that with me. It sounds like having the key …" at bounding box center [500, 385] width 363 height 45
click at [652, 379] on textarea "Hi Kunal, I appreciate you sharing that with me. It sounds like having the key …" at bounding box center [500, 385] width 363 height 45
paste textarea ""What ultimately made you choose {{property}} over other options when you were …"
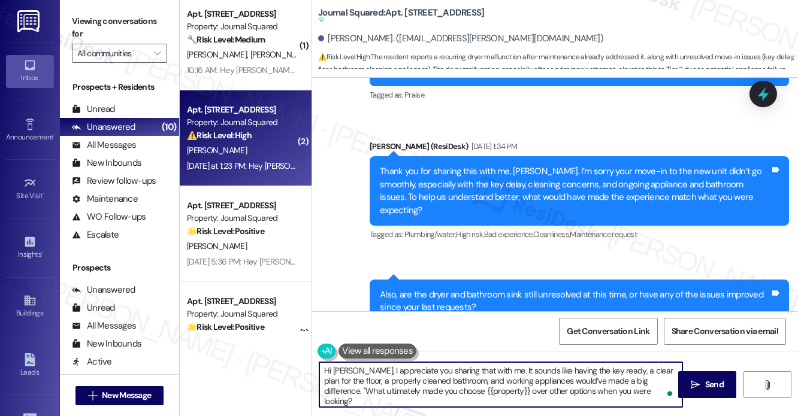
click at [643, 383] on textarea "Hi Kunal, I appreciate you sharing that with me. It sounds like having the key …" at bounding box center [500, 385] width 363 height 45
click at [646, 380] on textarea "Hi Kunal, I appreciate you sharing that with me. It sounds like having the key …" at bounding box center [500, 385] width 363 height 45
click at [602, 383] on textarea "Hi Kunal, I appreciate you sharing that with me. It sounds like having the key …" at bounding box center [500, 385] width 363 height 45
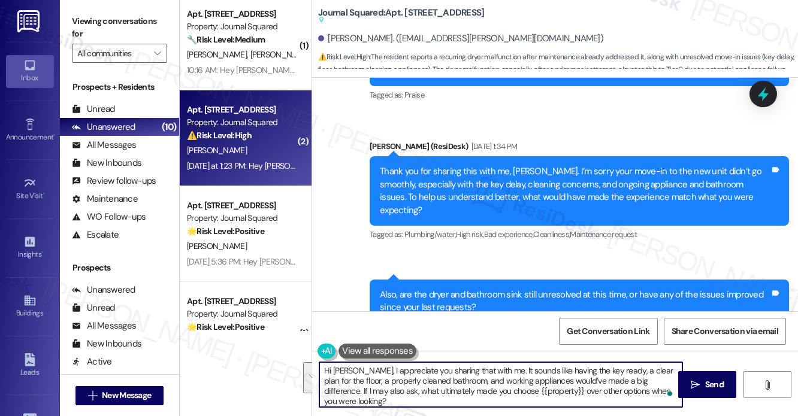
click at [533, 395] on textarea "Hi Kunal, I appreciate you sharing that with me. It sounds like having the key …" at bounding box center [500, 385] width 363 height 45
click at [452, 380] on textarea "Hi Kunal, I appreciate you sharing that with me. It sounds like having the key …" at bounding box center [500, 385] width 363 height 45
click at [611, 373] on textarea "Hi Kunal, I appreciate you sharing that with me. It sounds like having the key …" at bounding box center [500, 385] width 363 height 45
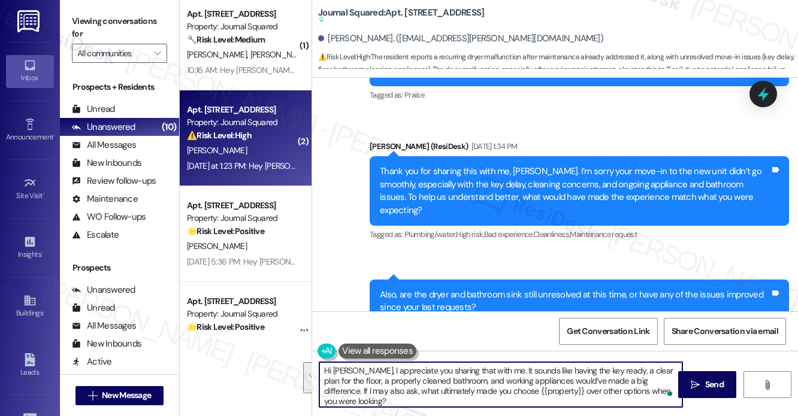
click at [611, 373] on textarea "Hi Kunal, I appreciate you sharing that with me. It sounds like having the key …" at bounding box center [500, 385] width 363 height 45
click at [460, 383] on textarea "Hi Kunal, I appreciate you sharing that with me. It sounds like having the key …" at bounding box center [500, 385] width 363 height 45
click at [493, 382] on textarea "Hi Kunal, I appreciate you sharing that with me. It sounds like having the key …" at bounding box center [500, 385] width 363 height 45
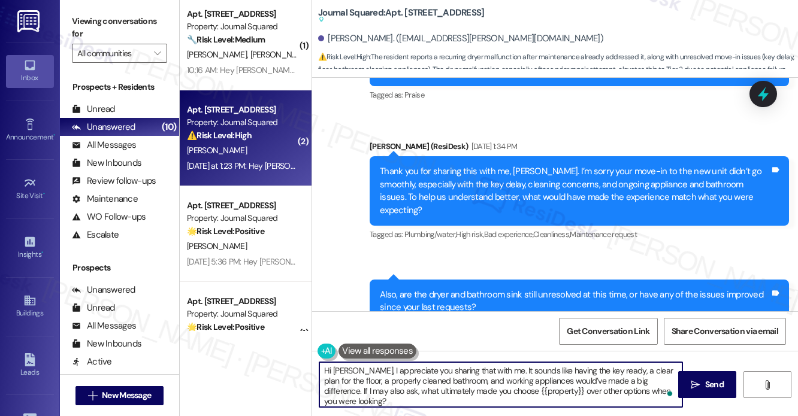
click at [493, 382] on textarea "Hi Kunal, I appreciate you sharing that with me. It sounds like having the key …" at bounding box center [500, 385] width 363 height 45
click at [561, 378] on textarea "Hi Kunal, I appreciate you sharing that with me. It sounds like having the key …" at bounding box center [500, 385] width 363 height 45
click at [354, 371] on textarea "Hi Kunal, I appreciate you sharing that with me. It sounds like having the key …" at bounding box center [500, 385] width 363 height 45
click at [435, 383] on textarea "Hi Kunal, I hope you had a great weekend! I appreciate you sharing that with me…" at bounding box center [500, 385] width 363 height 45
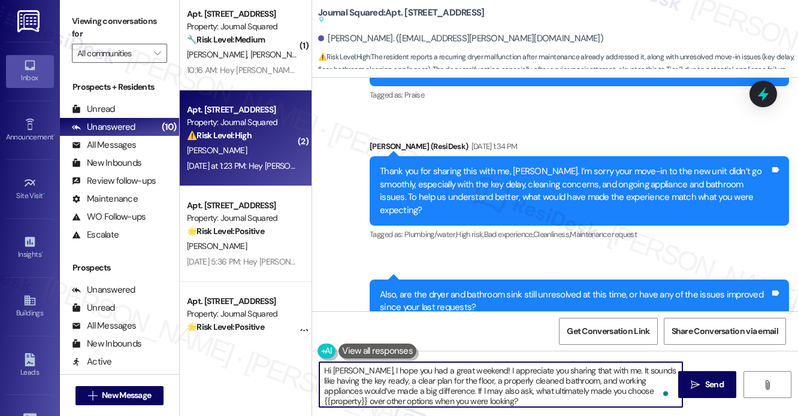
click at [435, 383] on textarea "Hi Kunal, I hope you had a great weekend! I appreciate you sharing that with me…" at bounding box center [500, 385] width 363 height 45
click at [419, 373] on textarea "Hi Kunal, I hope you had a great weekend! I appreciate you sharing that with me…" at bounding box center [500, 385] width 363 height 45
type textarea "Hi Kunal, I hope you had a great weekend! I appreciate you sharing that with me…"
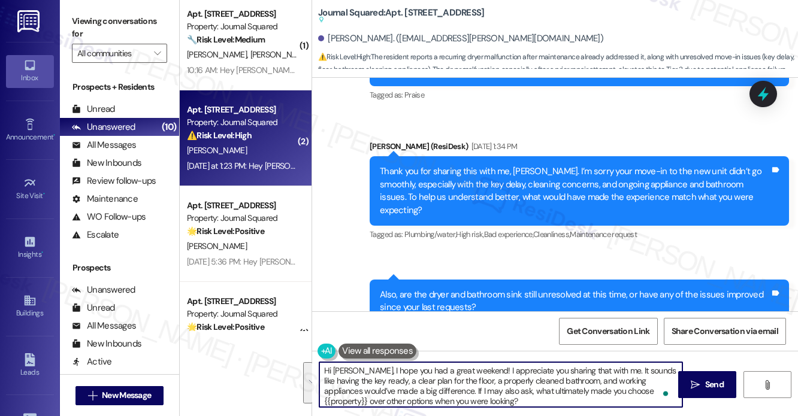
click at [454, 167] on div "Thank you for sharing this with me, Kunal. I’m sorry your move-in to the new un…" at bounding box center [575, 191] width 390 height 52
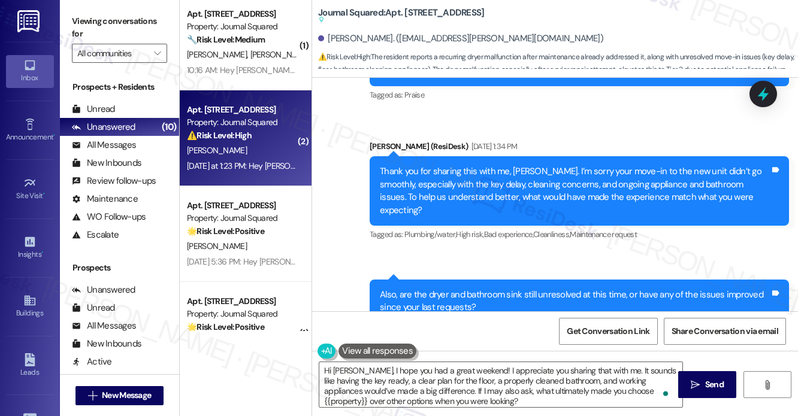
click at [454, 167] on div "Thank you for sharing this with me, Kunal. I’m sorry your move-in to the new un…" at bounding box center [575, 191] width 390 height 52
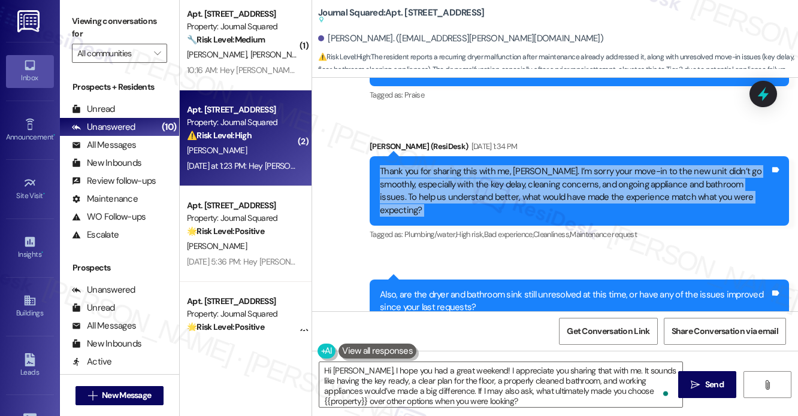
click at [454, 167] on div "Thank you for sharing this with me, Kunal. I’m sorry your move-in to the new un…" at bounding box center [575, 191] width 390 height 52
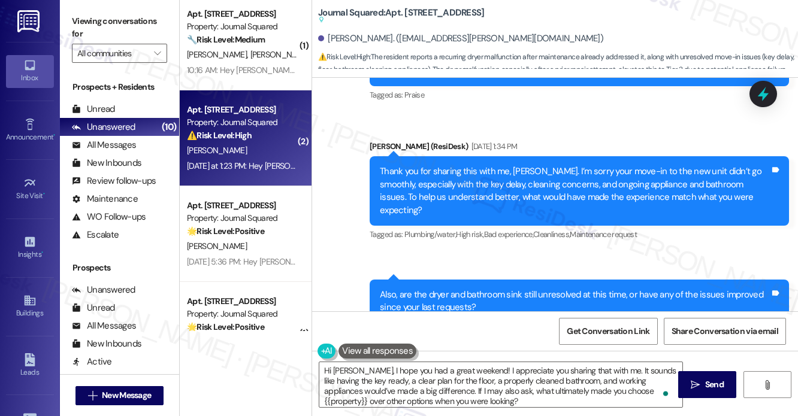
click at [424, 294] on div "Also, are the dryer and bathroom sink still unresolved at this time, or have an…" at bounding box center [575, 302] width 390 height 26
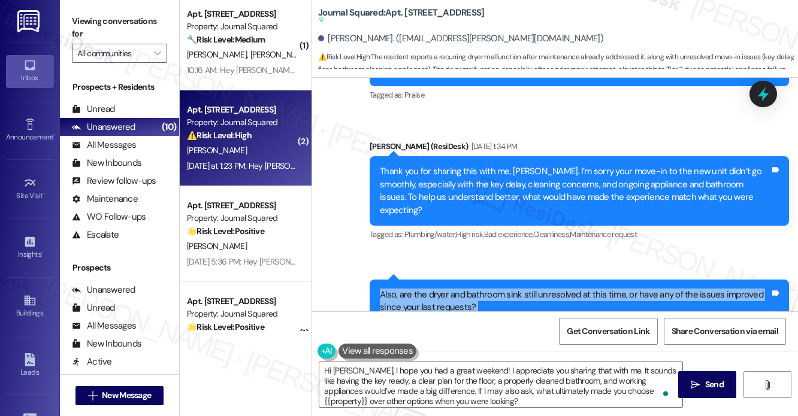
click at [424, 294] on div "Also, are the dryer and bathroom sink still unresolved at this time, or have an…" at bounding box center [575, 302] width 390 height 26
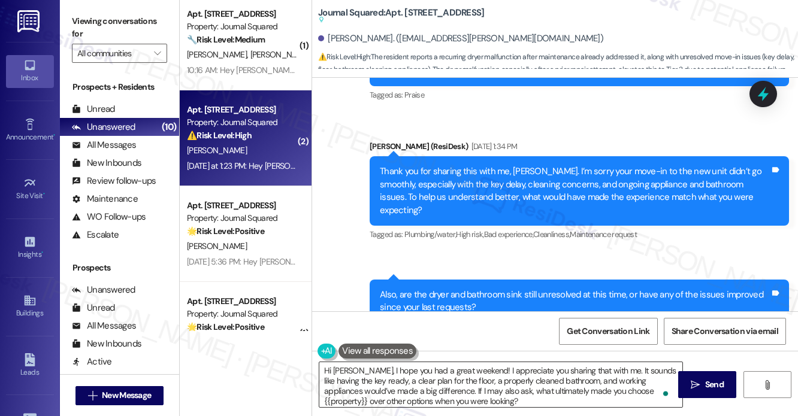
click at [400, 368] on textarea "Hi Kunal, I hope you had a great weekend! I appreciate you sharing that with me…" at bounding box center [500, 385] width 363 height 45
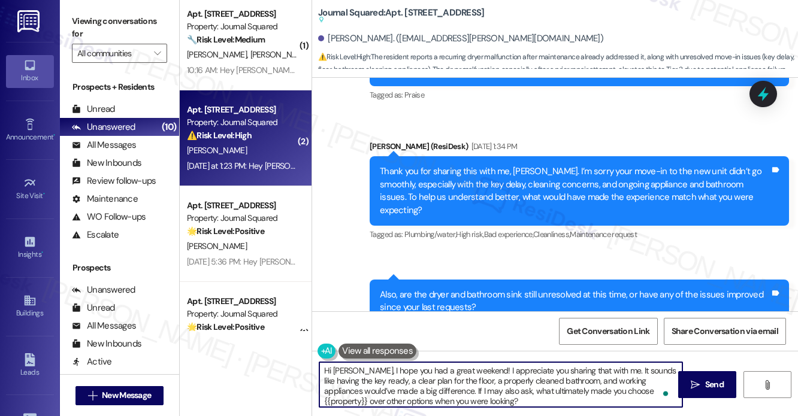
click at [400, 368] on textarea "Hi Kunal, I hope you had a great weekend! I appreciate you sharing that with me…" at bounding box center [500, 385] width 363 height 45
click at [521, 380] on textarea "Hi Kunal, I hope you had a great weekend! I appreciate you sharing that with me…" at bounding box center [500, 385] width 363 height 45
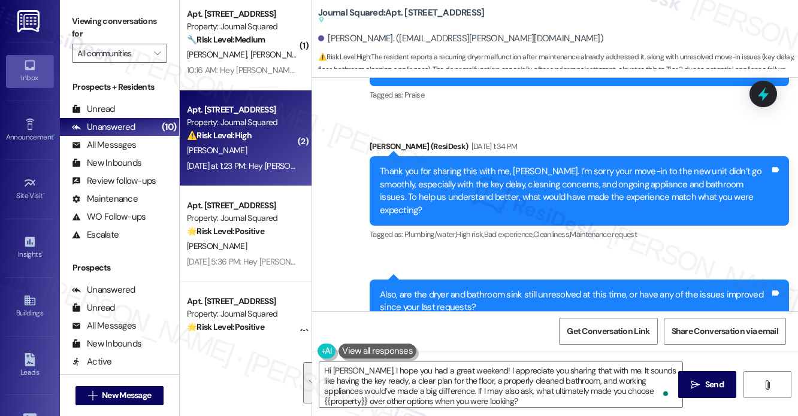
click at [535, 289] on div "Also, are the dryer and bathroom sink still unresolved at this time, or have an…" at bounding box center [575, 302] width 390 height 26
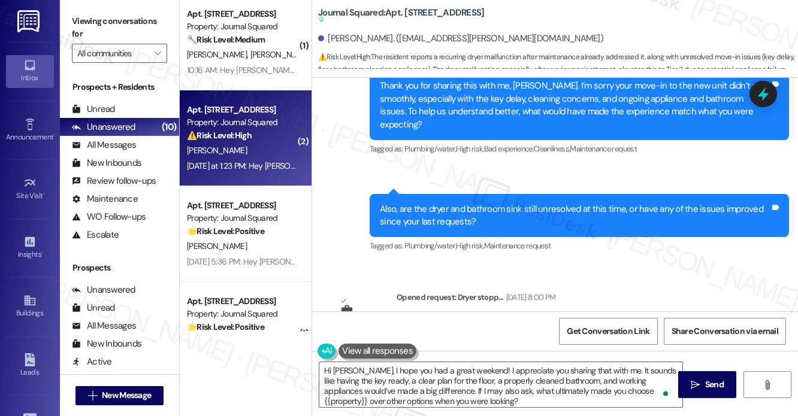
scroll to position [1281, 0]
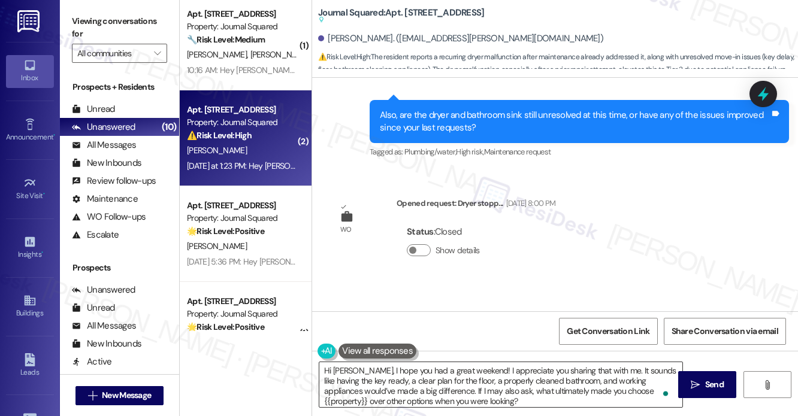
click at [382, 385] on textarea "Hi Kunal, I hope you had a great weekend! I appreciate you sharing that with me…" at bounding box center [500, 385] width 363 height 45
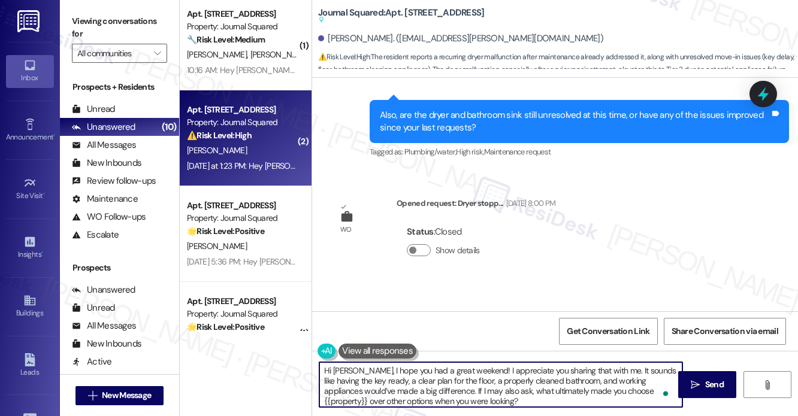
click at [382, 385] on textarea "Hi Kunal, I hope you had a great weekend! I appreciate you sharing that with me…" at bounding box center [500, 385] width 363 height 45
click at [486, 385] on textarea "Hi Kunal, I hope you had a great weekend! I appreciate you sharing that with me…" at bounding box center [500, 385] width 363 height 45
click at [569, 382] on textarea "Hi Kunal, I hope you had a great weekend! I appreciate you sharing that with me…" at bounding box center [500, 385] width 363 height 45
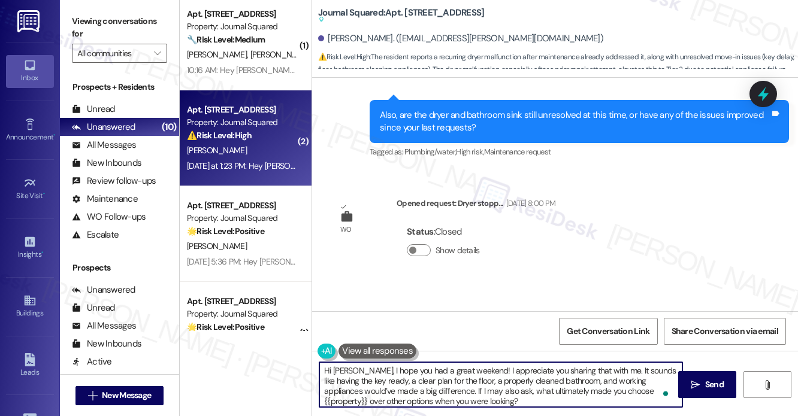
click at [569, 382] on textarea "Hi Kunal, I hope you had a great weekend! I appreciate you sharing that with me…" at bounding box center [500, 385] width 363 height 45
click at [416, 393] on textarea "Hi Kunal, I hope you had a great weekend! I appreciate you sharing that with me…" at bounding box center [500, 385] width 363 height 45
click at [467, 392] on textarea "Hi Kunal, I hope you had a great weekend! I appreciate you sharing that with me…" at bounding box center [500, 385] width 363 height 45
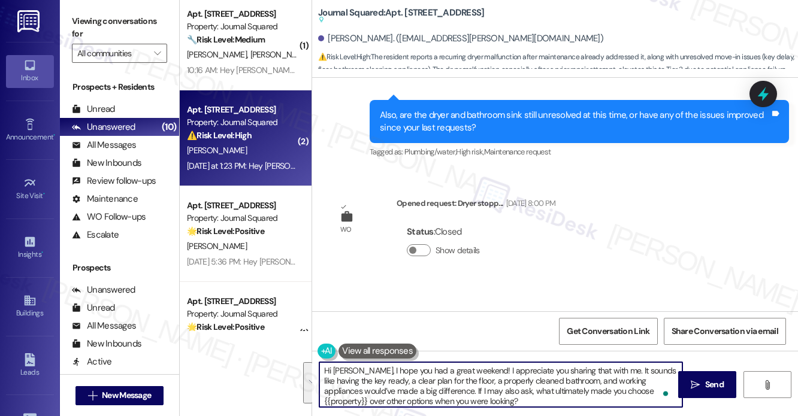
click at [582, 398] on textarea "Hi Kunal, I hope you had a great weekend! I appreciate you sharing that with me…" at bounding box center [500, 385] width 363 height 45
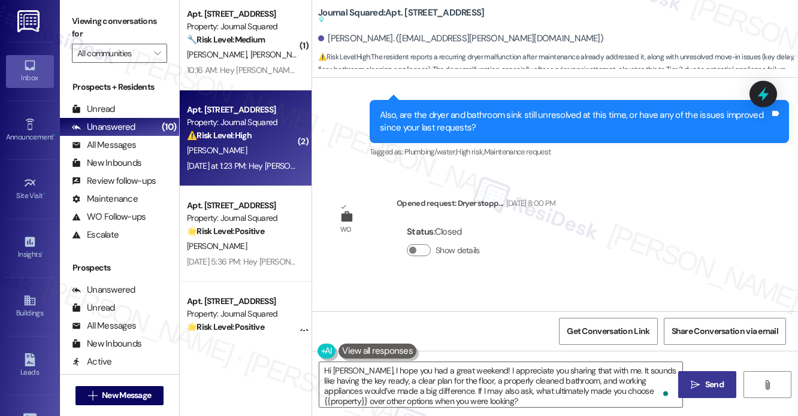
click at [693, 386] on icon "" at bounding box center [695, 385] width 9 height 10
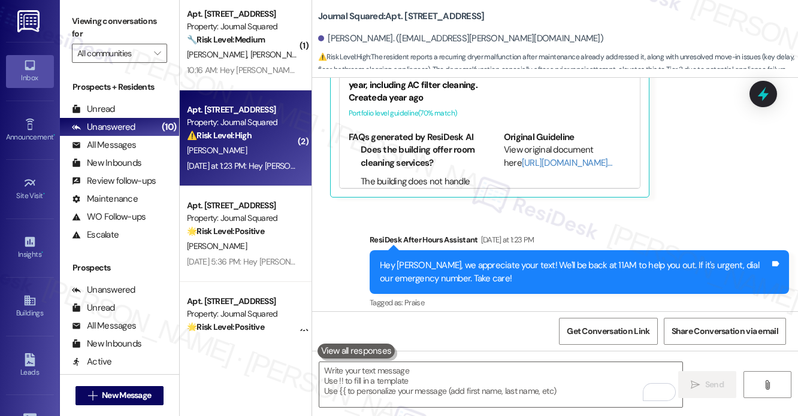
scroll to position [2001, 0]
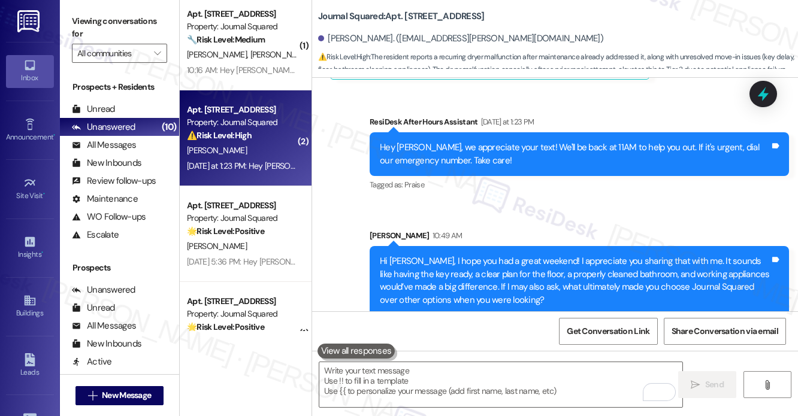
click at [478, 274] on div "Hi Kunal, I hope you had a great weekend! I appreciate you sharing that with me…" at bounding box center [575, 281] width 390 height 52
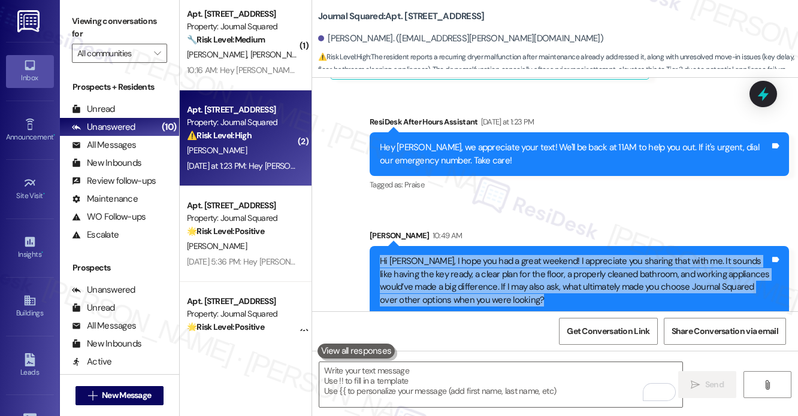
click at [478, 274] on div "Hi Kunal, I hope you had a great weekend! I appreciate you sharing that with me…" at bounding box center [575, 281] width 390 height 52
click at [596, 274] on div "Hi Kunal, I hope you had a great weekend! I appreciate you sharing that with me…" at bounding box center [575, 281] width 390 height 52
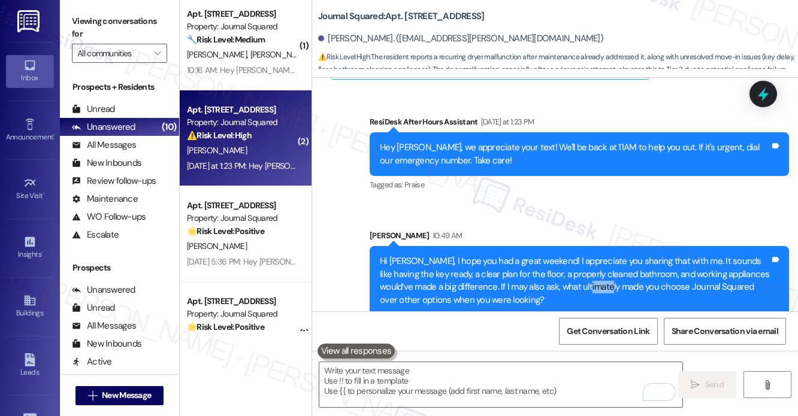
click at [596, 274] on div "Hi Kunal, I hope you had a great weekend! I appreciate you sharing that with me…" at bounding box center [575, 281] width 390 height 52
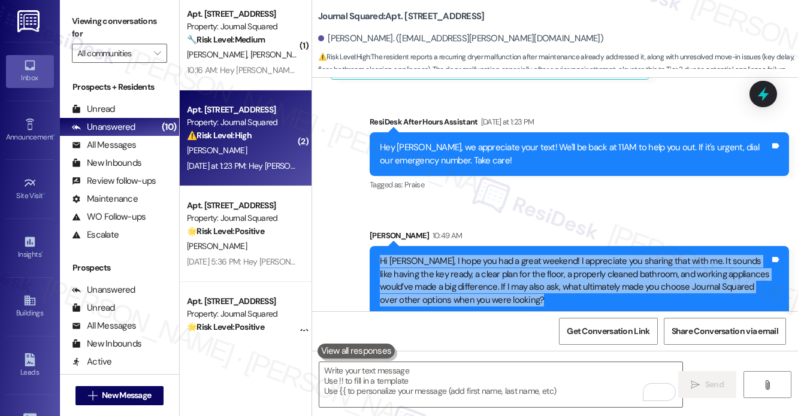
click at [596, 274] on div "Hi Kunal, I hope you had a great weekend! I appreciate you sharing that with me…" at bounding box center [575, 281] width 390 height 52
click at [659, 261] on div "Hi Kunal, I hope you had a great weekend! I appreciate you sharing that with me…" at bounding box center [575, 281] width 390 height 52
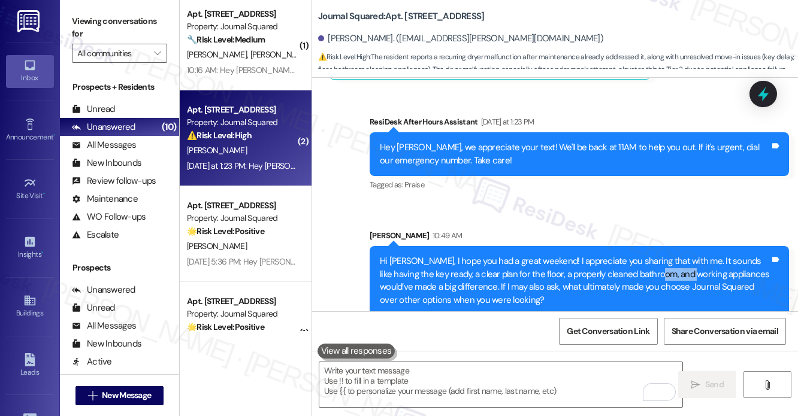
click at [659, 261] on div "Hi Kunal, I hope you had a great weekend! I appreciate you sharing that with me…" at bounding box center [575, 281] width 390 height 52
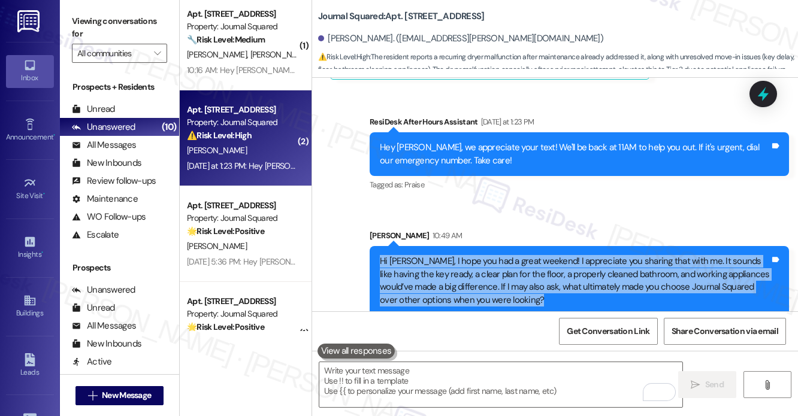
click at [659, 261] on div "Hi Kunal, I hope you had a great weekend! I appreciate you sharing that with me…" at bounding box center [575, 281] width 390 height 52
click at [581, 272] on div "Hi Kunal, I hope you had a great weekend! I appreciate you sharing that with me…" at bounding box center [575, 281] width 390 height 52
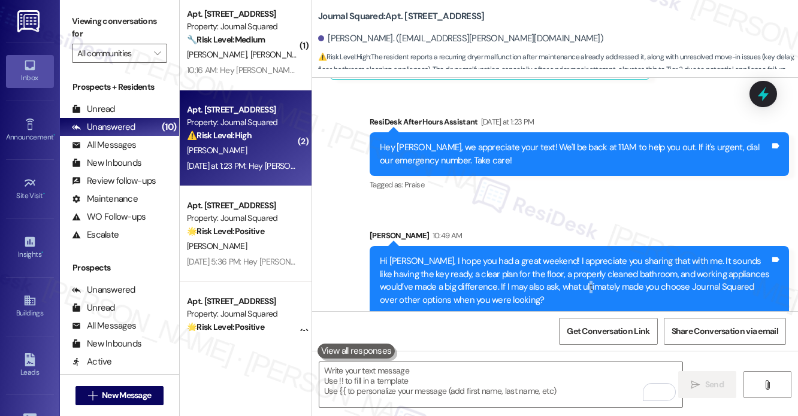
click at [581, 272] on div "Hi Kunal, I hope you had a great weekend! I appreciate you sharing that with me…" at bounding box center [575, 281] width 390 height 52
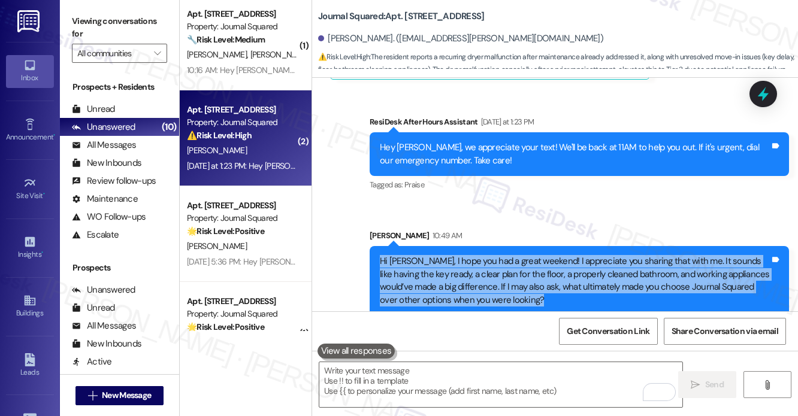
click at [581, 272] on div "Hi Kunal, I hope you had a great weekend! I appreciate you sharing that with me…" at bounding box center [575, 281] width 390 height 52
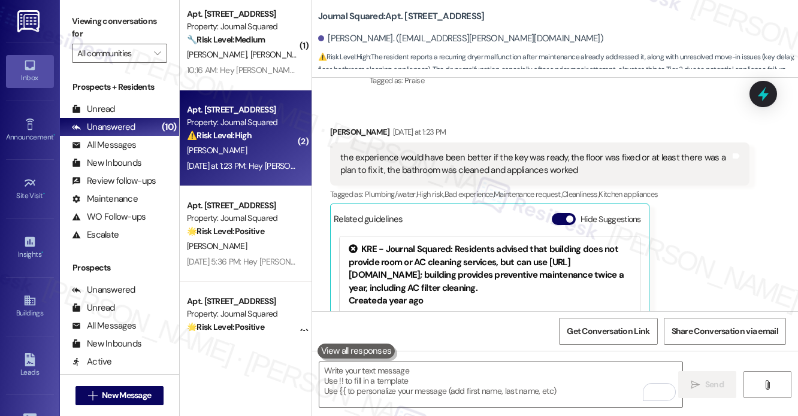
scroll to position [1642, 0]
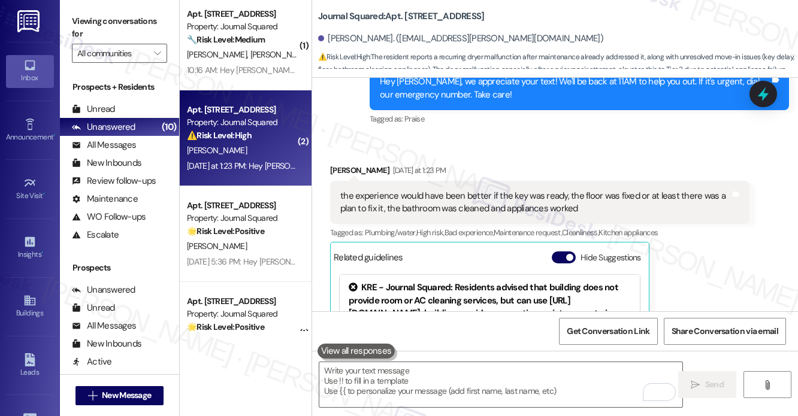
click at [449, 190] on div "the experience would have been better if the key was ready, the floor was fixed…" at bounding box center [535, 203] width 390 height 26
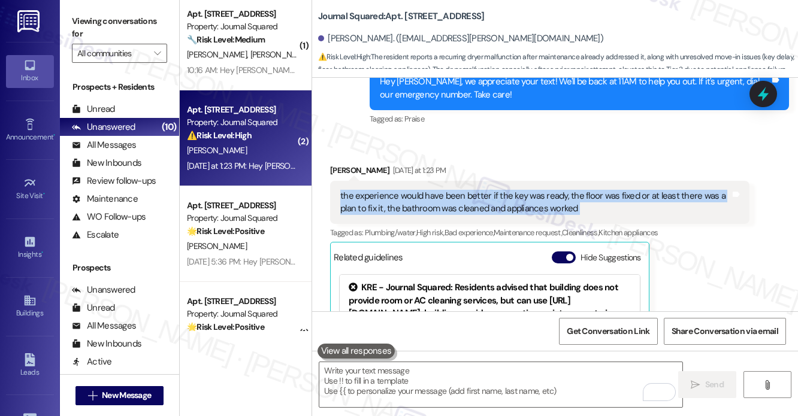
click at [449, 190] on div "the experience would have been better if the key was ready, the floor was fixed…" at bounding box center [535, 203] width 390 height 26
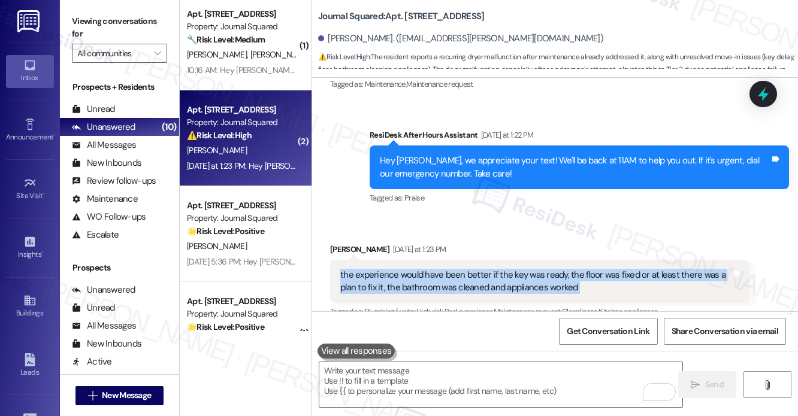
scroll to position [1462, 0]
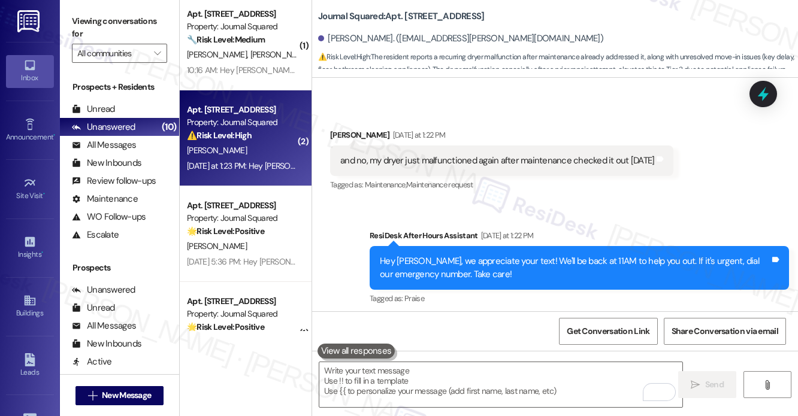
click at [428, 161] on div "and no, my dryer just malfunctioned again after maintenance checked it out on f…" at bounding box center [501, 161] width 343 height 31
click at [452, 155] on div "and no, my dryer just malfunctioned again after maintenance checked it out on f…" at bounding box center [497, 161] width 314 height 13
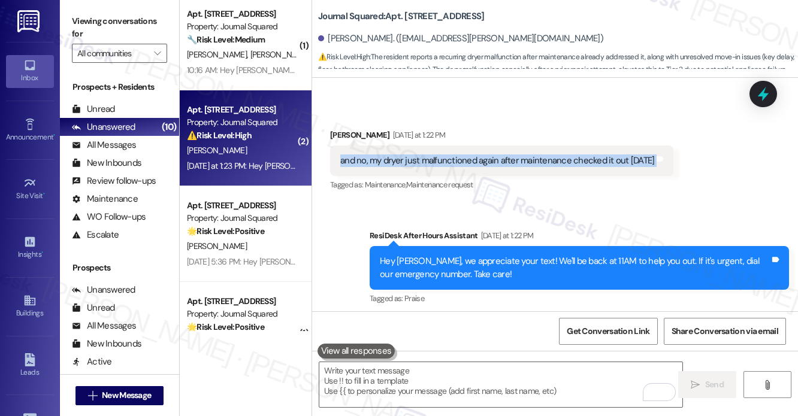
click at [452, 155] on div "and no, my dryer just malfunctioned again after maintenance checked it out on f…" at bounding box center [497, 161] width 314 height 13
copy div "and no, my dryer just malfunctioned again after maintenance checked it out on f…"
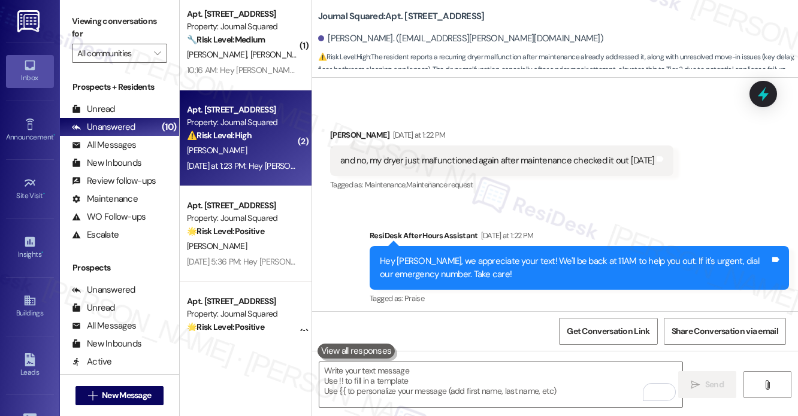
click at [102, 17] on label "Viewing conversations for" at bounding box center [119, 28] width 95 height 32
click at [443, 390] on textarea "To enrich screen reader interactions, please activate Accessibility in Grammarl…" at bounding box center [500, 385] width 363 height 45
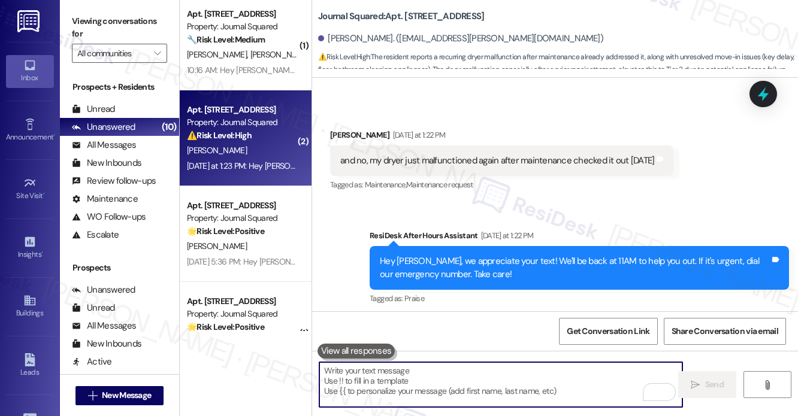
paste textarea "I’m really sorry to hear the dryer is still malfunctioning after maintenance ch…"
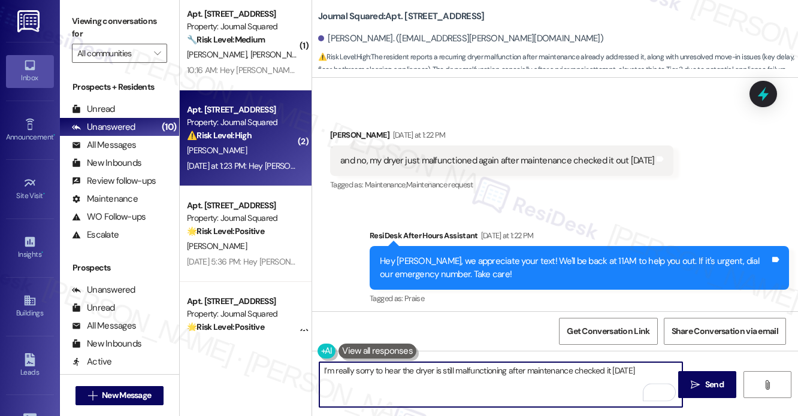
click at [324, 371] on textarea "I’m really sorry to hear the dryer is still malfunctioning after maintenance ch…" at bounding box center [500, 385] width 363 height 45
click at [355, 373] on textarea "Also, I’m really sorry to hear the dryer is still malfunctioning after maintena…" at bounding box center [500, 385] width 363 height 45
click at [488, 373] on textarea "Also, I’m sorry to hear the dryer is still malfunctioning after maintenance che…" at bounding box center [500, 385] width 363 height 45
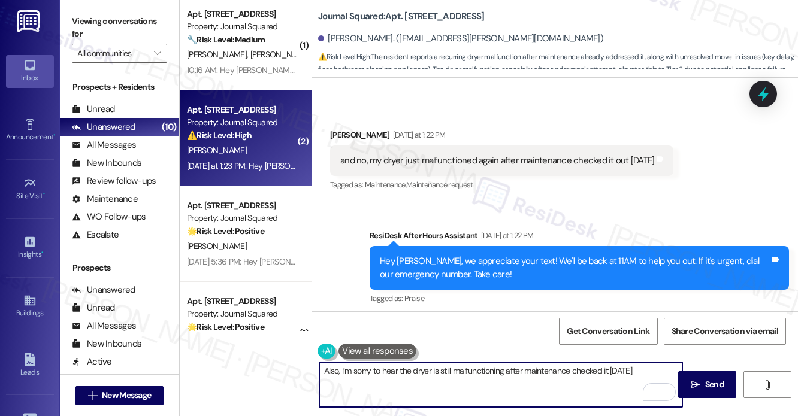
click at [488, 373] on textarea "Also, I’m sorry to hear the dryer is still malfunctioning after maintenance che…" at bounding box center [500, 385] width 363 height 45
click at [585, 377] on textarea "Also, I’m sorry to hear the dryer is still malfunctioning after maintenance che…" at bounding box center [500, 385] width 363 height 45
click at [649, 370] on textarea "Also, I’m sorry to hear the dryer is still malfunctioning after maintenance che…" at bounding box center [500, 385] width 363 height 45
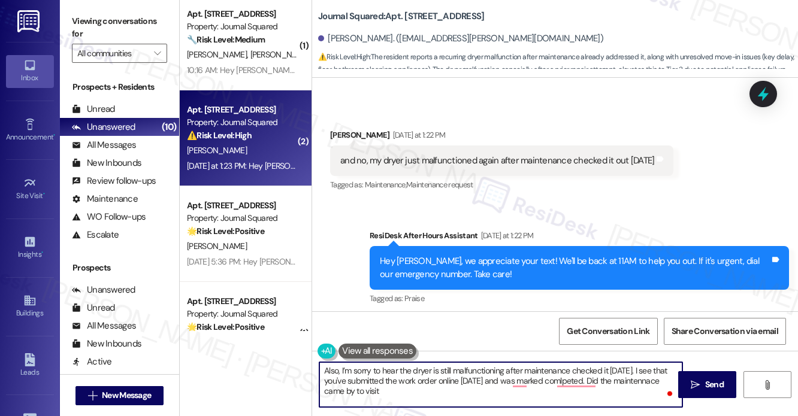
type textarea "Also, I’m sorry to hear the dryer is still malfunctioning after maintenance che…"
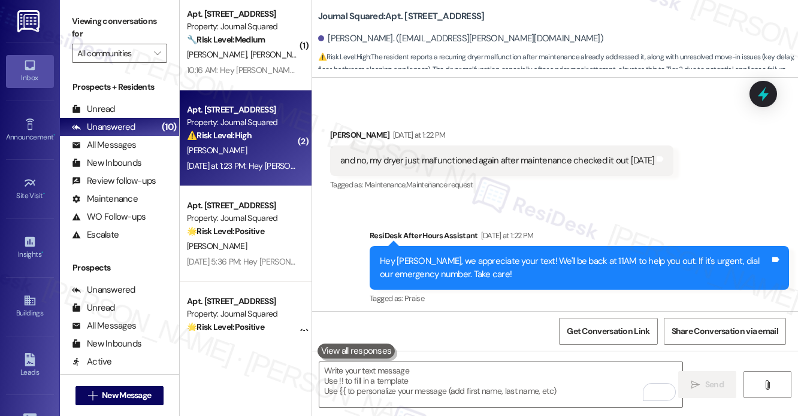
click at [90, 14] on label "Viewing conversations for" at bounding box center [119, 28] width 95 height 32
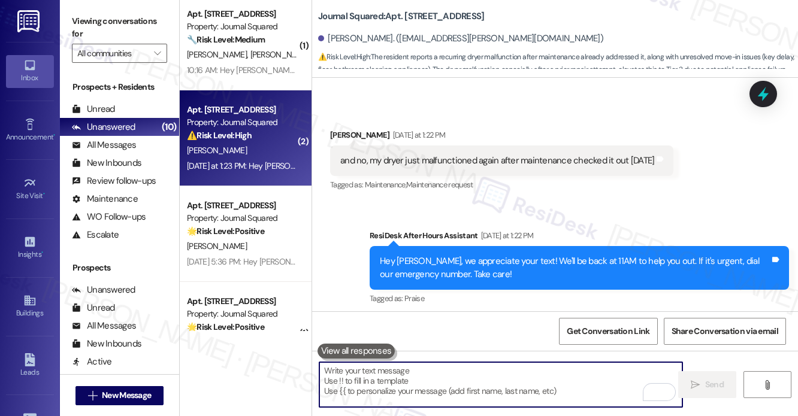
click at [415, 384] on textarea "To enrich screen reader interactions, please activate Accessibility in Grammarl…" at bounding box center [500, 385] width 363 height 45
paste textarea "Also, I’m sorry to hear the dryer is still malfunctioning after maintenance che…"
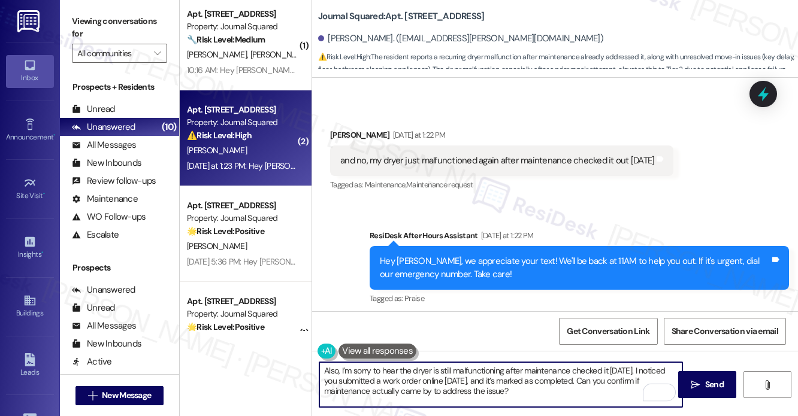
click at [416, 373] on textarea "Also, I’m sorry to hear the dryer is still malfunctioning after maintenance che…" at bounding box center [500, 385] width 363 height 45
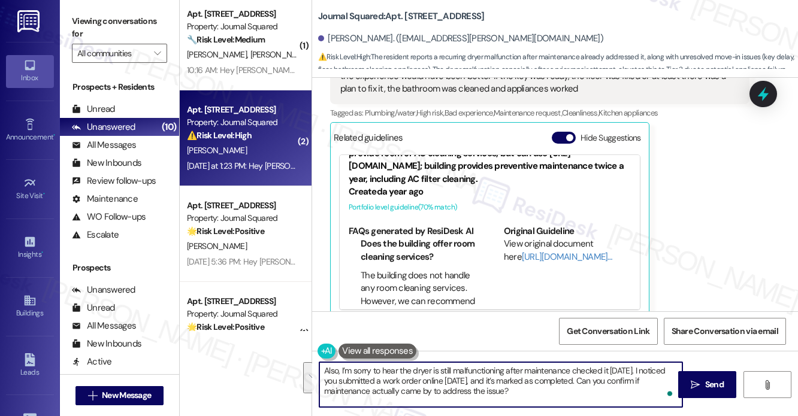
scroll to position [39, 0]
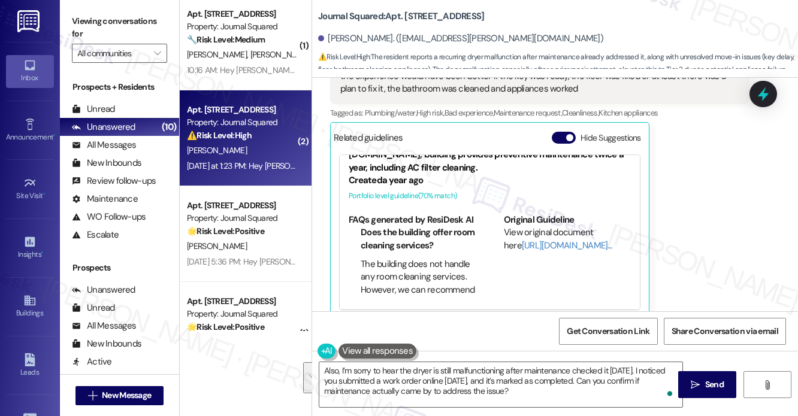
click at [561, 126] on div "Related guidelines Hide Suggestions" at bounding box center [490, 137] width 312 height 23
click at [564, 132] on button "Hide Suggestions" at bounding box center [564, 138] width 24 height 12
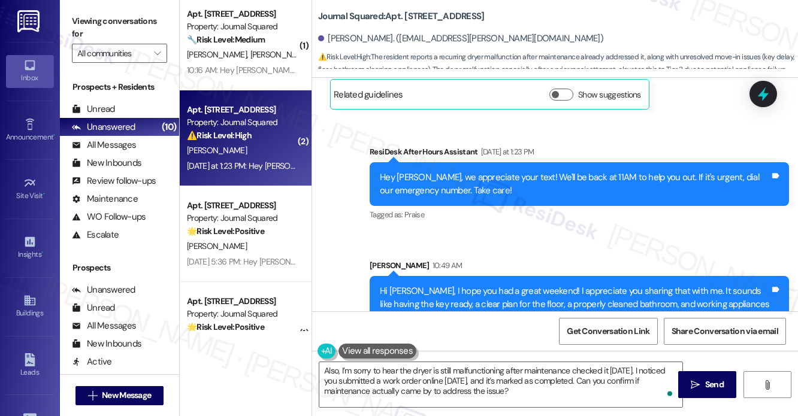
scroll to position [1835, 0]
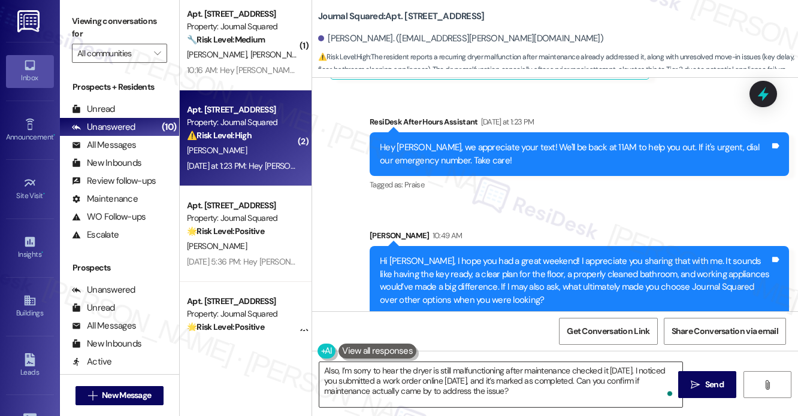
click at [410, 367] on textarea "Also, I’m sorry to hear the dryer is still malfunctioning after maintenance che…" at bounding box center [500, 385] width 363 height 45
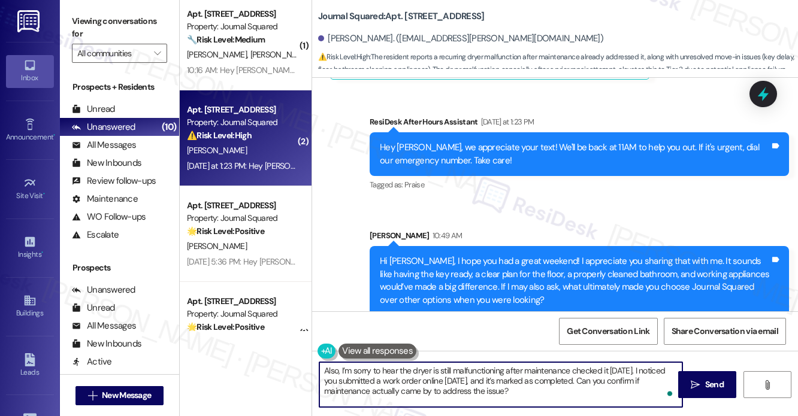
click at [410, 367] on textarea "Also, I’m sorry to hear the dryer is still malfunctioning after maintenance che…" at bounding box center [500, 385] width 363 height 45
click at [527, 328] on div "Get Conversation Link Share Conversation via email" at bounding box center [555, 332] width 486 height 40
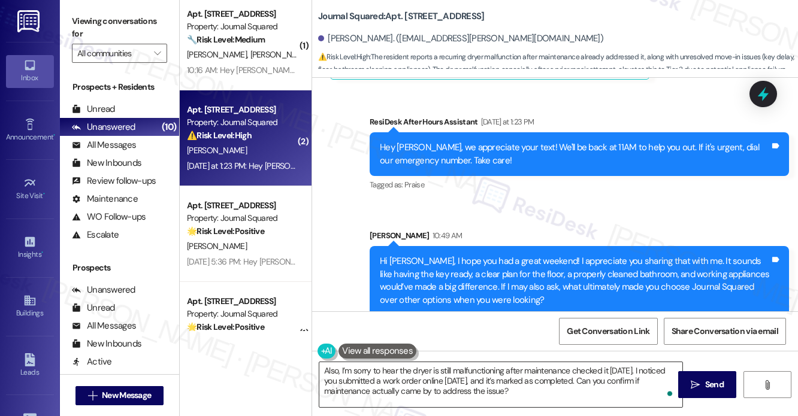
click at [561, 382] on textarea "Also, I’m sorry to hear the dryer is still malfunctioning after maintenance che…" at bounding box center [500, 385] width 363 height 45
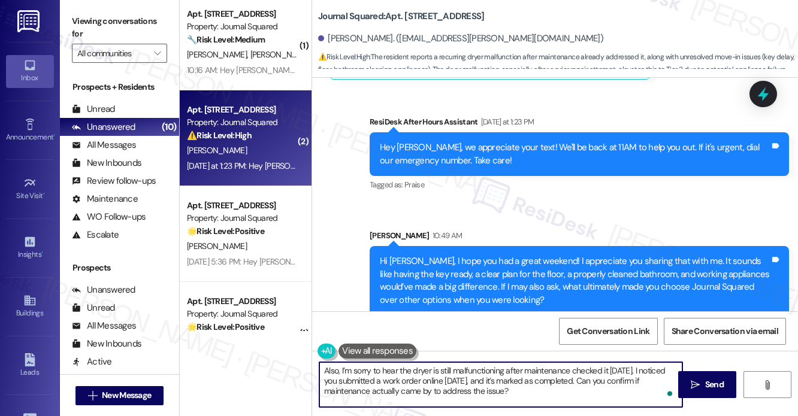
click at [561, 382] on textarea "Also, I’m sorry to hear the dryer is still malfunctioning after maintenance che…" at bounding box center [500, 385] width 363 height 45
click at [430, 386] on textarea "Also, I’m sorry to hear the dryer is still malfunctioning after maintenance che…" at bounding box center [500, 385] width 363 height 45
click at [388, 378] on textarea "Also, I’m sorry to hear the dryer is still malfunctioning after maintenance che…" at bounding box center [500, 385] width 363 height 45
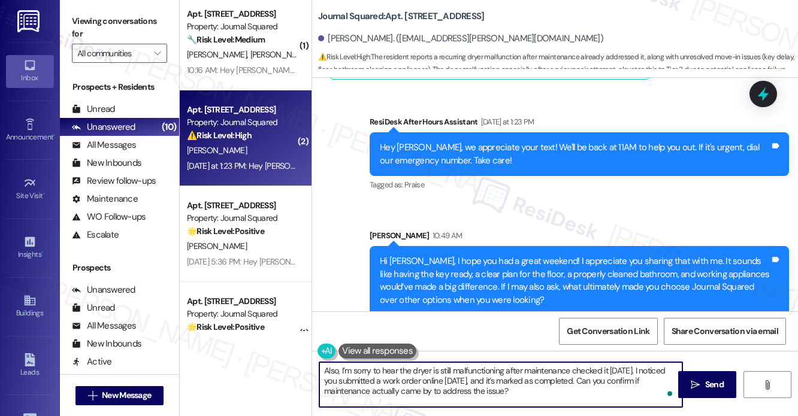
click at [388, 378] on textarea "Also, I’m sorry to hear the dryer is still malfunctioning after maintenance che…" at bounding box center [500, 385] width 363 height 45
click at [509, 379] on textarea "Also, I’m sorry to hear the dryer is still malfunctioning after maintenance che…" at bounding box center [500, 385] width 363 height 45
click at [548, 388] on textarea "Also, I’m sorry to hear the dryer is still malfunctioning after maintenance che…" at bounding box center [500, 385] width 363 height 45
click at [521, 391] on textarea "Also, I’m sorry to hear the dryer is still malfunctioning after maintenance che…" at bounding box center [500, 385] width 363 height 45
click at [388, 390] on textarea "Also, I’m sorry to hear the dryer is still malfunctioning after maintenance che…" at bounding box center [500, 385] width 363 height 45
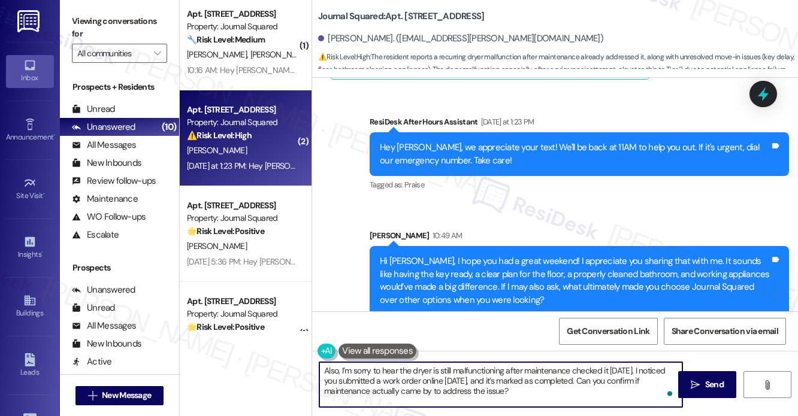
click at [388, 390] on textarea "Also, I’m sorry to hear the dryer is still malfunctioning after maintenance che…" at bounding box center [500, 385] width 363 height 45
click at [434, 377] on textarea "Also, I’m sorry to hear the dryer is still malfunctioning after maintenance che…" at bounding box center [500, 385] width 363 height 45
click at [544, 376] on textarea "Also, I’m sorry to hear the dryer is still malfunctioning after maintenance che…" at bounding box center [500, 385] width 363 height 45
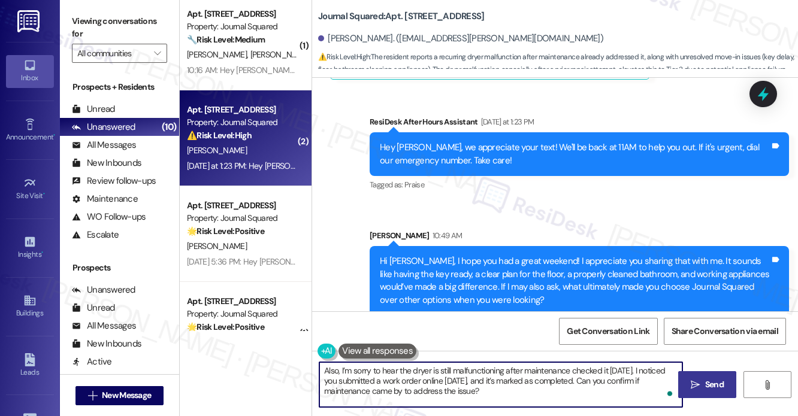
type textarea "Also, I’m sorry to hear the dryer is still malfunctioning after maintenance che…"
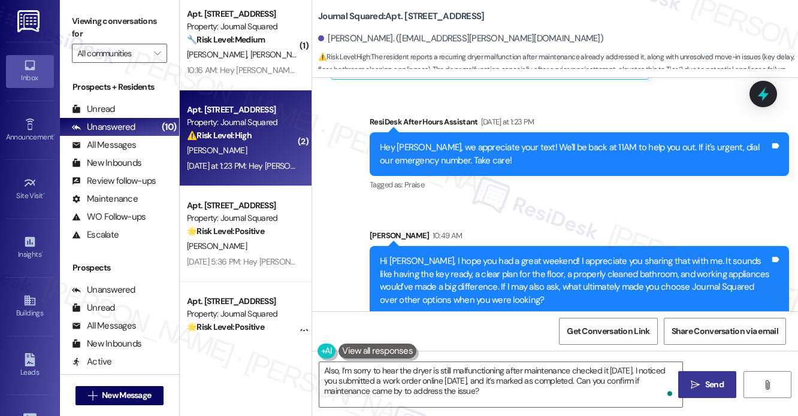
click at [697, 385] on icon "" at bounding box center [695, 385] width 9 height 10
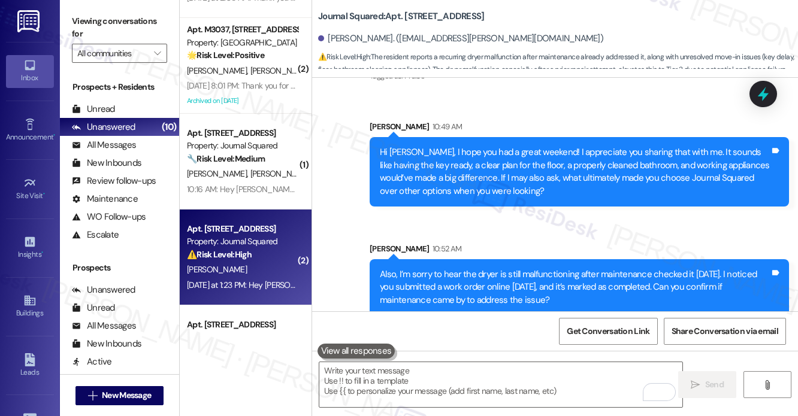
scroll to position [365, 0]
click at [254, 162] on div "Apt. 2444, 275 Chosin Few Way Property: Bay 151 A. Khandelwal R. Khandelwal Sep…" at bounding box center [246, 165] width 132 height 331
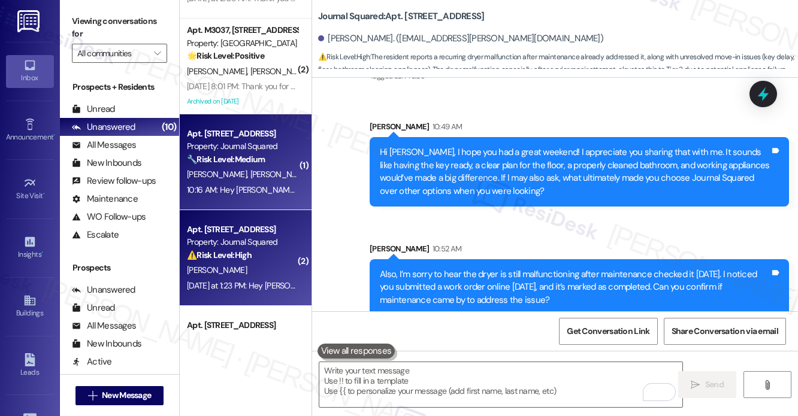
click at [244, 165] on div "🔧 Risk Level: Medium The resident is following up on a package delivery issue t…" at bounding box center [242, 159] width 111 height 13
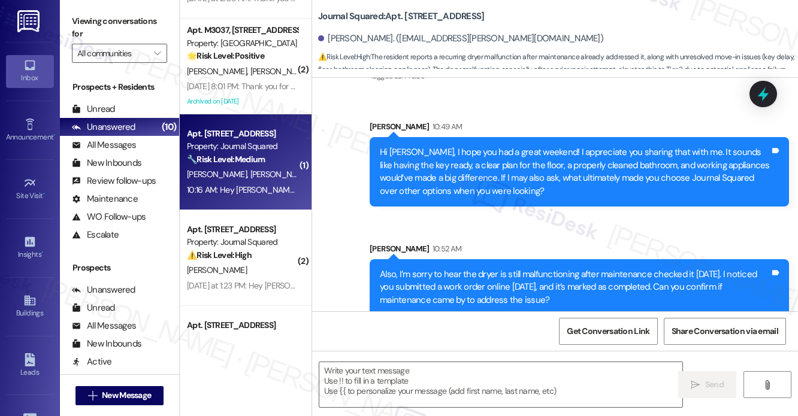
type textarea "Fetching suggested responses. Please feel free to read through the conversation…"
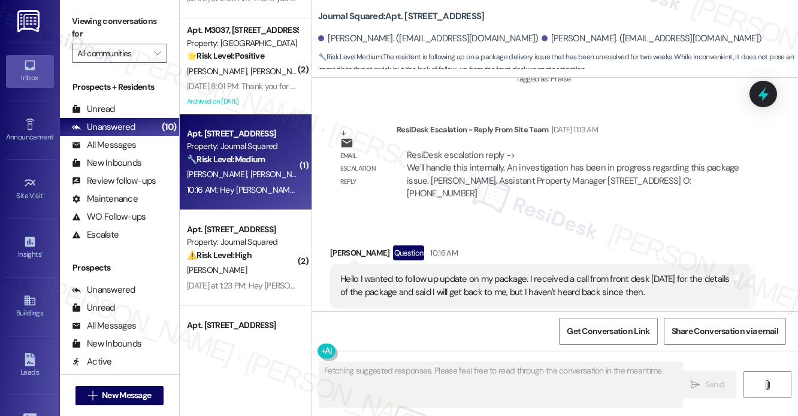
scroll to position [15996, 0]
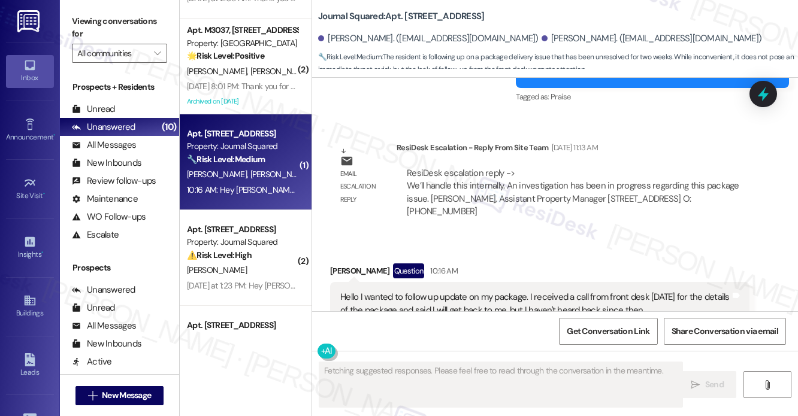
click at [386, 291] on div "Hello I wanted to follow up update on my package. I received a call from front …" at bounding box center [535, 304] width 390 height 26
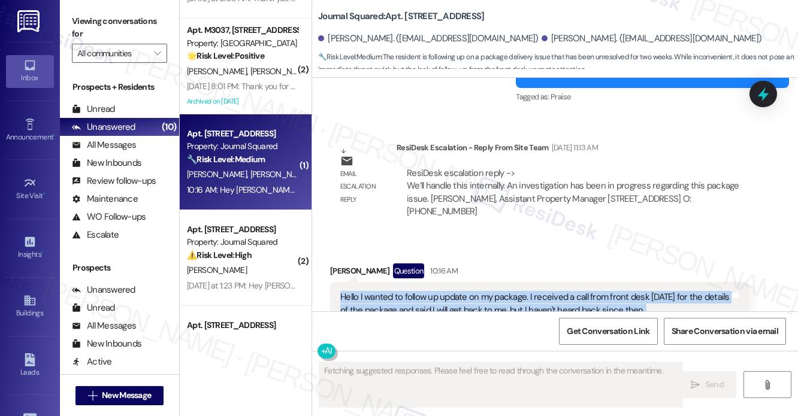
click at [386, 291] on div "Hello I wanted to follow up update on my package. I received a call from front …" at bounding box center [535, 304] width 390 height 26
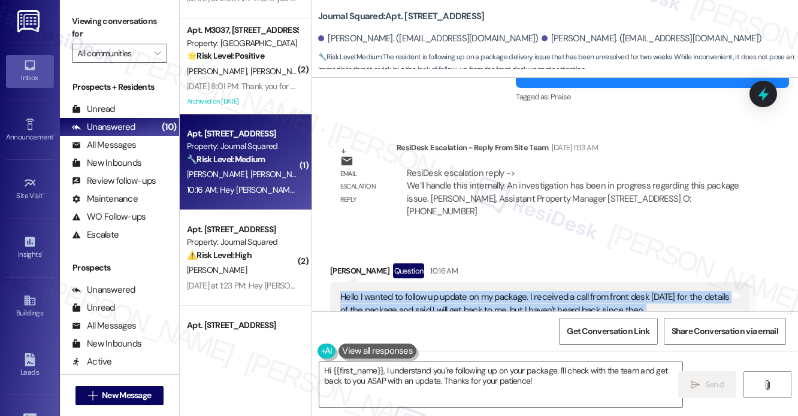
click at [599, 282] on div "Hello I wanted to follow up update on my package. I received a call from front …" at bounding box center [539, 304] width 419 height 44
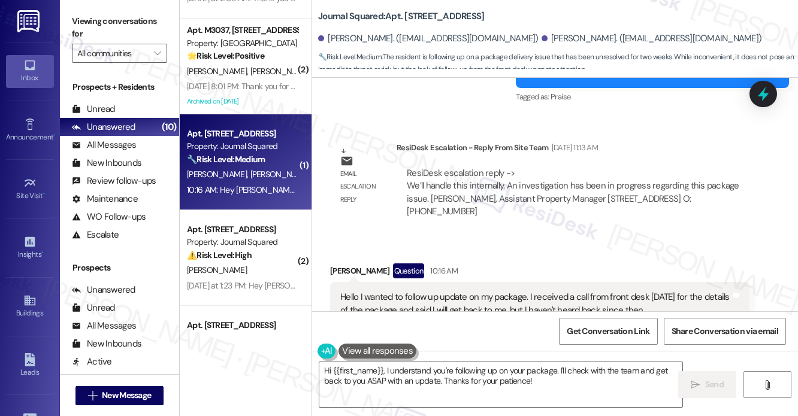
click at [645, 264] on div "Tianyu Li Question 10:16 AM" at bounding box center [539, 273] width 419 height 19
click at [450, 291] on div "Hello I wanted to follow up update on my package. I received a call from front …" at bounding box center [535, 304] width 390 height 26
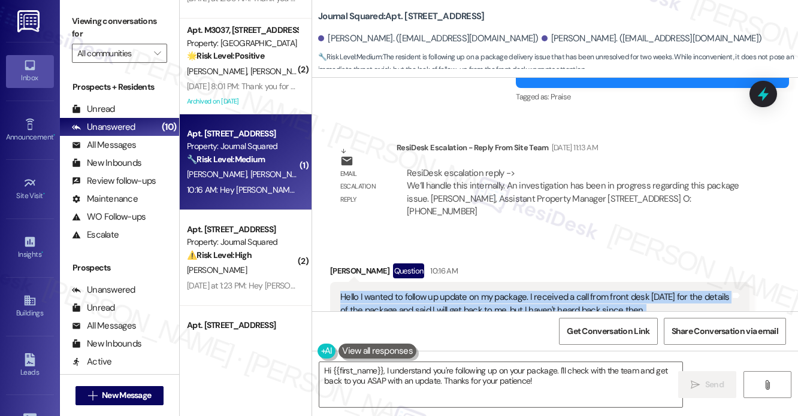
click at [450, 291] on div "Hello I wanted to follow up update on my package. I received a call from front …" at bounding box center [535, 304] width 390 height 26
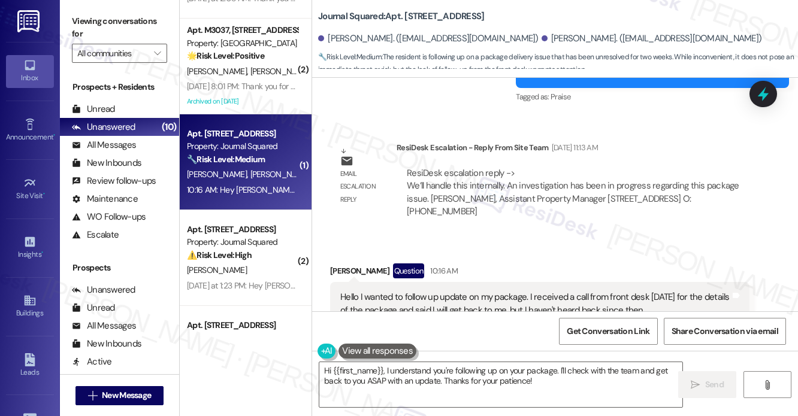
click at [512, 255] on div "Received via SMS Tianyu Li Question 10:16 AM Hello I wanted to follow up update…" at bounding box center [539, 403] width 437 height 296
click at [500, 282] on div "Hello I wanted to follow up update on my package. I received a call from front …" at bounding box center [539, 304] width 419 height 44
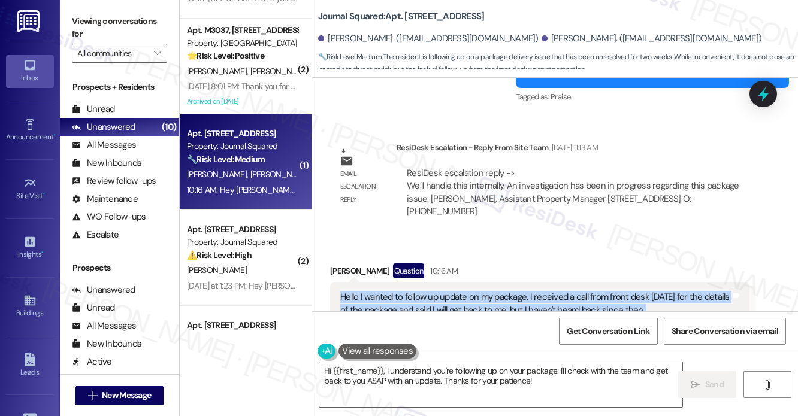
click at [500, 282] on div "Hello I wanted to follow up update on my package. I received a call from front …" at bounding box center [539, 304] width 419 height 44
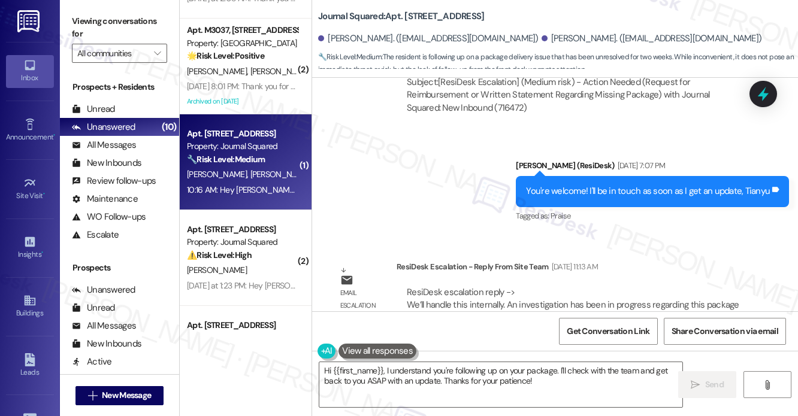
scroll to position [15876, 0]
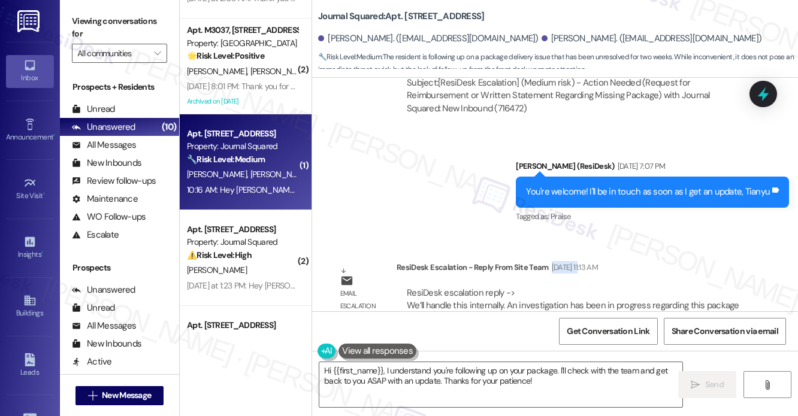
drag, startPoint x: 549, startPoint y: 217, endPoint x: 578, endPoint y: 216, distance: 28.8
click at [578, 261] on div "Sep 11, 2025 at 11:13 AM" at bounding box center [573, 267] width 49 height 13
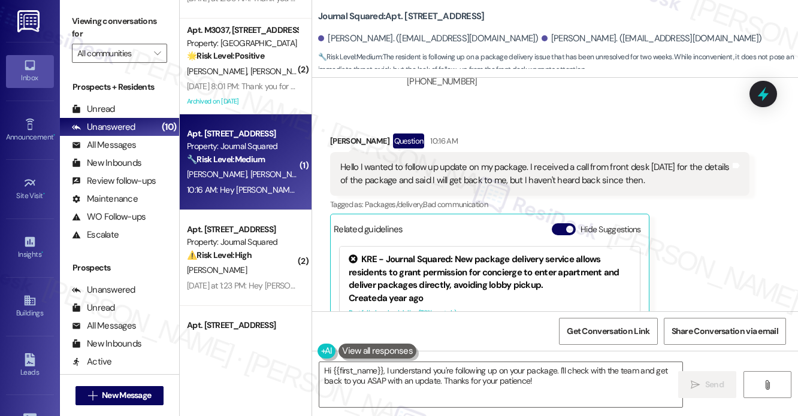
scroll to position [16056, 0]
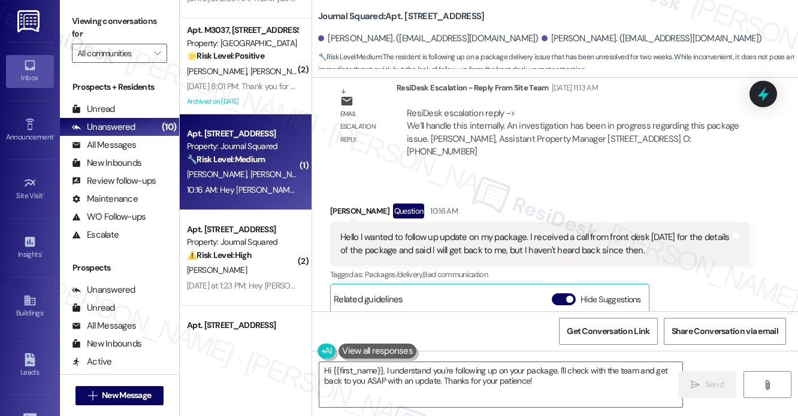
click at [386, 231] on div "Hello I wanted to follow up update on my package. I received a call from front …" at bounding box center [535, 244] width 390 height 26
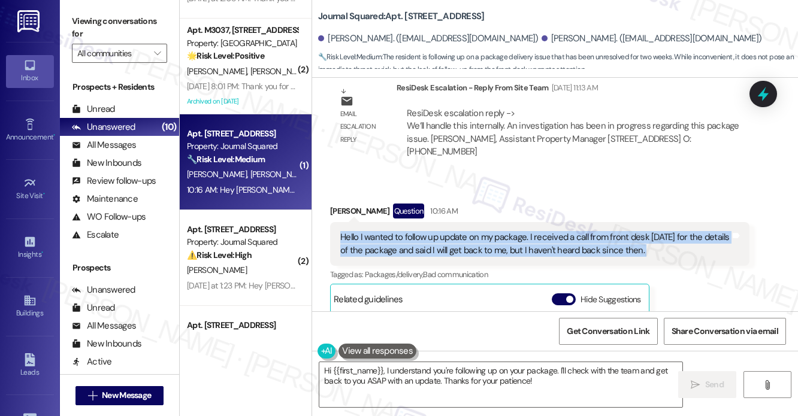
click at [386, 231] on div "Hello I wanted to follow up update on my package. I received a call from front …" at bounding box center [535, 244] width 390 height 26
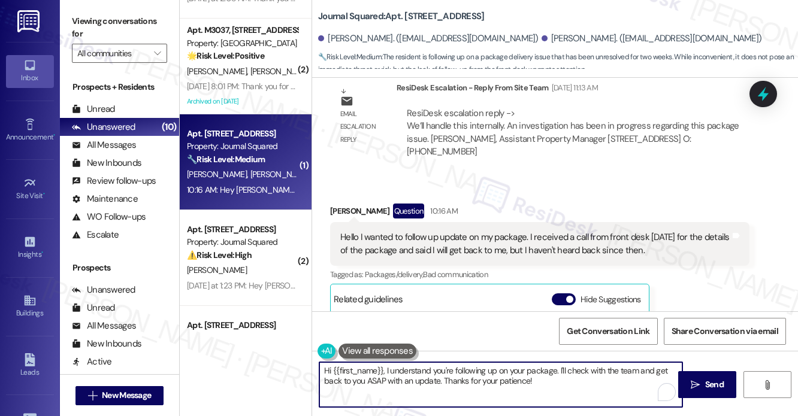
drag, startPoint x: 582, startPoint y: 380, endPoint x: 513, endPoint y: 370, distance: 69.7
click at [513, 370] on textarea "Hi {{first_name}}, I understand you're following up on your package. I'll check…" at bounding box center [500, 385] width 363 height 45
click at [445, 231] on div "Hello I wanted to follow up update on my package. I received a call from front …" at bounding box center [535, 244] width 390 height 26
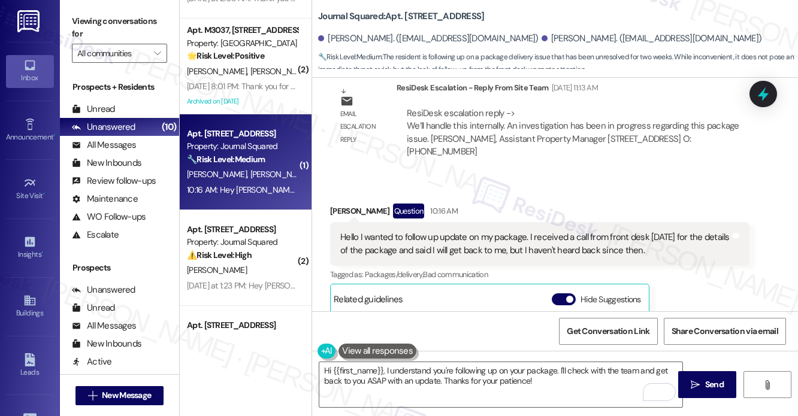
click at [445, 231] on div "Hello I wanted to follow up update on my package. I received a call from front …" at bounding box center [535, 244] width 390 height 26
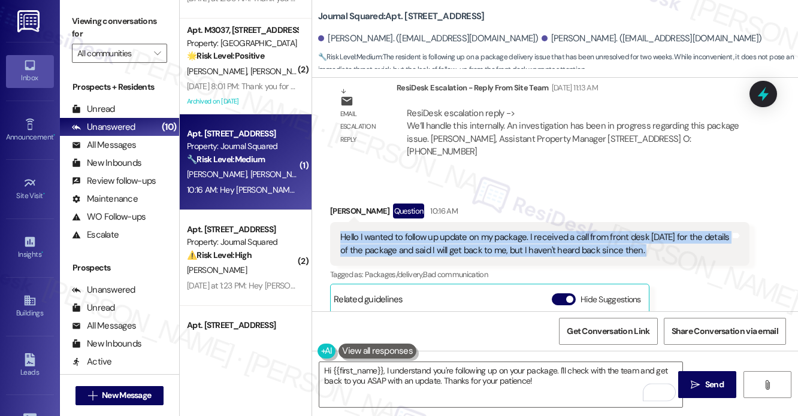
click at [445, 231] on div "Hello I wanted to follow up update on my package. I received a call from front …" at bounding box center [535, 244] width 390 height 26
click at [650, 123] on div "Announcement, sent via SMS Jane (ResiDesk) Sep 13, 2022 at 2:18 PM Hey Tianyu a…" at bounding box center [555, 195] width 486 height 234
click at [650, 123] on div "Email escalation reply ResiDesk Escalation - Reply From Site Team Sep 11, 2025 …" at bounding box center [539, 125] width 437 height 104
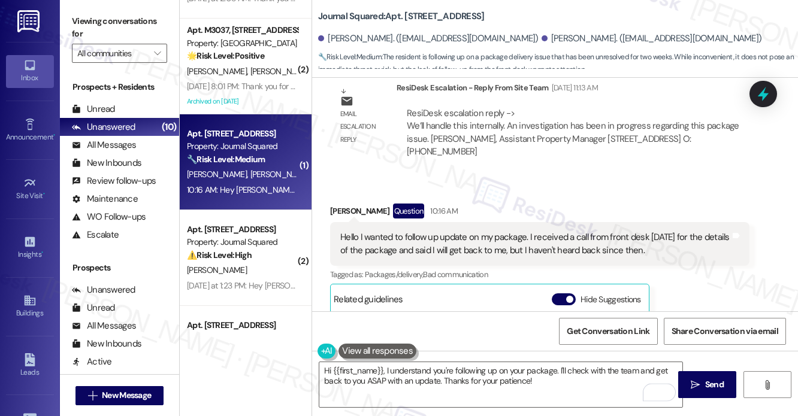
click at [533, 231] on div "Hello I wanted to follow up update on my package. I received a call from front …" at bounding box center [535, 244] width 390 height 26
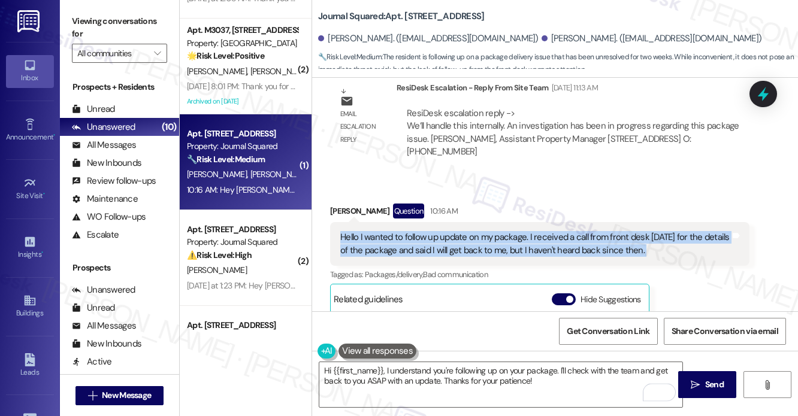
drag, startPoint x: 533, startPoint y: 191, endPoint x: 527, endPoint y: 186, distance: 7.7
click at [533, 231] on div "Hello I wanted to follow up update on my package. I received a call from front …" at bounding box center [535, 244] width 390 height 26
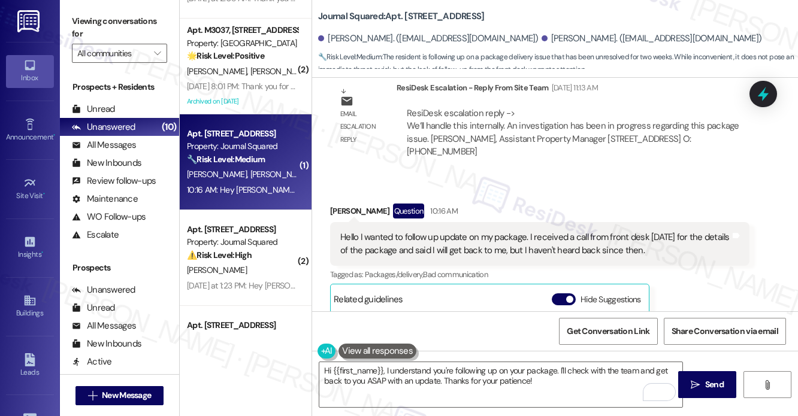
drag, startPoint x: 82, startPoint y: 19, endPoint x: 104, endPoint y: 23, distance: 22.7
click at [82, 19] on label "Viewing conversations for" at bounding box center [119, 28] width 95 height 32
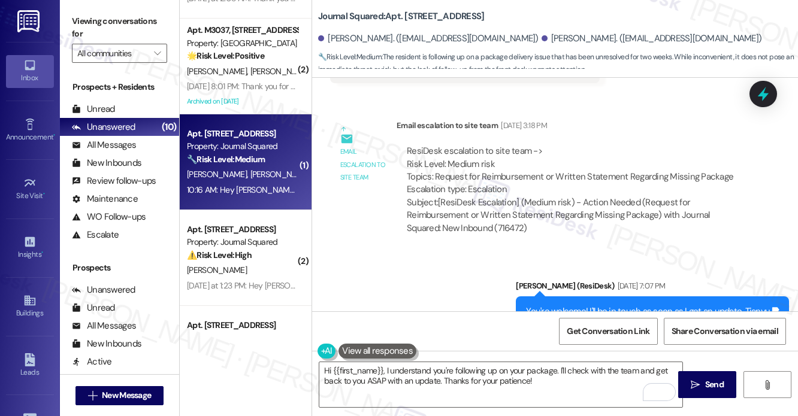
scroll to position [15636, 0]
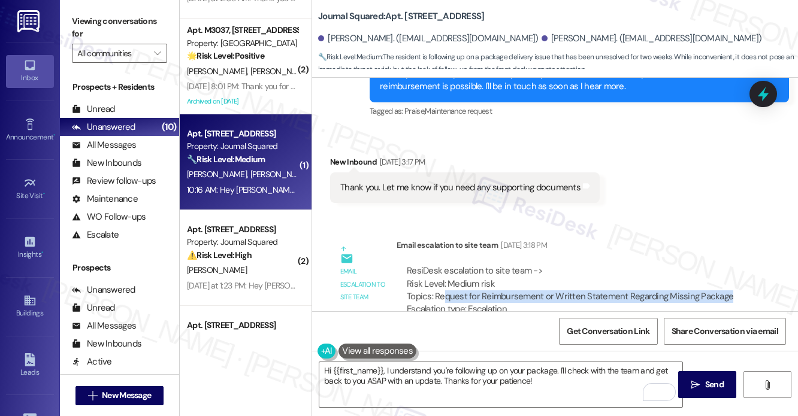
drag, startPoint x: 441, startPoint y: 243, endPoint x: 740, endPoint y: 245, distance: 299.0
click at [740, 256] on div "ResiDesk escalation to site team -> Risk Level: Medium risk Topics: Request for…" at bounding box center [573, 310] width 353 height 108
click at [569, 265] on div "ResiDesk escalation to site team -> Risk Level: Medium risk Topics: Request for…" at bounding box center [573, 291] width 333 height 52
drag, startPoint x: 433, startPoint y: 244, endPoint x: 726, endPoint y: 243, distance: 293.6
click at [726, 265] on div "ResiDesk escalation to site team -> Risk Level: Medium risk Topics: Request for…" at bounding box center [573, 291] width 333 height 52
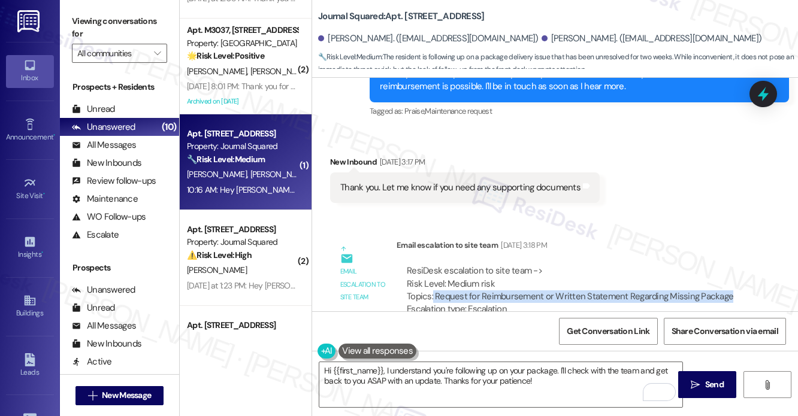
click at [726, 265] on div "ResiDesk escalation to site team -> Risk Level: Medium risk Topics: Request for…" at bounding box center [573, 291] width 333 height 52
drag, startPoint x: 723, startPoint y: 241, endPoint x: 439, endPoint y: 243, distance: 284.6
click at [439, 265] on div "ResiDesk escalation to site team -> Risk Level: Medium risk Topics: Request for…" at bounding box center [573, 291] width 333 height 52
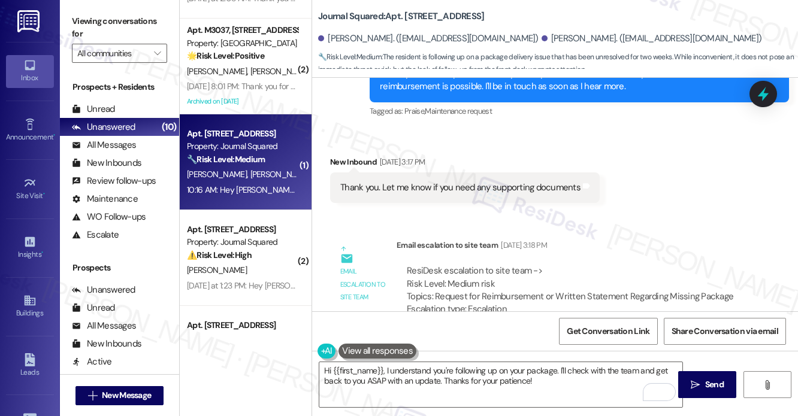
click at [90, 14] on label "Viewing conversations for" at bounding box center [119, 28] width 95 height 32
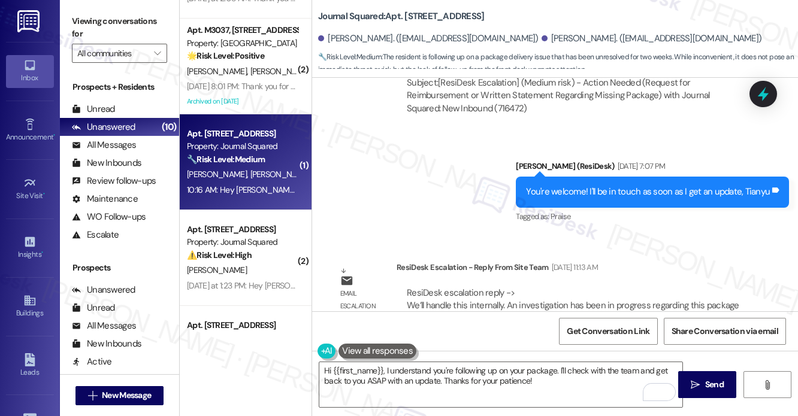
scroll to position [15996, 0]
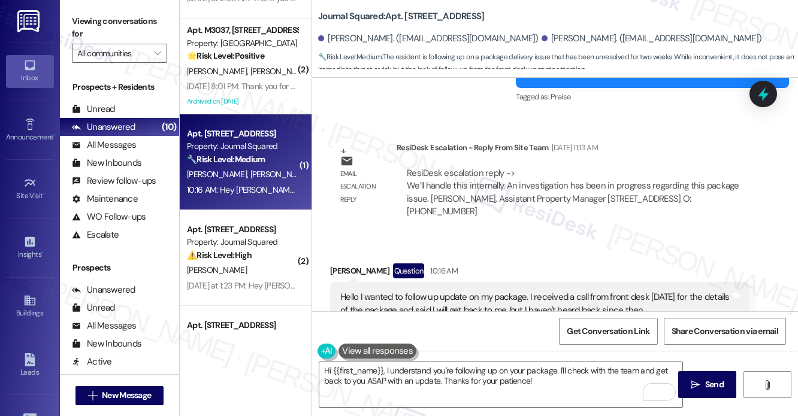
click at [75, 19] on label "Viewing conversations for" at bounding box center [119, 28] width 95 height 32
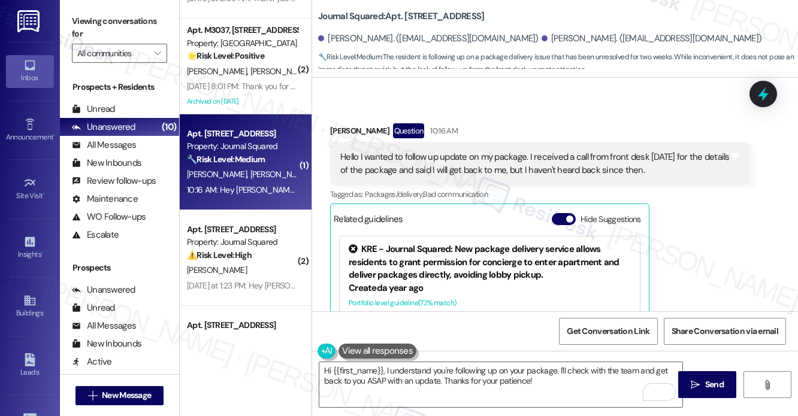
scroll to position [16116, 0]
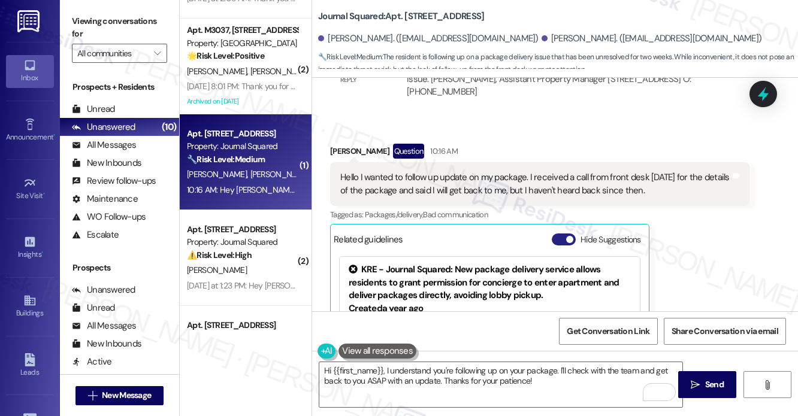
click at [572, 236] on span "button" at bounding box center [569, 239] width 7 height 7
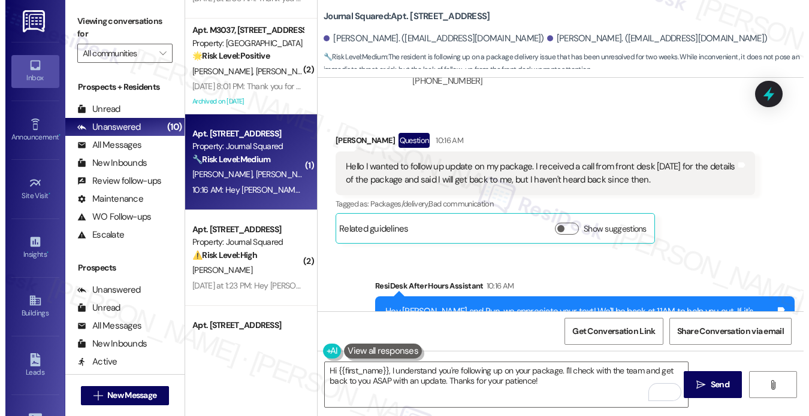
scroll to position [16128, 0]
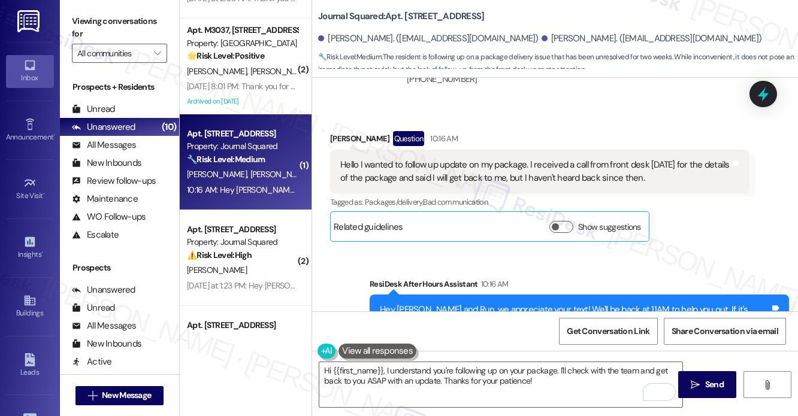
click at [575, 150] on div "Hello I wanted to follow up update on my package. I received a call from front …" at bounding box center [539, 172] width 419 height 44
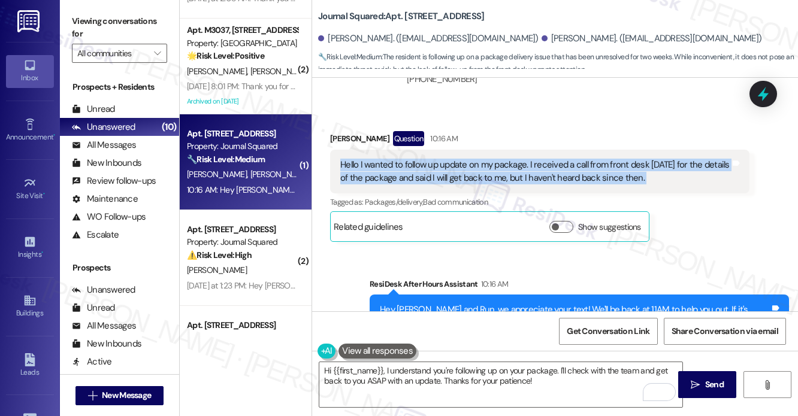
click at [575, 150] on div "Hello I wanted to follow up update on my package. I received a call from front …" at bounding box center [539, 172] width 419 height 44
click at [518, 159] on div "Hello I wanted to follow up update on my package. I received a call from front …" at bounding box center [535, 172] width 390 height 26
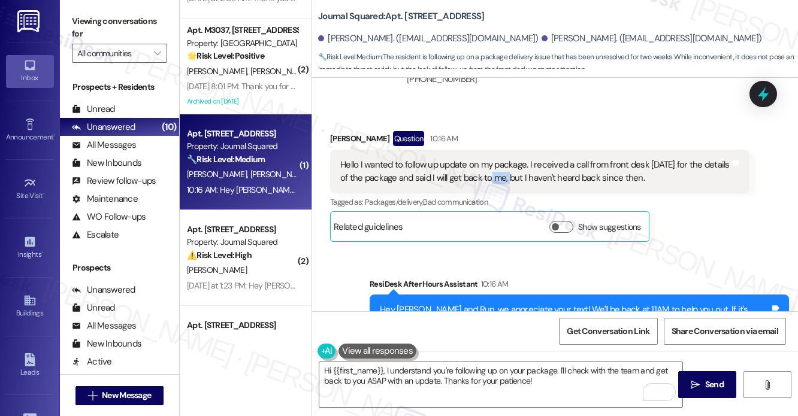
click at [518, 159] on div "Hello I wanted to follow up update on my package. I received a call from front …" at bounding box center [535, 172] width 390 height 26
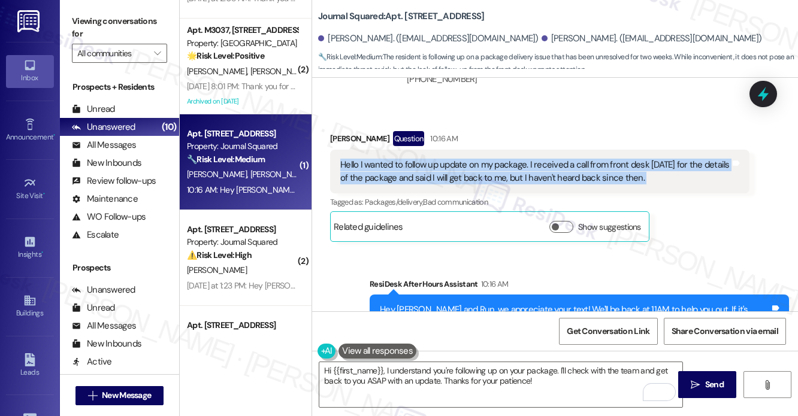
click at [518, 159] on div "Hello I wanted to follow up update on my package. I received a call from front …" at bounding box center [535, 172] width 390 height 26
click at [400, 159] on div "Hello I wanted to follow up update on my package. I received a call from front …" at bounding box center [535, 172] width 390 height 26
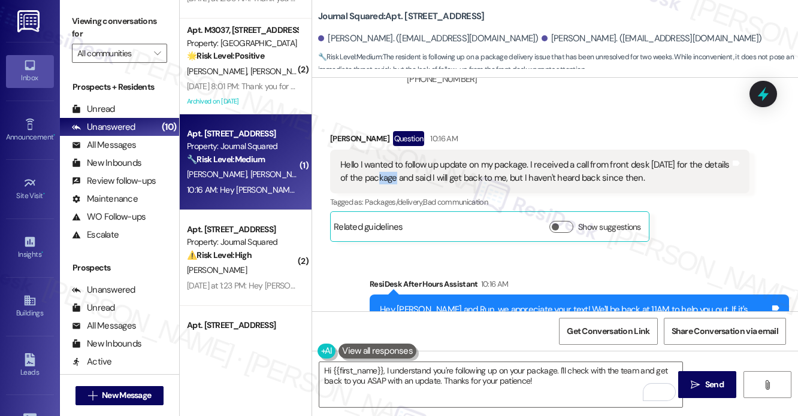
click at [400, 159] on div "Hello I wanted to follow up update on my package. I received a call from front …" at bounding box center [535, 172] width 390 height 26
click at [523, 159] on div "Hello I wanted to follow up update on my package. I received a call from front …" at bounding box center [535, 172] width 390 height 26
click at [600, 159] on div "Hello I wanted to follow up update on my package. I received a call from front …" at bounding box center [535, 172] width 390 height 26
drag, startPoint x: 531, startPoint y: 111, endPoint x: 719, endPoint y: 125, distance: 188.1
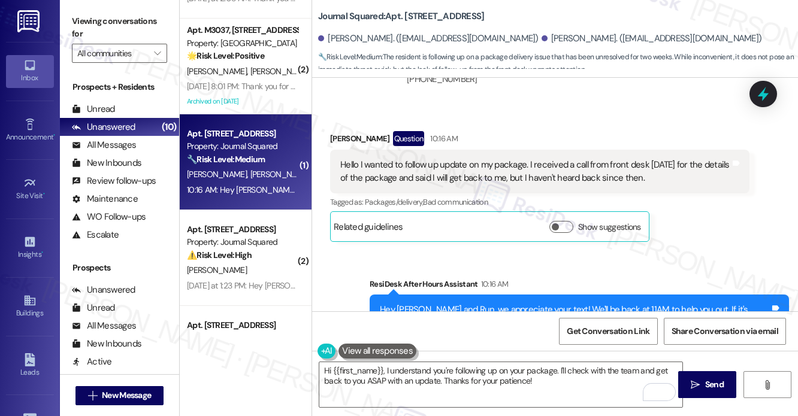
click at [719, 159] on div "Hello I wanted to follow up update on my package. I received a call from front …" at bounding box center [535, 172] width 390 height 26
copy div "received a call from front desk two weeks ago for the details of the package an…"
click at [78, 31] on label "Viewing conversations for" at bounding box center [119, 28] width 95 height 32
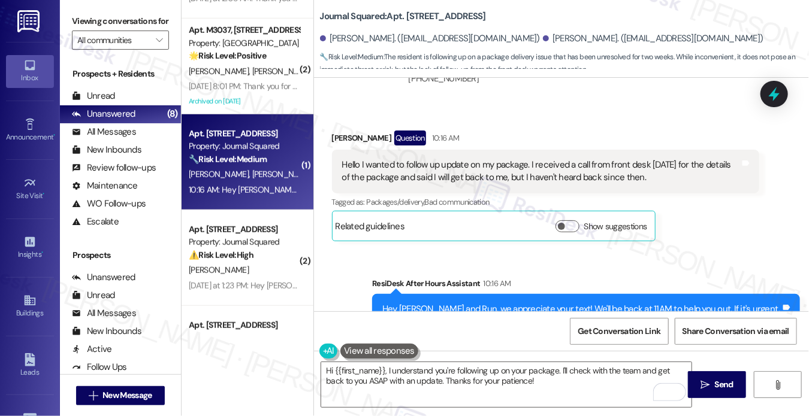
scroll to position [16077, 0]
click at [463, 150] on div "Hello I wanted to follow up update on my package. I received a call from front …" at bounding box center [546, 172] width 428 height 44
click at [461, 159] on div "Hello I wanted to follow up update on my package. I received a call from front …" at bounding box center [541, 172] width 398 height 26
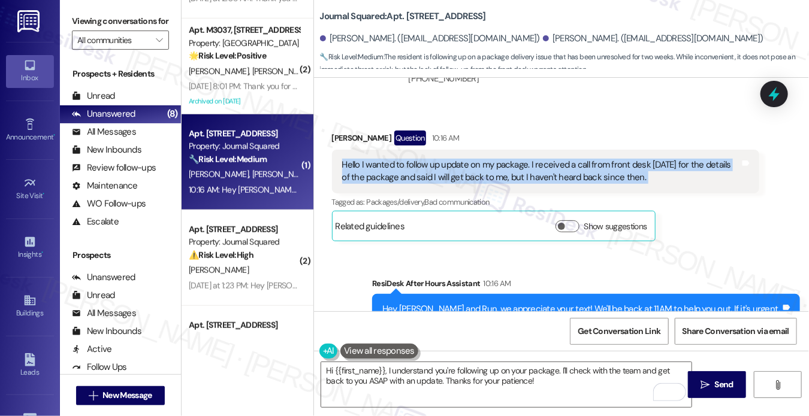
click at [461, 159] on div "Hello I wanted to follow up update on my package. I received a call from front …" at bounding box center [541, 172] width 398 height 26
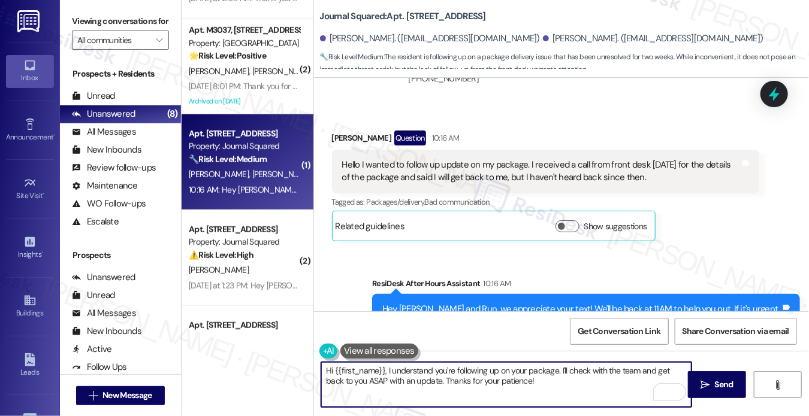
drag, startPoint x: 527, startPoint y: 375, endPoint x: 518, endPoint y: 371, distance: 9.1
click at [518, 371] on textarea "Hi {{first_name}}, I understand you're following up on your package. I'll check…" at bounding box center [506, 385] width 370 height 45
click at [536, 373] on textarea "Hi {{first_name}}, I understand you're following up on your package. I'll check…" at bounding box center [506, 385] width 370 height 45
click at [360, 379] on textarea "Hi {{first_name}}, I understand you're following up on your package. I'll check…" at bounding box center [506, 385] width 370 height 45
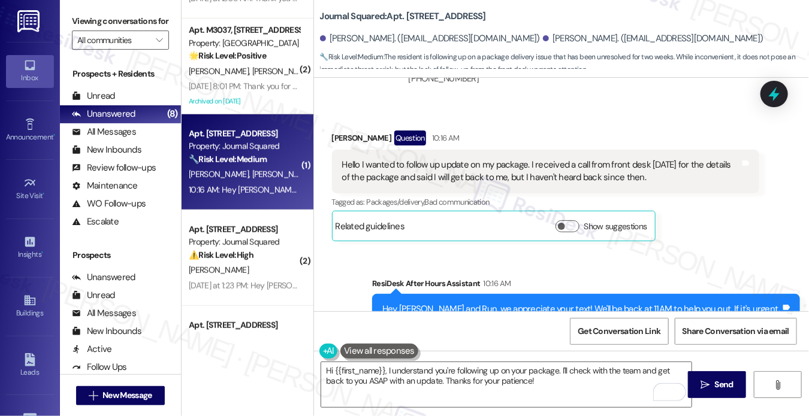
drag, startPoint x: 98, startPoint y: 28, endPoint x: 111, endPoint y: 30, distance: 12.7
click at [98, 28] on label "Viewing conversations for" at bounding box center [120, 21] width 97 height 19
click at [671, 181] on div "Tianyu Li Question 10:16 AM Hello I wanted to follow up update on my package. I…" at bounding box center [546, 186] width 428 height 111
click at [101, 29] on label "Viewing conversations for" at bounding box center [120, 21] width 97 height 19
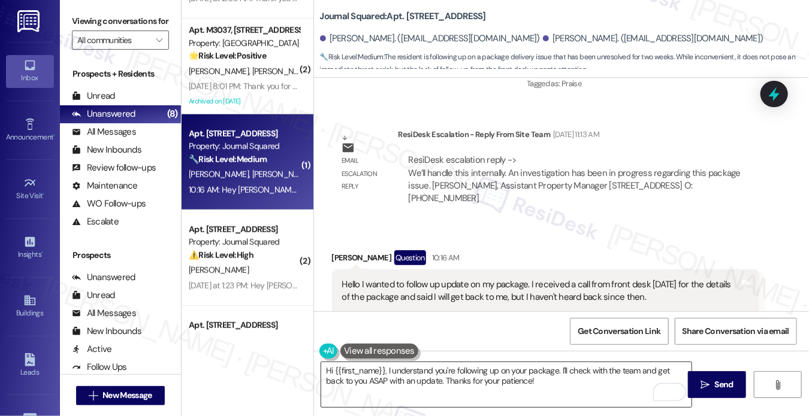
scroll to position [15898, 0]
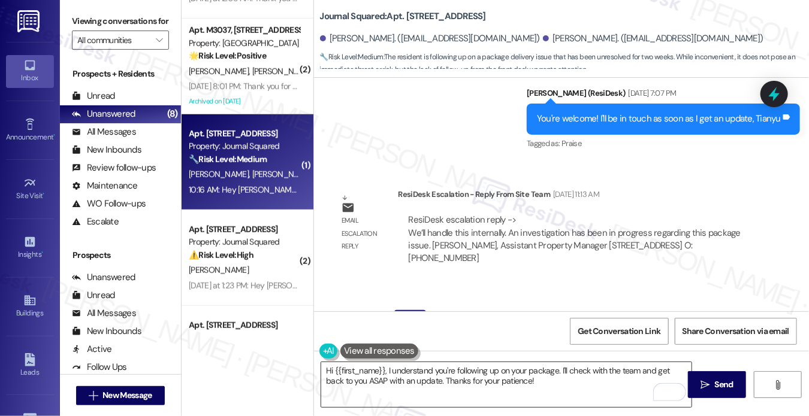
click at [462, 386] on textarea "Hi {{first_name}}, I understand you're following up on your package. I'll check…" at bounding box center [506, 385] width 370 height 45
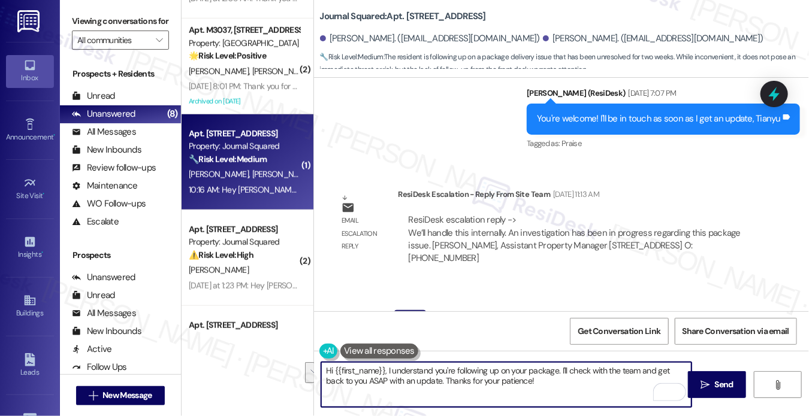
drag, startPoint x: 554, startPoint y: 385, endPoint x: 658, endPoint y: 369, distance: 104.9
click at [658, 369] on textarea "Hi {{first_name}}, I understand you're following up on your package. I'll check…" at bounding box center [506, 385] width 370 height 45
click at [524, 399] on textarea "Hi {{first_name}}, I understand you're following up on your package. I'll check…" at bounding box center [506, 385] width 370 height 45
drag, startPoint x: 555, startPoint y: 389, endPoint x: 391, endPoint y: 376, distance: 165.4
click at [398, 373] on textarea "Hi {{first_name}}, I understand you're following up on your package. I'll check…" at bounding box center [506, 385] width 370 height 45
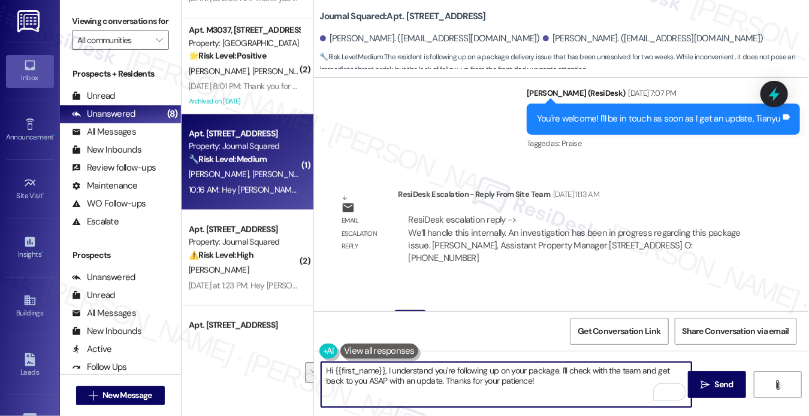
click at [352, 386] on textarea "Hi {{first_name}}, I understand you're following up on your package. I'll check…" at bounding box center [506, 385] width 370 height 45
click at [355, 382] on textarea "Hi {{first_name}}, I understand you're following up on your package. I'll check…" at bounding box center [506, 385] width 370 height 45
click at [407, 380] on textarea "Hi {{first_name}}, I understand you're following up on your package. I'll check…" at bounding box center [506, 385] width 370 height 45
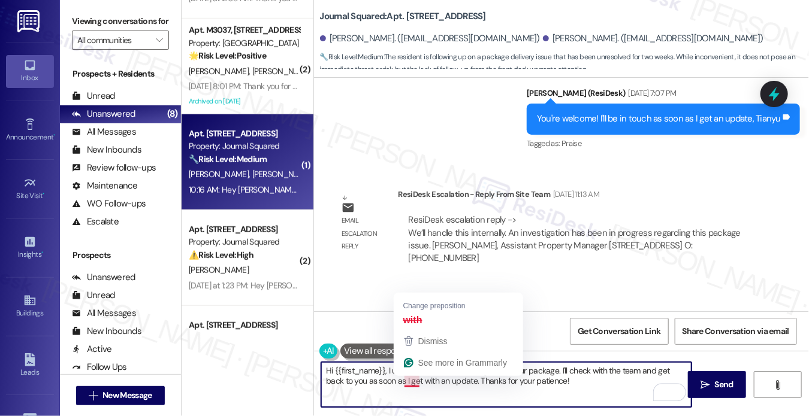
click at [407, 380] on textarea "Hi {{first_name}}, I understand you're following up on your package. I'll check…" at bounding box center [506, 385] width 370 height 45
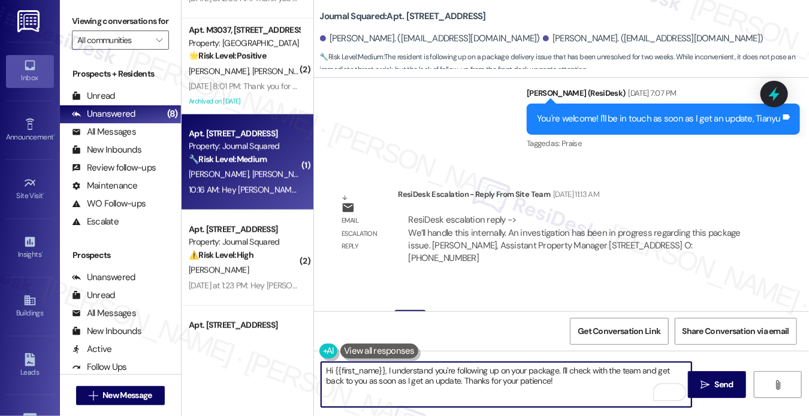
click at [558, 380] on textarea "Hi {{first_name}}, I understand you're following up on your package. I'll check…" at bounding box center [506, 385] width 370 height 45
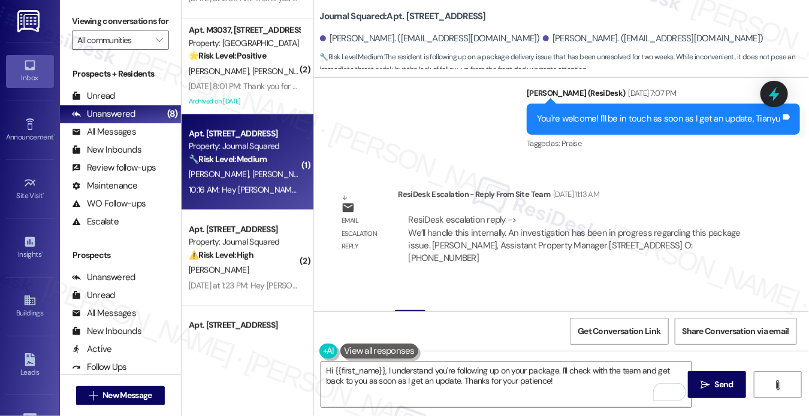
click at [86, 14] on label "Viewing conversations for" at bounding box center [120, 21] width 97 height 19
click at [91, 21] on label "Viewing conversations for" at bounding box center [120, 21] width 97 height 19
click at [401, 339] on div "Hello I wanted to follow up update on my package. I received a call from front …" at bounding box center [541, 352] width 398 height 26
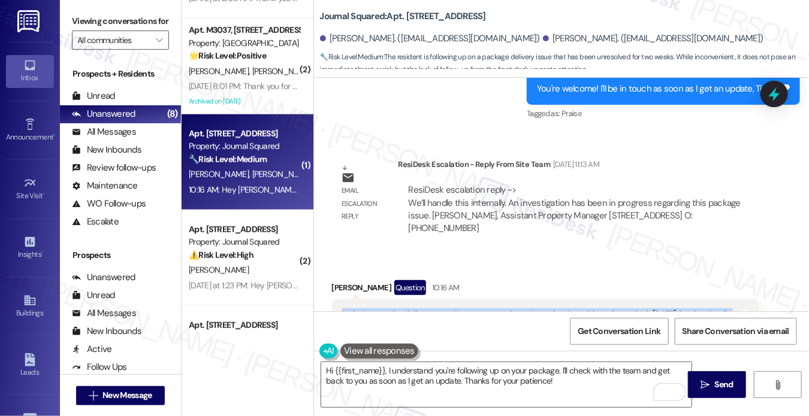
scroll to position [16077, 0]
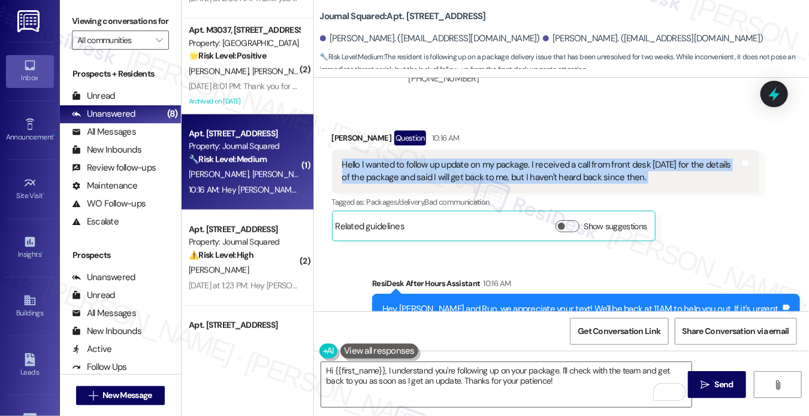
click at [509, 159] on div "Hello I wanted to follow up update on my package. I received a call from front …" at bounding box center [541, 172] width 398 height 26
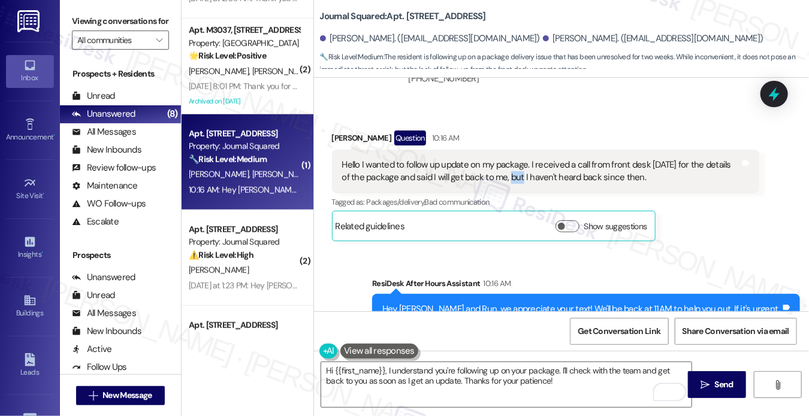
click at [509, 159] on div "Hello I wanted to follow up update on my package. I received a call from front …" at bounding box center [541, 172] width 398 height 26
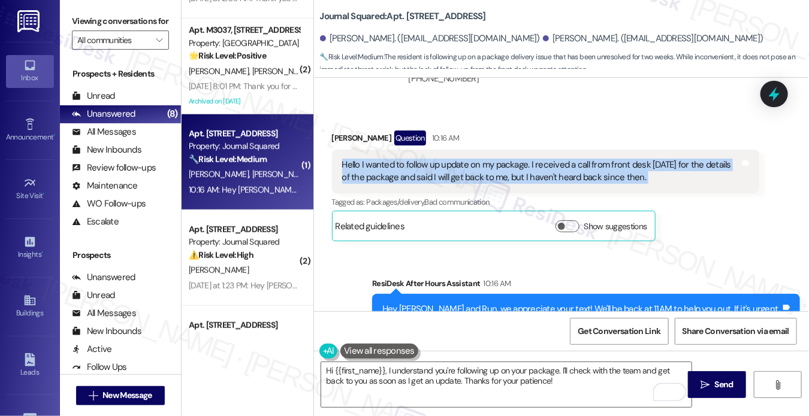
click at [509, 159] on div "Hello I wanted to follow up update on my package. I received a call from front …" at bounding box center [541, 172] width 398 height 26
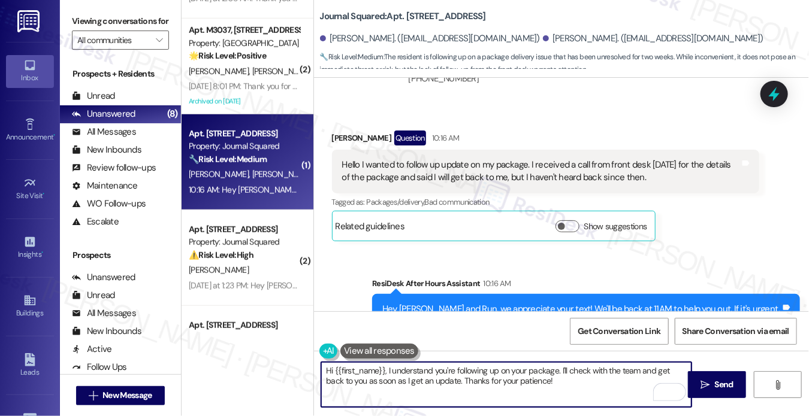
click at [450, 373] on textarea "Hi {{first_name}}, I understand you're following up on your package. I'll check…" at bounding box center [506, 385] width 370 height 45
click at [570, 380] on textarea "Hi {{first_name}}, I understand you're following up on your package. I'll check…" at bounding box center [506, 385] width 370 height 45
click at [463, 382] on textarea "Hi {{first_name}}, I understand you're following up on your package. I'll check…" at bounding box center [506, 385] width 370 height 45
click at [338, 131] on div "Tianyu Li Question 10:16 AM" at bounding box center [546, 140] width 428 height 19
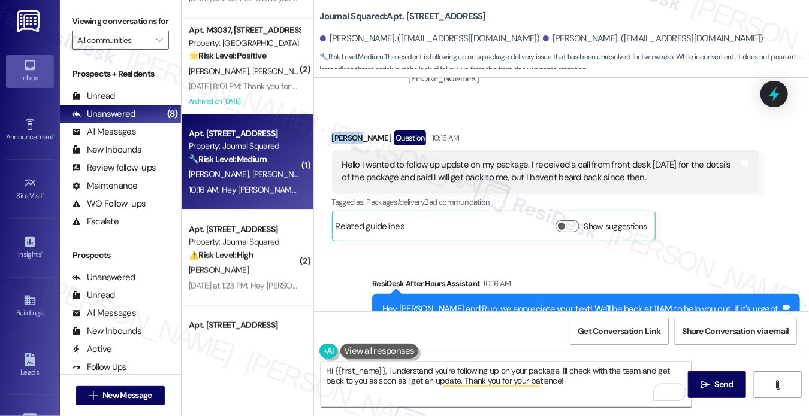
click at [338, 131] on div "Tianyu Li Question 10:16 AM" at bounding box center [546, 140] width 428 height 19
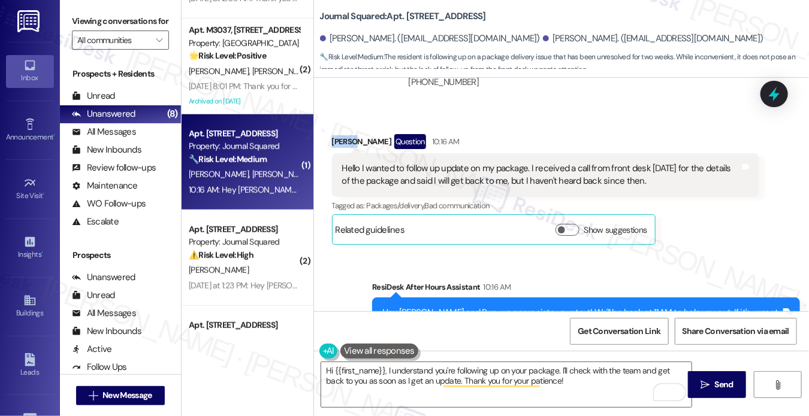
copy div "Tianyu"
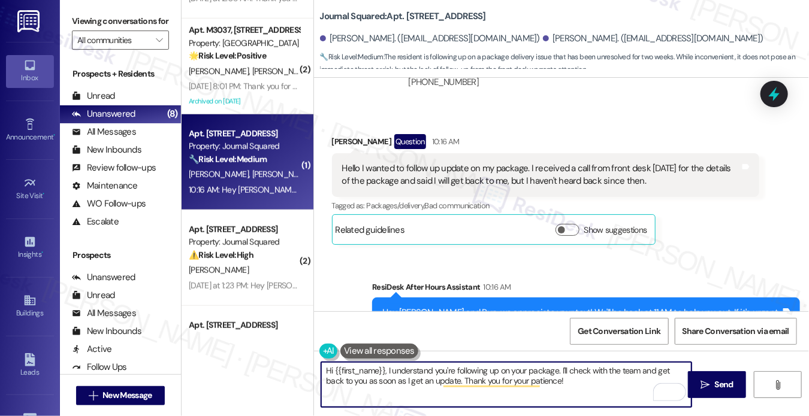
drag, startPoint x: 333, startPoint y: 373, endPoint x: 383, endPoint y: 363, distance: 51.2
click at [383, 363] on textarea "Hi {{first_name}}, I understand you're following up on your package. I'll check…" at bounding box center [506, 385] width 370 height 45
paste textarea "Tianyu"
click at [655, 382] on textarea "Hi Tianyu, I hope you had a great weekend! I understand you're following up on …" at bounding box center [506, 385] width 370 height 45
type textarea "Hi Tianyu, I hope you had a great weekend! I understand you're following up on …"
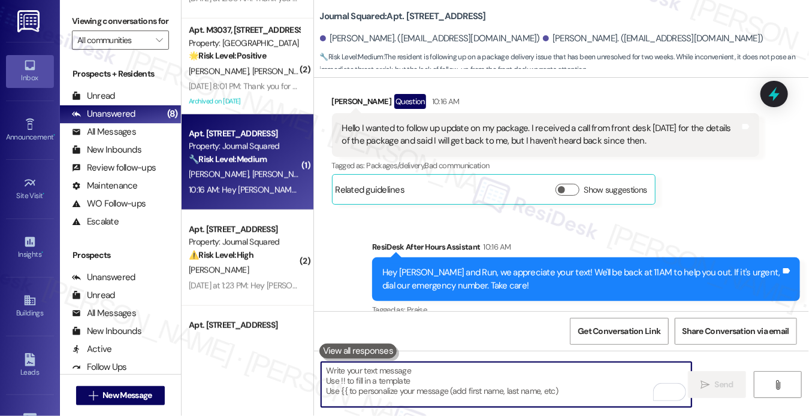
scroll to position [16174, 0]
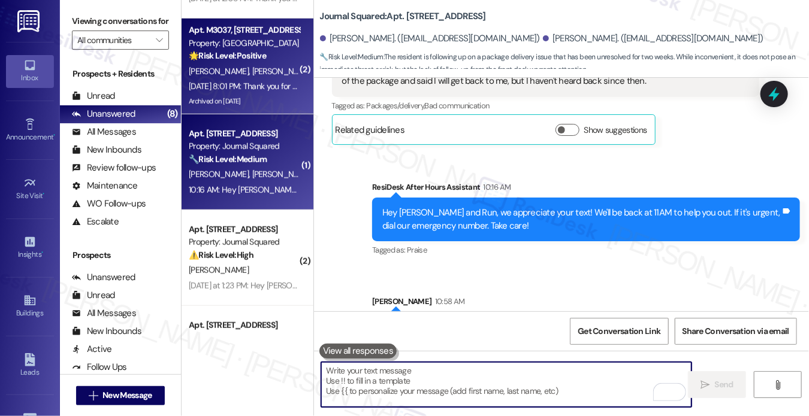
click at [284, 90] on div "Sep 19, 2025 at 8:01 PM: Thank you for your message. Our offices are currently …" at bounding box center [551, 86] width 724 height 11
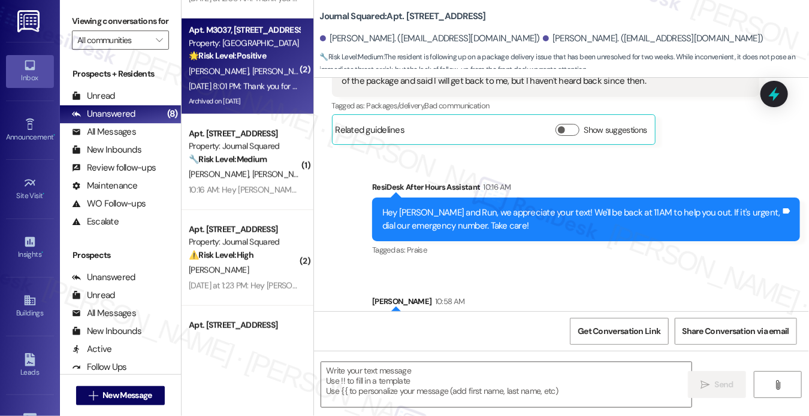
type textarea "Fetching suggested responses. Please feel free to read through the conversation…"
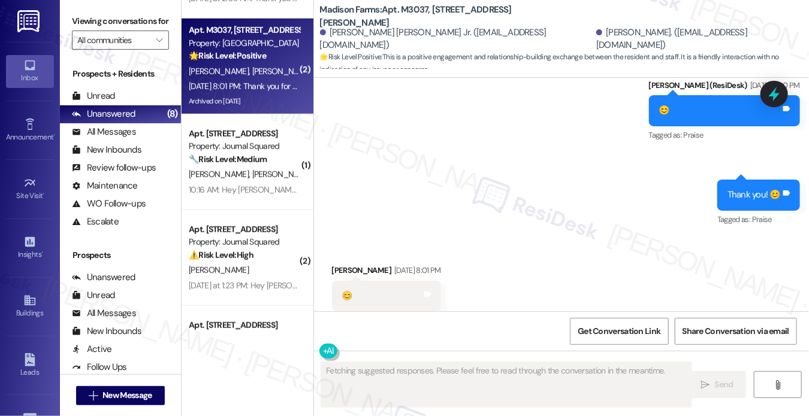
scroll to position [4511, 0]
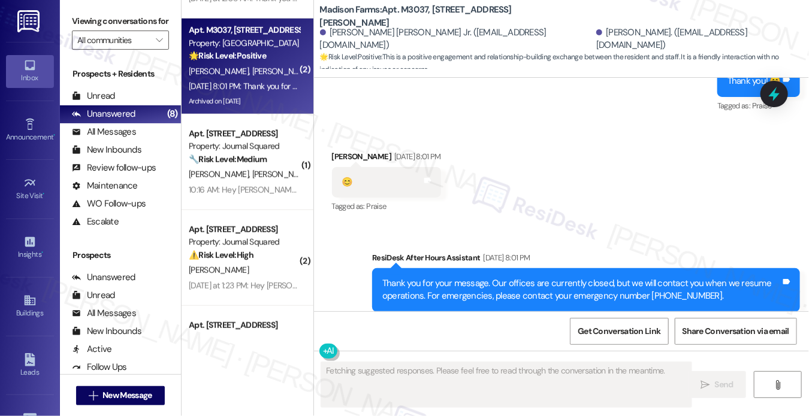
click at [458, 277] on div "Thank you for your message. Our offices are currently closed, but we will conta…" at bounding box center [581, 290] width 398 height 26
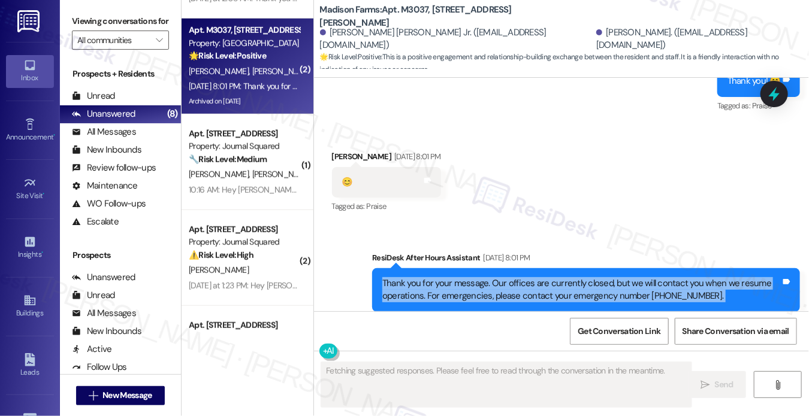
click at [458, 277] on div "Thank you for your message. Our offices are currently closed, but we will conta…" at bounding box center [581, 290] width 398 height 26
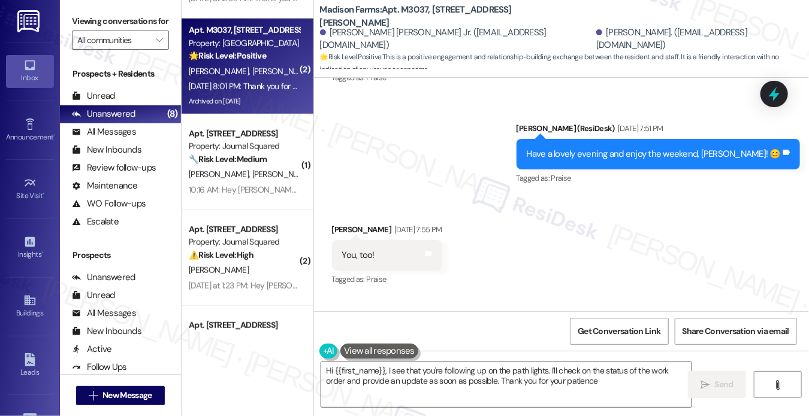
type textarea "Hi {{first_name}}, I see that you're following up on the path lights. I'll chec…"
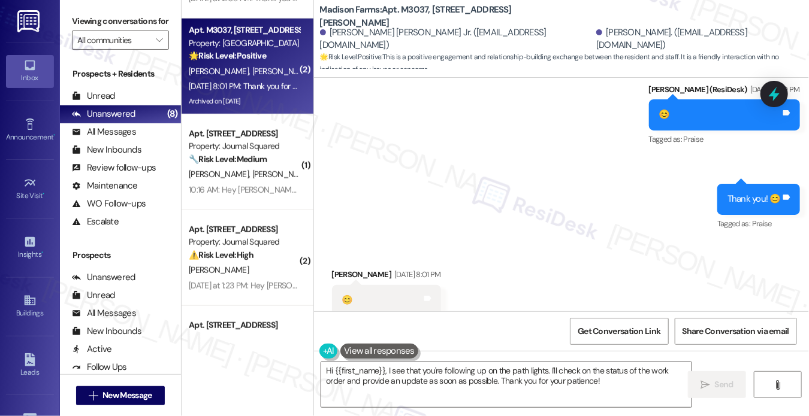
scroll to position [4392, 0]
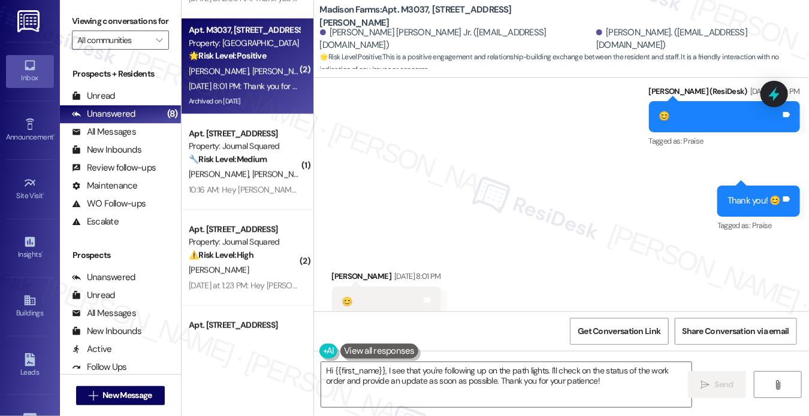
click at [731, 195] on div "Thank you! 😊" at bounding box center [753, 201] width 53 height 13
click at [572, 208] on div "Sent via SMS Jane (ResiDesk) Sep 19, 2025 at 8:00 PM 😊 Tags and notes Tagged as…" at bounding box center [562, 151] width 496 height 186
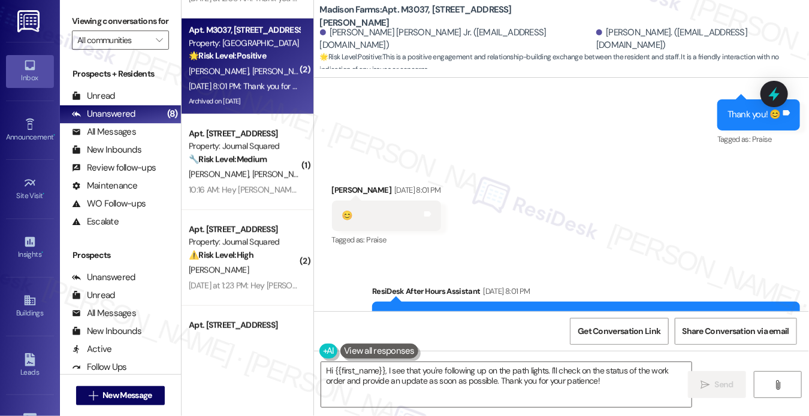
scroll to position [4511, 0]
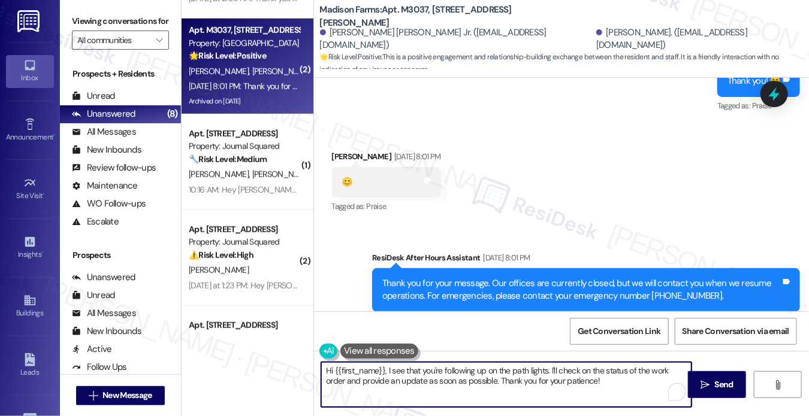
click at [455, 367] on textarea "Hi {{first_name}}, I see that you're following up on the path lights. I'll chec…" at bounding box center [506, 385] width 370 height 45
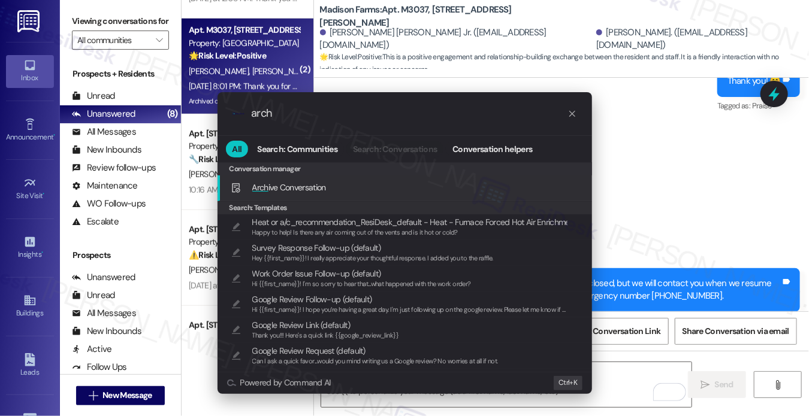
type input "arch"
click at [328, 187] on div "Arch ive Conversation Add shortcut" at bounding box center [406, 187] width 351 height 13
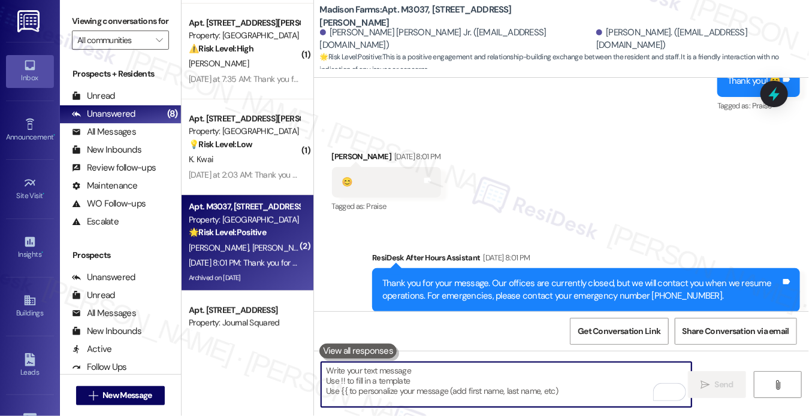
scroll to position [185, 0]
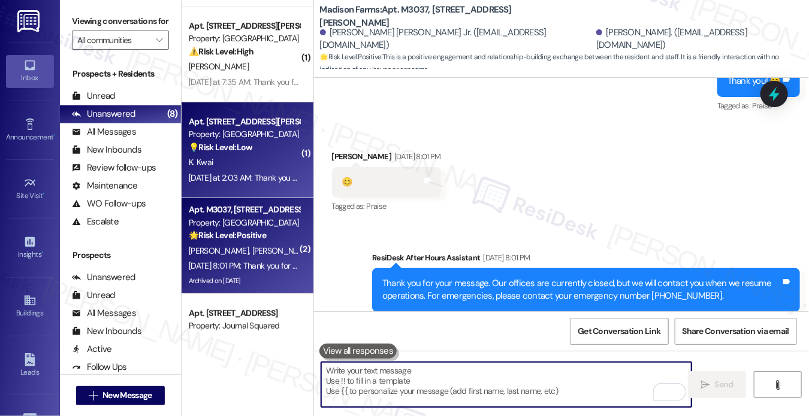
click at [258, 162] on div "K. Kwai" at bounding box center [244, 162] width 113 height 15
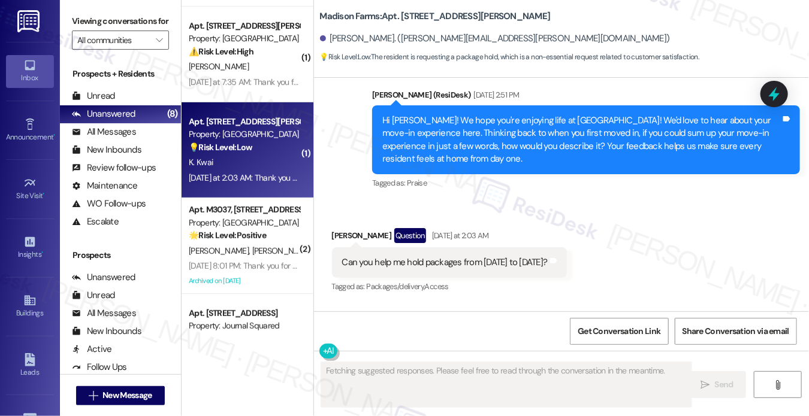
scroll to position [1913, 0]
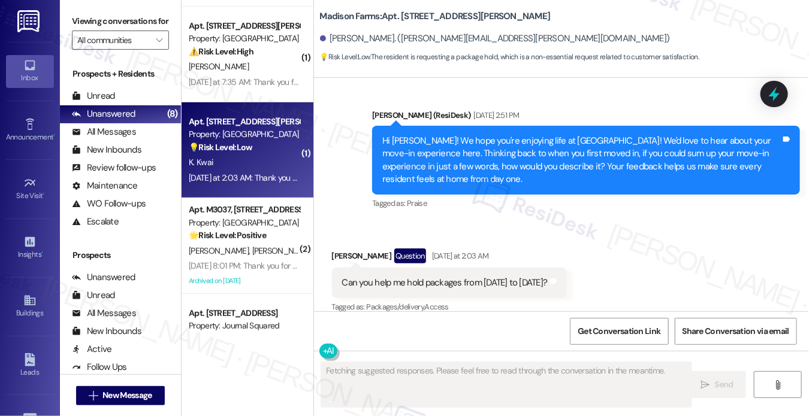
click at [464, 277] on div "Can you help me hold packages from [DATE] to [DATE]?" at bounding box center [445, 283] width 206 height 13
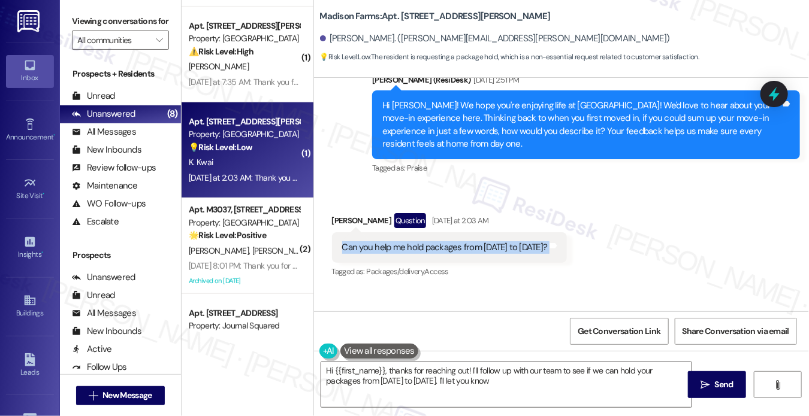
scroll to position [2028, 0]
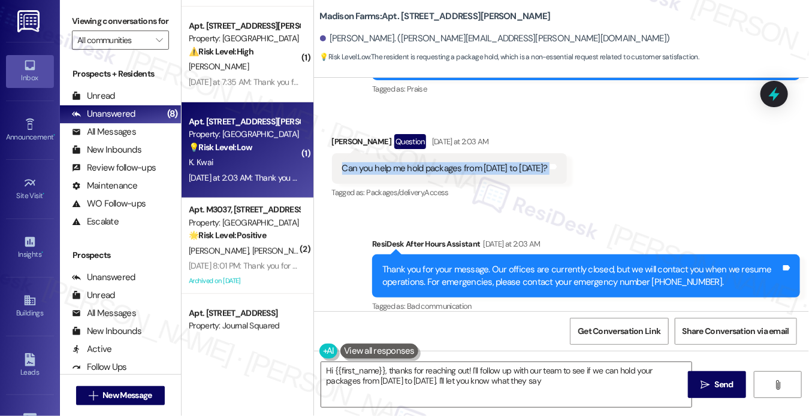
type textarea "Hi {{first_name}}, thanks for reaching out! I'll follow up with our team to see…"
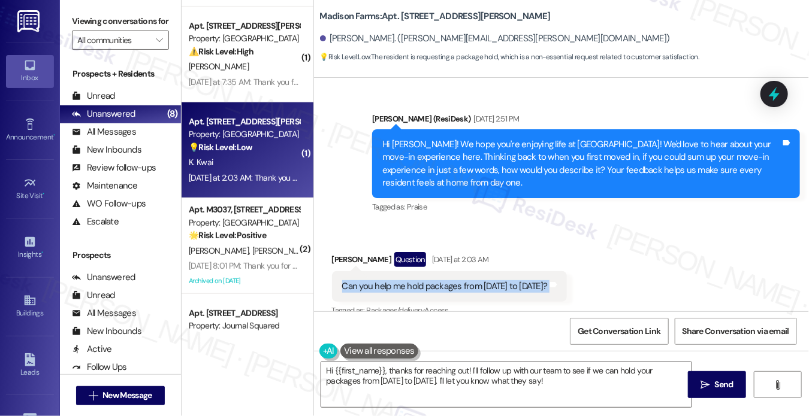
scroll to position [1908, 0]
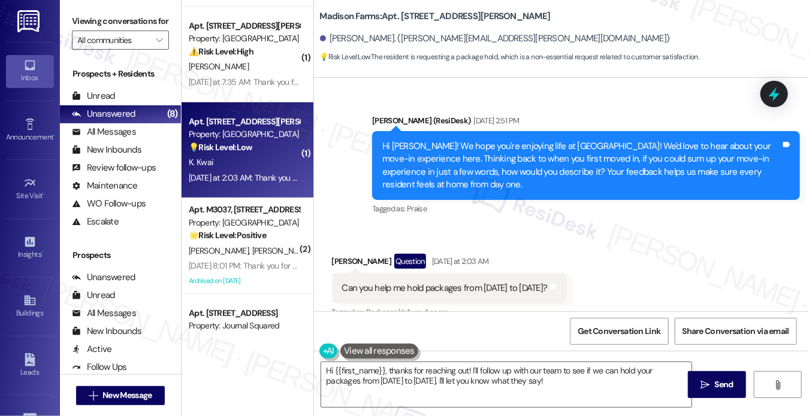
click at [450, 153] on div "Hi [PERSON_NAME]! We hope you're enjoying life at [GEOGRAPHIC_DATA]! We'd love …" at bounding box center [581, 166] width 398 height 52
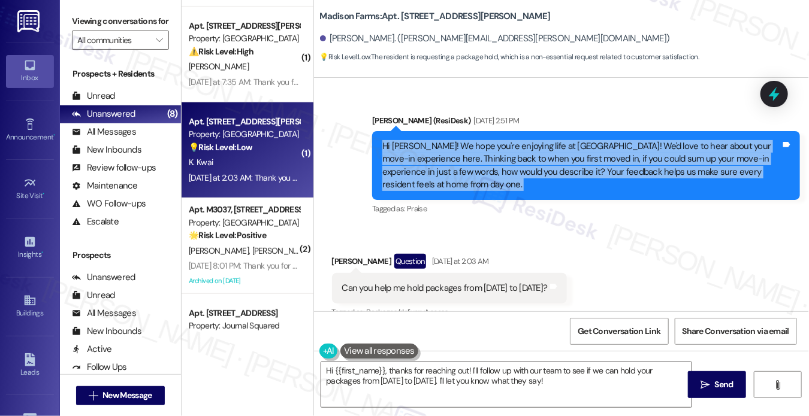
click at [450, 153] on div "Hi [PERSON_NAME]! We hope you're enjoying life at [GEOGRAPHIC_DATA]! We'd love …" at bounding box center [581, 166] width 398 height 52
click at [605, 149] on div "Hi [PERSON_NAME]! We hope you're enjoying life at [GEOGRAPHIC_DATA]! We'd love …" at bounding box center [581, 166] width 398 height 52
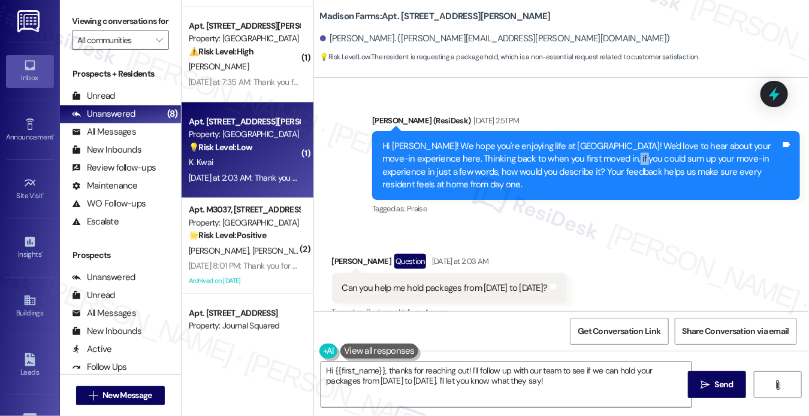
click at [605, 149] on div "Hi [PERSON_NAME]! We hope you're enjoying life at [GEOGRAPHIC_DATA]! We'd love …" at bounding box center [581, 166] width 398 height 52
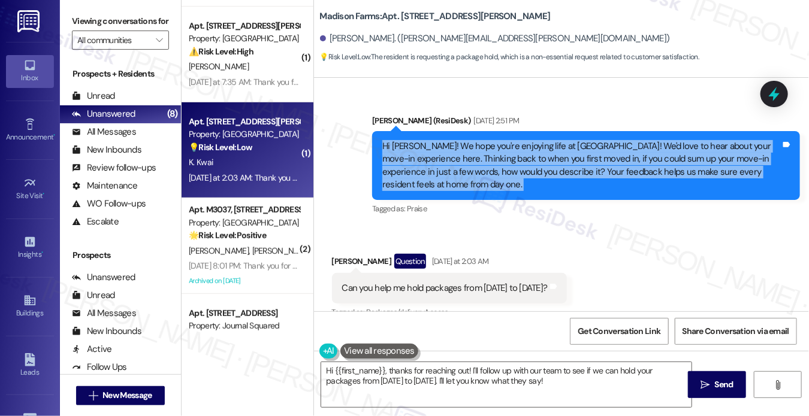
click at [605, 149] on div "Hi [PERSON_NAME]! We hope you're enjoying life at [GEOGRAPHIC_DATA]! We'd love …" at bounding box center [581, 166] width 398 height 52
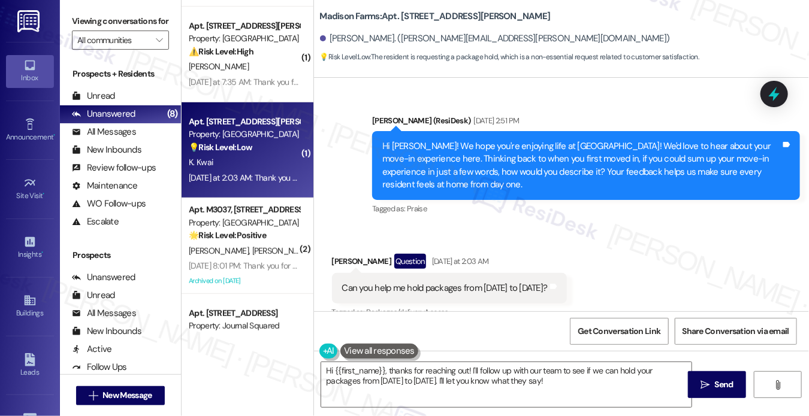
click at [459, 282] on div "Can you help me hold packages from [DATE] to [DATE]?" at bounding box center [445, 288] width 206 height 13
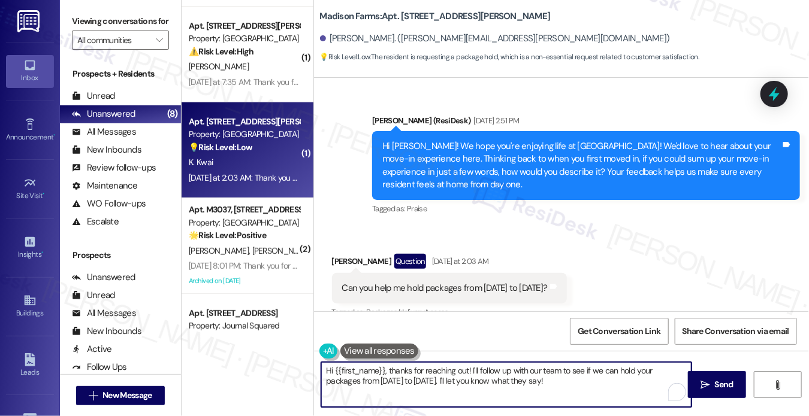
drag, startPoint x: 543, startPoint y: 383, endPoint x: 467, endPoint y: 376, distance: 75.8
click at [467, 376] on textarea "Hi {{first_name}}, thanks for reaching out! I'll follow up with our team to see…" at bounding box center [506, 385] width 370 height 45
click at [533, 376] on textarea "Hi {{first_name}}, thanks for reaching out! I'll follow up with our team to see…" at bounding box center [506, 385] width 370 height 45
drag, startPoint x: 592, startPoint y: 382, endPoint x: 494, endPoint y: 379, distance: 98.3
click at [494, 379] on textarea "Hi {{first_name}}, thanks for reaching out! I'll follow up with our team to see…" at bounding box center [506, 385] width 370 height 45
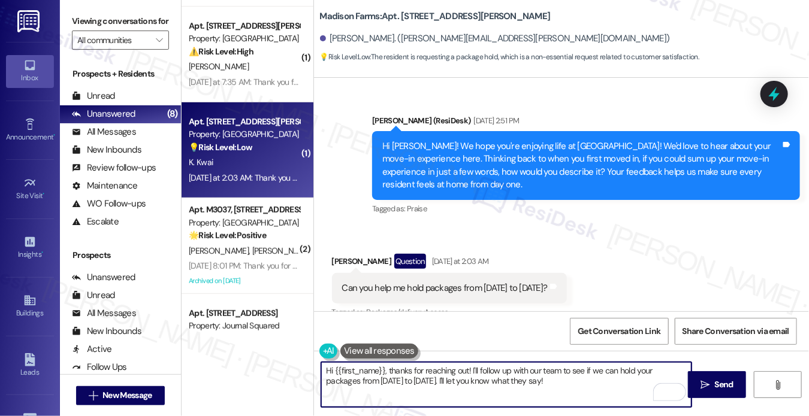
click at [524, 380] on textarea "Hi {{first_name}}, thanks for reaching out! I'll follow up with our team to see…" at bounding box center [506, 385] width 370 height 45
drag, startPoint x: 495, startPoint y: 378, endPoint x: 405, endPoint y: 378, distance: 89.9
click at [405, 378] on textarea "Hi {{first_name}}, thanks for reaching out! I'll follow up with our team to see…" at bounding box center [506, 385] width 370 height 45
click at [428, 282] on div "Can you help me hold packages from [DATE] to [DATE]?" at bounding box center [445, 288] width 206 height 13
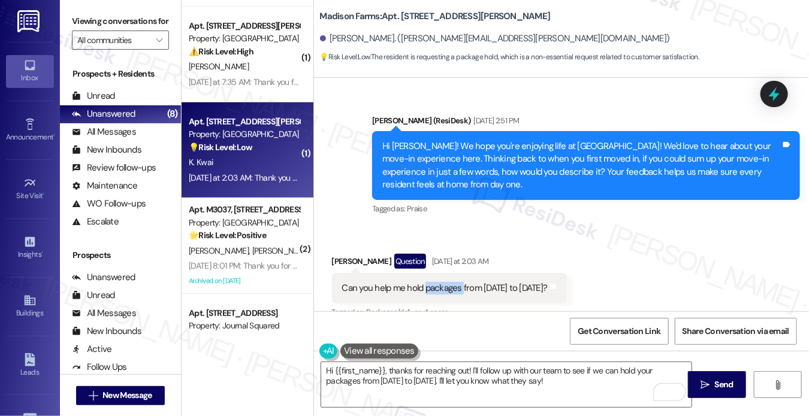
click at [428, 282] on div "Can you help me hold packages from [DATE] to [DATE]?" at bounding box center [445, 288] width 206 height 13
click at [87, 10] on div "Viewing conversations for All communities " at bounding box center [120, 31] width 121 height 62
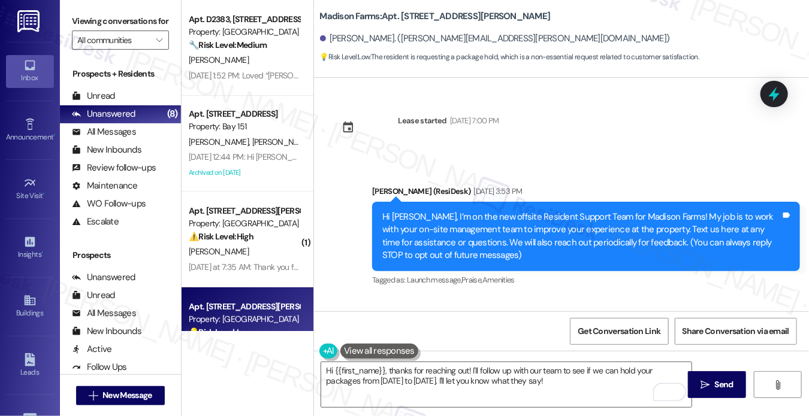
scroll to position [1908, 0]
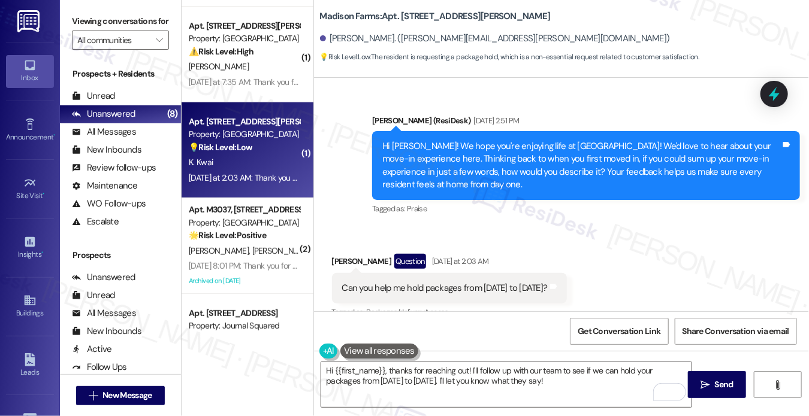
click at [91, 21] on label "Viewing conversations for" at bounding box center [120, 21] width 97 height 19
click at [469, 282] on div "Can you help me hold packages from Sept 20 to Oct 2?" at bounding box center [445, 288] width 206 height 13
click at [513, 378] on textarea "Hi {{first_name}}, thanks for reaching out! I'll follow up with our team to see…" at bounding box center [506, 385] width 370 height 45
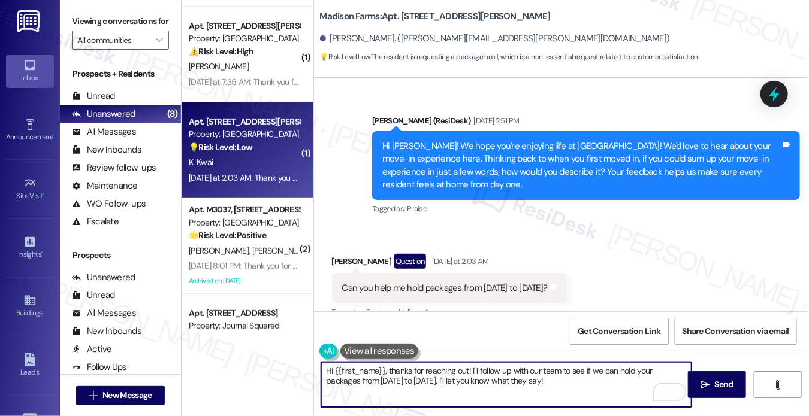
click at [386, 369] on textarea "Hi {{first_name}}, thanks for reaching out! I'll follow up with our team to see…" at bounding box center [506, 385] width 370 height 45
click at [527, 376] on textarea "Hi {{first_name}}, thanks for reaching out! I'll follow up with our team to see…" at bounding box center [506, 385] width 370 height 45
drag, startPoint x: 467, startPoint y: 370, endPoint x: 476, endPoint y: 368, distance: 9.3
click at [467, 370] on textarea "Hi {{first_name}}, thanks for reaching out! I'll follow up with our team to see…" at bounding box center [506, 385] width 370 height 45
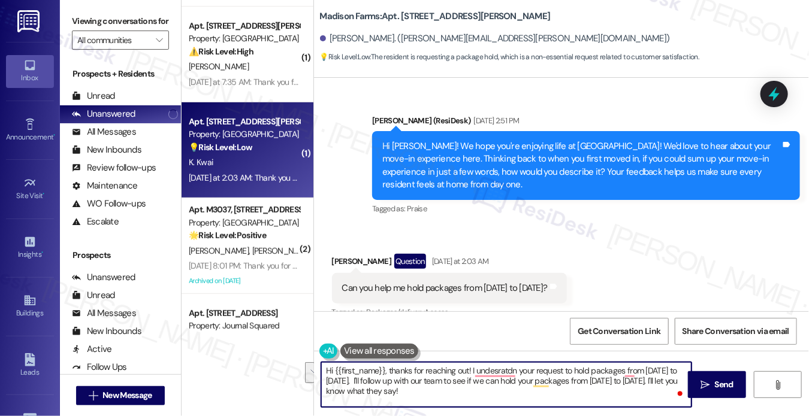
drag, startPoint x: 445, startPoint y: 388, endPoint x: 476, endPoint y: 383, distance: 31.5
click at [476, 383] on textarea "Hi {{first_name}}, thanks for reaching out! I undesratdn your request to hold p…" at bounding box center [506, 385] width 370 height 45
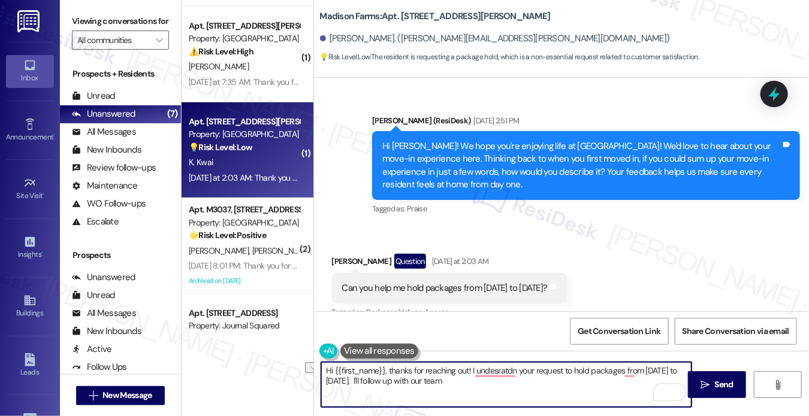
drag, startPoint x: 491, startPoint y: 379, endPoint x: 393, endPoint y: 381, distance: 98.3
click at [391, 382] on textarea "Hi {{first_name}}, thanks for reaching out! I undesratdn your request to hold p…" at bounding box center [506, 385] width 370 height 45
click at [506, 383] on textarea "Hi {{first_name}}, thanks for reaching out! I understand your request to hold p…" at bounding box center [506, 385] width 370 height 45
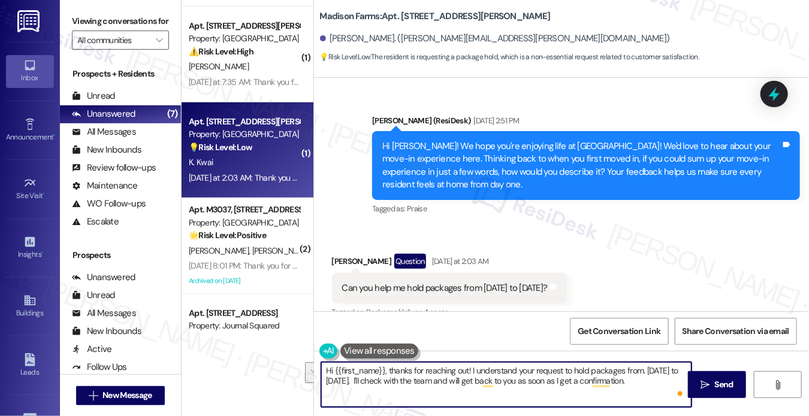
click at [571, 380] on textarea "Hi {{first_name}}, thanks for reaching out! I understand your request to hold p…" at bounding box center [506, 385] width 370 height 45
click at [666, 385] on textarea "Hi {{first_name}}, thanks for reaching out! I understand your request to hold p…" at bounding box center [506, 385] width 370 height 45
click at [645, 369] on textarea "Hi {{first_name}}, thanks for reaching out! I understand your request to hold p…" at bounding box center [506, 385] width 370 height 45
click at [642, 369] on textarea "Hi {{first_name}}, thanks for reaching out! I understand your request to hold p…" at bounding box center [506, 385] width 370 height 45
click at [386, 377] on textarea "Hi {{first_name}}, thanks for reaching out! I understand your request to hold p…" at bounding box center [506, 385] width 370 height 45
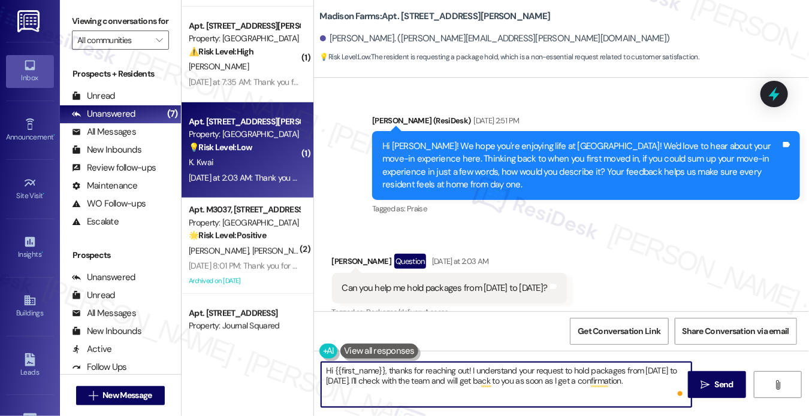
type textarea "Hi {{first_name}}, thanks for reaching out! I understand your request to hold p…"
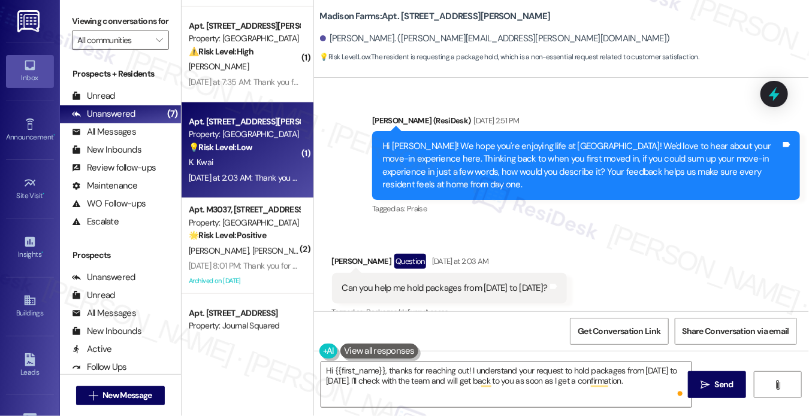
click at [637, 270] on div "Received via SMS Kim Kwai Question Yesterday at 2:03 AM Can you help me hold pa…" at bounding box center [562, 279] width 496 height 104
click at [350, 254] on div "Kim Kwai Question Yesterday at 2:03 AM" at bounding box center [449, 263] width 235 height 19
click at [430, 370] on textarea "Hi {{first_name}}, thanks for reaching out! I understand your request to hold p…" at bounding box center [506, 385] width 370 height 45
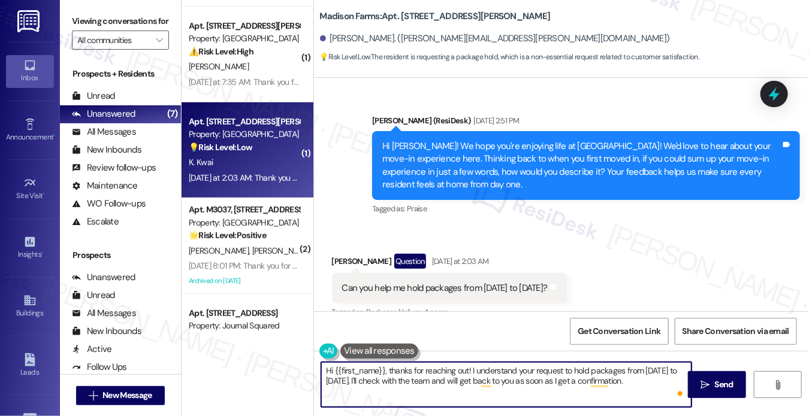
click at [430, 370] on textarea "Hi {{first_name}}, thanks for reaching out! I understand your request to hold p…" at bounding box center [506, 385] width 370 height 45
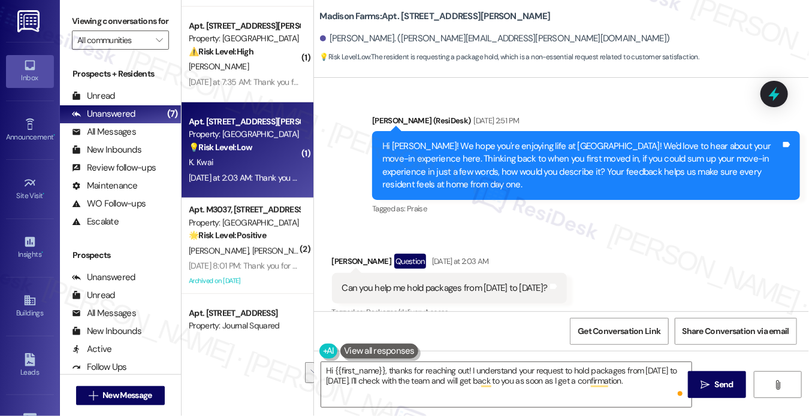
click at [678, 269] on div "Received via SMS Kim Kwai Question Yesterday at 2:03 AM Can you help me hold pa…" at bounding box center [562, 279] width 496 height 104
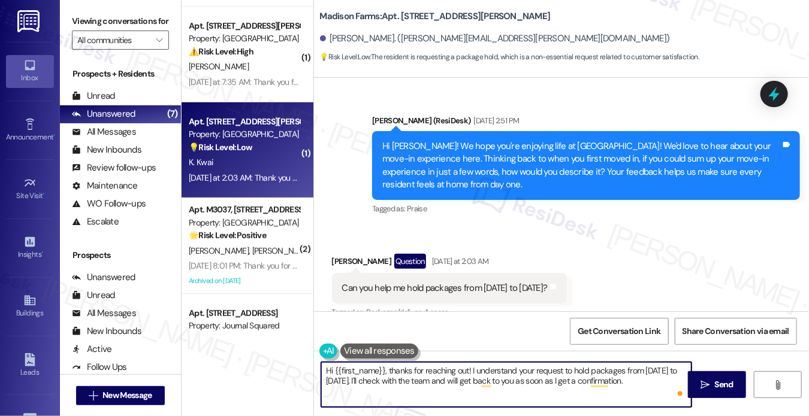
click at [636, 369] on textarea "Hi {{first_name}}, thanks for reaching out! I understand your request to hold p…" at bounding box center [506, 385] width 370 height 45
click at [645, 388] on textarea "Hi {{first_name}}, thanks for reaching out! I understand your request to hold p…" at bounding box center [506, 385] width 370 height 45
click at [702, 387] on icon "" at bounding box center [704, 385] width 9 height 10
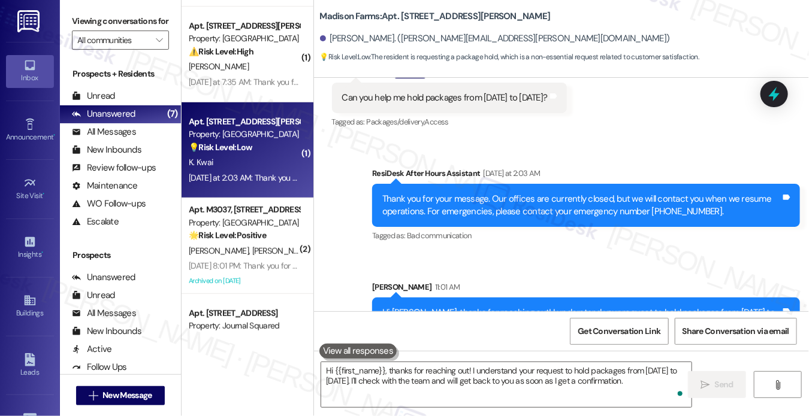
scroll to position [2124, 0]
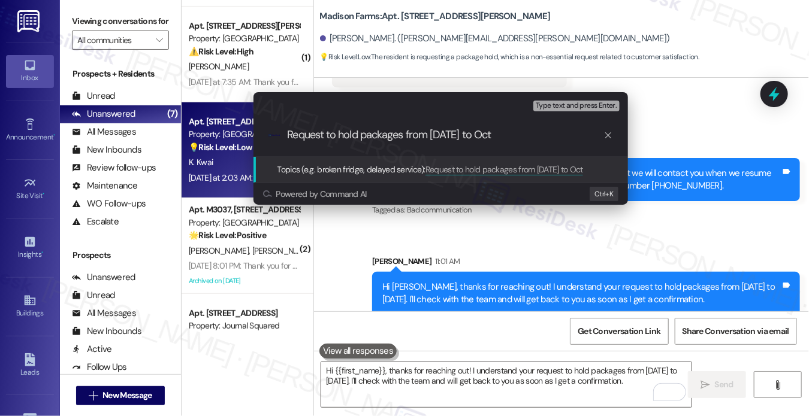
type input "Request to hold packages from Sept 20 to Oct 2"
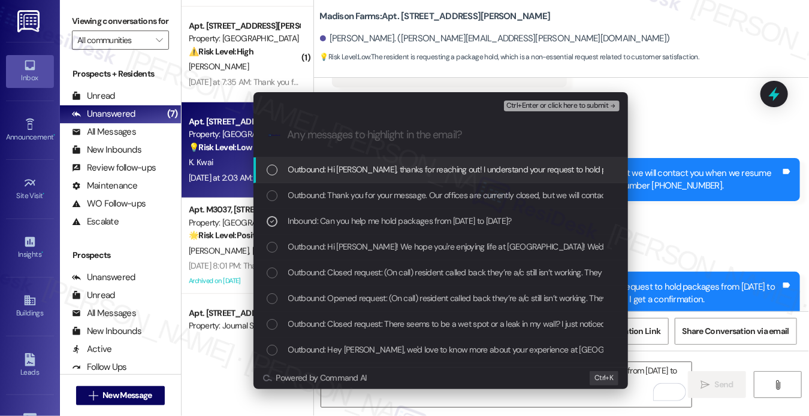
click at [96, 11] on div "Escalate Conversation Low risk Request to hold packages from Sept 20 to Oct 2 I…" at bounding box center [404, 208] width 809 height 416
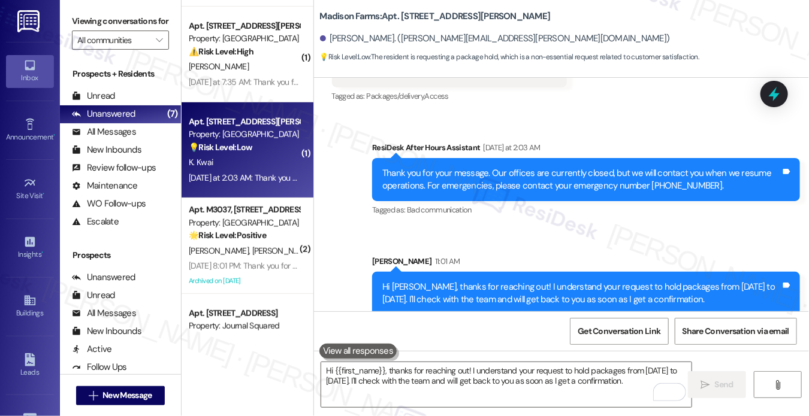
click at [439, 281] on div "Hi Kim, thanks for reaching out! I understand your request to hold packages fro…" at bounding box center [581, 294] width 398 height 26
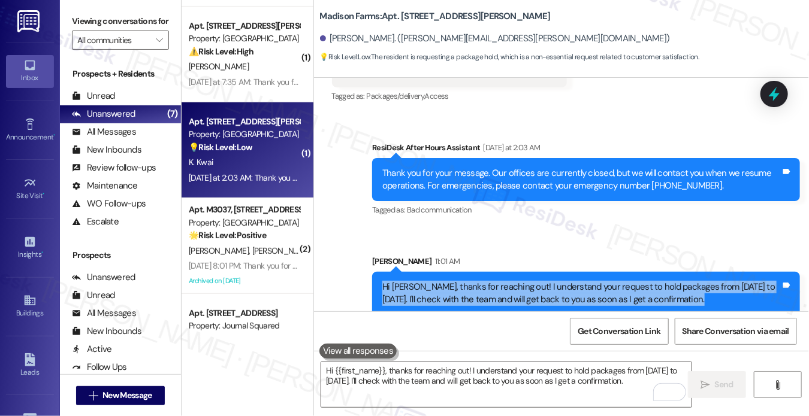
click at [439, 281] on div "Hi Kim, thanks for reaching out! I understand your request to hold packages fro…" at bounding box center [581, 294] width 398 height 26
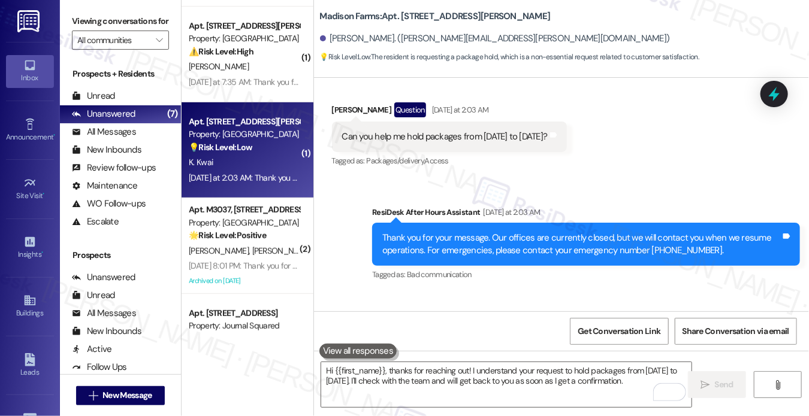
scroll to position [2004, 0]
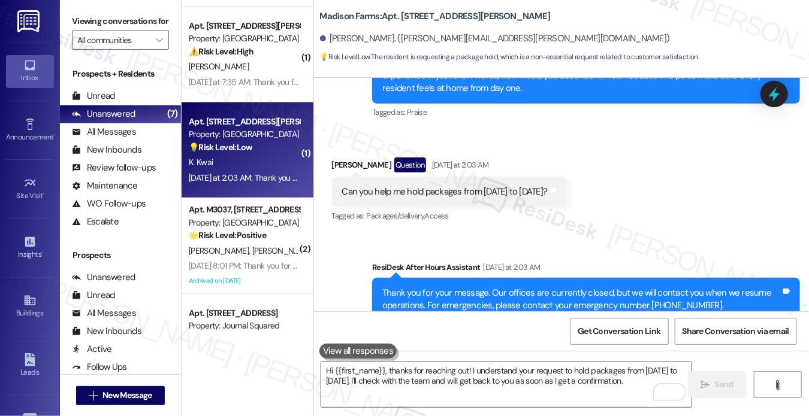
click at [407, 186] on div "Can you help me hold packages from Sept 20 to Oct 2?" at bounding box center [445, 192] width 206 height 13
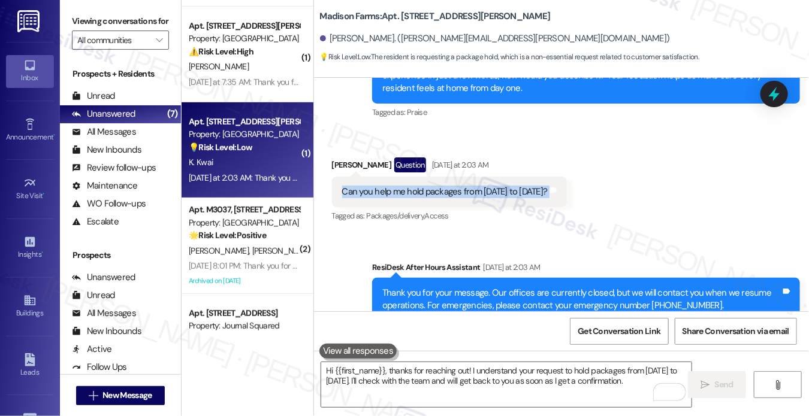
click at [407, 186] on div "Can you help me hold packages from Sept 20 to Oct 2?" at bounding box center [445, 192] width 206 height 13
copy div "Can you help me hold packages from Sept 20 to Oct 2? Tags and notes"
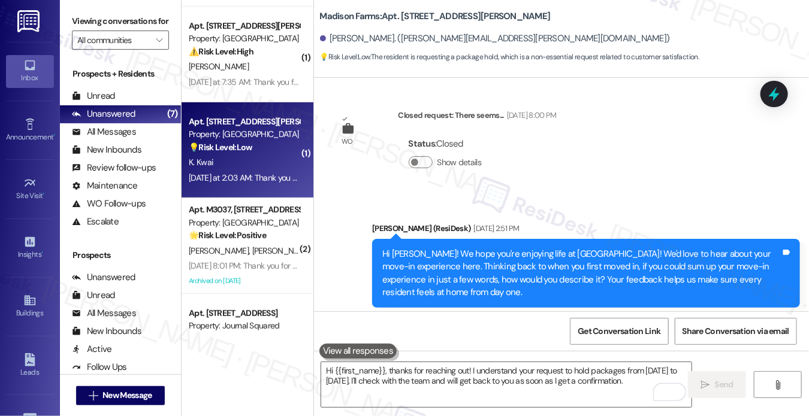
drag, startPoint x: 96, startPoint y: 30, endPoint x: 111, endPoint y: 40, distance: 18.3
click at [96, 30] on label "Viewing conversations for" at bounding box center [120, 21] width 97 height 19
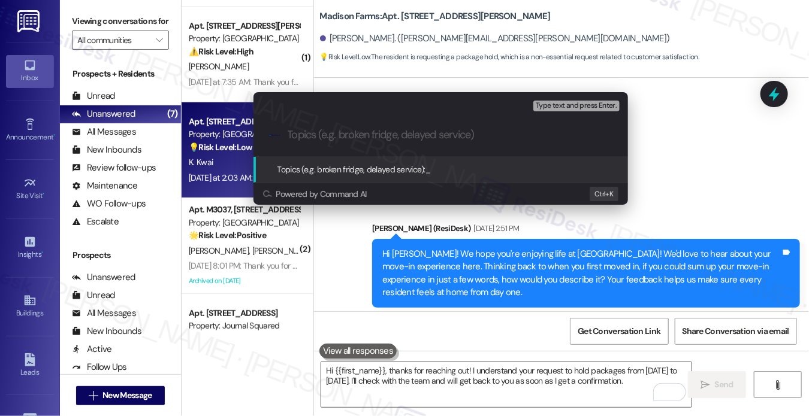
paste input "Can you help me hold packages from Sept 20 to Oct 2?"
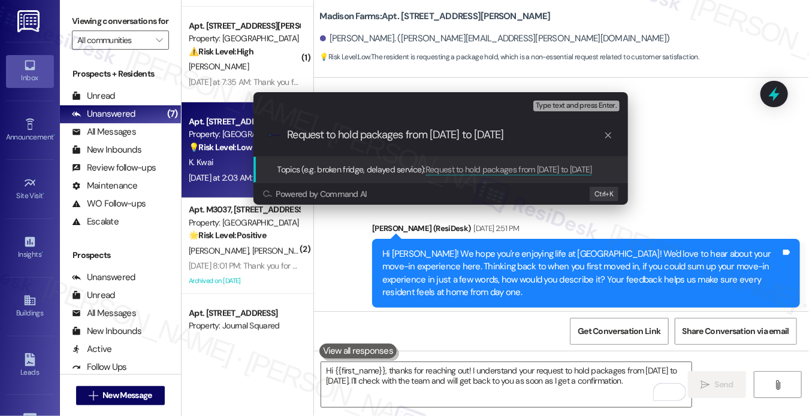
click at [695, 158] on div "Escalate Conversation Low risk Topics (e.g. broken fridge, delayed service) Any…" at bounding box center [404, 208] width 809 height 416
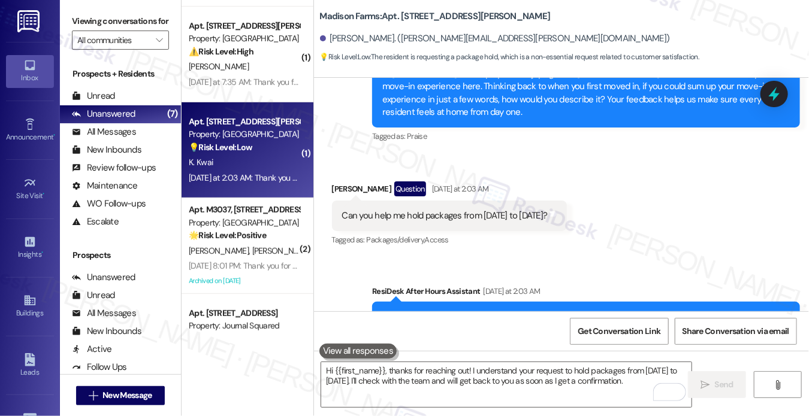
scroll to position [2124, 0]
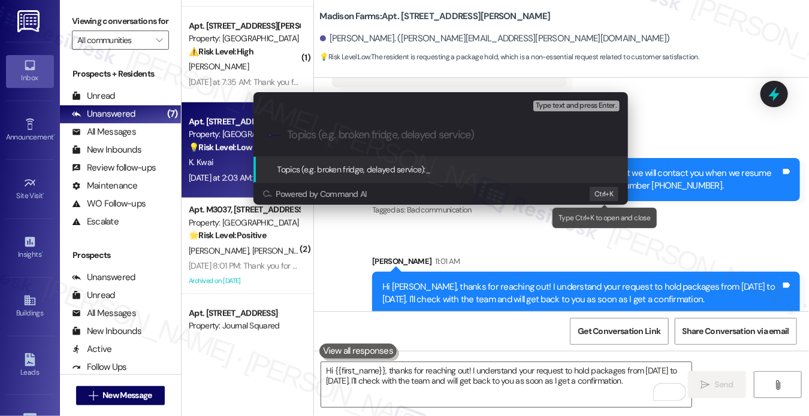
paste input "Request to hold packages from Sept 20 to Oct 2"
type input "Request to hold packages from Sept 20 to Oct 2"
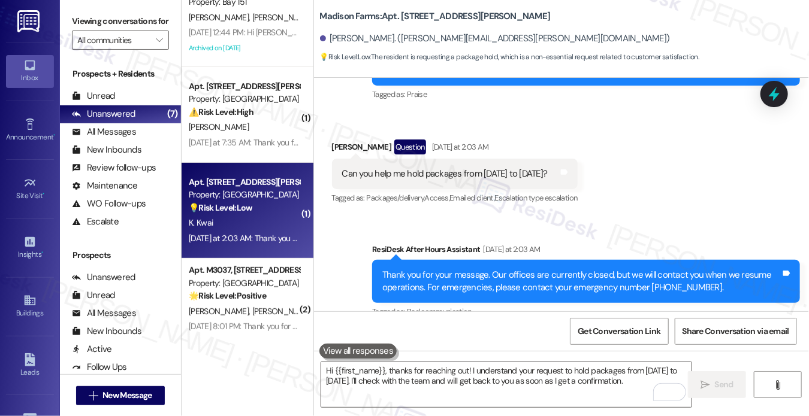
scroll to position [65, 0]
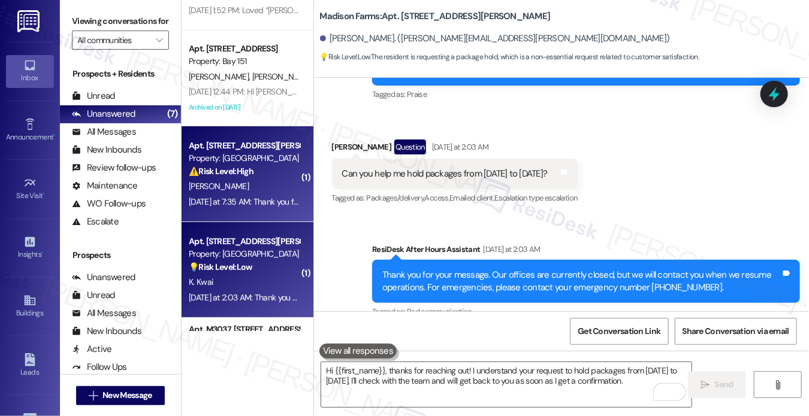
click at [289, 179] on div "[PERSON_NAME]" at bounding box center [244, 186] width 113 height 15
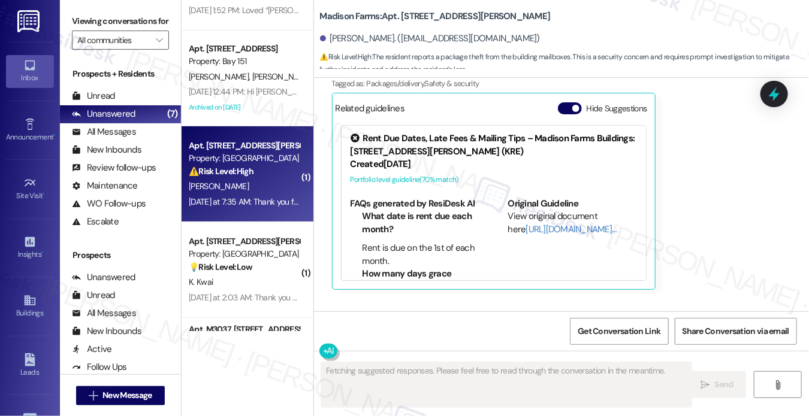
scroll to position [1298, 0]
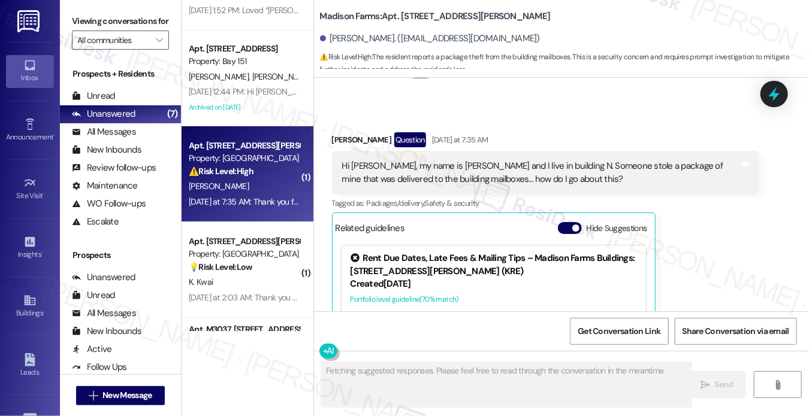
click at [398, 173] on div "Hi Jane, my name is Taylor and I live in building N. Someone stole a package of…" at bounding box center [541, 173] width 398 height 26
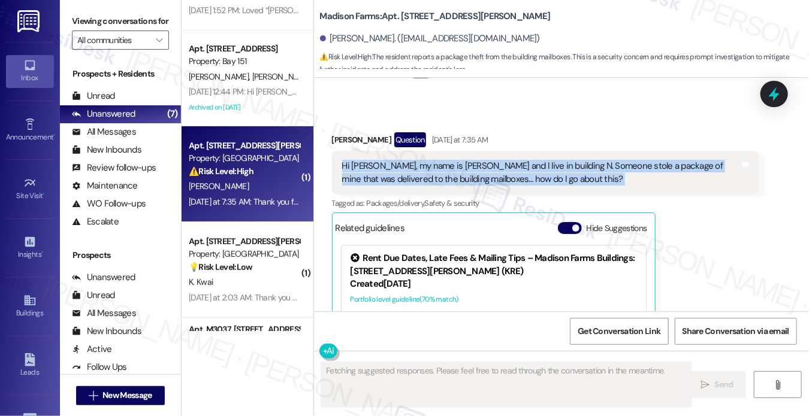
click at [398, 173] on div "Hi Jane, my name is Taylor and I live in building N. Someone stole a package of…" at bounding box center [541, 173] width 398 height 26
click at [570, 182] on div "Hi Jane, my name is Taylor and I live in building N. Someone stole a package of…" at bounding box center [541, 173] width 398 height 26
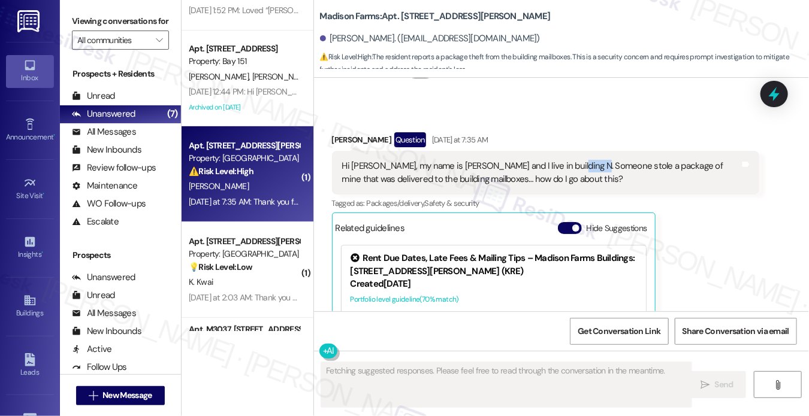
click at [570, 182] on div "Hi Jane, my name is Taylor and I live in building N. Someone stole a package of…" at bounding box center [541, 173] width 398 height 26
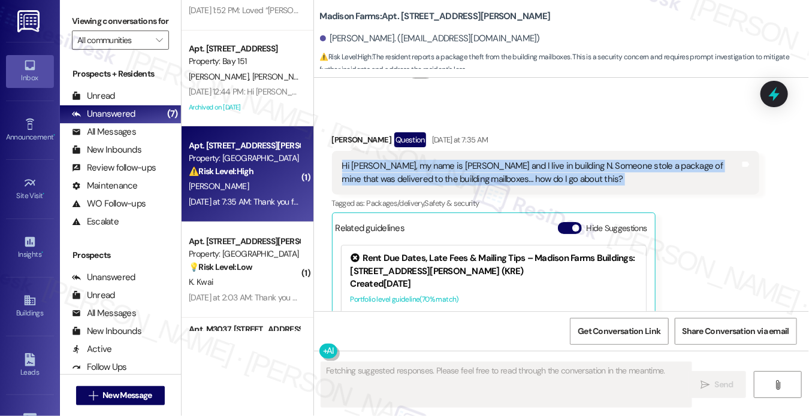
click at [570, 182] on div "Hi Jane, my name is Taylor and I live in building N. Someone stole a package of…" at bounding box center [541, 173] width 398 height 26
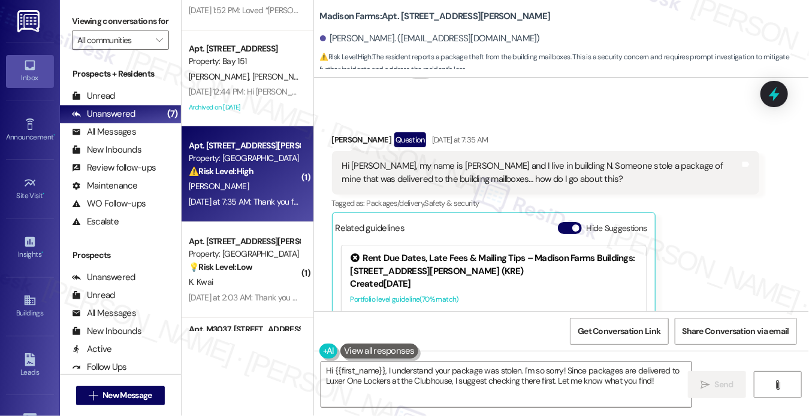
click at [93, 28] on label "Viewing conversations for" at bounding box center [120, 21] width 97 height 19
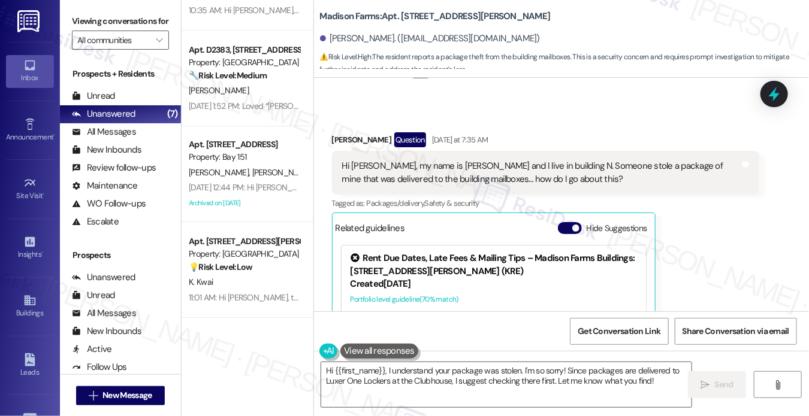
click at [89, 25] on label "Viewing conversations for" at bounding box center [120, 21] width 97 height 19
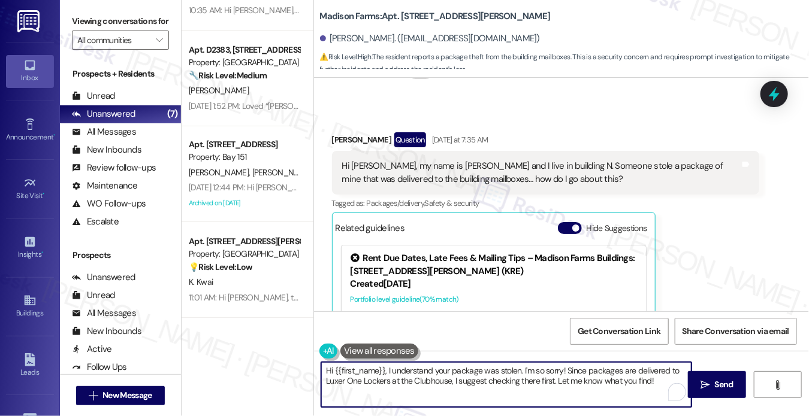
click at [454, 383] on textarea "Hi {{first_name}}, I understand your package was stolen. I'm so sorry! Since pa…" at bounding box center [506, 385] width 370 height 45
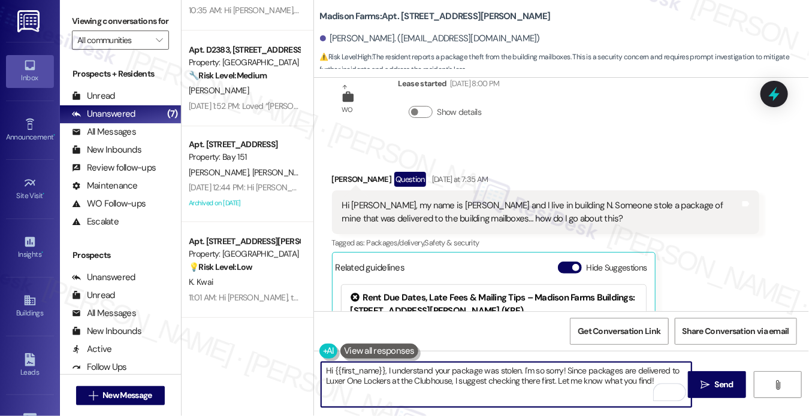
scroll to position [1179, 0]
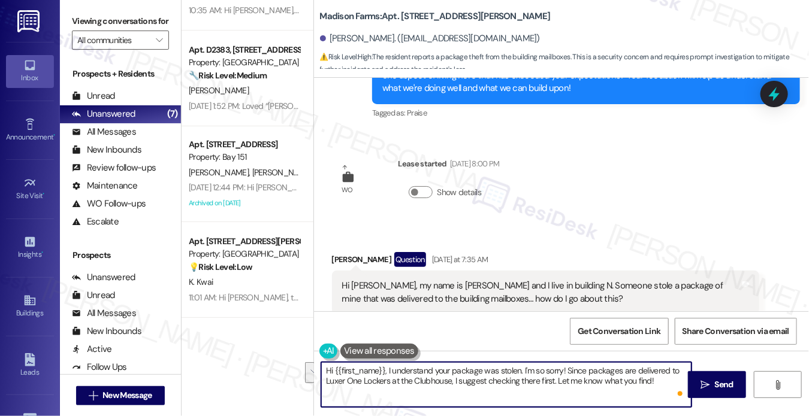
drag, startPoint x: 663, startPoint y: 380, endPoint x: 451, endPoint y: 373, distance: 212.8
click at [451, 373] on textarea "Hi {{first_name}}, I understand your package was stolen. I'm so sorry! Since pa…" at bounding box center [506, 385] width 370 height 45
click at [529, 382] on textarea "Hi {{first_name}}, I understand your package was stolen. I'm so sorry! Since pa…" at bounding box center [506, 385] width 370 height 45
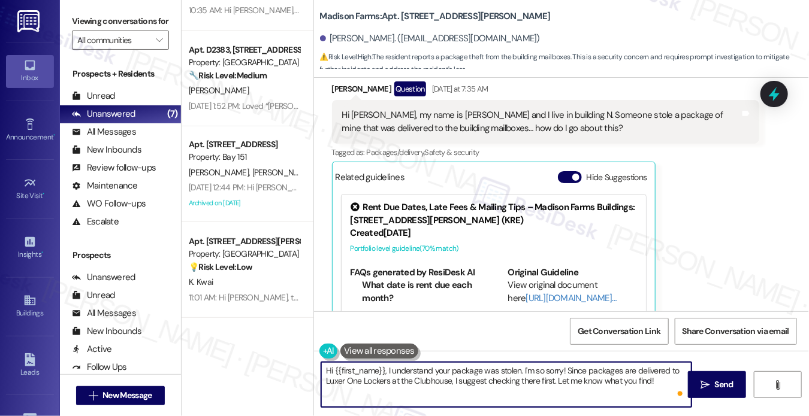
scroll to position [1298, 0]
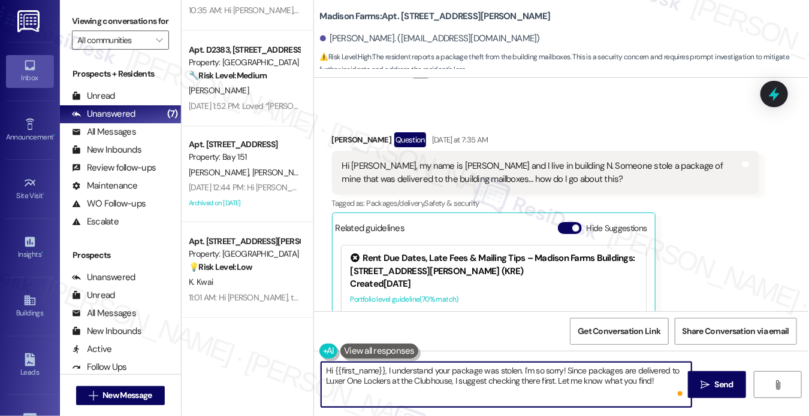
click at [486, 186] on div "Hi Jane, my name is Taylor and I live in building N. Someone stole a package of…" at bounding box center [541, 173] width 398 height 26
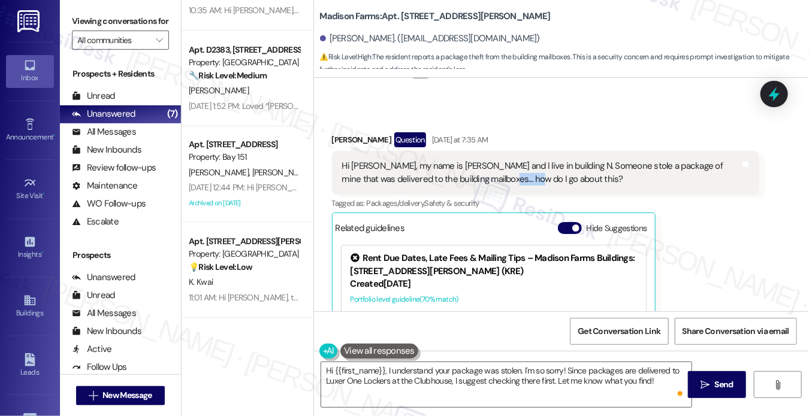
click at [486, 186] on div "Hi Jane, my name is Taylor and I live in building N. Someone stole a package of…" at bounding box center [541, 173] width 398 height 26
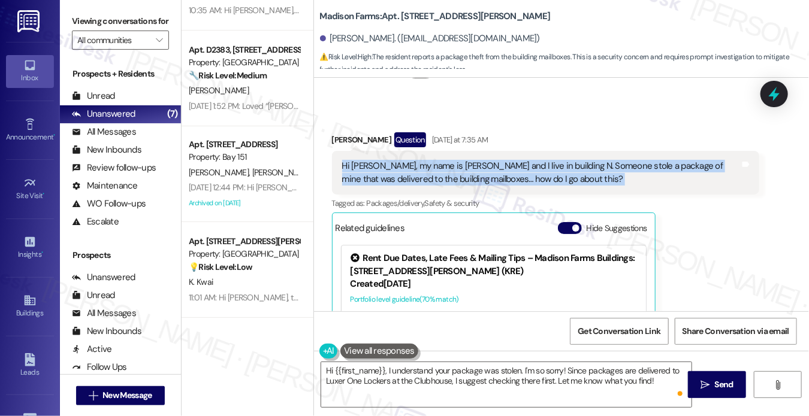
click at [486, 186] on div "Hi Jane, my name is Taylor and I live in building N. Someone stole a package of…" at bounding box center [541, 173] width 398 height 26
click at [609, 182] on div "Hi Jane, my name is Taylor and I live in building N. Someone stole a package of…" at bounding box center [541, 173] width 398 height 26
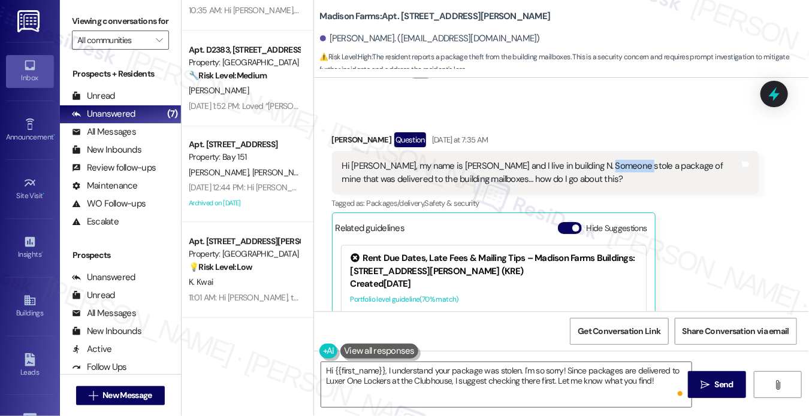
click at [609, 182] on div "Hi Jane, my name is Taylor and I live in building N. Someone stole a package of…" at bounding box center [541, 173] width 398 height 26
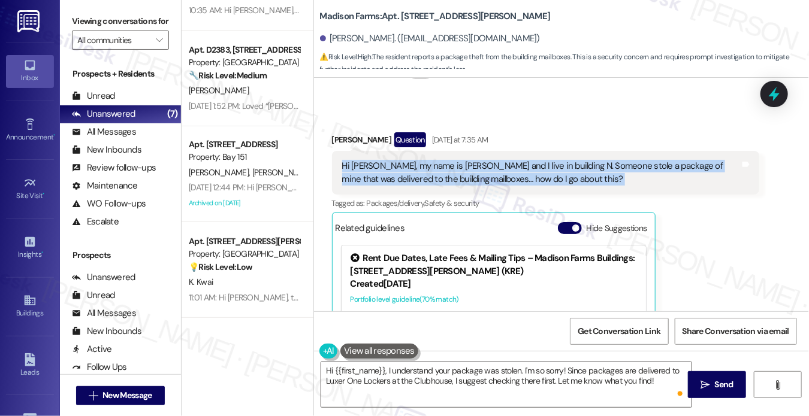
drag, startPoint x: 609, startPoint y: 182, endPoint x: 627, endPoint y: 182, distance: 18.6
click at [609, 182] on div "Hi Jane, my name is Taylor and I live in building N. Someone stole a package of…" at bounding box center [541, 173] width 398 height 26
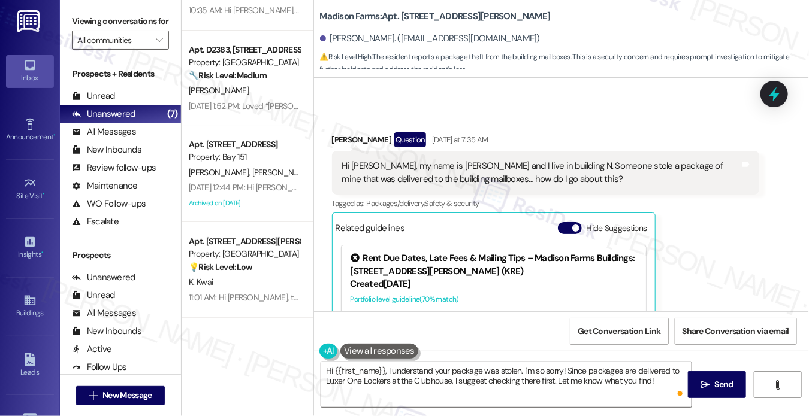
click at [77, 22] on label "Viewing conversations for" at bounding box center [120, 21] width 97 height 19
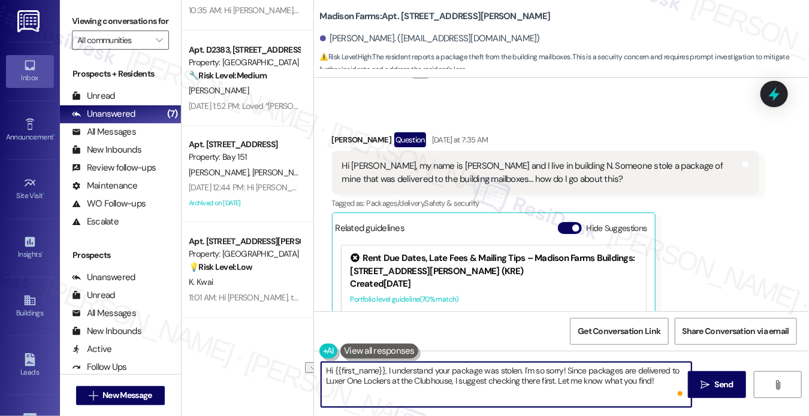
drag, startPoint x: 662, startPoint y: 376, endPoint x: 566, endPoint y: 370, distance: 96.0
click at [566, 370] on textarea "Hi {{first_name}}, I understand your package was stolen. I'm so sorry! Since pa…" at bounding box center [506, 385] width 370 height 45
click at [590, 370] on textarea "Hi {{first_name}}, I understand your package was stolen. I'm so sorry! Since pa…" at bounding box center [506, 385] width 370 height 45
drag, startPoint x: 661, startPoint y: 385, endPoint x: 564, endPoint y: 370, distance: 97.6
click at [564, 370] on textarea "Hi {{first_name}}, I understand your package was stolen. I'm so sorry! Since pa…" at bounding box center [506, 385] width 370 height 45
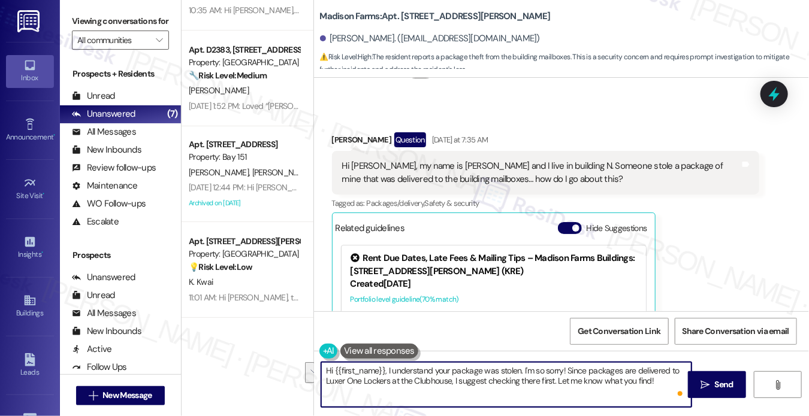
paste textarea "Can you let me know the delivery details (such as the carrier, tracking number,…"
click at [352, 381] on textarea "Hi {{first_name}}, I understand your package was stolen. I'm so sorry! Can you …" at bounding box center [506, 385] width 370 height 45
click at [625, 380] on textarea "Hi {{first_name}}, I understand your package was stolen. I'm so sorry! Can you …" at bounding box center [506, 385] width 370 height 45
type textarea "Hi {{first_name}}, I understand your package was stolen. I'm so sorry! Can you …"
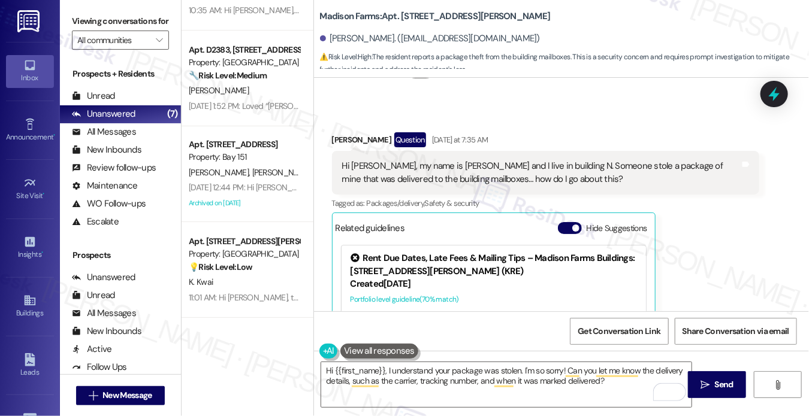
click at [81, 25] on label "Viewing conversations for" at bounding box center [120, 21] width 97 height 19
click at [84, 23] on label "Viewing conversations for" at bounding box center [120, 21] width 97 height 19
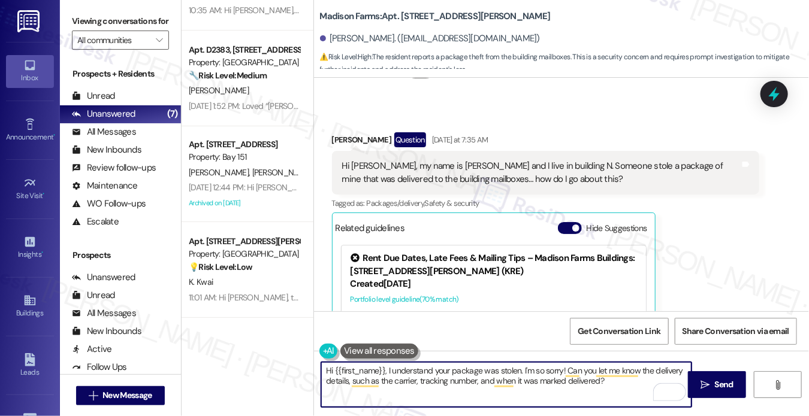
click at [628, 382] on textarea "Hi {{first_name}}, I understand your package was stolen. I'm so sorry! Can you …" at bounding box center [506, 385] width 370 height 45
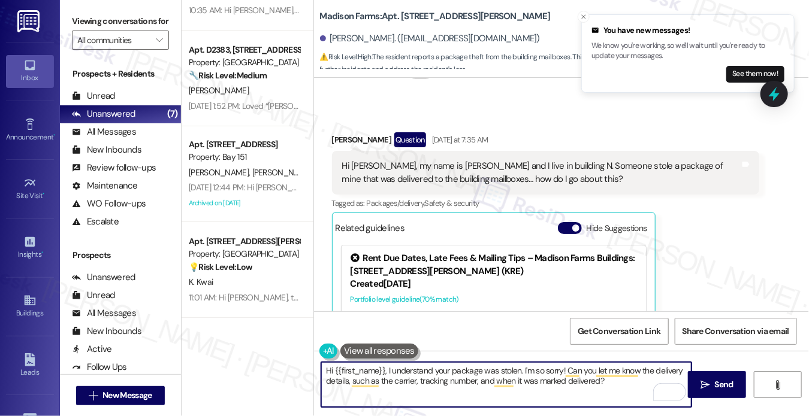
click at [452, 186] on div "Hi Jane, my name is Taylor and I live in building N. Someone stole a package of…" at bounding box center [541, 173] width 398 height 26
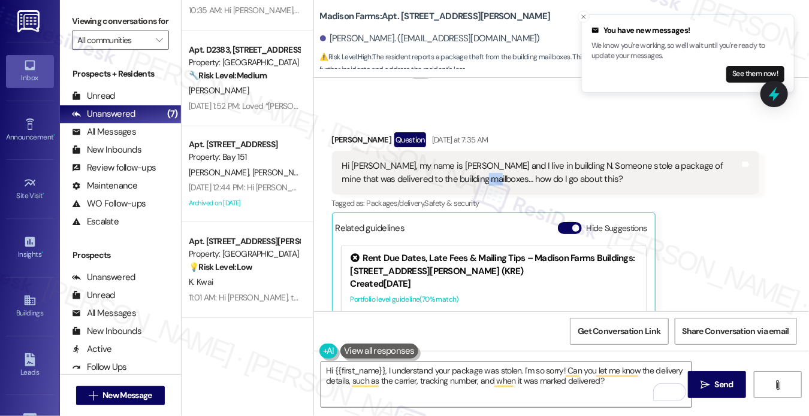
click at [452, 186] on div "Hi Jane, my name is Taylor and I live in building N. Someone stole a package of…" at bounding box center [541, 173] width 398 height 26
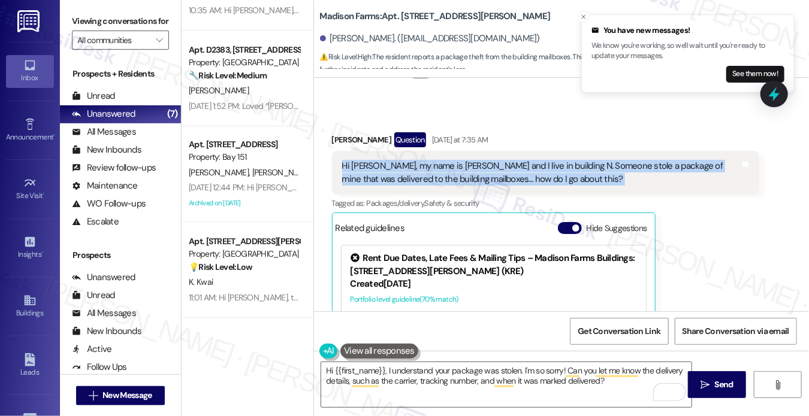
click at [452, 186] on div "Hi Jane, my name is Taylor and I live in building N. Someone stole a package of…" at bounding box center [541, 173] width 398 height 26
click at [511, 186] on div "Hi Jane, my name is Taylor and I live in building N. Someone stole a package of…" at bounding box center [541, 173] width 398 height 26
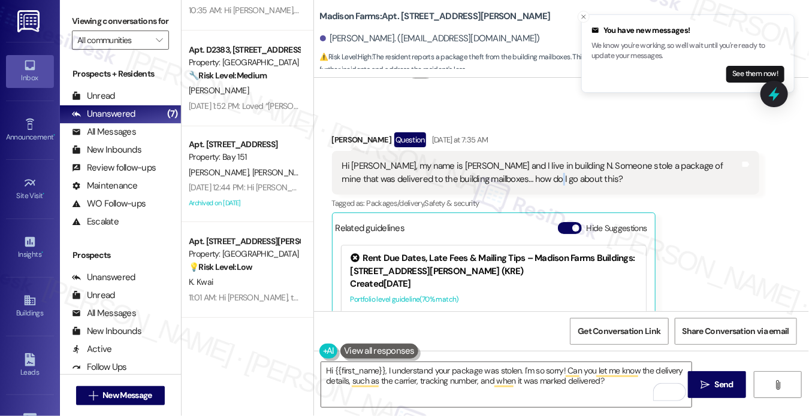
click at [511, 186] on div "Hi Jane, my name is Taylor and I live in building N. Someone stole a package of…" at bounding box center [541, 173] width 398 height 26
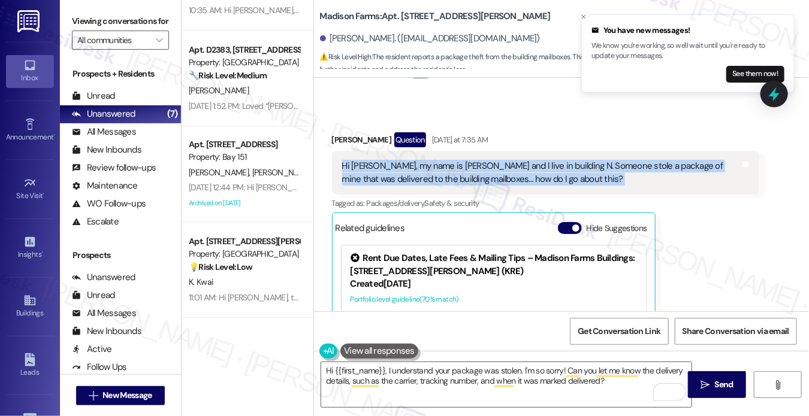
click at [511, 186] on div "Hi Jane, my name is Taylor and I live in building N. Someone stole a package of…" at bounding box center [541, 173] width 398 height 26
click at [585, 16] on line "Close toast" at bounding box center [584, 17] width 4 height 4
click at [429, 186] on div "Hi Jane, my name is Taylor and I live in building N. Someone stole a package of…" at bounding box center [541, 173] width 398 height 26
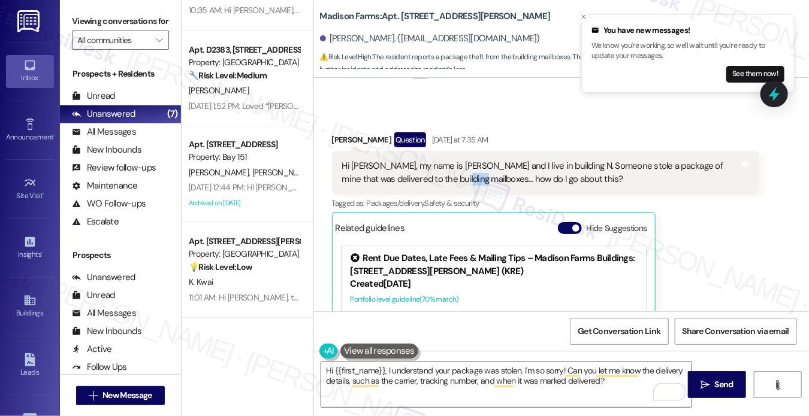
click at [429, 186] on div "Hi Jane, my name is Taylor and I live in building N. Someone stole a package of…" at bounding box center [541, 173] width 398 height 26
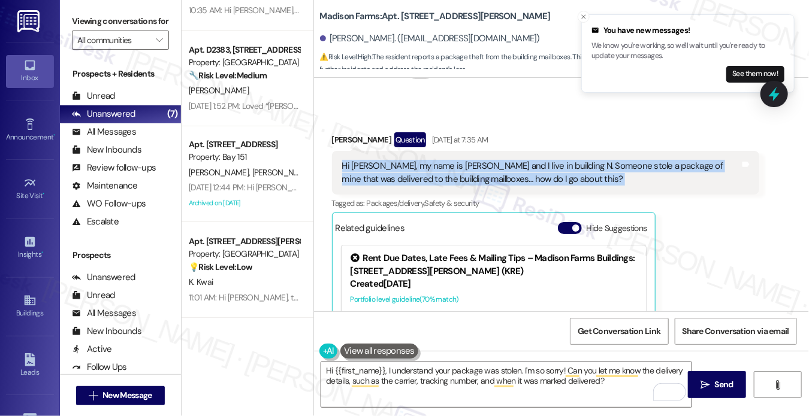
click at [429, 186] on div "Hi Jane, my name is Taylor and I live in building N. Someone stole a package of…" at bounding box center [541, 173] width 398 height 26
click at [499, 179] on div "Hi Jane, my name is Taylor and I live in building N. Someone stole a package of…" at bounding box center [541, 173] width 398 height 26
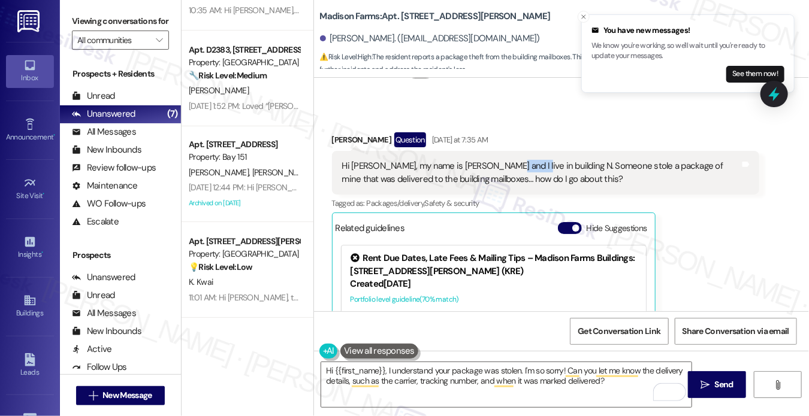
click at [499, 179] on div "Hi Jane, my name is Taylor and I live in building N. Someone stole a package of…" at bounding box center [541, 173] width 398 height 26
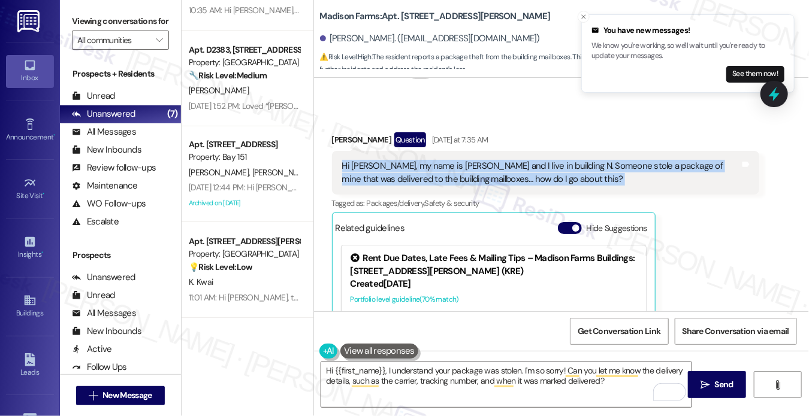
click at [499, 179] on div "Hi Jane, my name is Taylor and I live in building N. Someone stole a package of…" at bounding box center [541, 173] width 398 height 26
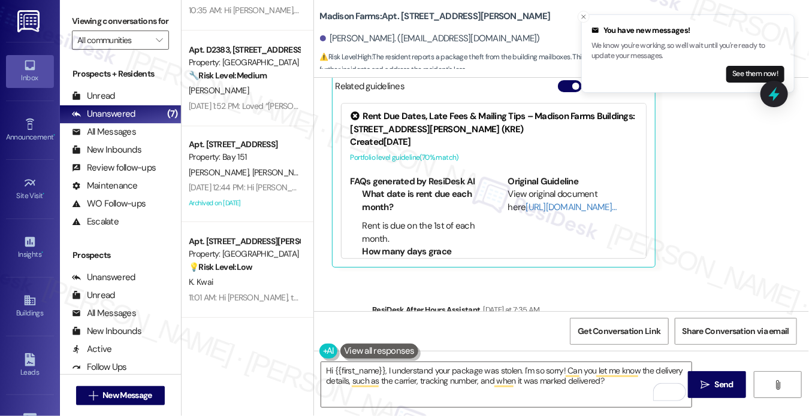
scroll to position [1532, 0]
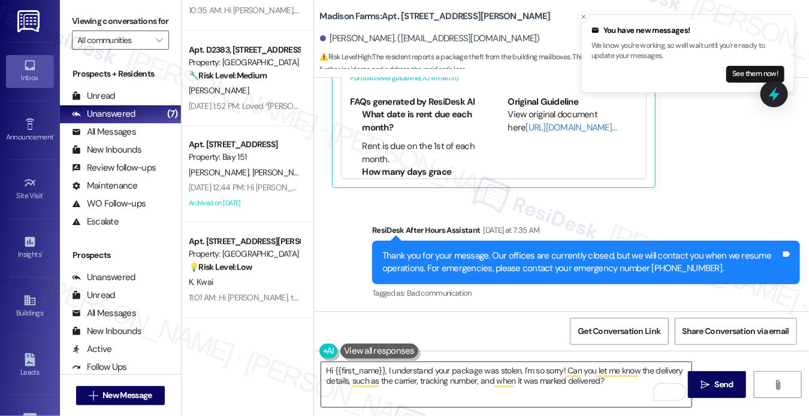
click at [427, 368] on textarea "Hi {{first_name}}, I understand your package was stolen. I'm so sorry! Can you …" at bounding box center [506, 385] width 370 height 45
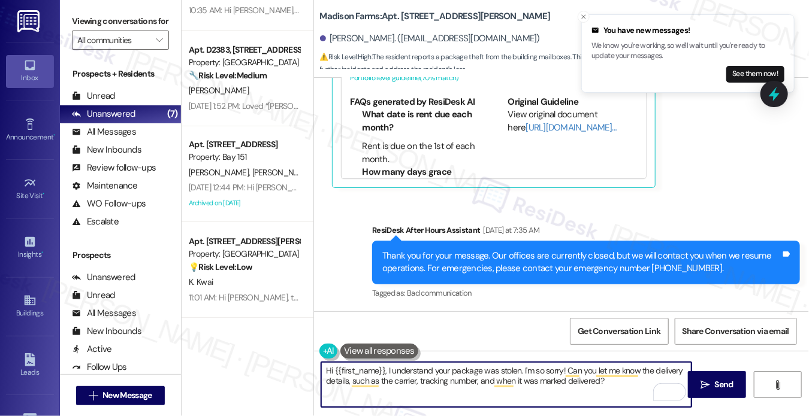
click at [427, 368] on textarea "Hi {{first_name}}, I understand your package was stolen. I'm so sorry! Can you …" at bounding box center [506, 385] width 370 height 45
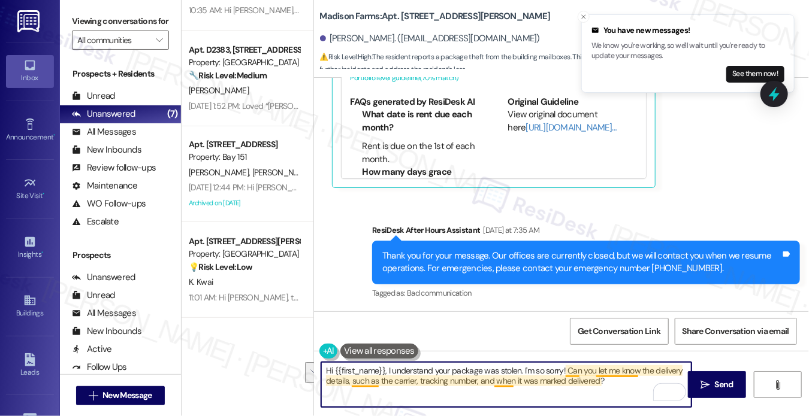
drag, startPoint x: 602, startPoint y: 375, endPoint x: 608, endPoint y: 373, distance: 6.1
click at [602, 375] on textarea "Hi {{first_name}}, I understand your package was stolen. I'm so sorry! Can you …" at bounding box center [506, 385] width 370 height 45
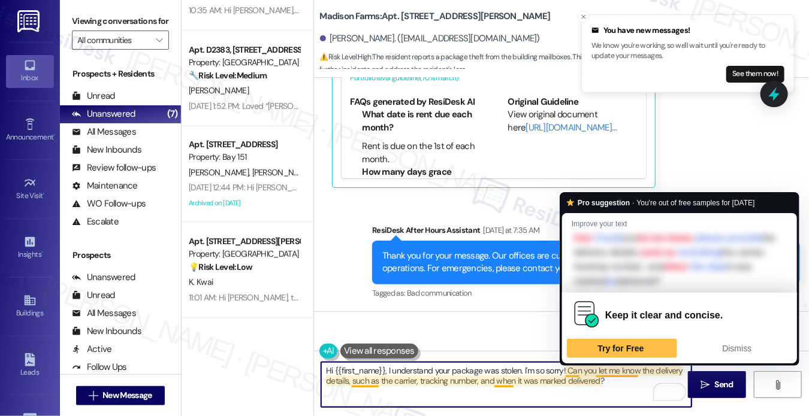
click at [615, 381] on textarea "Hi {{first_name}}, I understand your package was stolen. I'm so sorry! Can you …" at bounding box center [506, 385] width 370 height 45
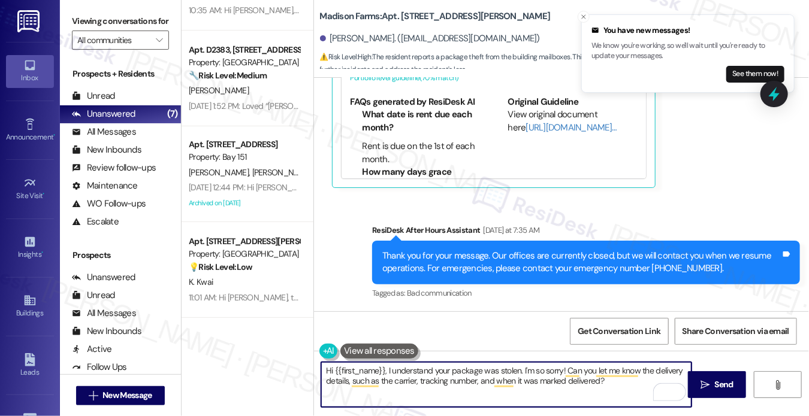
click at [409, 379] on textarea "Hi {{first_name}}, I understand your package was stolen. I'm so sorry! Can you …" at bounding box center [506, 385] width 370 height 45
click at [616, 382] on textarea "Hi {{first_name}}, I understand your package was stolen. I'm so sorry! Can you …" at bounding box center [506, 385] width 370 height 45
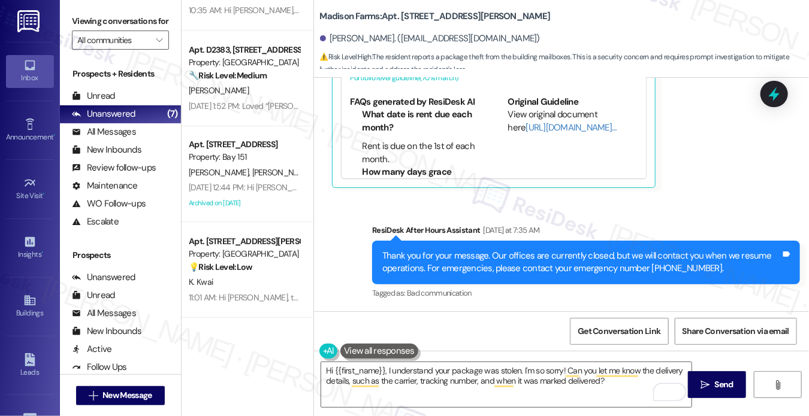
click at [96, 26] on label "Viewing conversations for" at bounding box center [120, 21] width 97 height 19
click at [708, 379] on span " Send" at bounding box center [717, 385] width 38 height 13
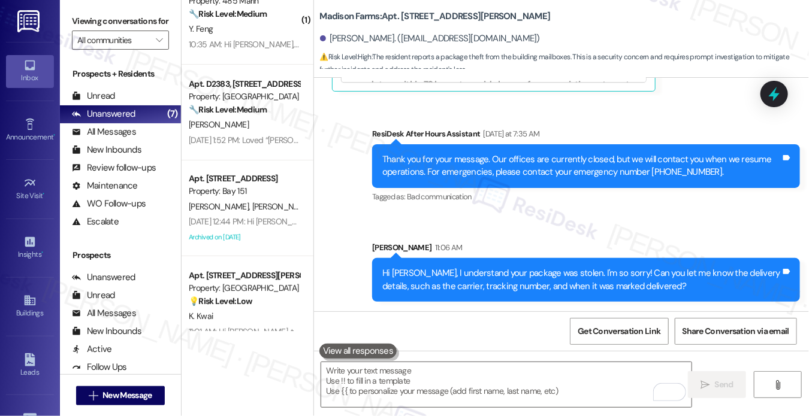
scroll to position [0, 0]
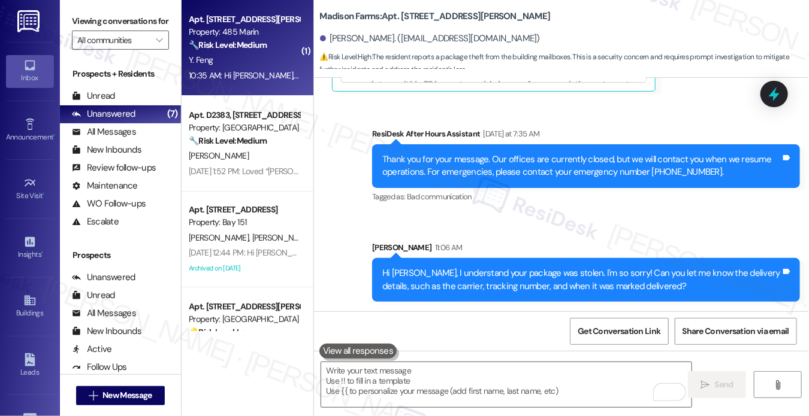
click at [235, 59] on div "Y. Feng" at bounding box center [244, 60] width 113 height 15
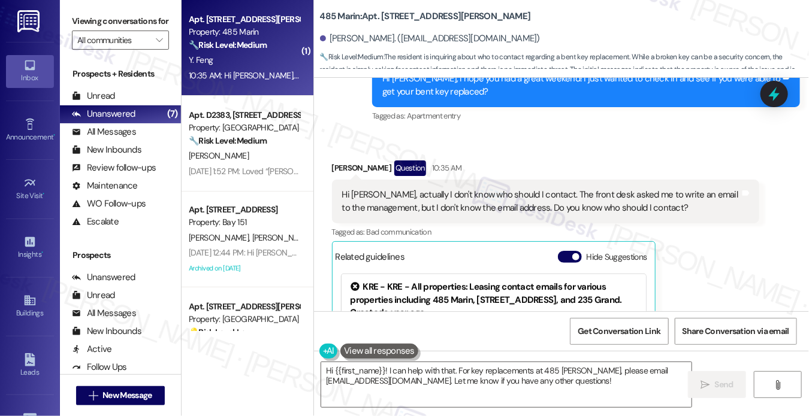
scroll to position [328, 0]
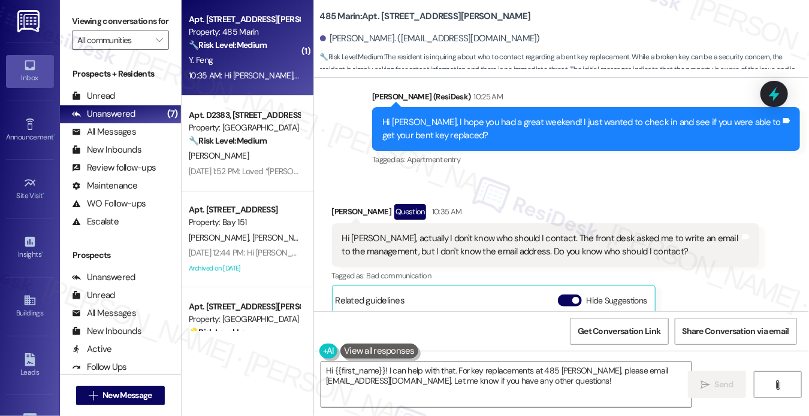
click at [417, 238] on div "Hi Jane, actually I don't know who should I contact. The front desk asked me to…" at bounding box center [541, 245] width 398 height 26
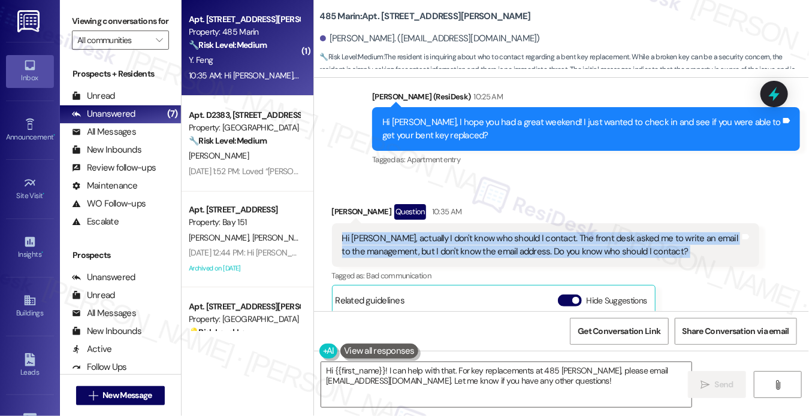
click at [417, 238] on div "Hi Jane, actually I don't know who should I contact. The front desk asked me to…" at bounding box center [541, 245] width 398 height 26
click at [525, 241] on div "Hi Jane, actually I don't know who should I contact. The front desk asked me to…" at bounding box center [541, 245] width 398 height 26
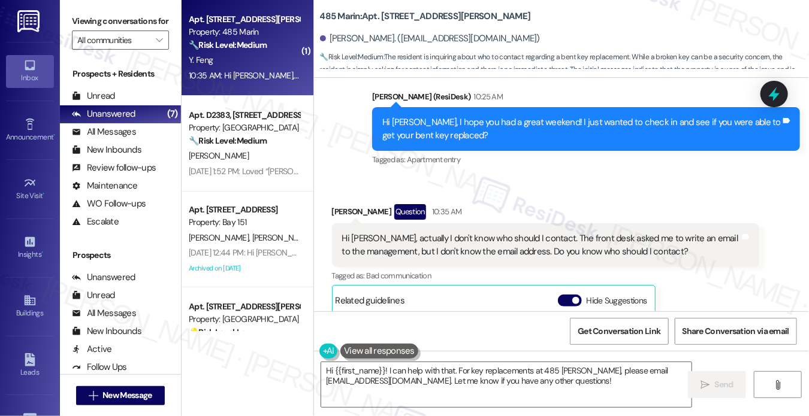
click at [533, 203] on div "Received via SMS Yixiao Feng Question 10:35 AM Hi Jane, actually I don't know w…" at bounding box center [546, 343] width 446 height 296
click at [483, 238] on div "Hi Jane, actually I don't know who should I contact. The front desk asked me to…" at bounding box center [541, 245] width 398 height 26
click at [482, 239] on div "Hi Jane, actually I don't know who should I contact. The front desk asked me to…" at bounding box center [541, 245] width 398 height 26
click at [588, 212] on div "Yixiao Feng Question 10:35 AM" at bounding box center [546, 213] width 428 height 19
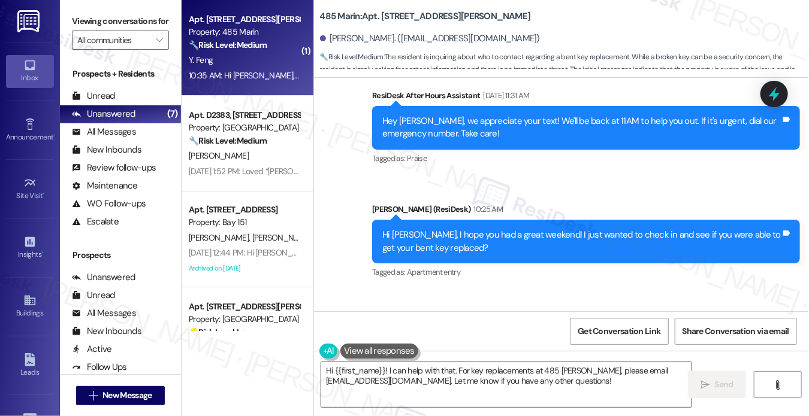
scroll to position [209, 0]
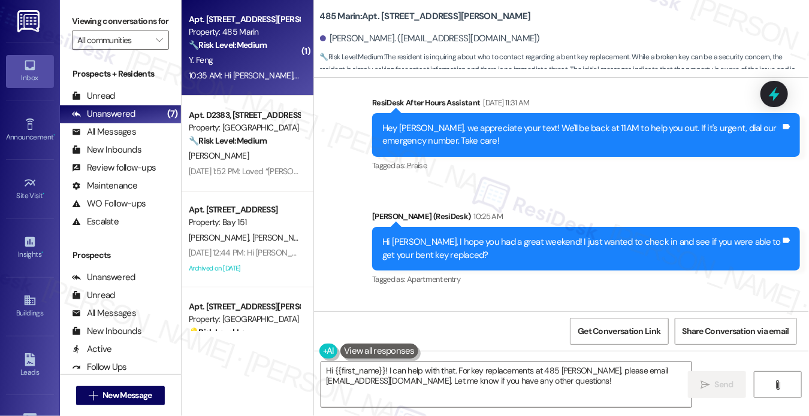
click at [529, 246] on div "Hi [PERSON_NAME], I hope you had a great weekend! I just wanted to check in and…" at bounding box center [581, 249] width 398 height 26
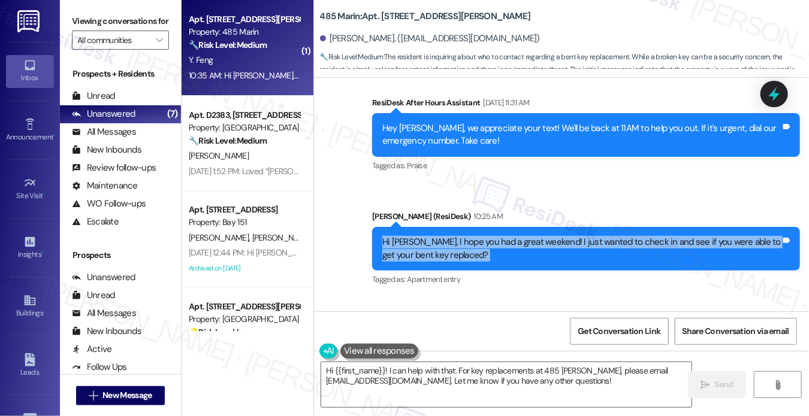
click at [529, 246] on div "Hi [PERSON_NAME], I hope you had a great weekend! I just wanted to check in and…" at bounding box center [581, 249] width 398 height 26
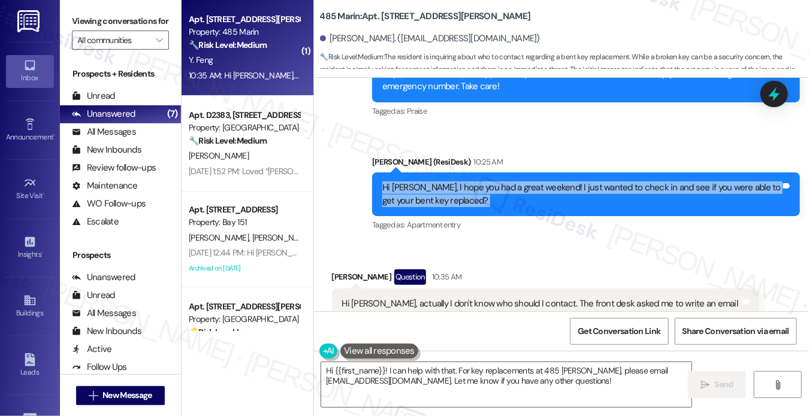
scroll to position [388, 0]
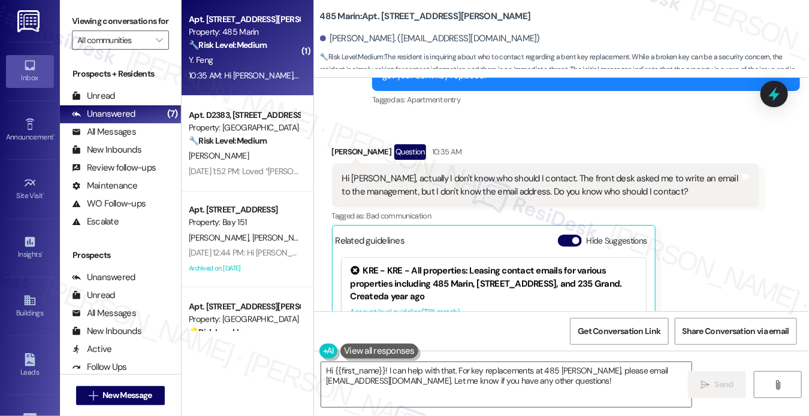
click at [472, 192] on div "Hi Jane, actually I don't know who should I contact. The front desk asked me to…" at bounding box center [541, 186] width 398 height 26
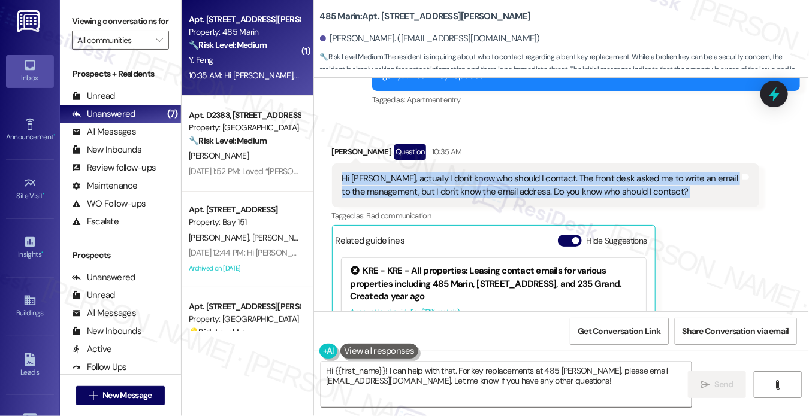
click at [472, 192] on div "Hi Jane, actually I don't know who should I contact. The front desk asked me to…" at bounding box center [541, 186] width 398 height 26
click at [560, 173] on div "Hi Jane, actually I don't know who should I contact. The front desk asked me to…" at bounding box center [541, 186] width 398 height 26
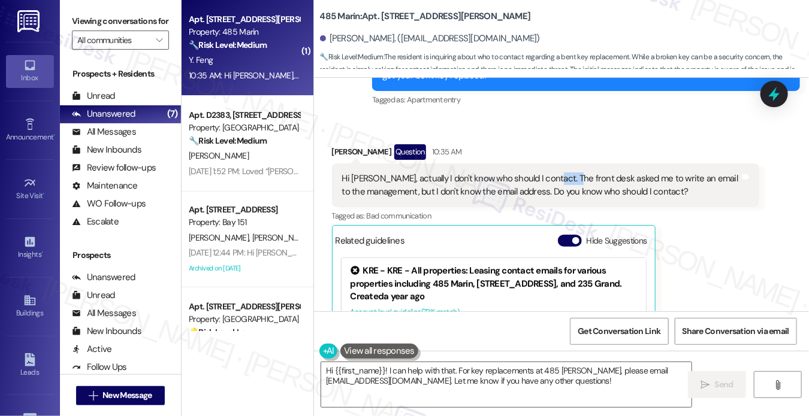
click at [560, 173] on div "Hi Jane, actually I don't know who should I contact. The front desk asked me to…" at bounding box center [541, 186] width 398 height 26
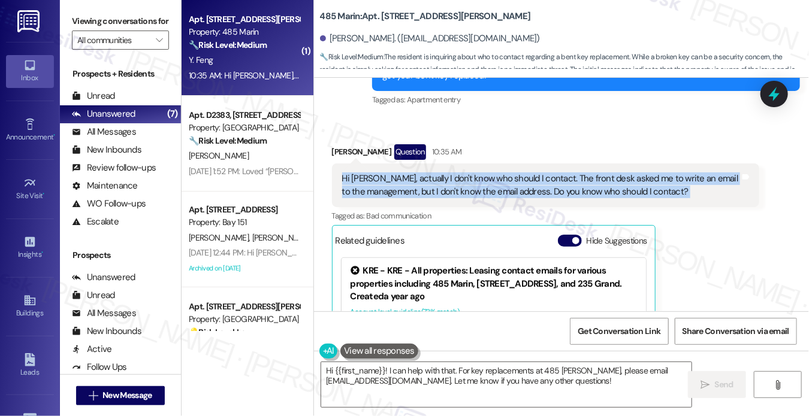
click at [560, 173] on div "Hi Jane, actually I don't know who should I contact. The front desk asked me to…" at bounding box center [541, 186] width 398 height 26
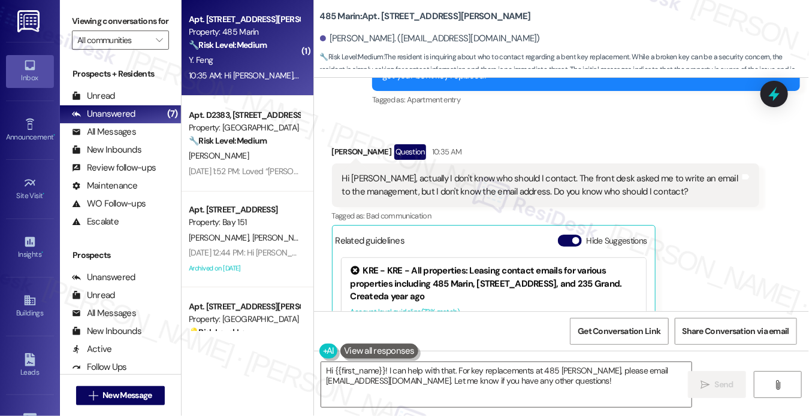
click at [669, 154] on div "Yixiao Feng Question 10:35 AM" at bounding box center [546, 153] width 428 height 19
click at [83, 31] on label "Viewing conversations for" at bounding box center [120, 21] width 97 height 19
drag, startPoint x: 322, startPoint y: 19, endPoint x: 338, endPoint y: 16, distance: 15.8
click at [338, 16] on b "485 Marin: Apt. 1635, 485 Marin Blvd." at bounding box center [425, 16] width 211 height 13
click at [103, 12] on label "Viewing conversations for" at bounding box center [120, 21] width 97 height 19
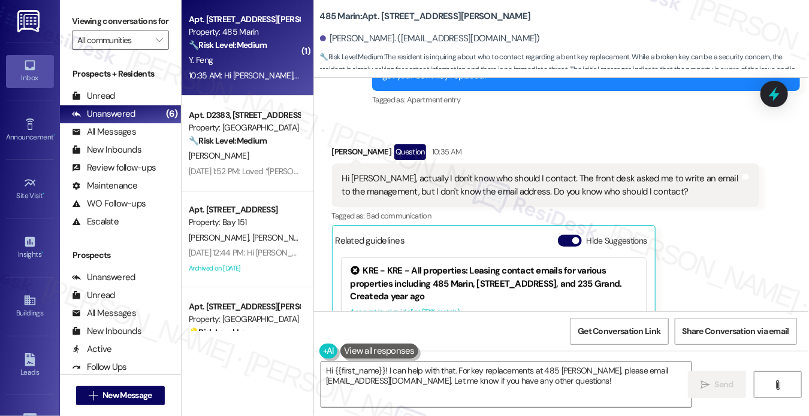
click at [419, 182] on div "Hi Jane, actually I don't know who should I contact. The front desk asked me to…" at bounding box center [541, 186] width 398 height 26
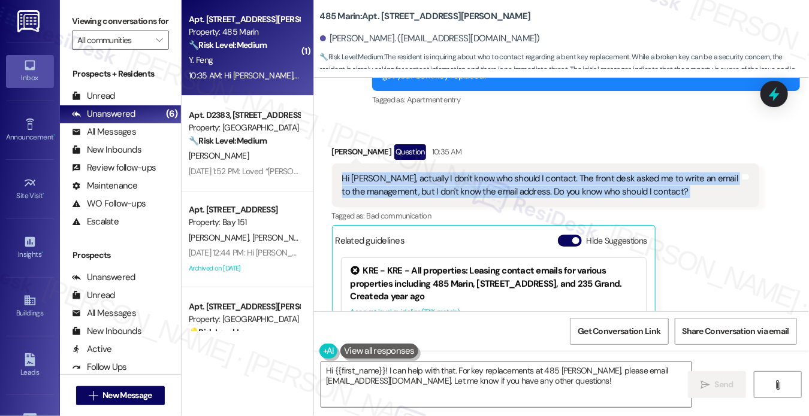
click at [419, 182] on div "Hi Jane, actually I don't know who should I contact. The front desk asked me to…" at bounding box center [541, 186] width 398 height 26
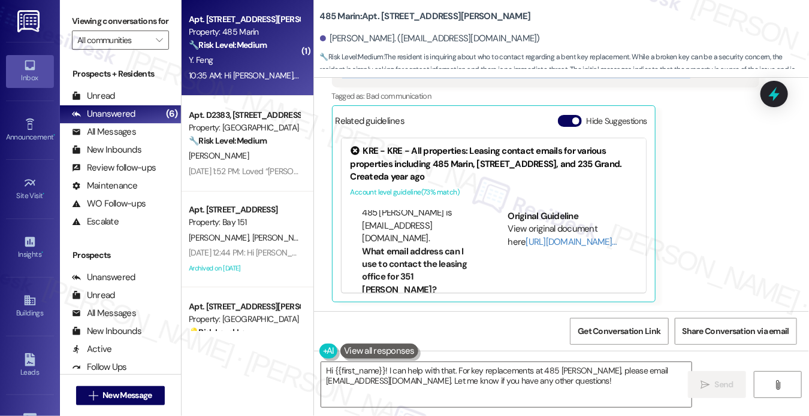
scroll to position [60, 0]
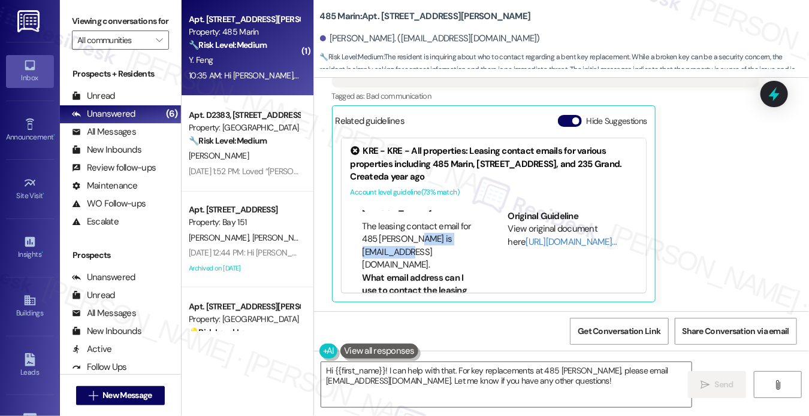
drag, startPoint x: 359, startPoint y: 251, endPoint x: 449, endPoint y: 252, distance: 89.9
click at [450, 252] on ul "What email address can I use to contact the leasing office for 485 Marin? The l…" at bounding box center [415, 217] width 129 height 108
click at [439, 370] on textarea "Hi {{first_name}}! I can help with that. For key replacements at 485 Marin, ple…" at bounding box center [506, 385] width 370 height 45
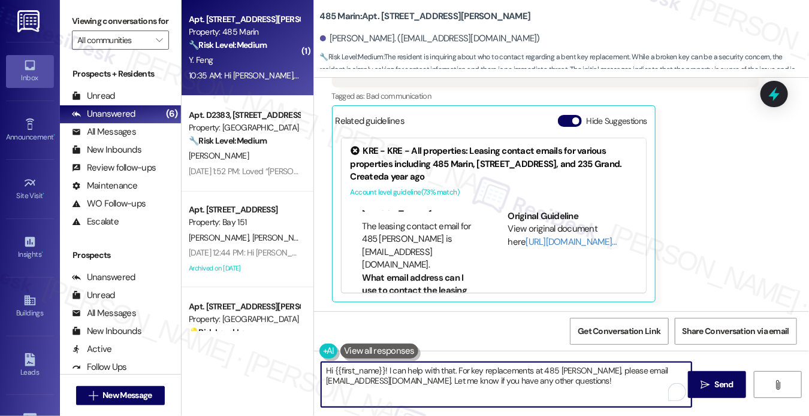
click at [439, 370] on textarea "Hi {{first_name}}! I can help with that. For key replacements at 485 Marin, ple…" at bounding box center [506, 385] width 370 height 45
click at [562, 385] on textarea "Hi {{first_name}}! I can help with that. For key replacements at 485 Marin, ple…" at bounding box center [506, 385] width 370 height 45
click at [446, 379] on textarea "Hi {{first_name}}! I can help with that. For key replacements at 485 Marin, ple…" at bounding box center [506, 385] width 370 height 45
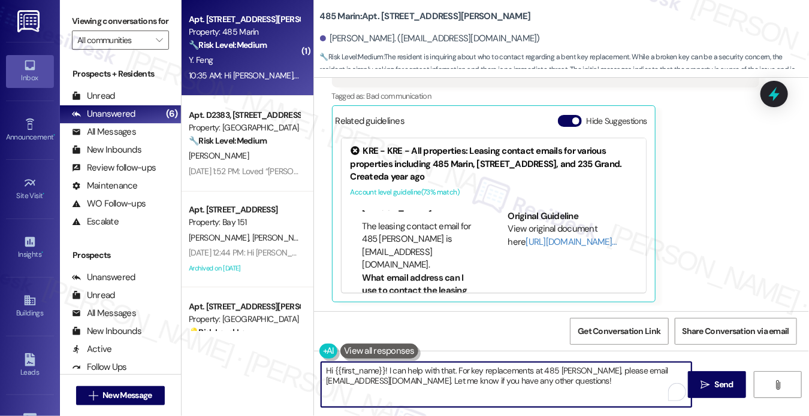
click at [446, 379] on textarea "Hi {{first_name}}! I can help with that. For key replacements at 485 Marin, ple…" at bounding box center [506, 385] width 370 height 45
click at [402, 376] on textarea "Hi {{first_name}}! I can help with that. For key replacements at 485 Marin, ple…" at bounding box center [506, 385] width 370 height 45
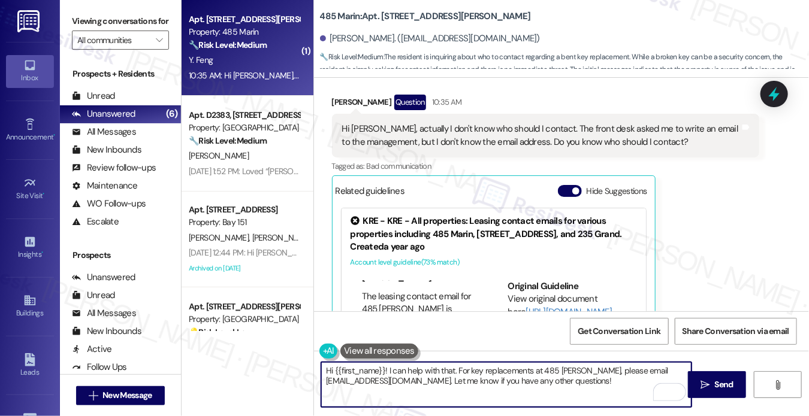
scroll to position [328, 0]
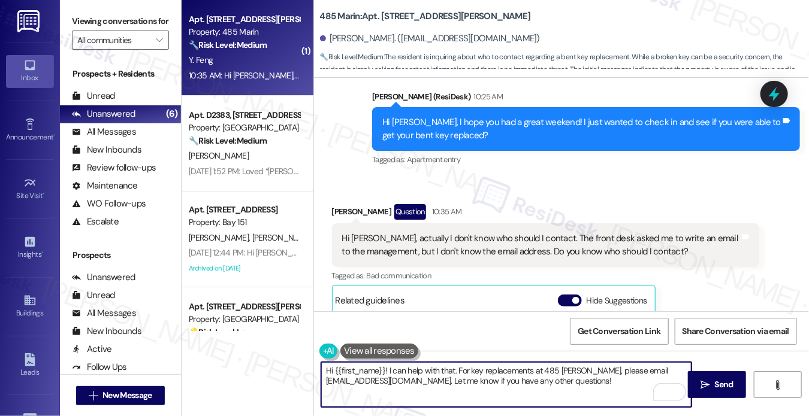
click at [422, 381] on textarea "Hi {{first_name}}! I can help with that. For key replacements at 485 Marin, ple…" at bounding box center [506, 385] width 370 height 45
drag, startPoint x: 454, startPoint y: 370, endPoint x: 386, endPoint y: 373, distance: 67.8
click at [386, 373] on textarea "Hi {{first_name}}! I can help with that. For key replacements at 485 Marin, ple…" at bounding box center [506, 385] width 370 height 45
drag, startPoint x: 617, startPoint y: 371, endPoint x: 472, endPoint y: 372, distance: 145.0
click at [472, 372] on textarea "Hi {{first_name}}! Thanks for getting back! For key replacements at 485 Marin, …" at bounding box center [506, 385] width 370 height 45
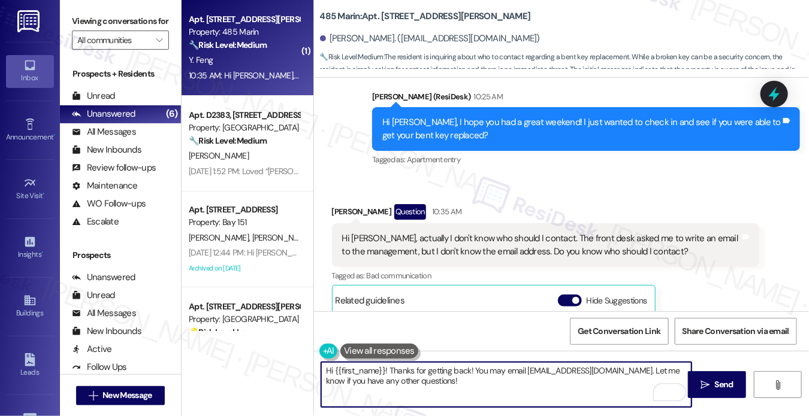
click at [424, 376] on textarea "Hi {{first_name}}! Thanks for getting back! You may email hello@485marin.com. L…" at bounding box center [506, 385] width 370 height 45
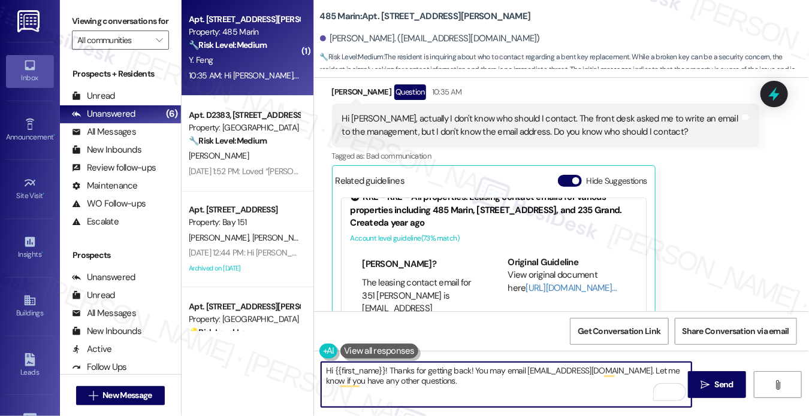
scroll to position [180, 0]
click at [536, 288] on link "[URL][DOMAIN_NAME]…" at bounding box center [571, 288] width 90 height 12
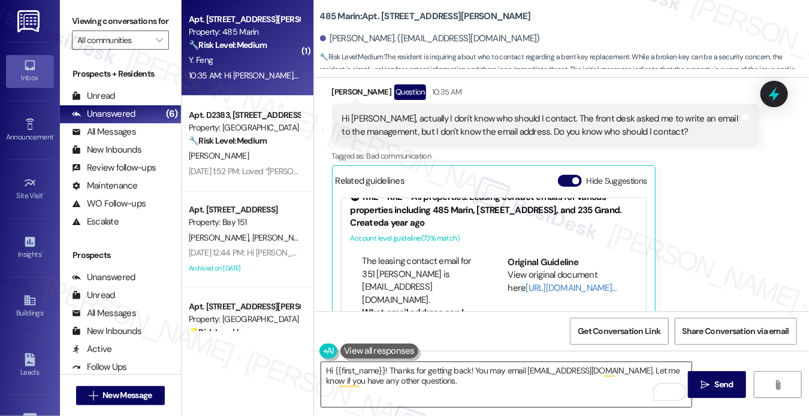
click at [417, 382] on textarea "Hi {{first_name}}! Thanks for getting back! You may email hello@485marin.com. L…" at bounding box center [506, 385] width 370 height 45
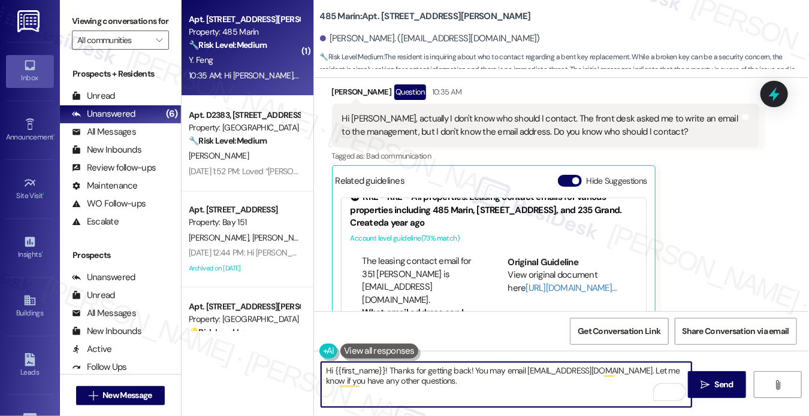
click at [417, 382] on textarea "Hi {{first_name}}! Thanks for getting back! You may email hello@485marin.com. L…" at bounding box center [506, 385] width 370 height 45
click at [526, 382] on textarea "Hi {{first_name}}! Thanks for getting back! You may email hello@485marin.com. L…" at bounding box center [506, 385] width 370 height 45
click at [487, 384] on textarea "Hi {{first_name}}! Thanks for getting back! You may email hello@485marin.com. L…" at bounding box center [506, 385] width 370 height 45
drag, startPoint x: 386, startPoint y: 369, endPoint x: 277, endPoint y: 361, distance: 108.7
click at [278, 361] on div "( 1 ) Apt. 1635, 485 Marin Blvd. Property: 485 Marin 🔧 Risk Level: Medium The r…" at bounding box center [496, 208] width 628 height 416
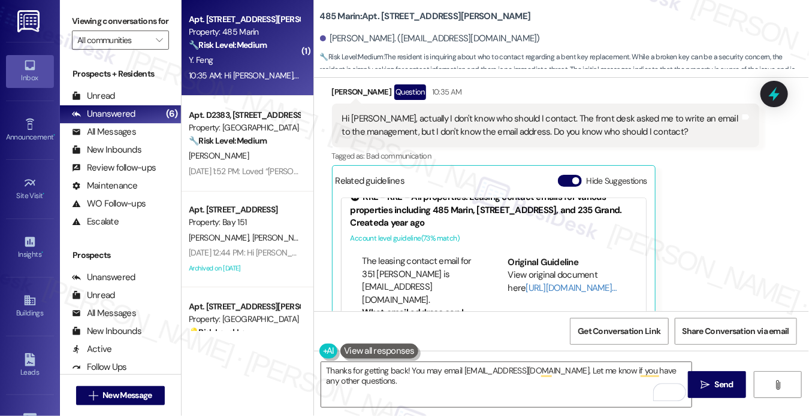
click at [327, 88] on div "Received via SMS Yixiao Feng Question 10:35 AM Hi Jane, actually I don't know w…" at bounding box center [546, 224] width 446 height 296
copy div "Yixiao"
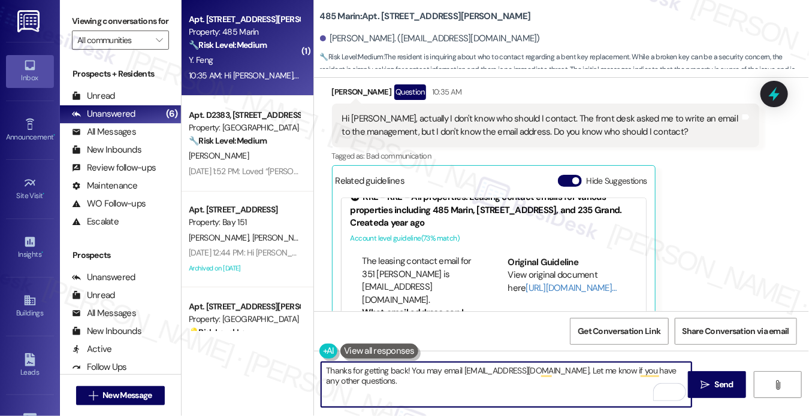
click at [405, 370] on textarea "Thanks for getting back! You may email hello@485marin.com. Let me know if you h…" at bounding box center [506, 385] width 370 height 45
paste textarea "Yixiao"
click at [457, 379] on textarea "Thanks for getting back, Yixiao! You may email hello@485marin.com. Let me know …" at bounding box center [506, 385] width 370 height 45
type textarea "Thanks for getting back, Yixiao! You may email hello@485marin.com. Let me know …"
drag, startPoint x: 513, startPoint y: 387, endPoint x: 561, endPoint y: 369, distance: 52.0
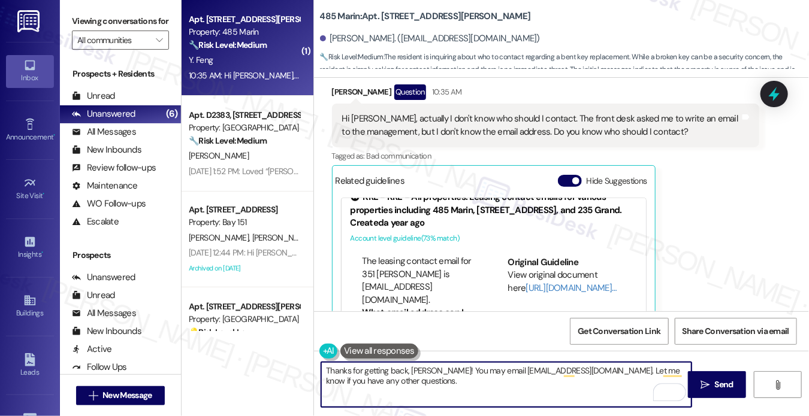
click at [513, 387] on textarea "Thanks for getting back, Yixiao! You may email hello@485marin.com. Let me know …" at bounding box center [506, 385] width 370 height 45
click at [561, 369] on textarea "Thanks for getting back, Yixiao! You may email hello@485marin.com. Let me know …" at bounding box center [506, 385] width 370 height 45
drag, startPoint x: 555, startPoint y: 382, endPoint x: 569, endPoint y: 382, distance: 13.8
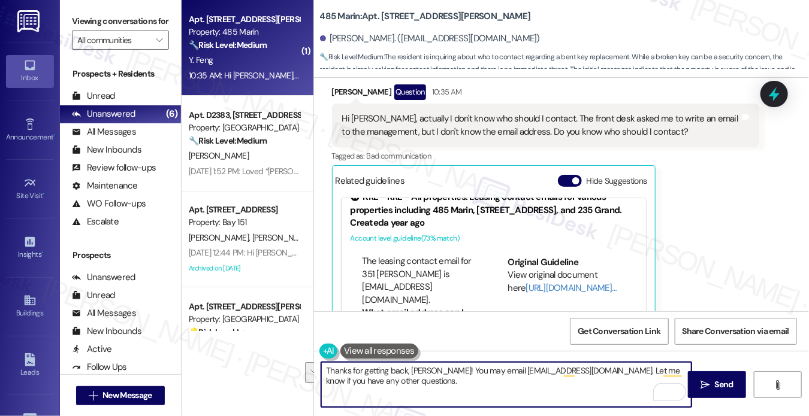
click at [555, 382] on textarea "Thanks for getting back, Yixiao! You may email hello@485marin.com. Let me know …" at bounding box center [506, 385] width 370 height 45
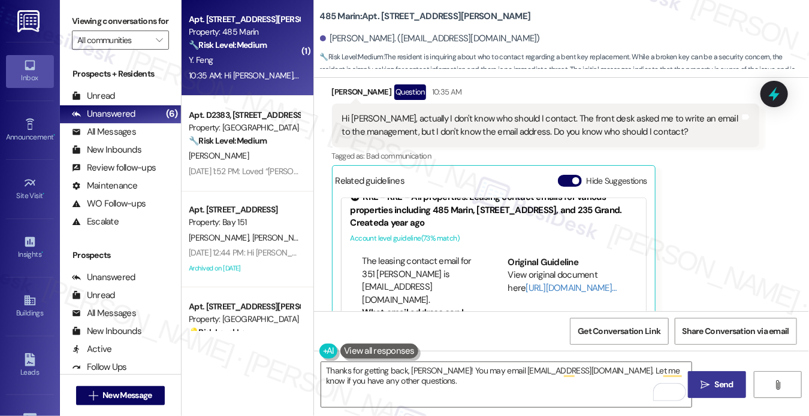
click at [709, 384] on span " Send" at bounding box center [717, 385] width 38 height 13
click at [571, 176] on button "Hide Suggestions" at bounding box center [570, 181] width 24 height 12
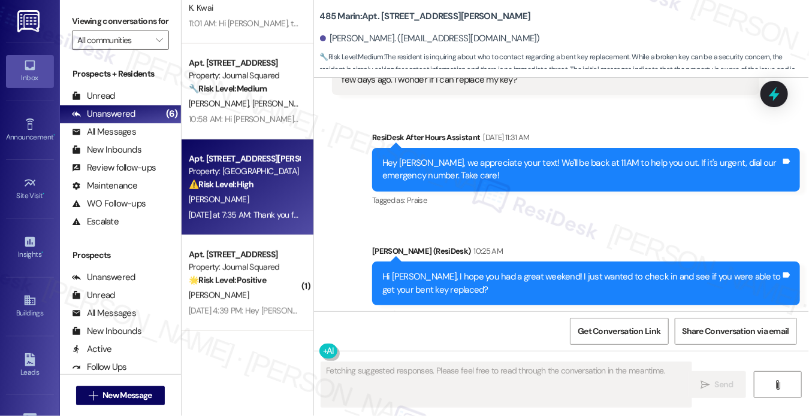
scroll to position [78, 0]
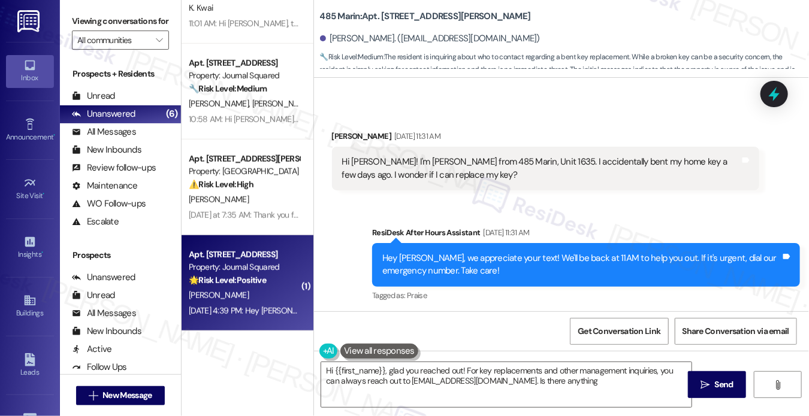
type textarea "Hi {{first_name}}, glad you reached out! For key replacements and other managem…"
click at [258, 290] on div "[PERSON_NAME]" at bounding box center [244, 295] width 113 height 15
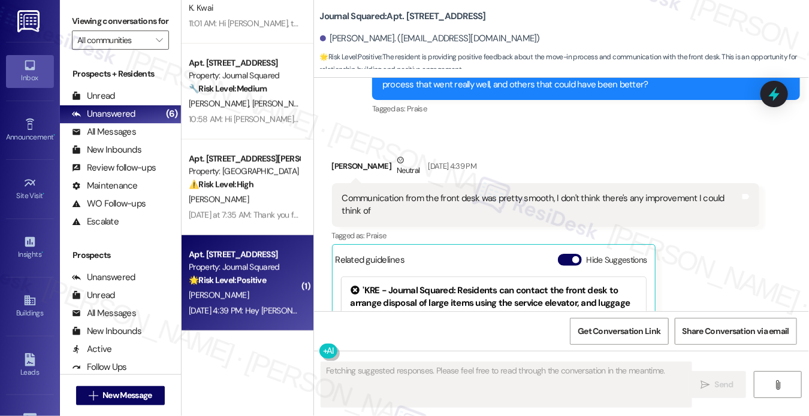
scroll to position [7444, 0]
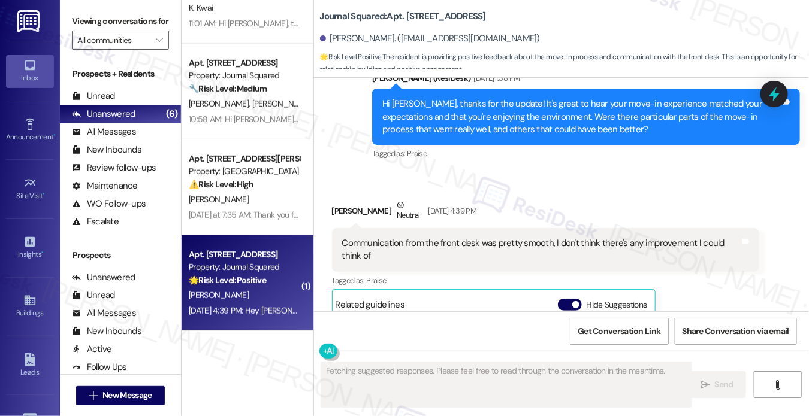
click at [398, 237] on div "Communication from the front desk was pretty smooth, I don't think there's any …" at bounding box center [541, 250] width 398 height 26
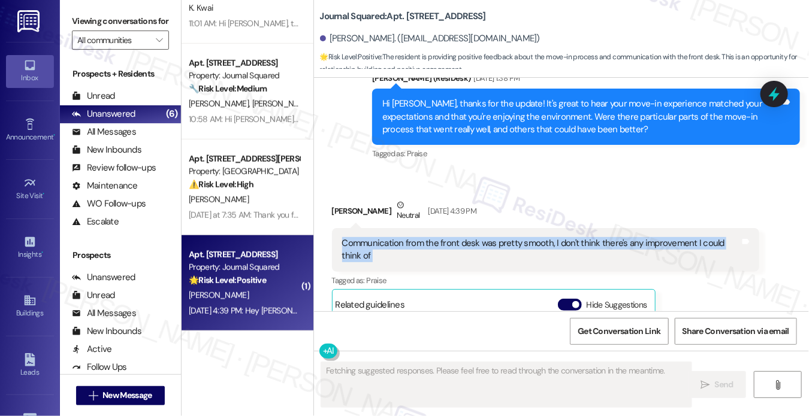
click at [398, 237] on div "Communication from the front desk was pretty smooth, I don't think there's any …" at bounding box center [541, 250] width 398 height 26
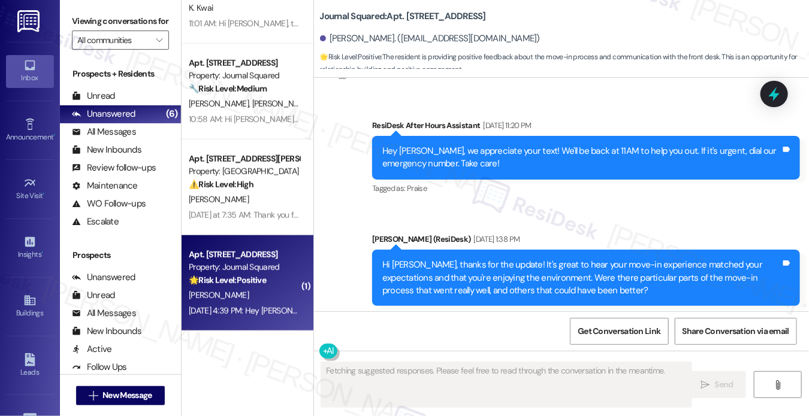
scroll to position [7264, 0]
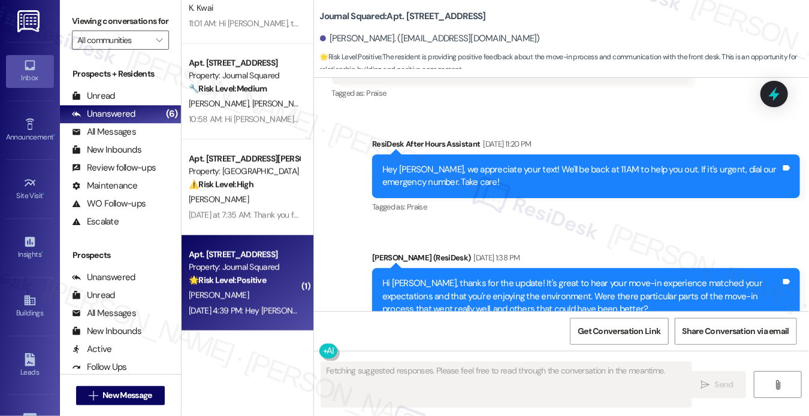
click at [490, 268] on div "Hi Yifei, thanks for the update! It's great to hear your move-in experience mat…" at bounding box center [586, 296] width 428 height 56
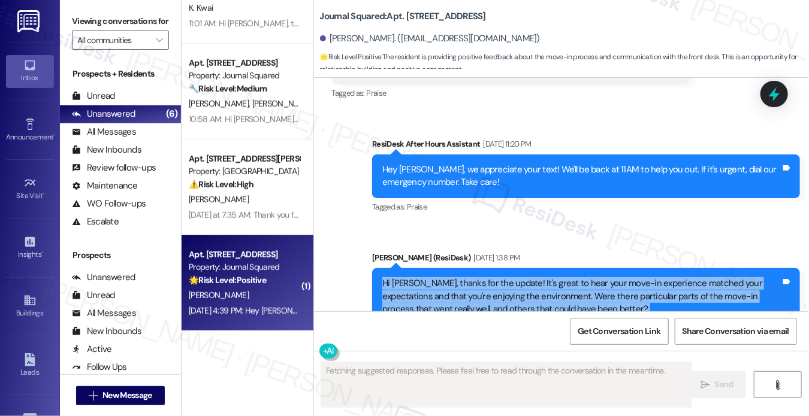
click at [490, 268] on div "Hi Yifei, thanks for the update! It's great to hear your move-in experience mat…" at bounding box center [586, 296] width 428 height 56
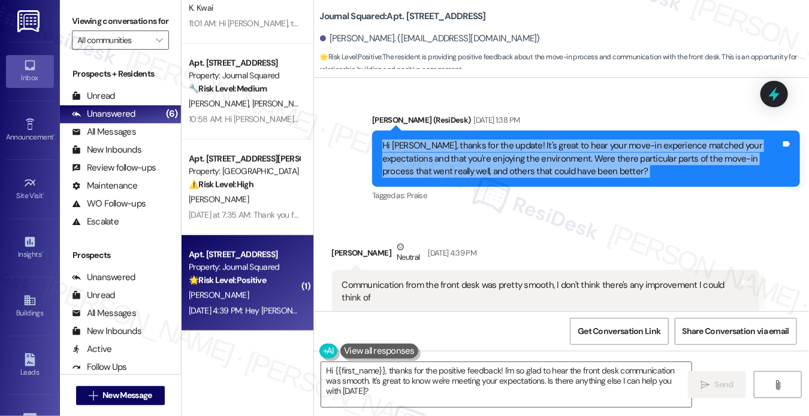
scroll to position [7384, 0]
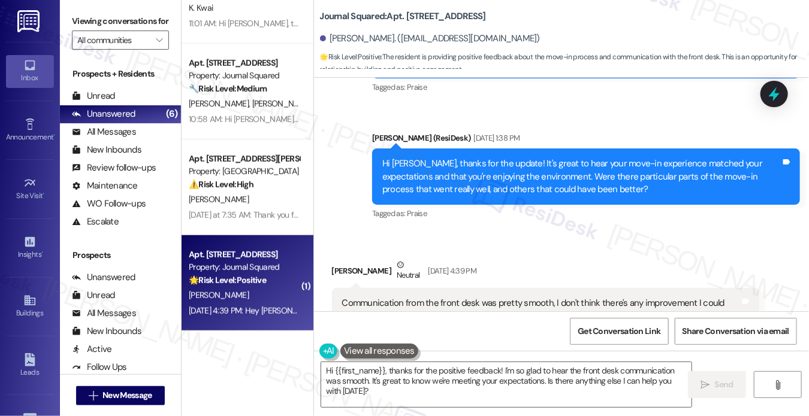
click at [427, 232] on div "Received via SMS Yifei Wang Neutral Sep 20, 2025 at 4:39 PM Communication from …" at bounding box center [562, 394] width 496 height 324
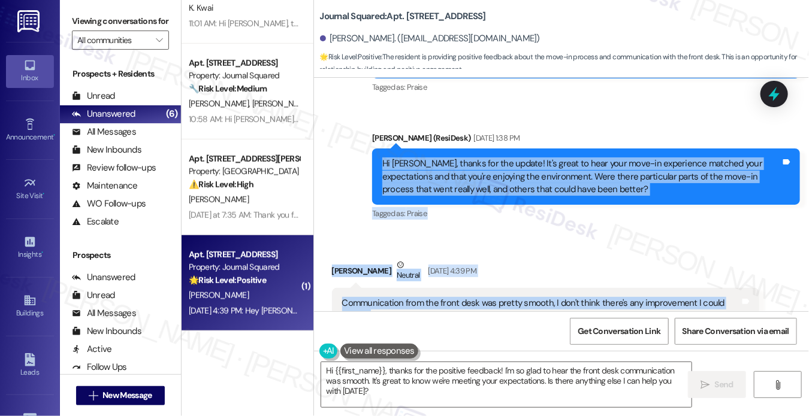
drag, startPoint x: 374, startPoint y: 95, endPoint x: 512, endPoint y: 250, distance: 207.6
click at [512, 250] on div "Lease started Nov 29, 2024 at 7:00 PM Announcement, sent via SMS Jane (ResiDesk…" at bounding box center [562, 195] width 496 height 234
copy div "Hi Yifei, thanks for the update! It's great to hear your move-in experience mat…"
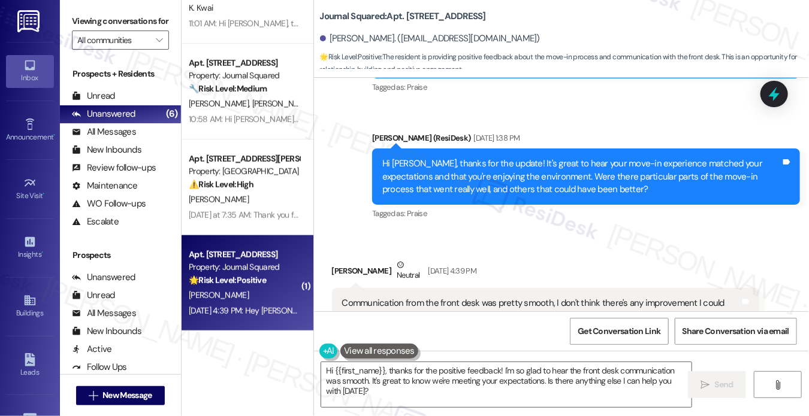
click at [93, 28] on label "Viewing conversations for" at bounding box center [120, 21] width 97 height 19
drag, startPoint x: 84, startPoint y: 21, endPoint x: 105, endPoint y: 33, distance: 24.2
click at [84, 21] on label "Viewing conversations for" at bounding box center [120, 21] width 97 height 19
click at [420, 386] on textarea "Hi {{first_name}}, thanks for the positive feedback! I'm so glad to hear the fr…" at bounding box center [506, 385] width 370 height 45
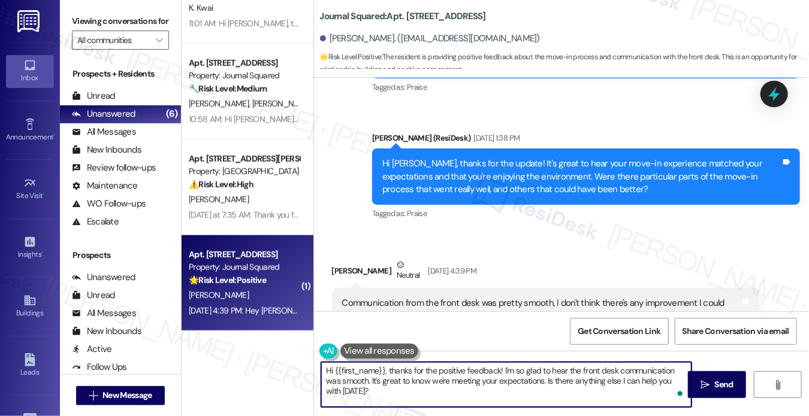
click at [336, 259] on div "Yifei Wang Neutral Sep 20, 2025 at 4:39 PM" at bounding box center [546, 273] width 428 height 29
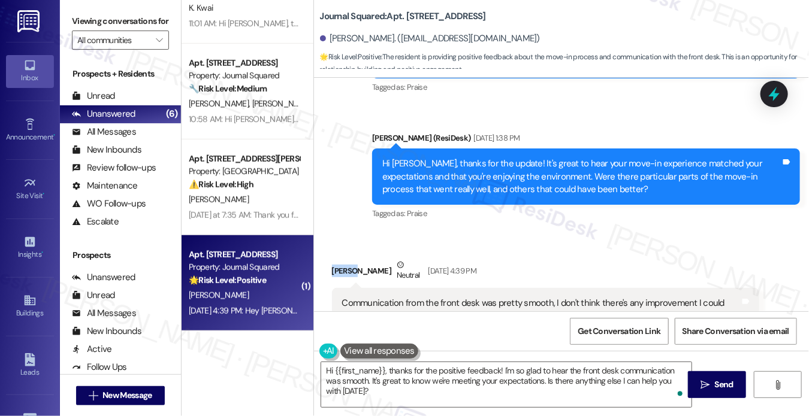
click at [336, 259] on div "Yifei Wang Neutral Sep 20, 2025 at 4:39 PM" at bounding box center [546, 273] width 428 height 29
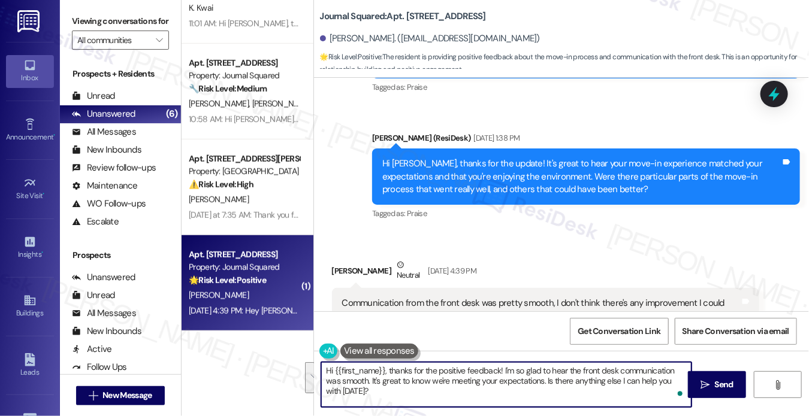
drag, startPoint x: 502, startPoint y: 367, endPoint x: 549, endPoint y: 403, distance: 60.3
click at [549, 403] on textarea "Hi {{first_name}}, thanks for the positive feedback! I'm so glad to hear the fr…" at bounding box center [506, 385] width 370 height 45
drag, startPoint x: 422, startPoint y: 398, endPoint x: 369, endPoint y: 381, distance: 55.9
click at [369, 381] on textarea "Hi {{first_name}}, thanks for the positive feedback! I'm so glad to hear the fr…" at bounding box center [506, 385] width 370 height 45
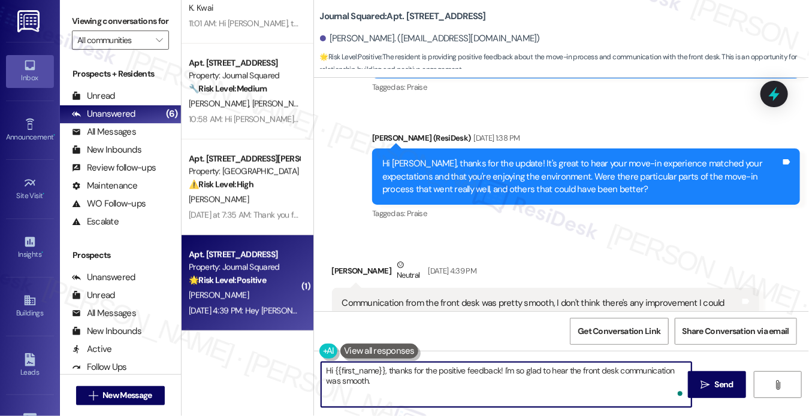
type textarea "Hi {{first_name}}, thanks for the positive feedback! I'm so glad to hear the fr…"
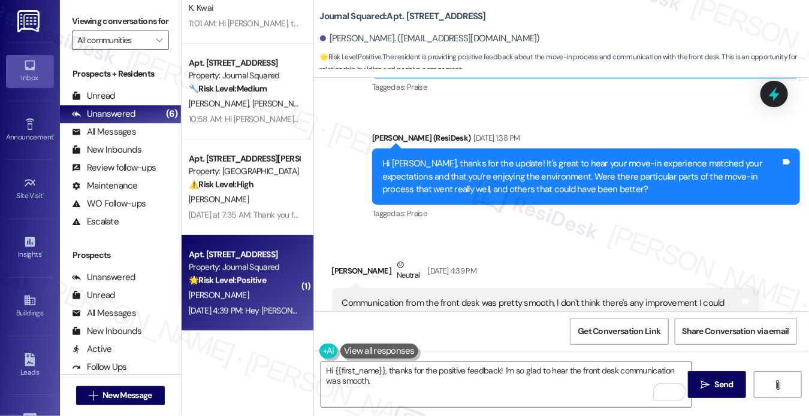
click at [91, 23] on label "Viewing conversations for" at bounding box center [120, 21] width 97 height 19
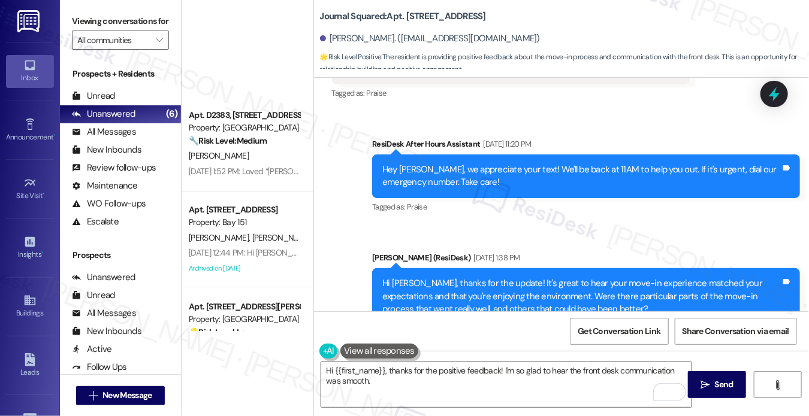
scroll to position [340, 0]
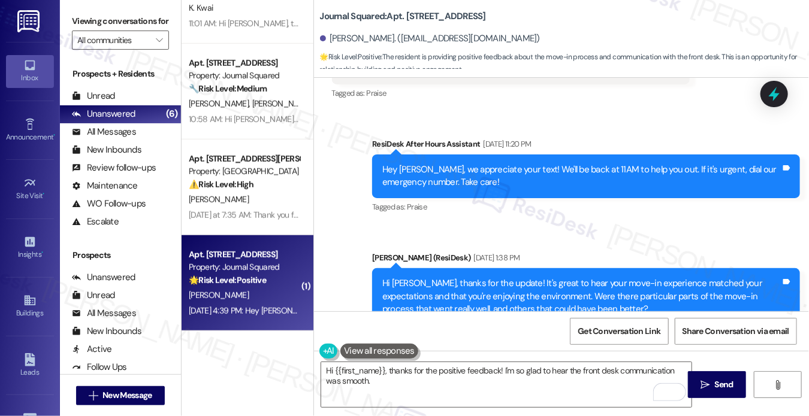
drag, startPoint x: 72, startPoint y: 17, endPoint x: 79, endPoint y: 17, distance: 7.2
click at [72, 17] on label "Viewing conversations for" at bounding box center [120, 21] width 97 height 19
drag, startPoint x: 81, startPoint y: 23, endPoint x: 91, endPoint y: 23, distance: 9.6
click at [83, 23] on label "Viewing conversations for" at bounding box center [120, 21] width 97 height 19
click at [470, 277] on div "Hi [PERSON_NAME], thanks for the update! It's great to hear your move-in experi…" at bounding box center [581, 296] width 398 height 38
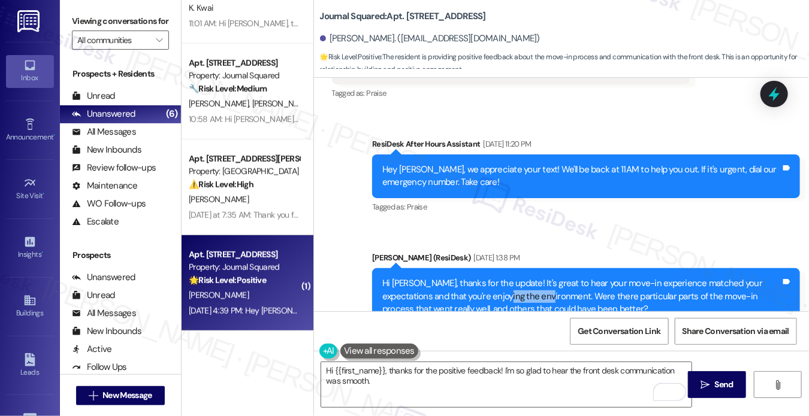
click at [470, 277] on div "Hi [PERSON_NAME], thanks for the update! It's great to hear your move-in experi…" at bounding box center [581, 296] width 398 height 38
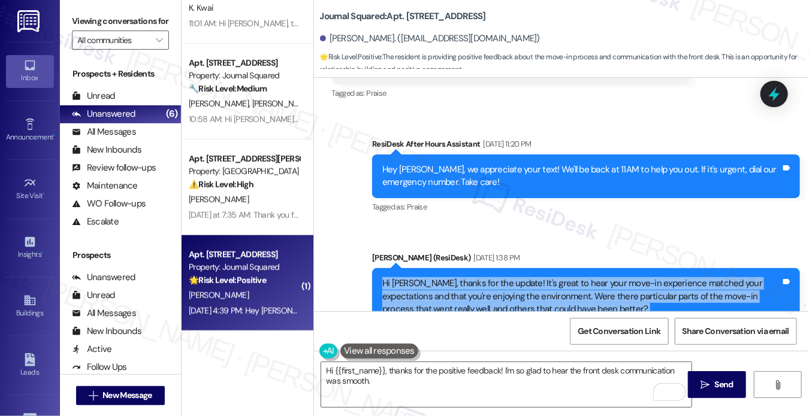
click at [470, 277] on div "Hi [PERSON_NAME], thanks for the update! It's great to hear your move-in experi…" at bounding box center [581, 296] width 398 height 38
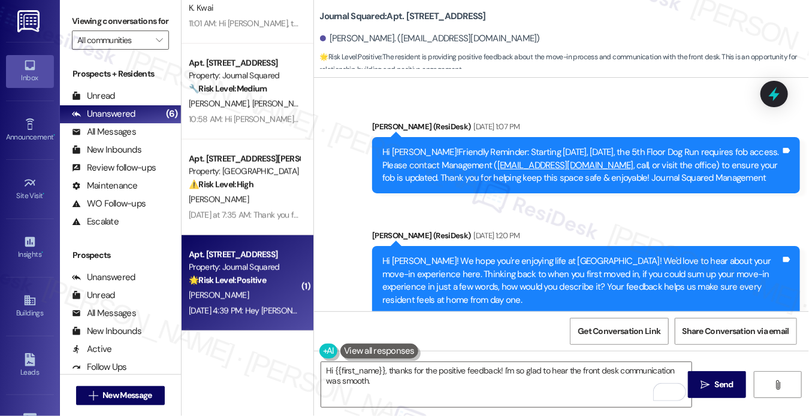
scroll to position [6725, 0]
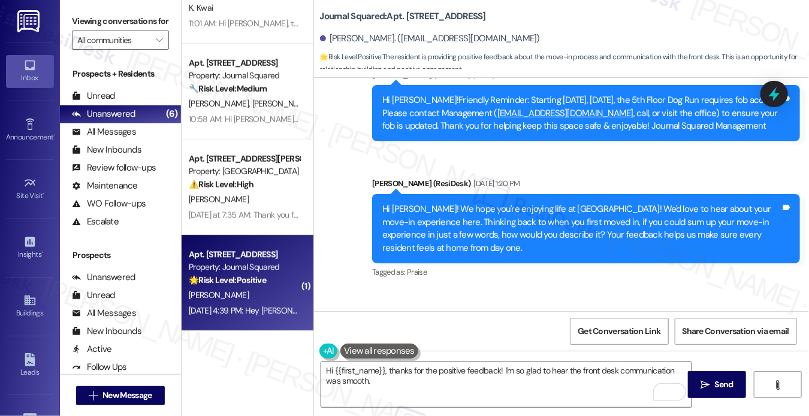
click at [615, 203] on div "Hi [PERSON_NAME]! We hope you're enjoying life at [GEOGRAPHIC_DATA]! We'd love …" at bounding box center [581, 229] width 398 height 52
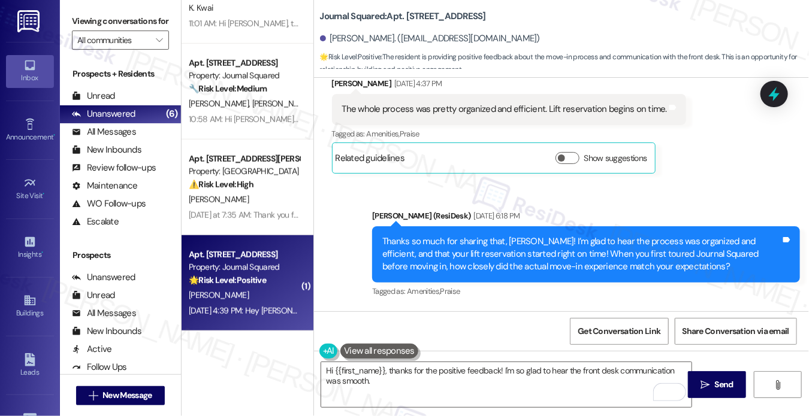
click at [587, 235] on div "Thanks so much for sharing that, [PERSON_NAME]! I’m glad to hear the process wa…" at bounding box center [581, 254] width 398 height 38
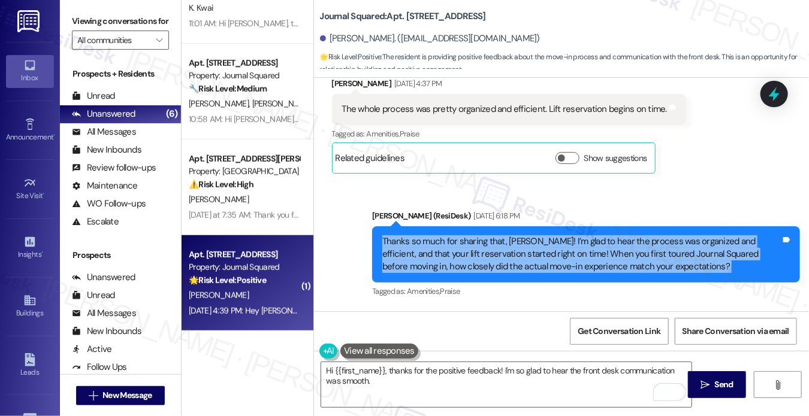
click at [587, 235] on div "Thanks so much for sharing that, [PERSON_NAME]! I’m glad to hear the process wa…" at bounding box center [581, 254] width 398 height 38
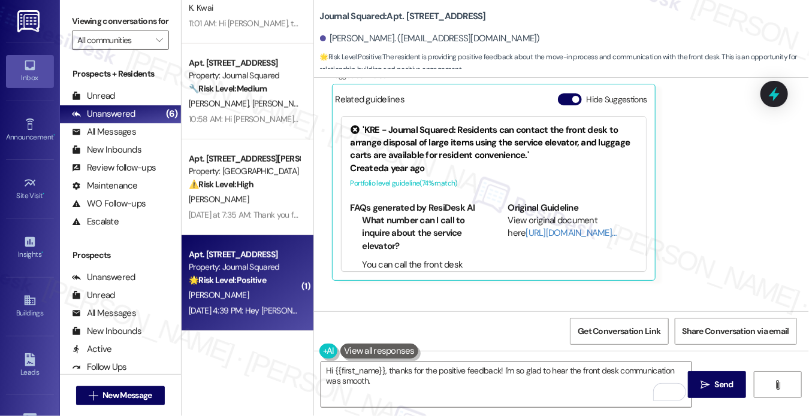
scroll to position [7678, 0]
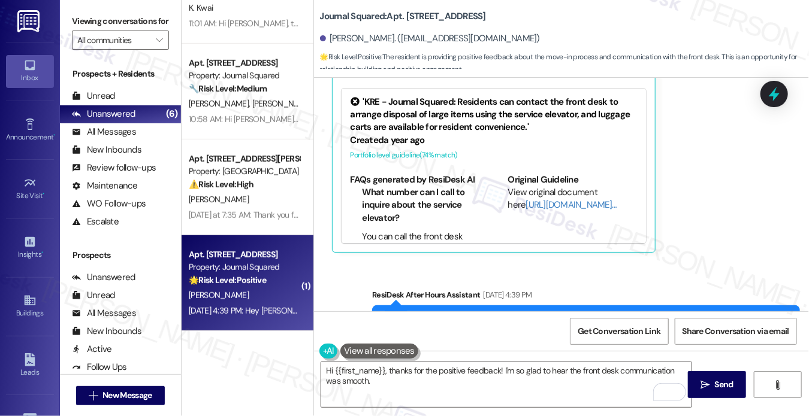
click at [94, 23] on label "Viewing conversations for" at bounding box center [120, 21] width 97 height 19
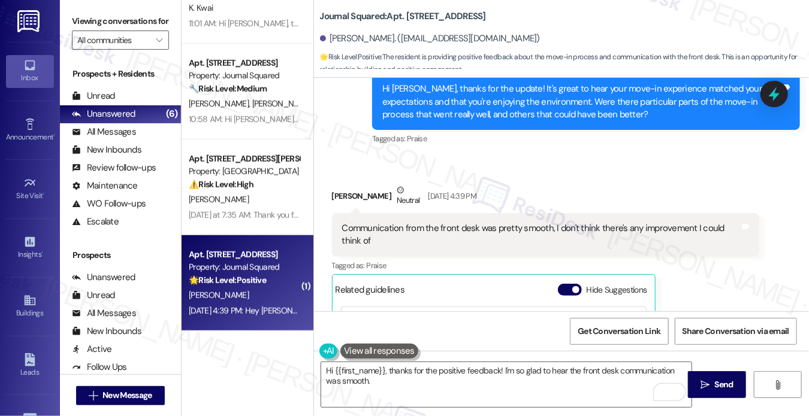
scroll to position [7438, 0]
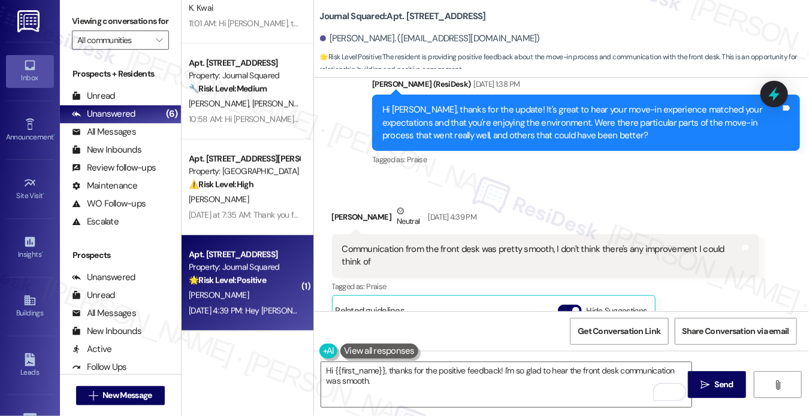
click at [618, 243] on div "Communication from the front desk was pretty smooth, I don't think there's any …" at bounding box center [541, 256] width 398 height 26
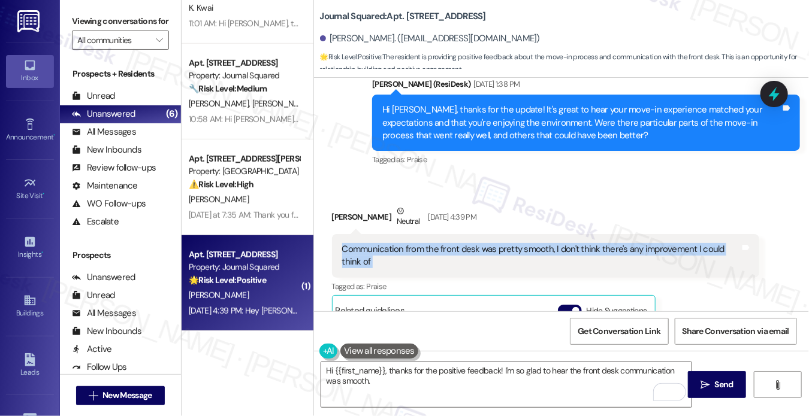
click at [618, 243] on div "Communication from the front desk was pretty smooth, I don't think there's any …" at bounding box center [541, 256] width 398 height 26
click at [452, 234] on div "Communication from the front desk was pretty smooth, I don't think there's any …" at bounding box center [546, 256] width 428 height 44
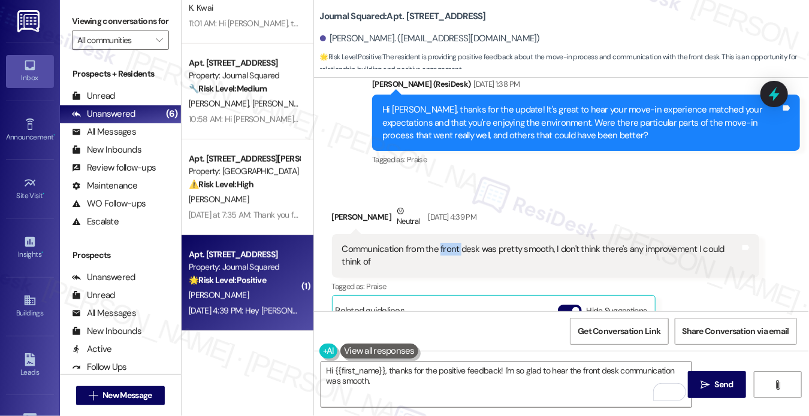
click at [452, 234] on div "Communication from the front desk was pretty smooth, I don't think there's any …" at bounding box center [546, 256] width 428 height 44
drag, startPoint x: 86, startPoint y: 20, endPoint x: 96, endPoint y: 32, distance: 15.3
click at [86, 20] on label "Viewing conversations for" at bounding box center [120, 21] width 97 height 19
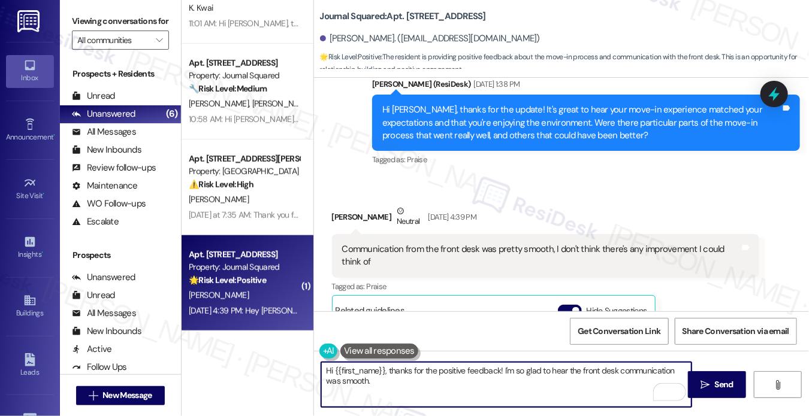
click at [386, 376] on textarea "Hi {{first_name}}, thanks for the positive feedback! I'm so glad to hear the fr…" at bounding box center [506, 385] width 370 height 45
click at [468, 384] on textarea "Hi {{first_name}}, thanks for the positive feedback! I'm so glad to hear the fr…" at bounding box center [506, 385] width 370 height 45
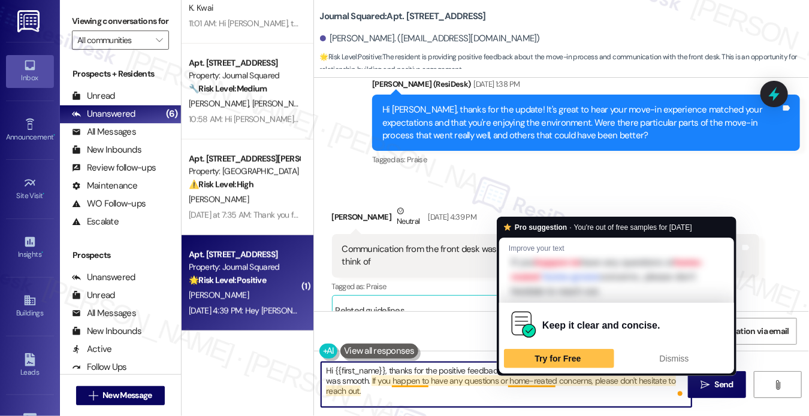
click at [534, 392] on textarea "Hi {{first_name}}, thanks for the positive feedback! I'm so glad to hear the fr…" at bounding box center [506, 385] width 370 height 45
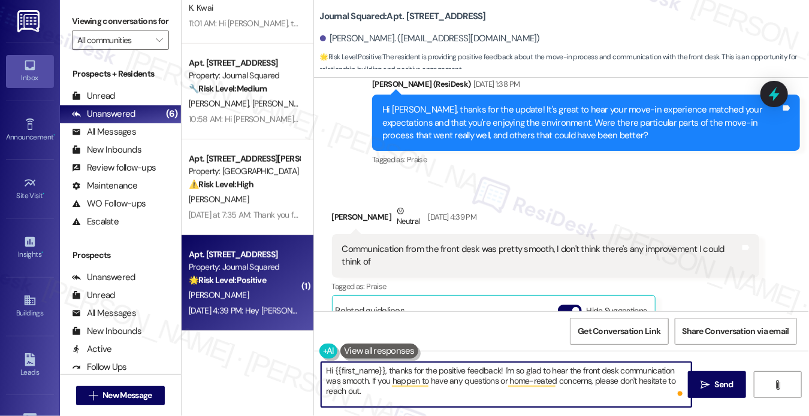
click at [539, 380] on textarea "Hi {{first_name}}, thanks for the positive feedback! I'm so glad to hear the fr…" at bounding box center [506, 385] width 370 height 45
click at [431, 390] on textarea "Hi {{first_name}}, thanks for the positive feedback! I'm so glad to hear the fr…" at bounding box center [506, 385] width 370 height 45
drag, startPoint x: 474, startPoint y: 392, endPoint x: 461, endPoint y: 390, distance: 12.8
click at [474, 392] on textarea "Hi {{first_name}}, thanks for the positive feedback! I'm so glad to hear the fr…" at bounding box center [506, 385] width 370 height 45
click at [334, 178] on div "Received via SMS [PERSON_NAME] Neutral [DATE] 4:39 PM Communication from the fr…" at bounding box center [562, 340] width 496 height 324
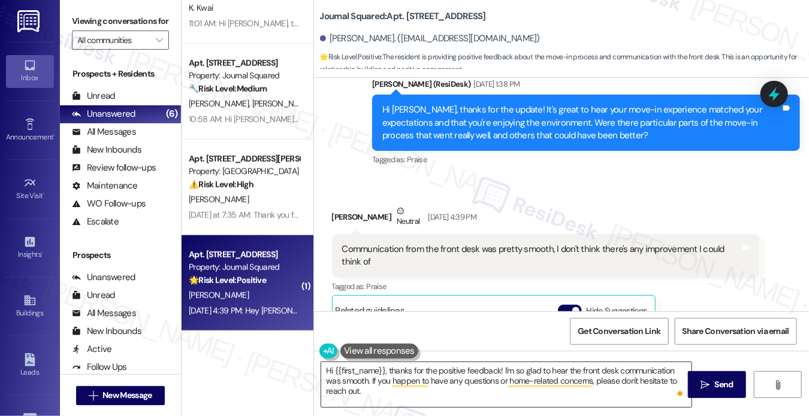
click at [458, 367] on textarea "Hi {{first_name}}, thanks for the positive feedback! I'm so glad to hear the fr…" at bounding box center [506, 385] width 370 height 45
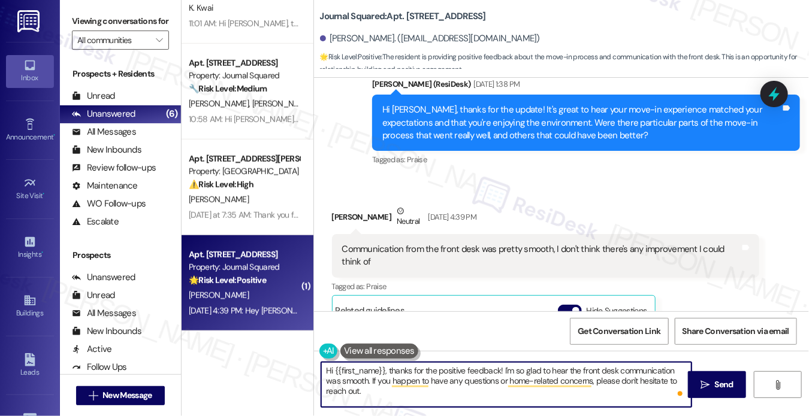
click at [458, 367] on textarea "Hi {{first_name}}, thanks for the positive feedback! I'm so glad to hear the fr…" at bounding box center [506, 385] width 370 height 45
drag, startPoint x: 458, startPoint y: 367, endPoint x: 470, endPoint y: 366, distance: 12.1
click at [458, 367] on textarea "Hi {{first_name}}, thanks for the positive feedback! I'm so glad to hear the fr…" at bounding box center [506, 385] width 370 height 45
click at [424, 370] on textarea "Hi {{first_name}}, thanks for the positive feedback! I'm so glad to hear the fr…" at bounding box center [506, 385] width 370 height 45
click at [385, 370] on textarea "Hi {{first_name}}, thanks for the positive feedback! I'm so glad to hear the fr…" at bounding box center [506, 385] width 370 height 45
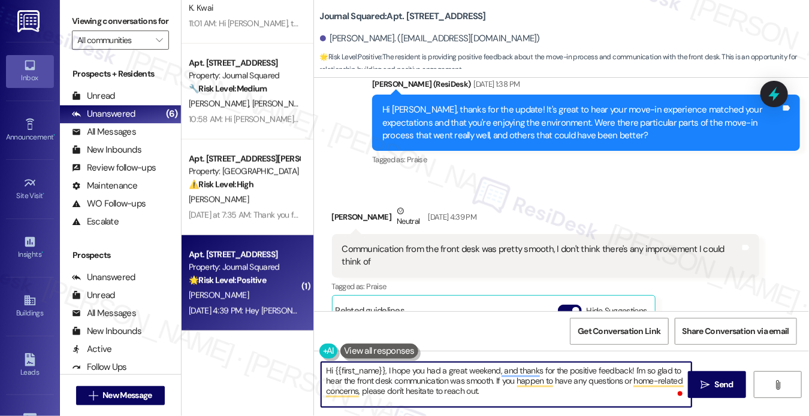
click at [418, 359] on button at bounding box center [379, 351] width 78 height 15
click at [425, 363] on textarea "Hi {{first_name}}, I hope you had a great weekend, and thanks for the positive …" at bounding box center [506, 385] width 370 height 45
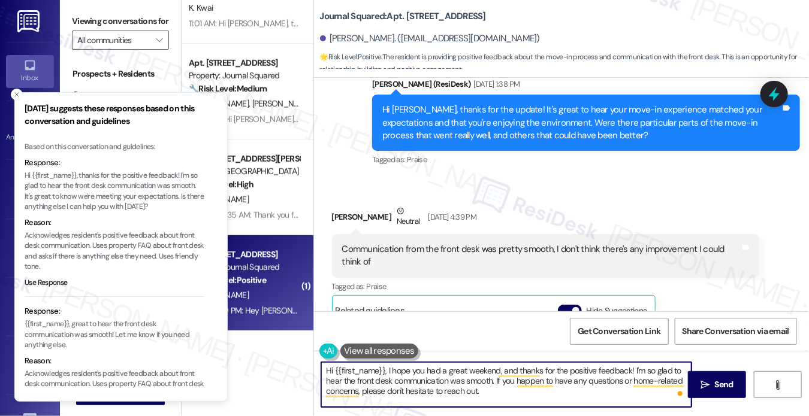
drag, startPoint x: 425, startPoint y: 363, endPoint x: 434, endPoint y: 364, distance: 9.1
click at [425, 363] on textarea "Hi {{first_name}}, I hope you had a great weekend, and thanks for the positive …" at bounding box center [506, 385] width 370 height 45
click at [581, 380] on textarea "Hi {{first_name}}, I hope you had a great weekend, and thanks for the positive …" at bounding box center [506, 385] width 370 height 45
click at [450, 382] on textarea "Hi {{first_name}}, I hope you had a great weekend, and thanks for the positive …" at bounding box center [506, 385] width 370 height 45
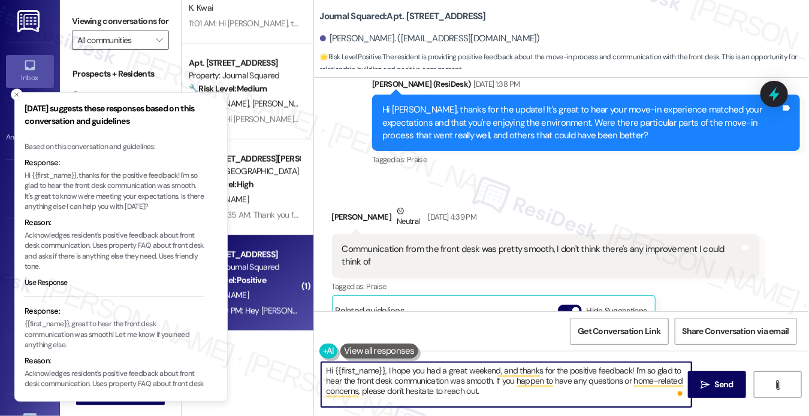
click at [450, 382] on textarea "Hi {{first_name}}, I hope you had a great weekend, and thanks for the positive …" at bounding box center [506, 385] width 370 height 45
click at [641, 394] on textarea "Hi {{first_name}}, I hope you had a great weekend, and thanks for the positive …" at bounding box center [506, 385] width 370 height 45
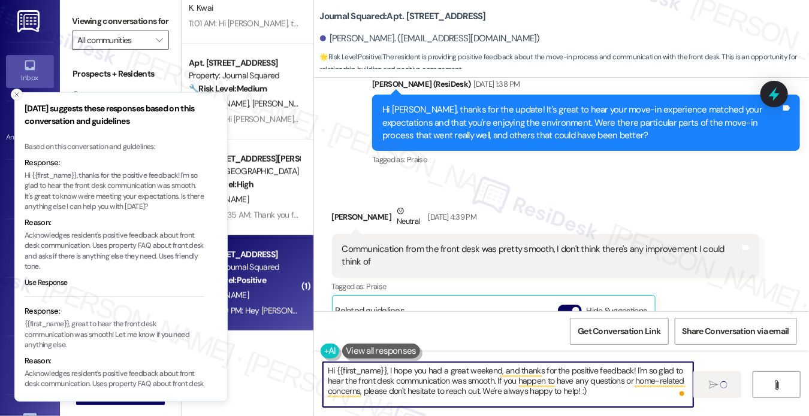
type textarea "Hi {{first_name}}, I hope you had a great weekend, and thanks for the positive …"
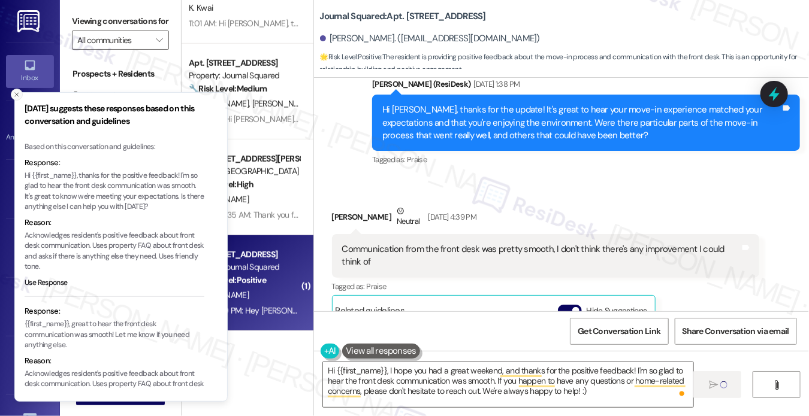
click at [13, 95] on icon "Close toast" at bounding box center [16, 94] width 7 height 7
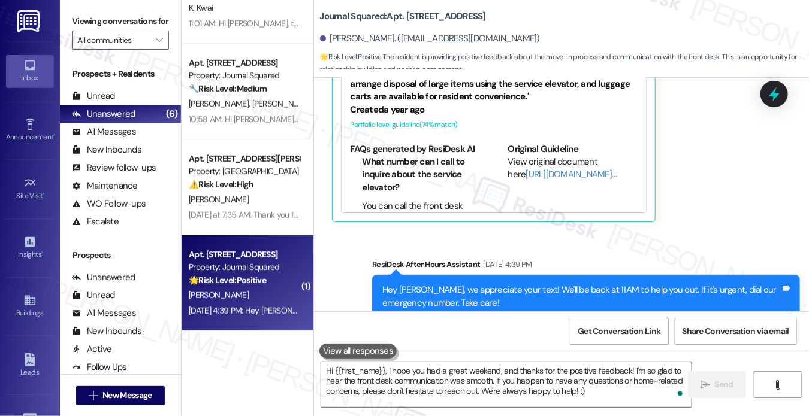
scroll to position [7787, 0]
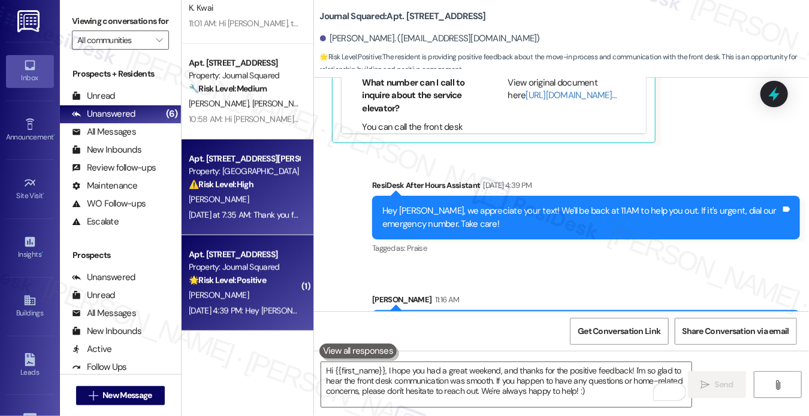
click at [269, 215] on div "[DATE] at 7:35 AM: Thank you for your message. Our offices are currently closed…" at bounding box center [556, 215] width 735 height 11
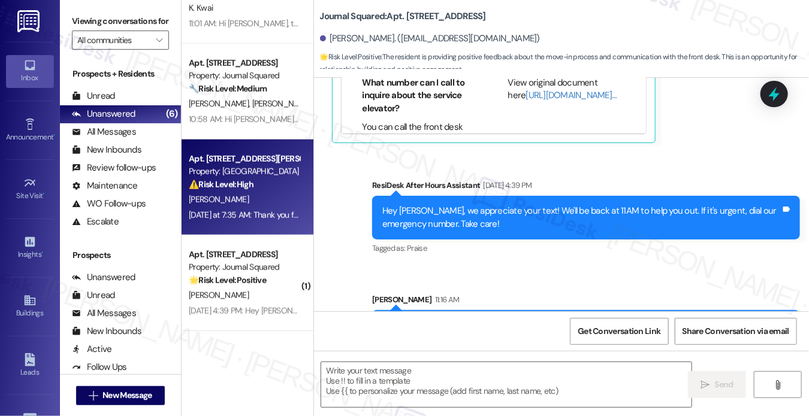
type textarea "Fetching suggested responses. Please feel free to read through the conversation…"
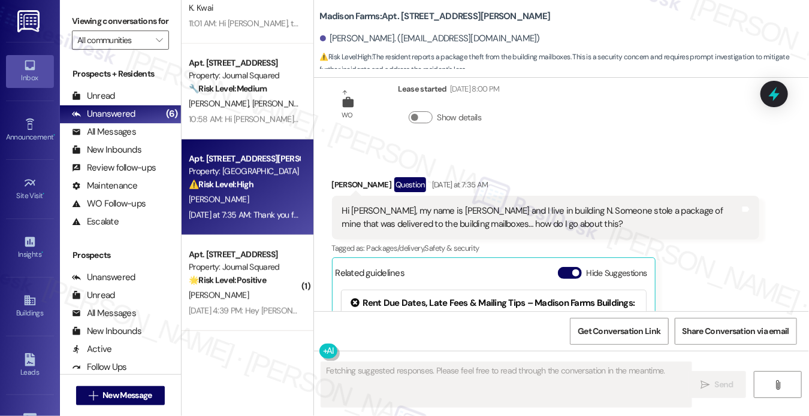
scroll to position [1239, 0]
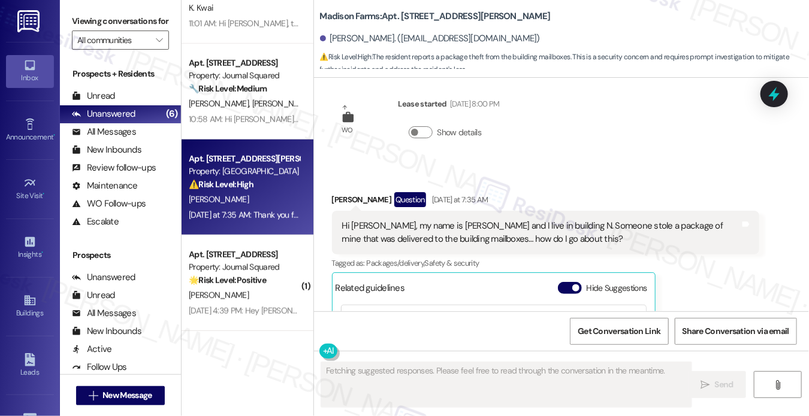
click at [358, 237] on div "Hi [PERSON_NAME], my name is [PERSON_NAME] and I live in building N. Someone st…" at bounding box center [541, 233] width 398 height 26
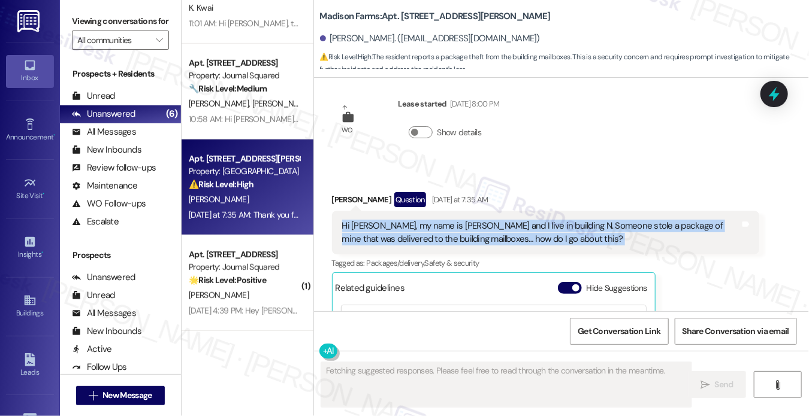
click at [358, 237] on div "Hi [PERSON_NAME], my name is [PERSON_NAME] and I live in building N. Someone st…" at bounding box center [541, 233] width 398 height 26
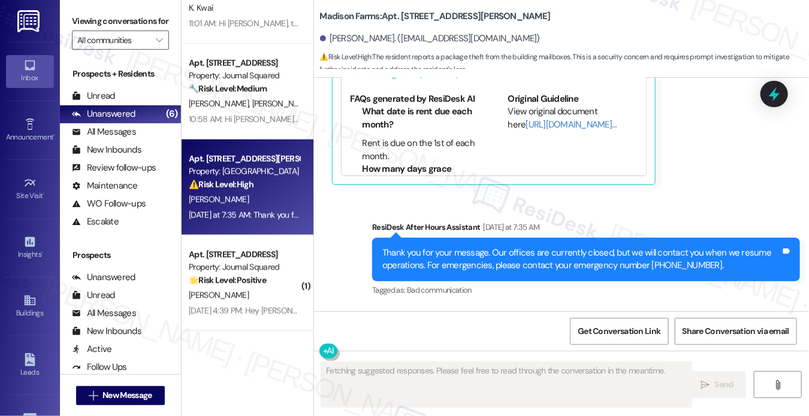
scroll to position [1647, 0]
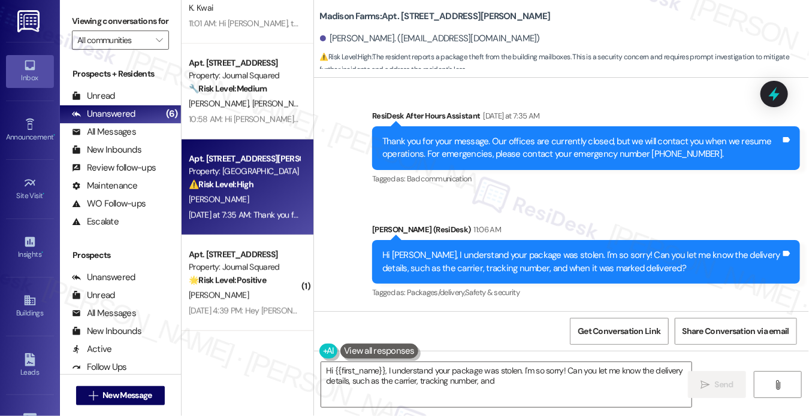
click at [465, 268] on div "Hi [PERSON_NAME], I understand your package was stolen. I'm so sorry! Can you l…" at bounding box center [581, 262] width 398 height 26
type textarea "Hi {{first_name}}, I understand your package was stolen. I'm so sorry! Can you …"
click at [465, 268] on div "Hi [PERSON_NAME], I understand your package was stolen. I'm so sorry! Can you l…" at bounding box center [581, 262] width 398 height 26
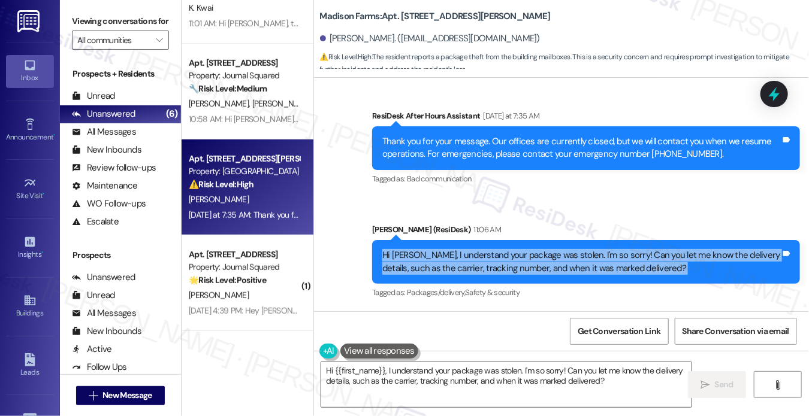
click at [465, 268] on div "Hi [PERSON_NAME], I understand your package was stolen. I'm so sorry! Can you l…" at bounding box center [581, 262] width 398 height 26
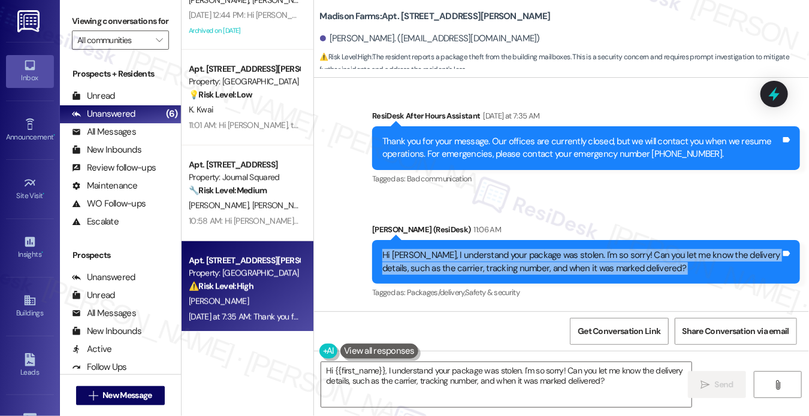
scroll to position [220, 0]
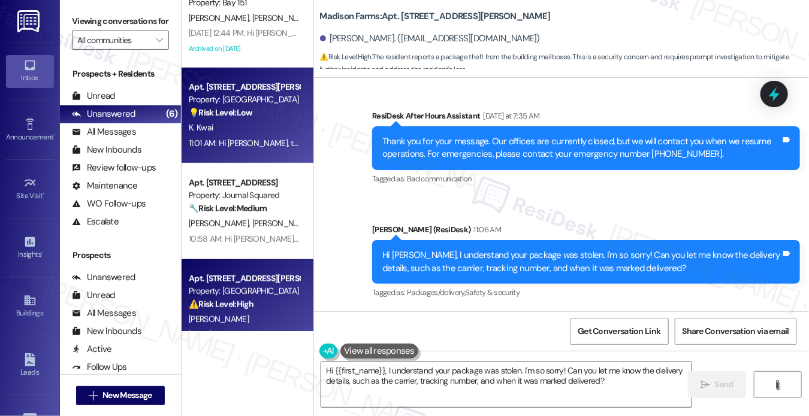
click at [237, 126] on div "K. Kwai" at bounding box center [244, 127] width 113 height 15
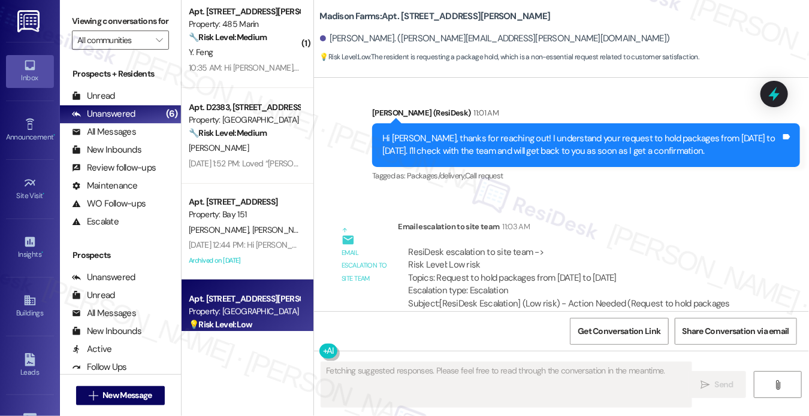
scroll to position [0, 0]
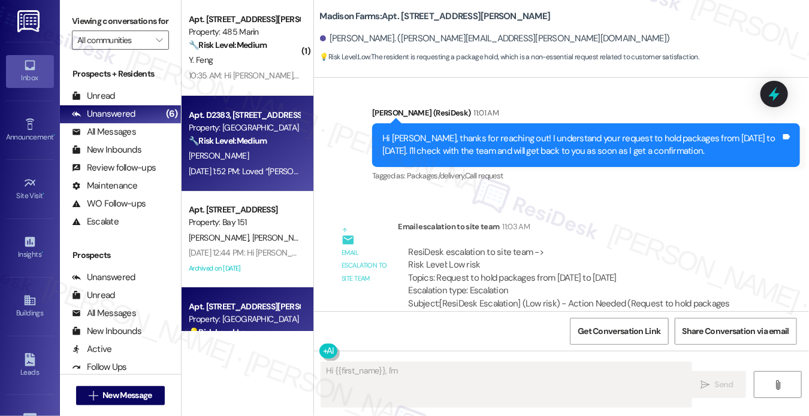
type textarea "Hi {{first_name}}, I'm happy"
click at [236, 143] on strong "🔧 Risk Level: Medium" at bounding box center [228, 140] width 78 height 11
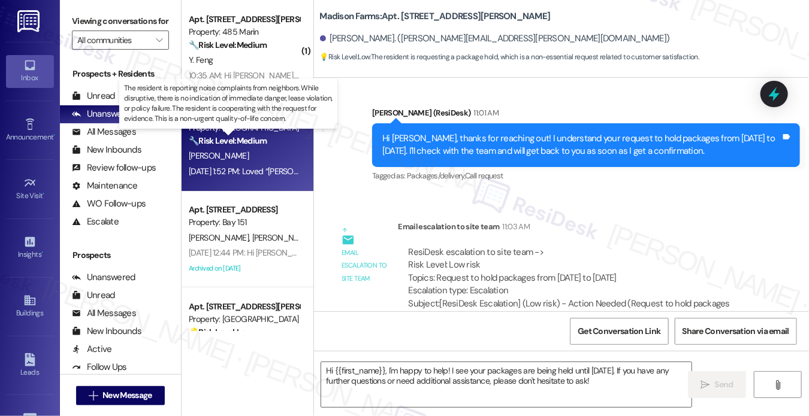
type textarea "Fetching suggested responses. Please feel free to read through the conversation…"
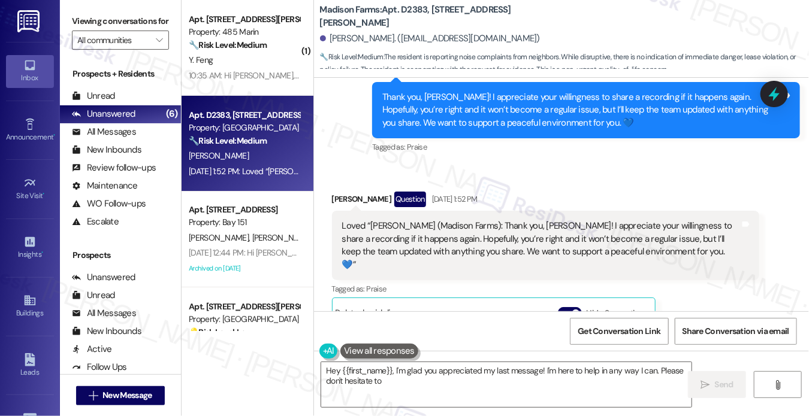
scroll to position [1762, 0]
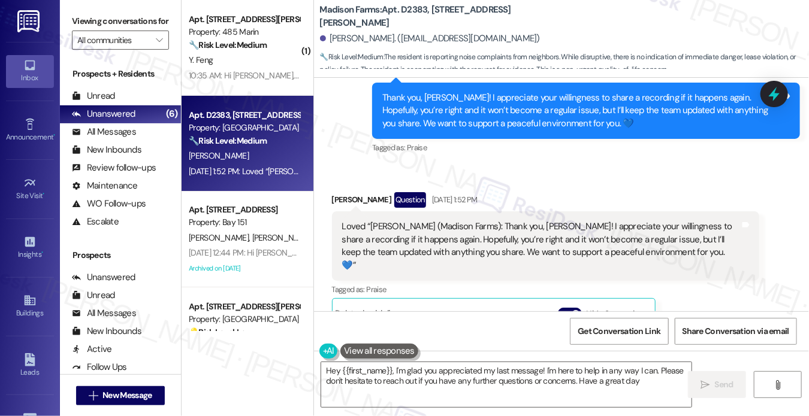
type textarea "Hey {{first_name}}, I'm glad you appreciated my last message! I'm here to help …"
click at [579, 231] on div "Loved “[PERSON_NAME] (Madison Farms): Thank you, [PERSON_NAME]! I appreciate yo…" at bounding box center [541, 247] width 398 height 52
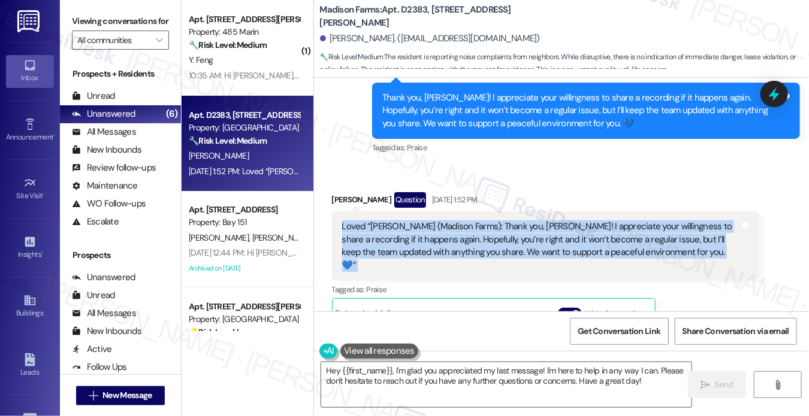
click at [579, 231] on div "Loved “[PERSON_NAME] (Madison Farms): Thank you, [PERSON_NAME]! I appreciate yo…" at bounding box center [541, 247] width 398 height 52
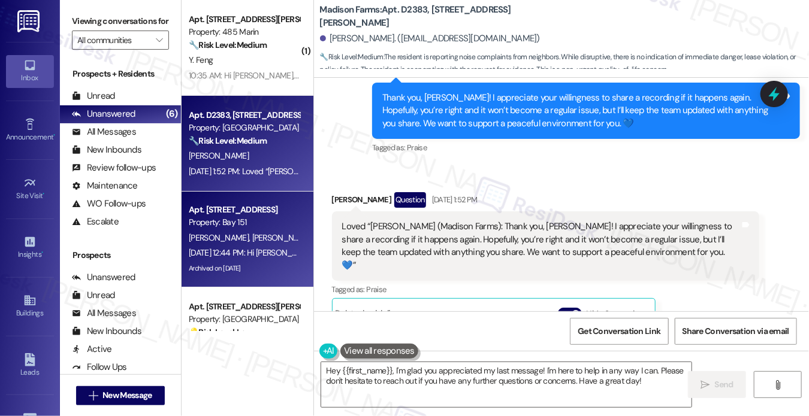
click at [273, 214] on div "Apt. [STREET_ADDRESS]" at bounding box center [244, 210] width 111 height 13
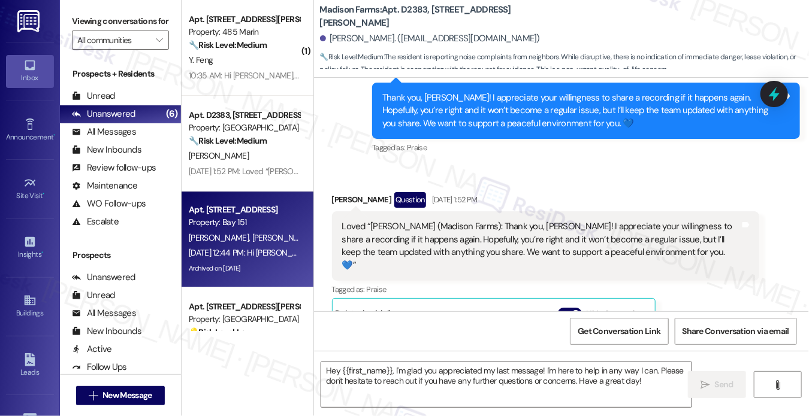
type textarea "Fetching suggested responses. Please feel free to read through the conversation…"
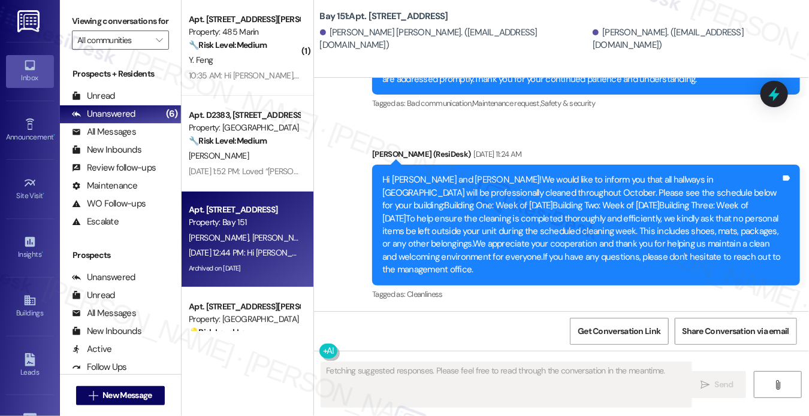
scroll to position [4679, 0]
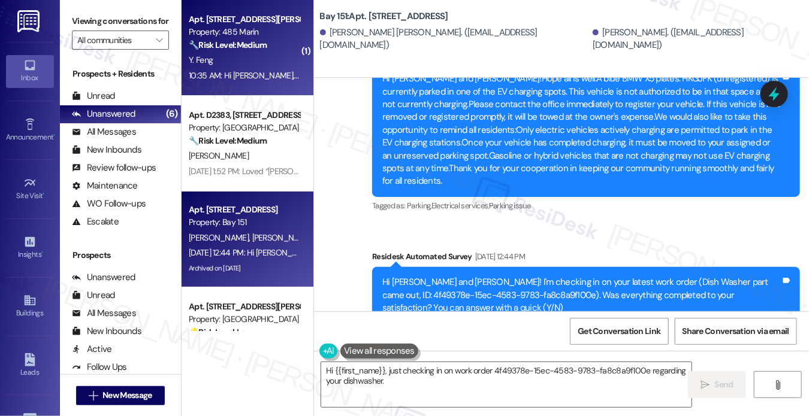
type textarea "Hi {{first_name}}, just checking in on work order 4f49378e-15ec-4583-9783-fa8c8…"
click at [265, 78] on div "10:35 AM: Hi [PERSON_NAME], actually I don't know who should I contact. The fro…" at bounding box center [549, 75] width 721 height 11
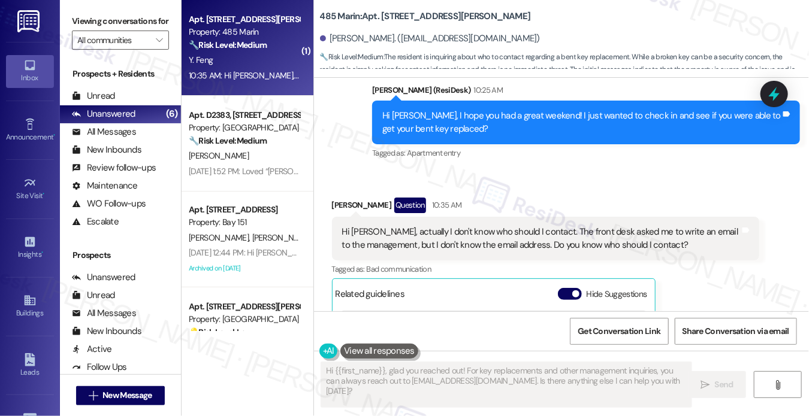
scroll to position [328, 0]
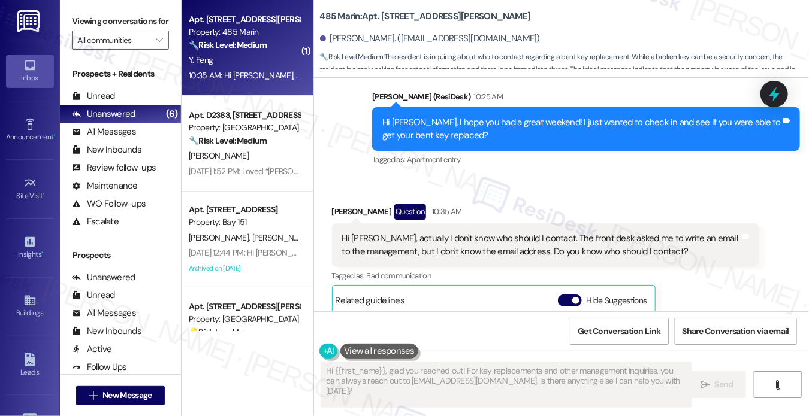
click at [406, 231] on div "Hi [PERSON_NAME], actually I don't know who should I contact. The front desk as…" at bounding box center [546, 246] width 428 height 44
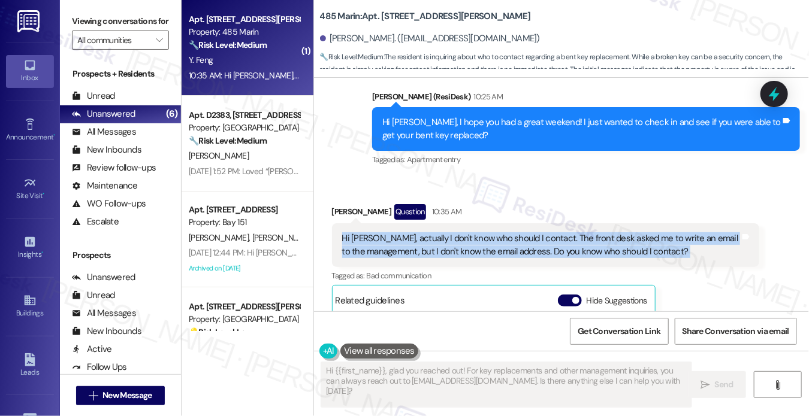
click at [406, 231] on div "Hi [PERSON_NAME], actually I don't know who should I contact. The front desk as…" at bounding box center [546, 246] width 428 height 44
click at [527, 235] on div "Hi [PERSON_NAME], actually I don't know who should I contact. The front desk as…" at bounding box center [541, 245] width 398 height 26
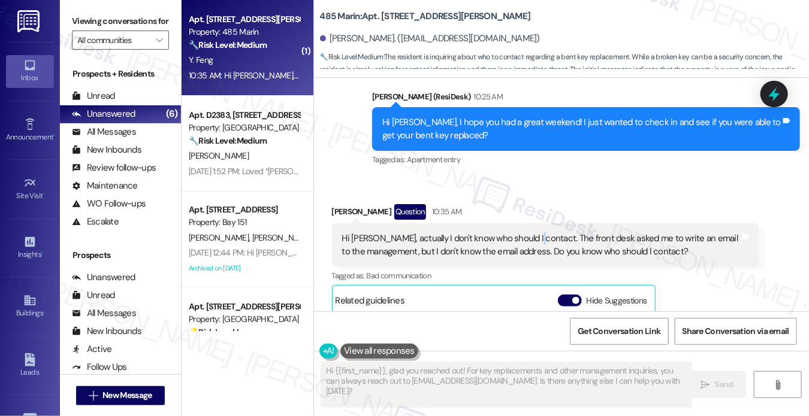
click at [527, 235] on div "Hi [PERSON_NAME], actually I don't know who should I contact. The front desk as…" at bounding box center [541, 245] width 398 height 26
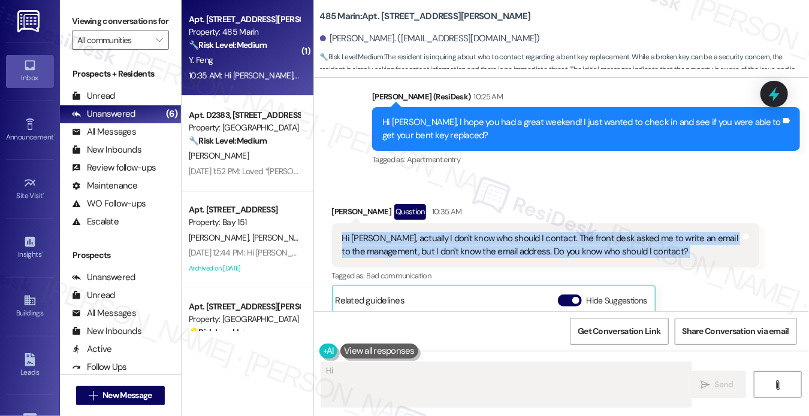
click at [527, 235] on div "Hi [PERSON_NAME], actually I don't know who should I contact. The front desk as…" at bounding box center [541, 245] width 398 height 26
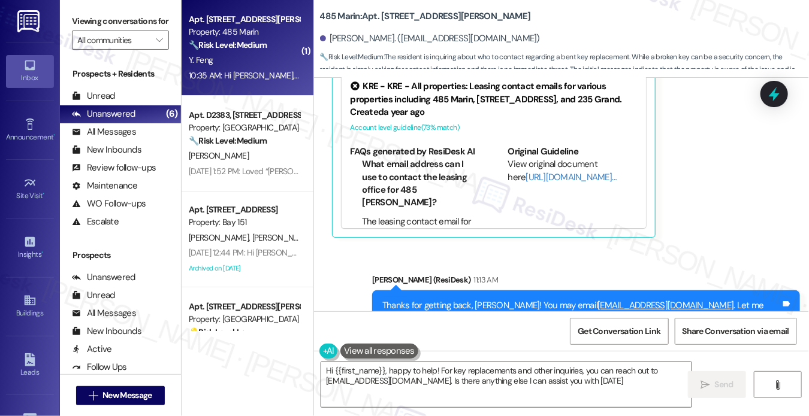
type textarea "Hi {{first_name}}, happy to help! For key replacements and other inquiries, you…"
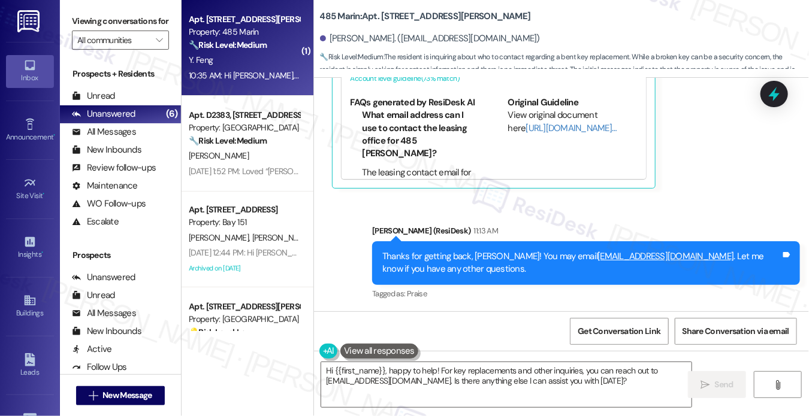
scroll to position [322, 0]
